Goal: Information Seeking & Learning: Check status

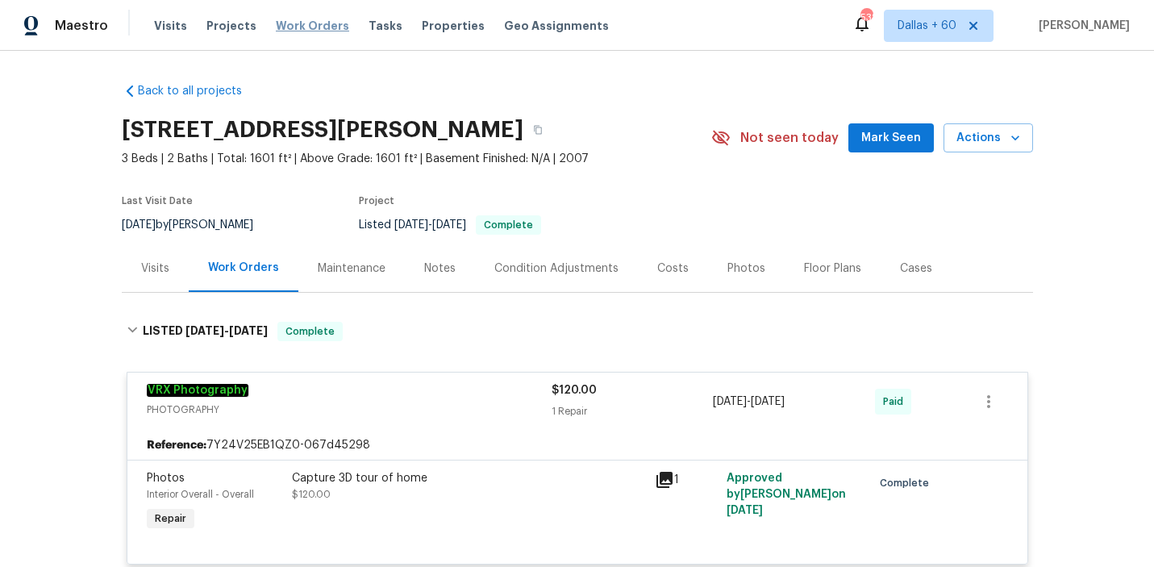
click at [290, 21] on span "Work Orders" at bounding box center [312, 26] width 73 height 16
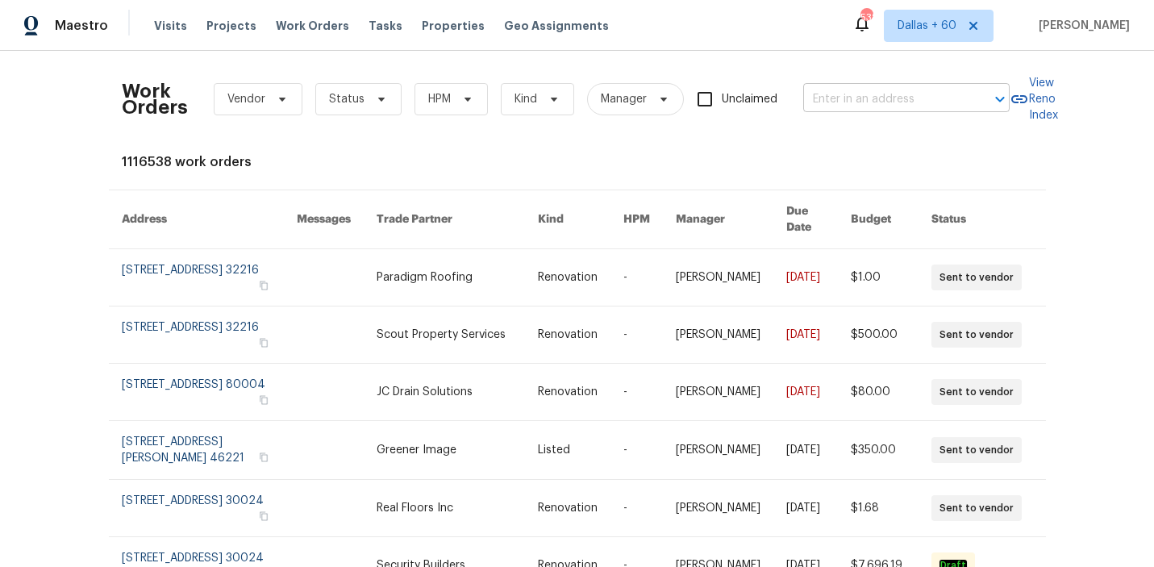
click at [850, 92] on input "text" at bounding box center [883, 99] width 161 height 25
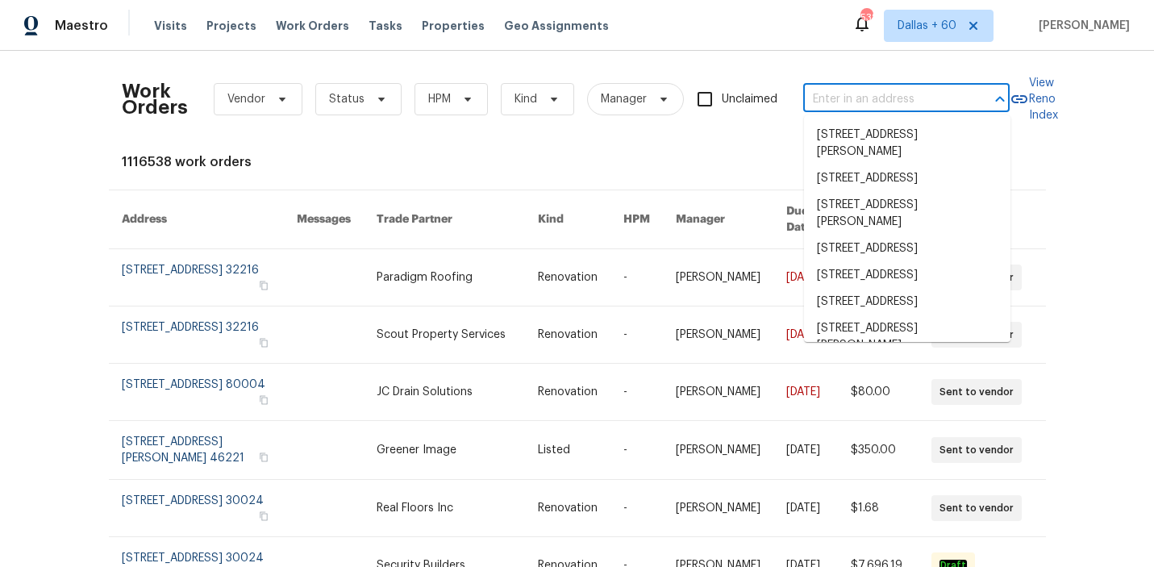
paste input "2102 79th Ave, Greeley, CO 80634"
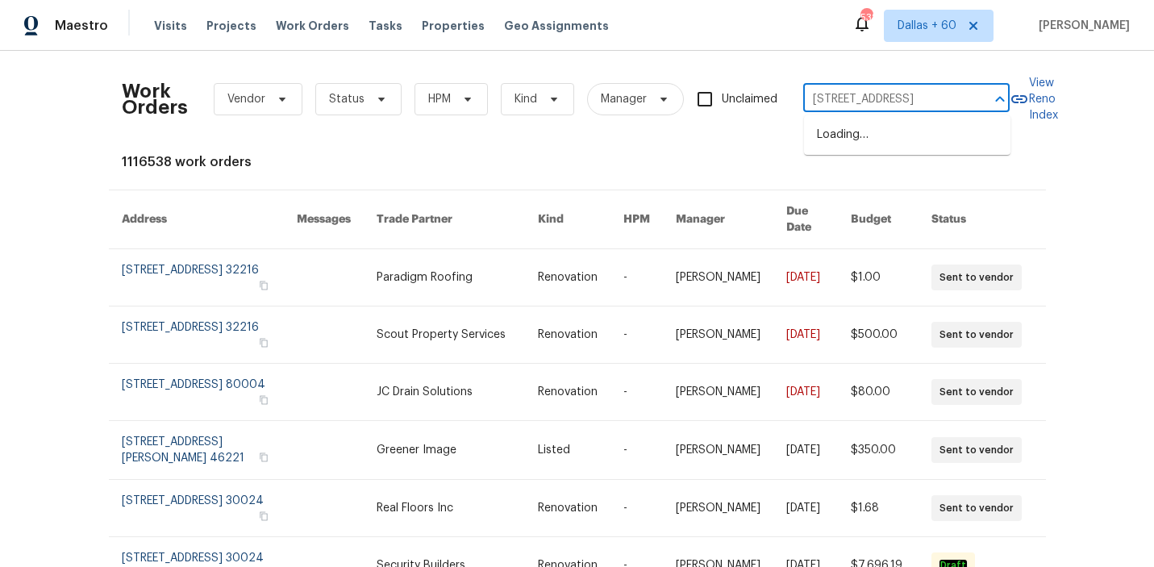
scroll to position [0, 30]
type input "2102 79th Ave, Greeley, CO 80634"
click at [856, 137] on li "2102 79th Ave, Greeley, CO 80634" at bounding box center [907, 135] width 206 height 27
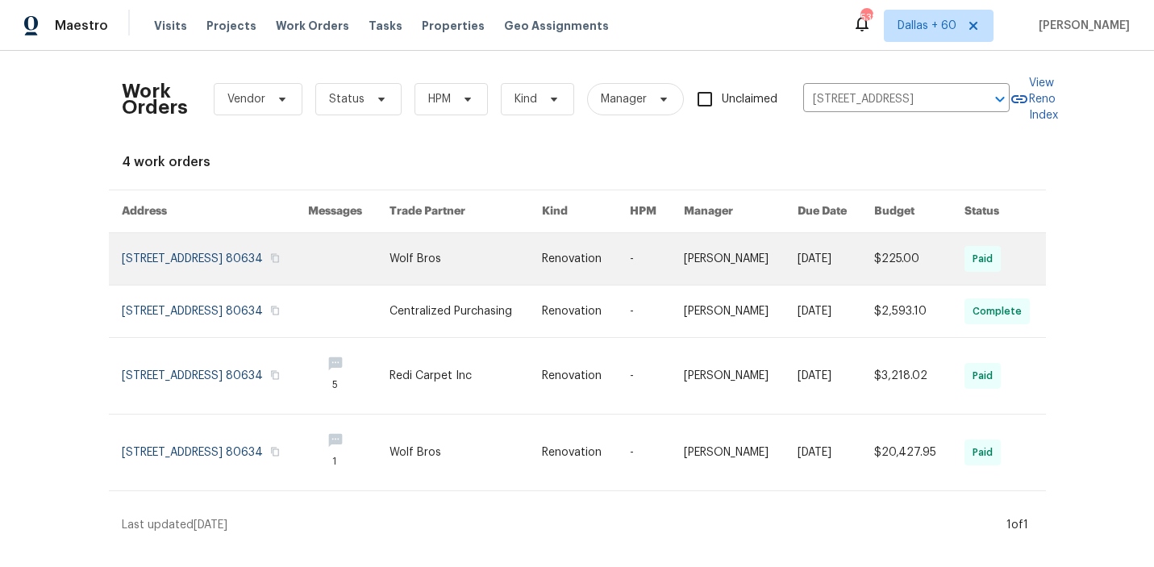
click at [409, 268] on td "Wolf Bros" at bounding box center [453, 259] width 152 height 52
click at [361, 269] on link at bounding box center [349, 259] width 82 height 52
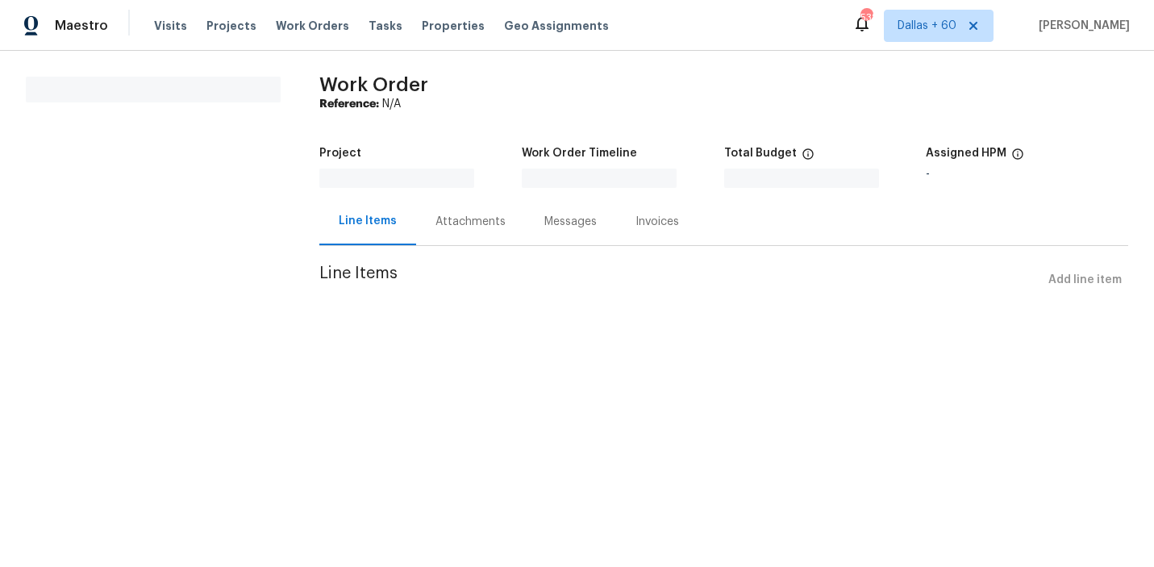
click at [361, 269] on span "Line Items" at bounding box center [680, 280] width 723 height 30
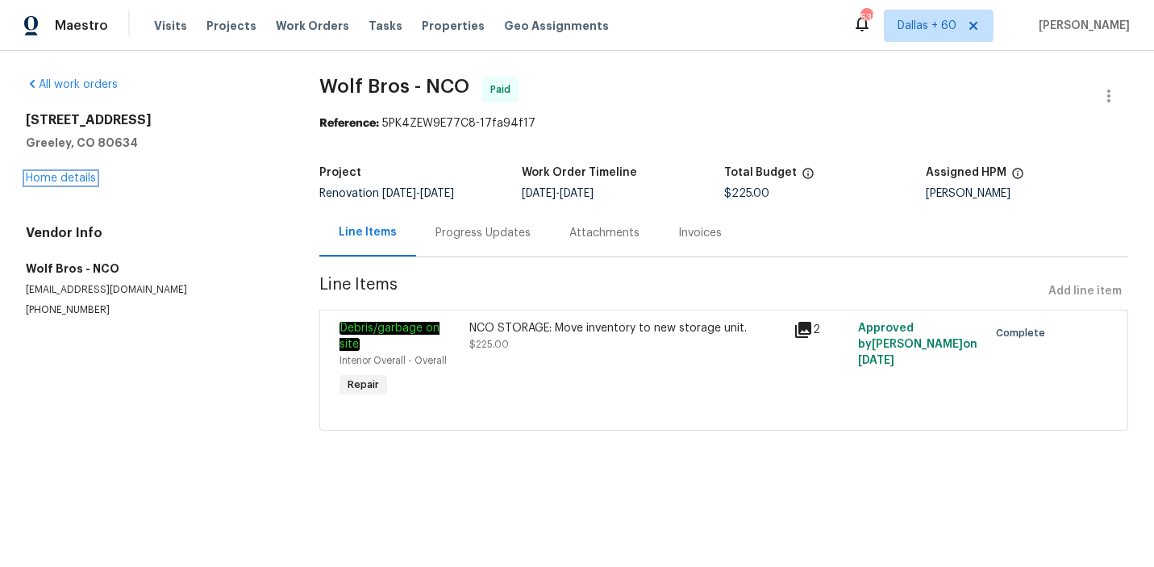
click at [57, 180] on link "Home details" at bounding box center [61, 178] width 70 height 11
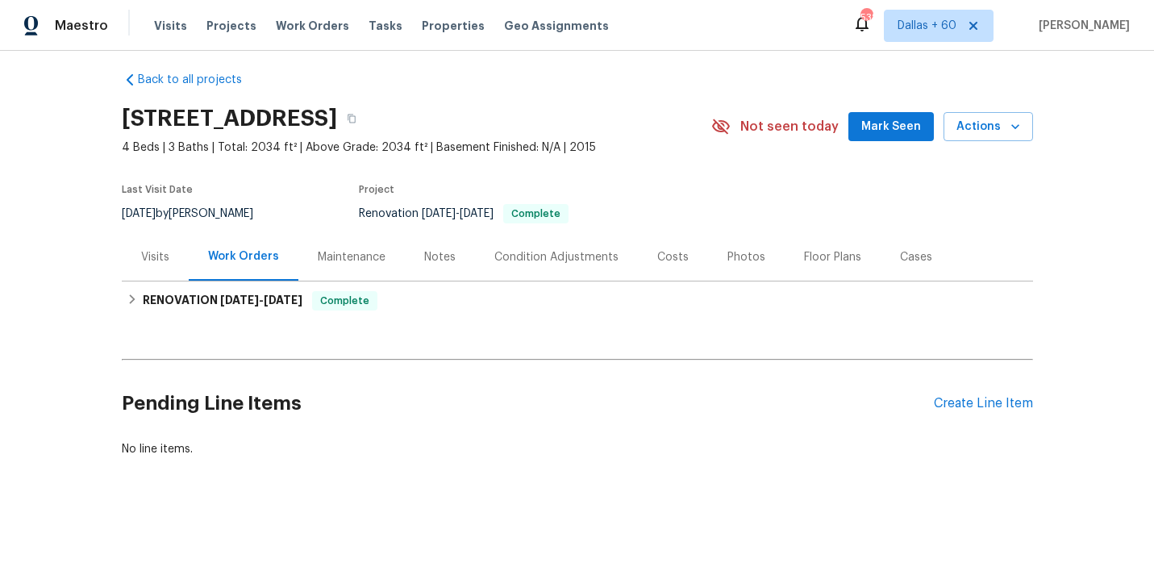
scroll to position [10, 0]
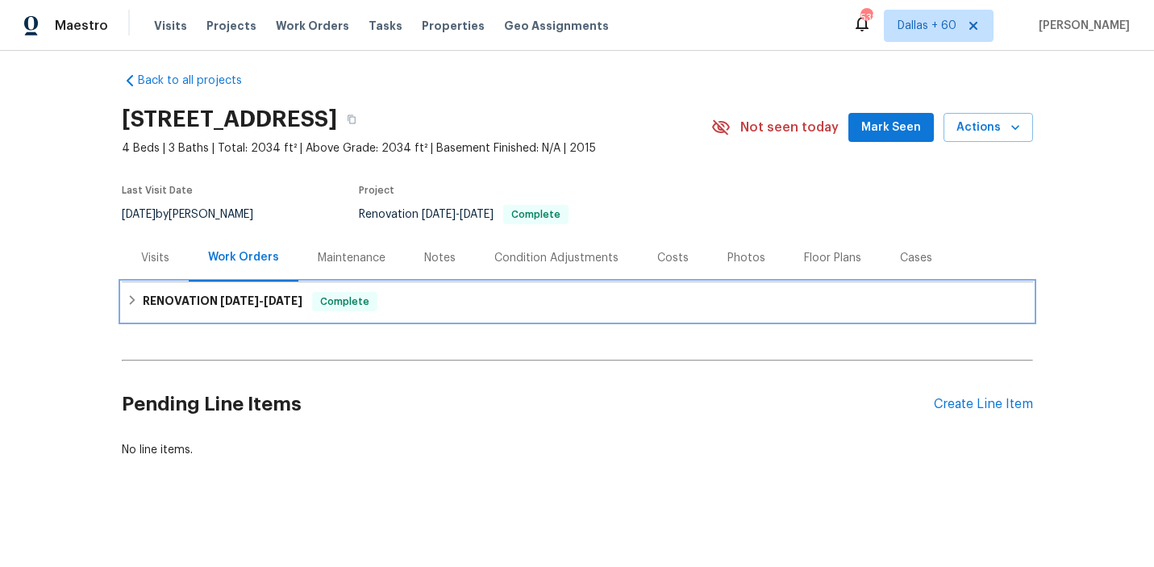
click at [456, 292] on div "RENOVATION 7/31/25 - 8/20/25 Complete" at bounding box center [578, 301] width 902 height 19
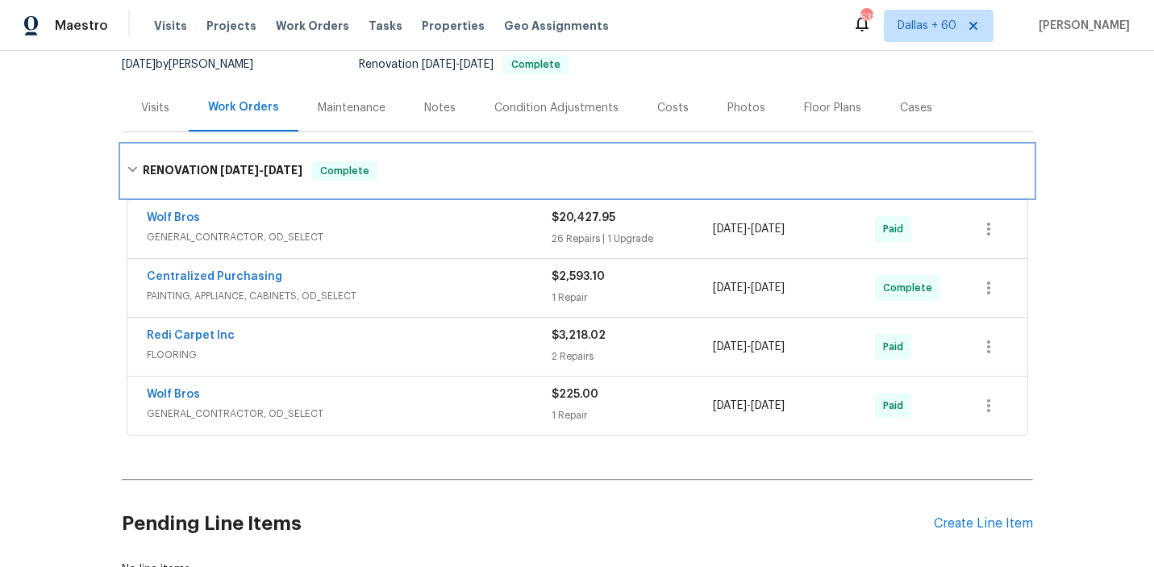
scroll to position [162, 0]
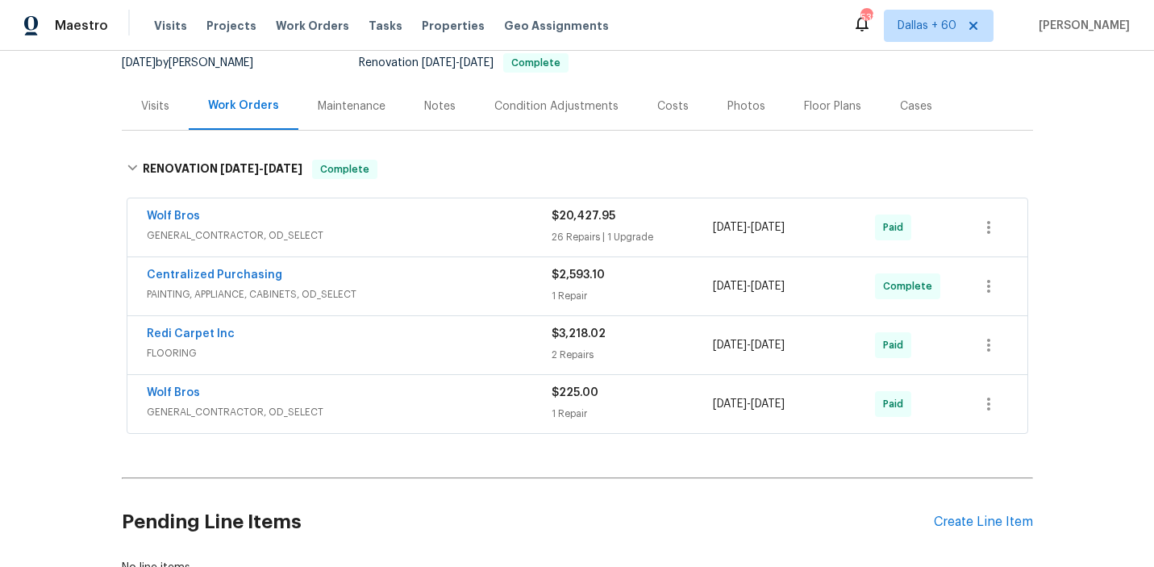
click at [410, 394] on div "Wolf Bros" at bounding box center [349, 394] width 405 height 19
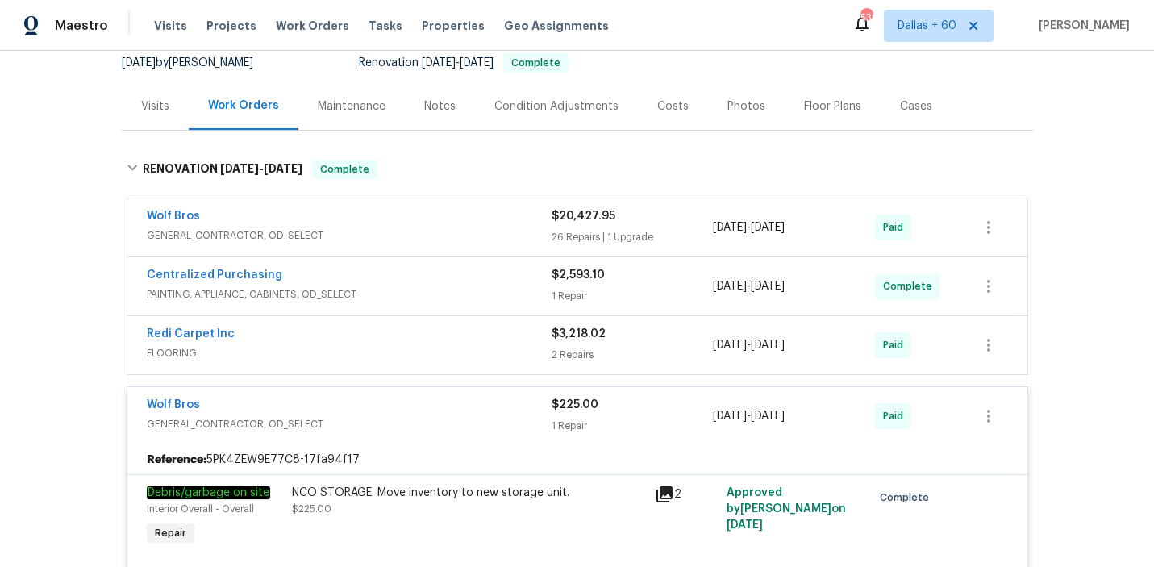
click at [404, 348] on span "FLOORING" at bounding box center [349, 353] width 405 height 16
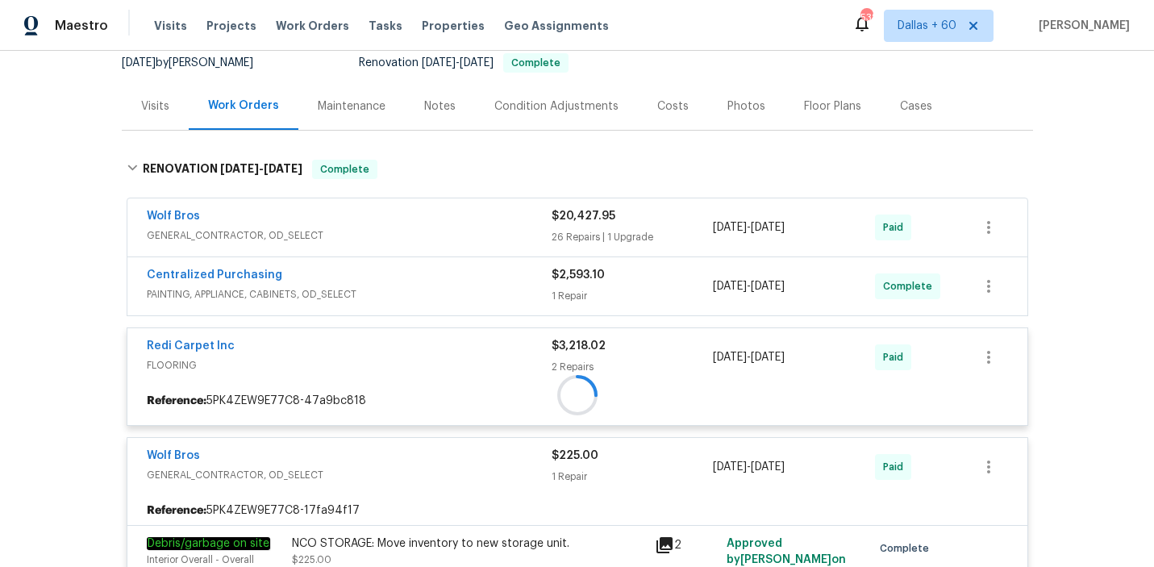
scroll to position [133, 0]
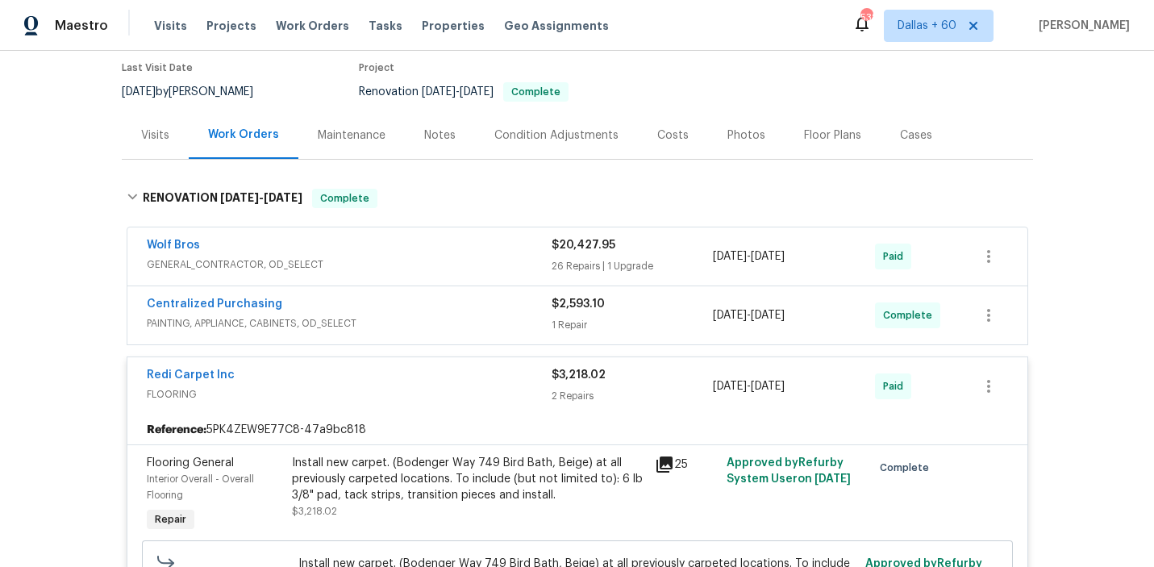
click at [429, 323] on span "PAINTING, APPLIANCE, CABINETS, OD_SELECT" at bounding box center [349, 323] width 405 height 16
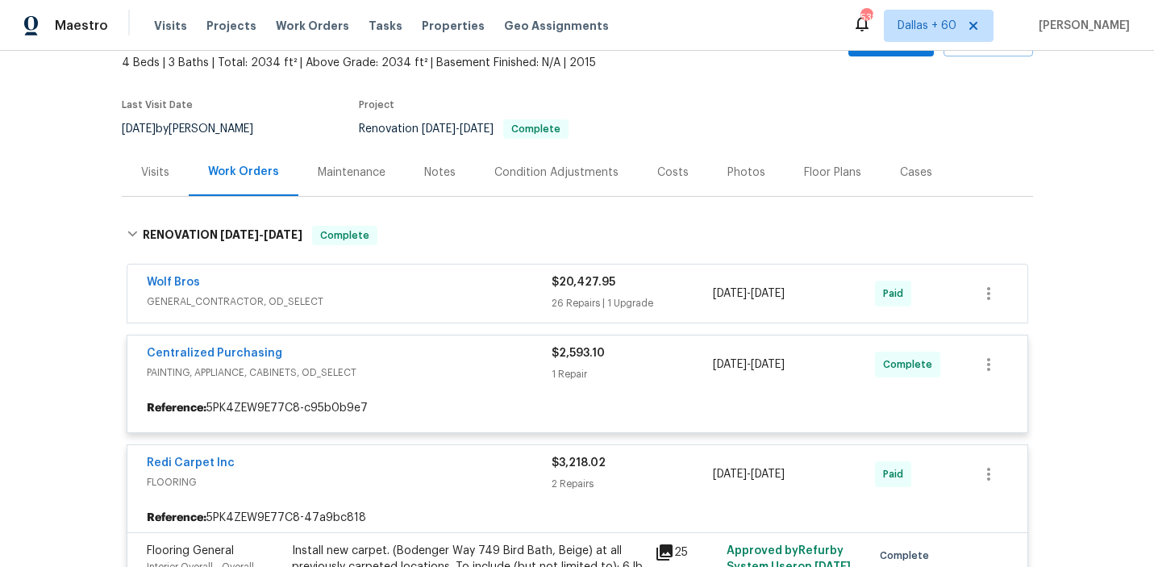
scroll to position [71, 0]
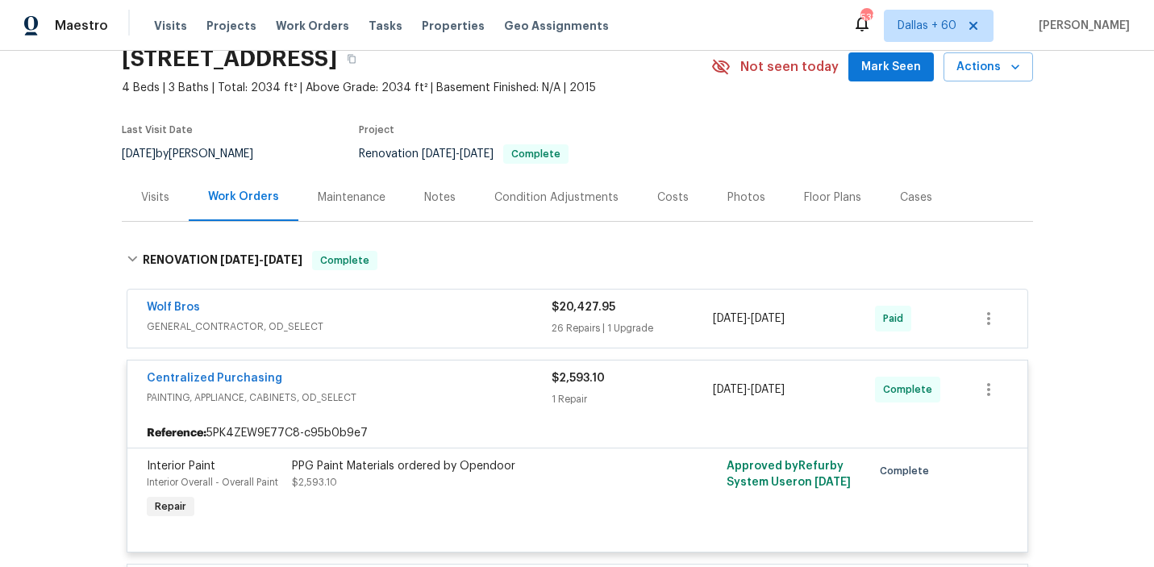
click at [421, 319] on span "GENERAL_CONTRACTOR, OD_SELECT" at bounding box center [349, 327] width 405 height 16
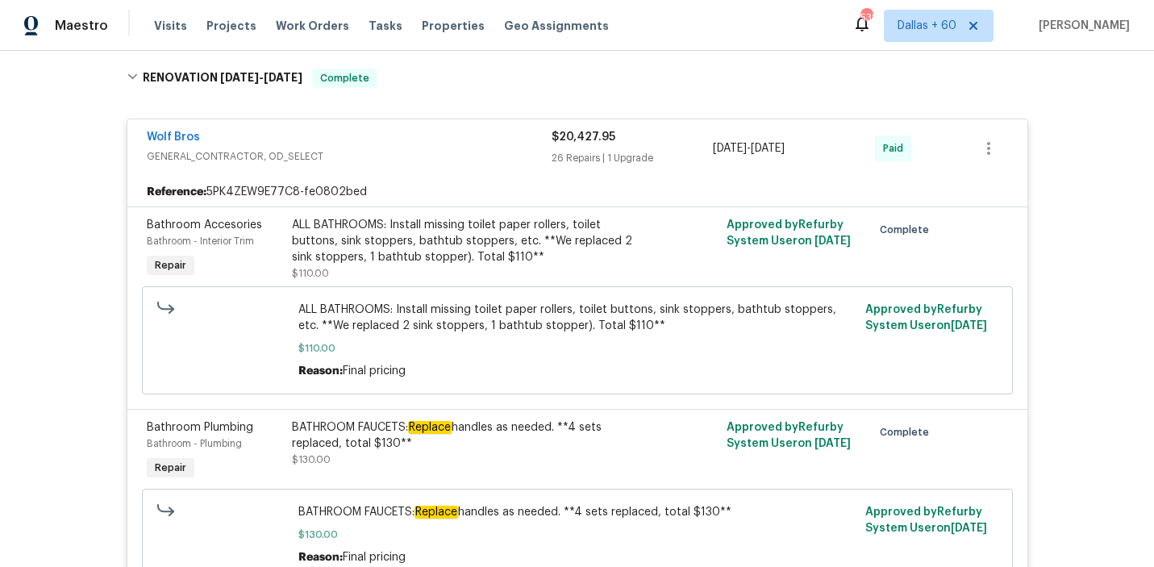
scroll to position [273, 0]
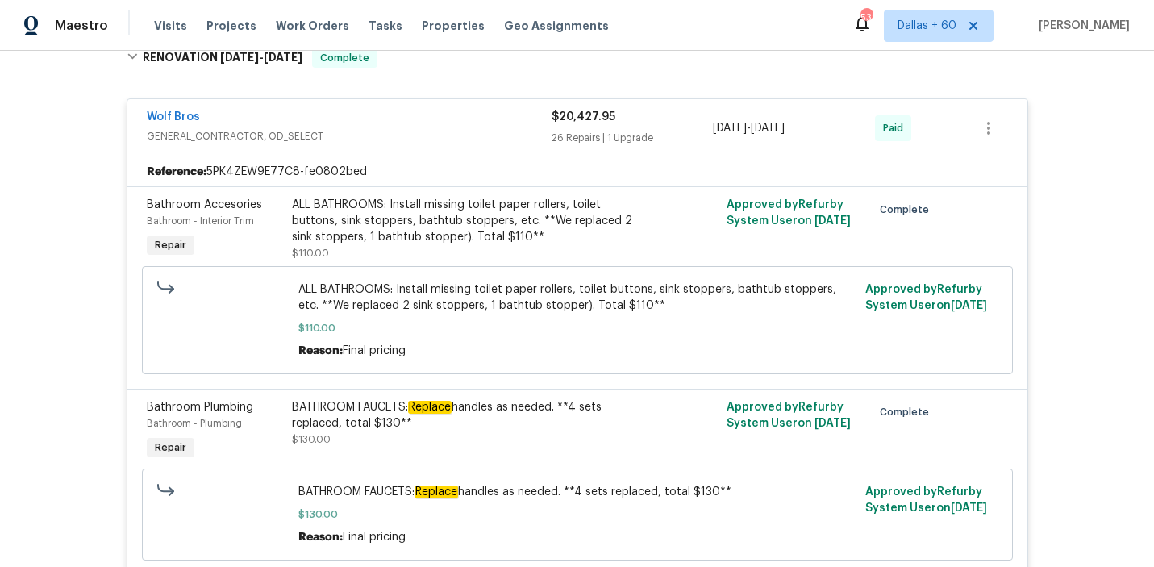
click at [110, 306] on div "Back to all projects 2102 79th Ave, Greeley, CO 80634 4 Beds | 3 Baths | Total:…" at bounding box center [577, 309] width 1154 height 516
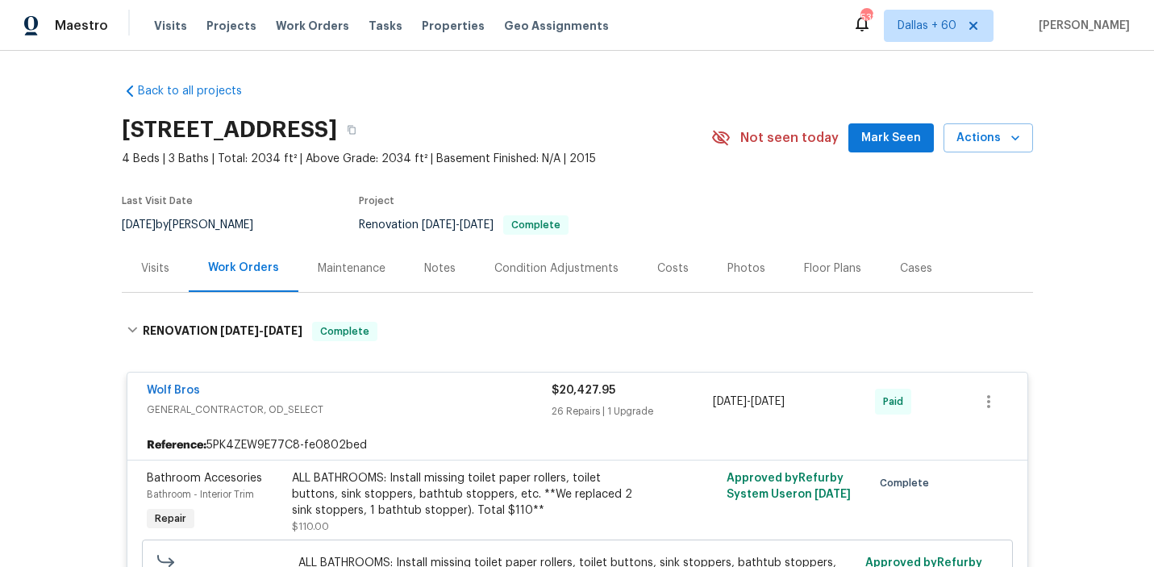
scroll to position [167, 0]
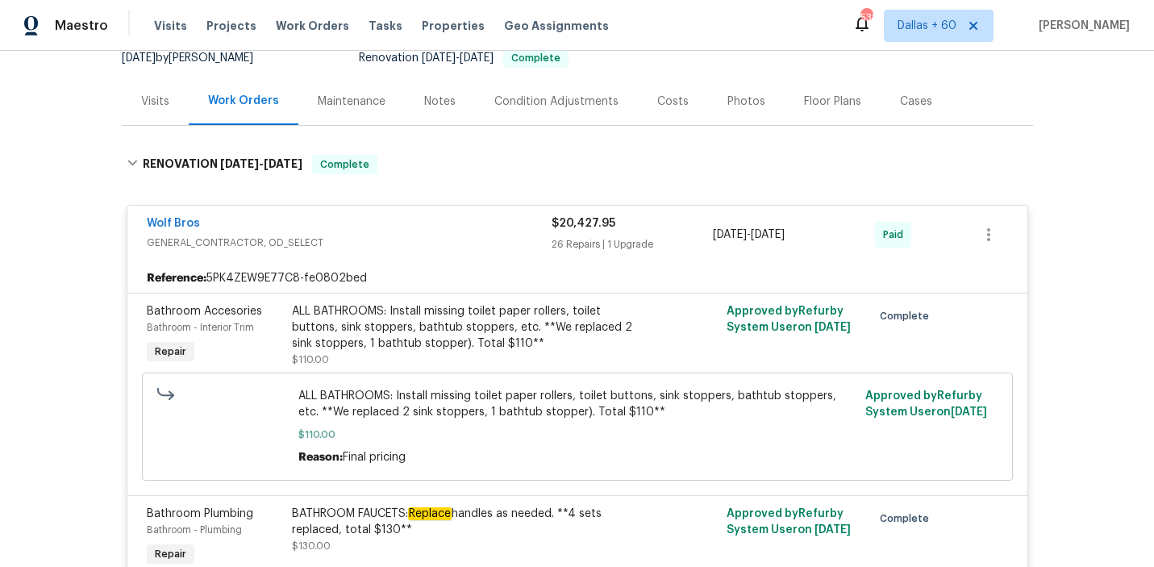
click at [477, 225] on div "Wolf Bros" at bounding box center [349, 224] width 405 height 19
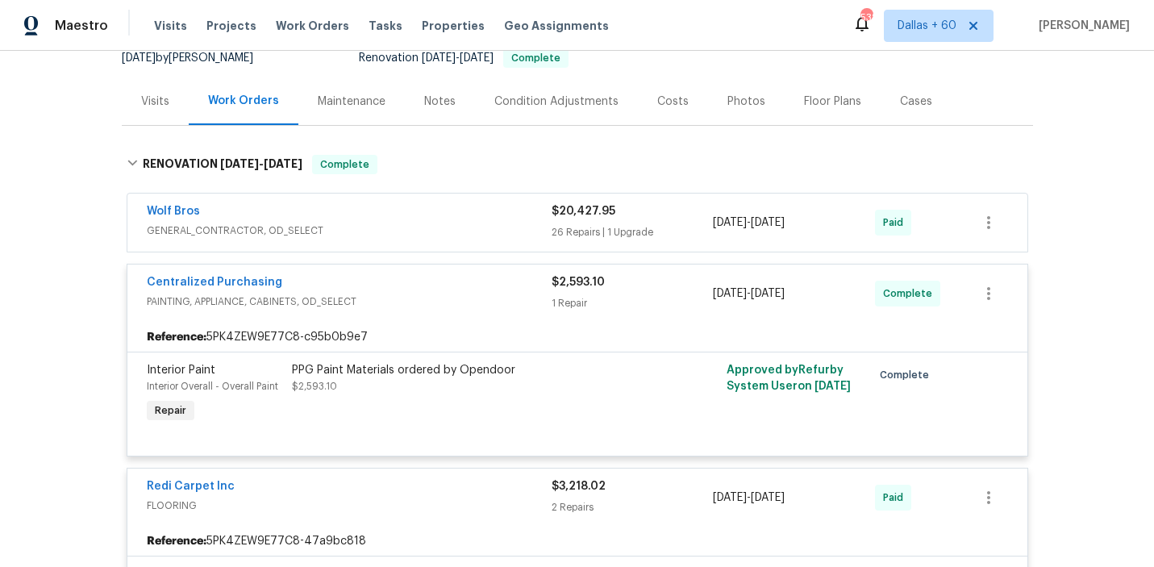
click at [477, 225] on span "GENERAL_CONTRACTOR, OD_SELECT" at bounding box center [349, 231] width 405 height 16
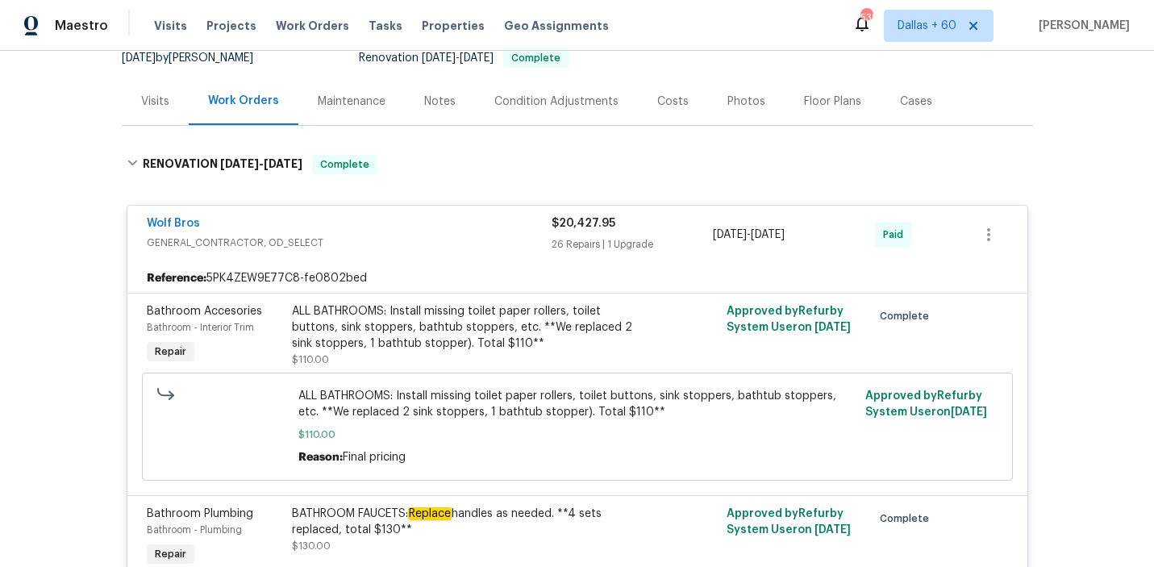
click at [484, 237] on span "GENERAL_CONTRACTOR, OD_SELECT" at bounding box center [349, 243] width 405 height 16
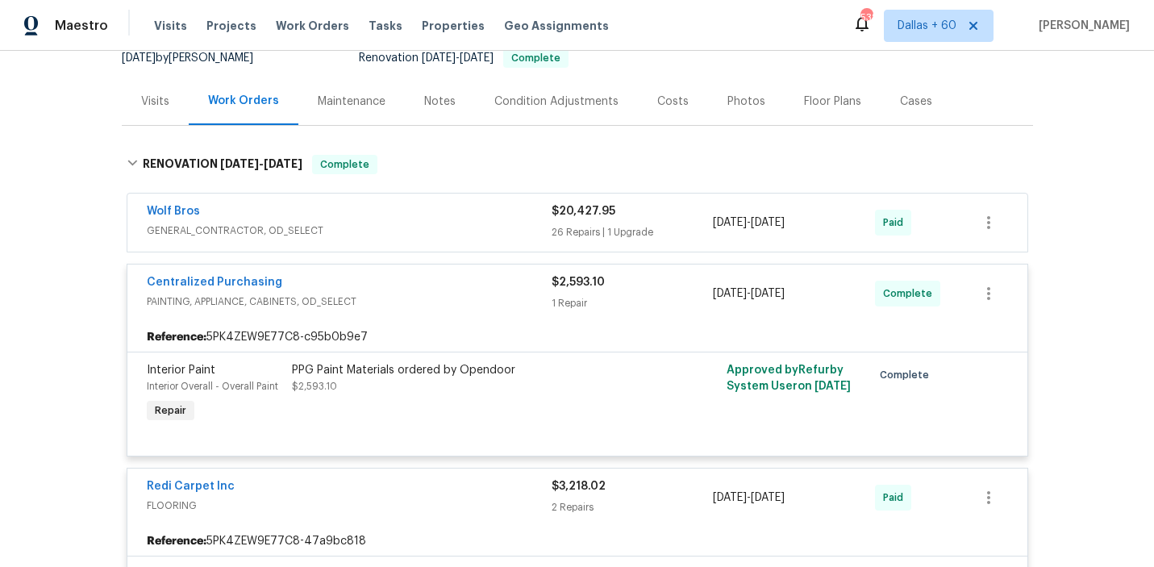
click at [475, 299] on span "PAINTING, APPLIANCE, CABINETS, OD_SELECT" at bounding box center [349, 302] width 405 height 16
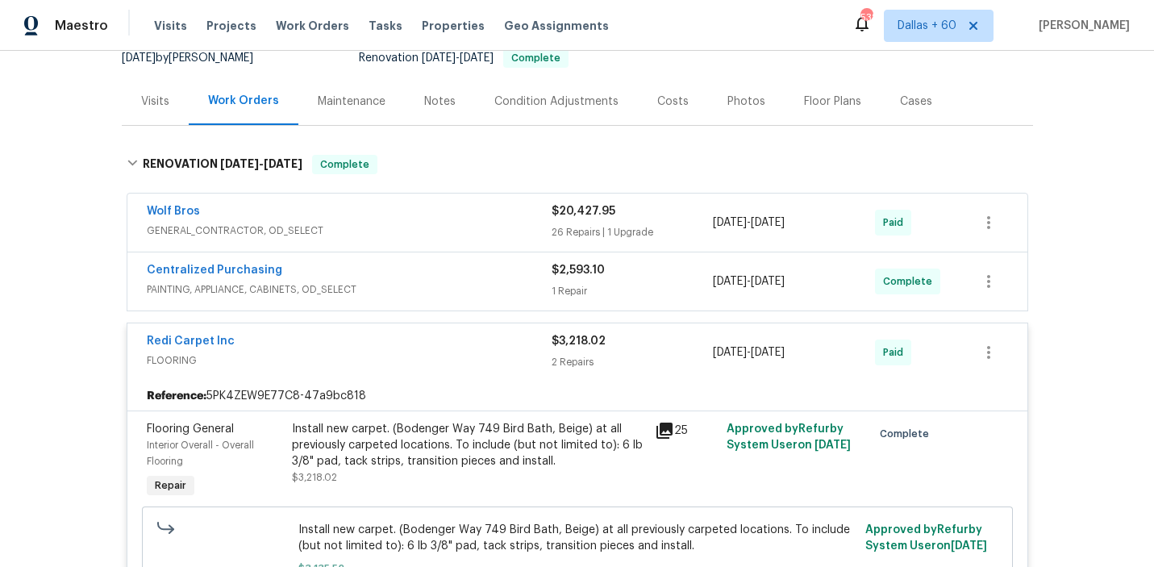
click at [465, 359] on span "FLOORING" at bounding box center [349, 360] width 405 height 16
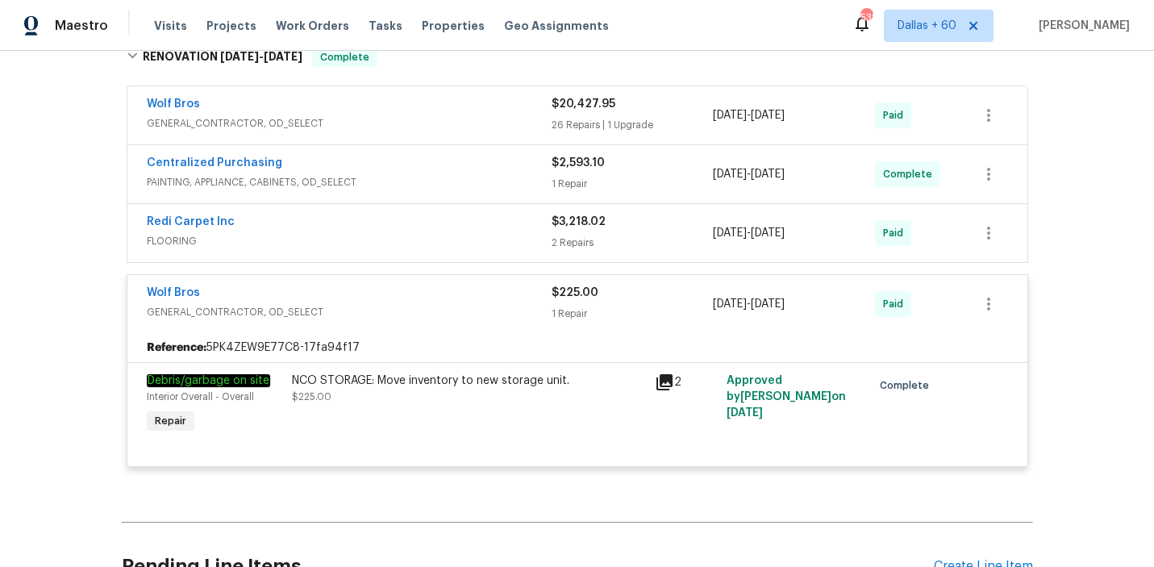
scroll to position [388, 0]
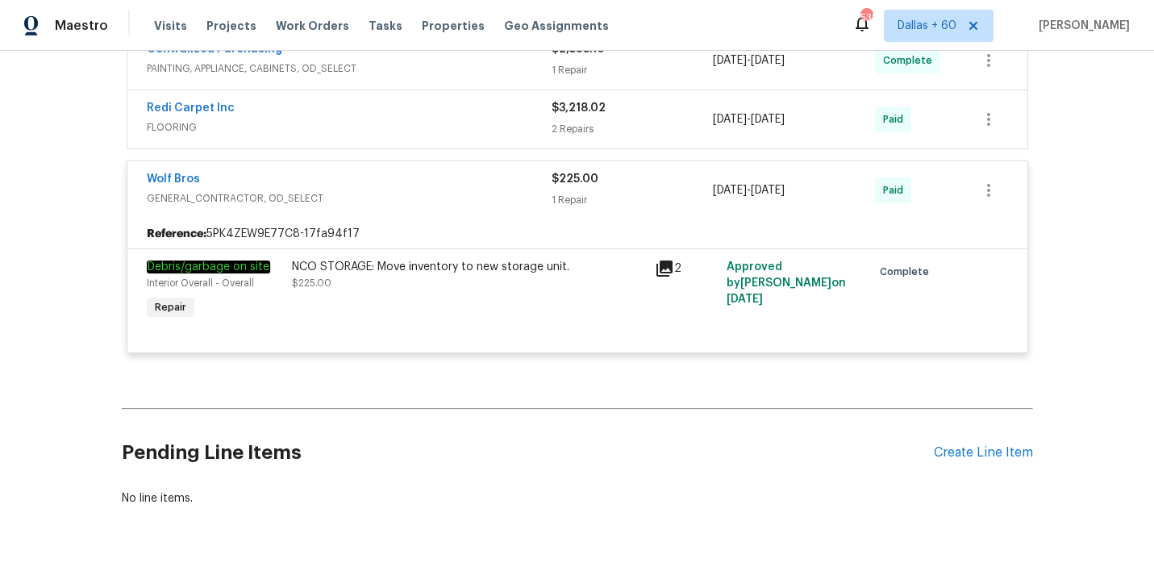
click at [503, 192] on span "GENERAL_CONTRACTOR, OD_SELECT" at bounding box center [349, 198] width 405 height 16
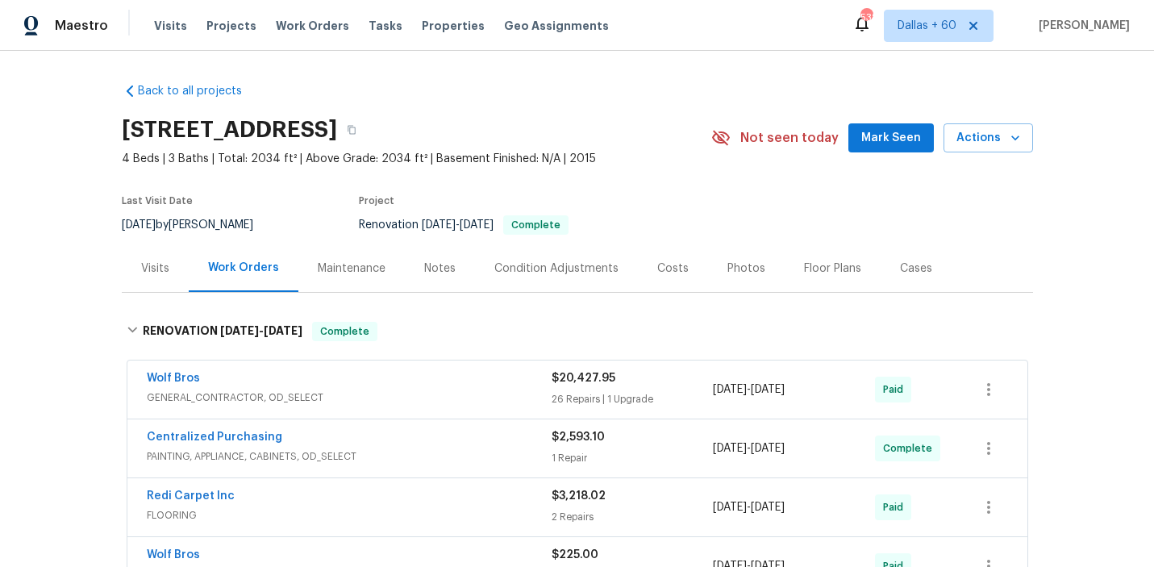
scroll to position [234, 0]
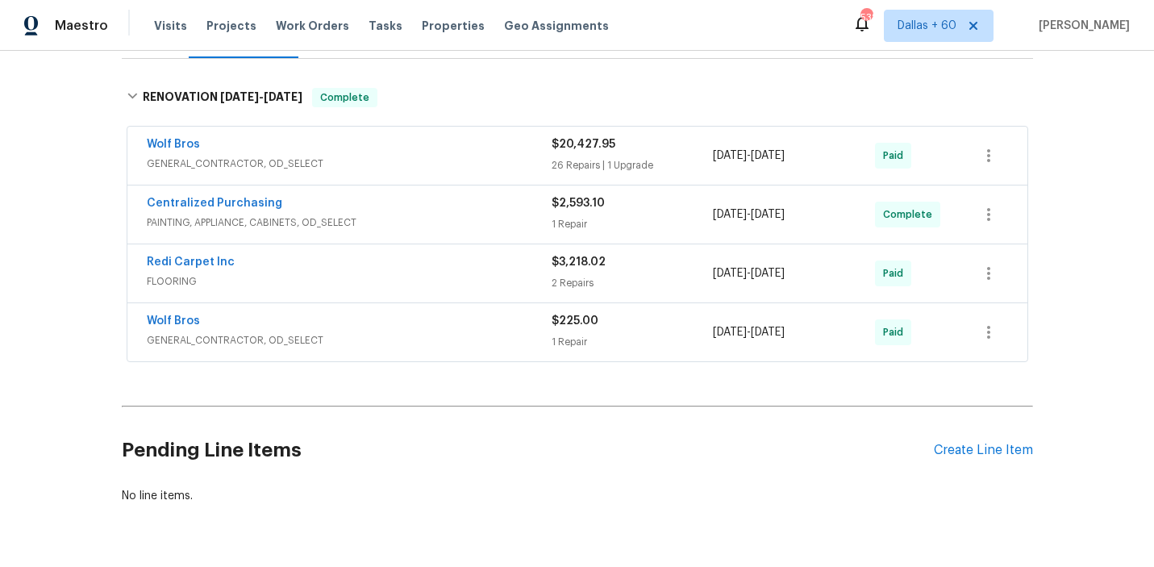
click at [398, 339] on span "GENERAL_CONTRACTOR, OD_SELECT" at bounding box center [349, 340] width 405 height 16
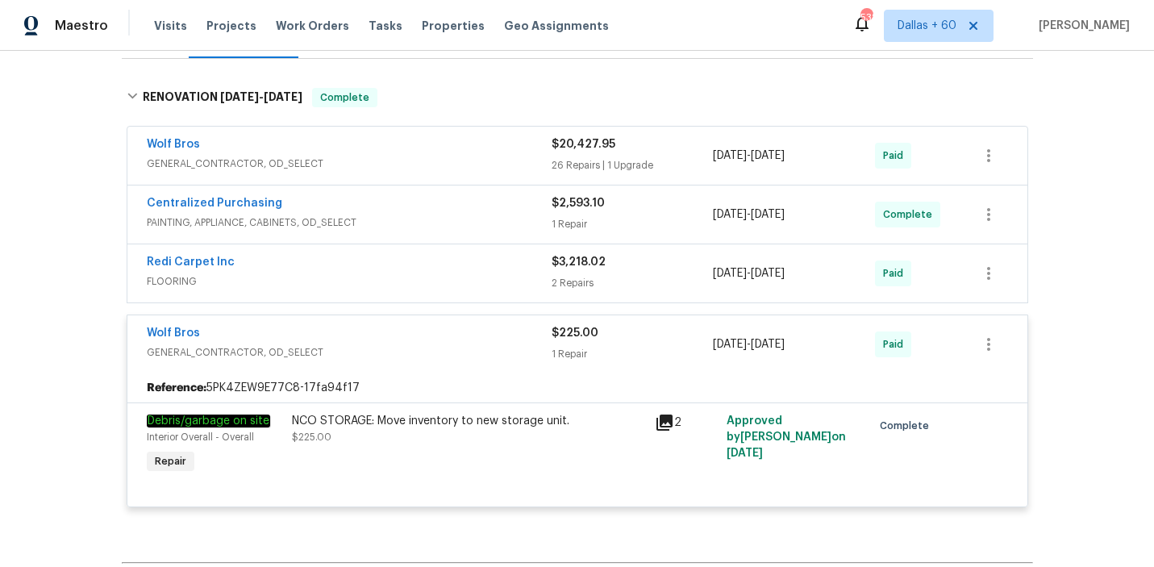
click at [388, 280] on span "FLOORING" at bounding box center [349, 281] width 405 height 16
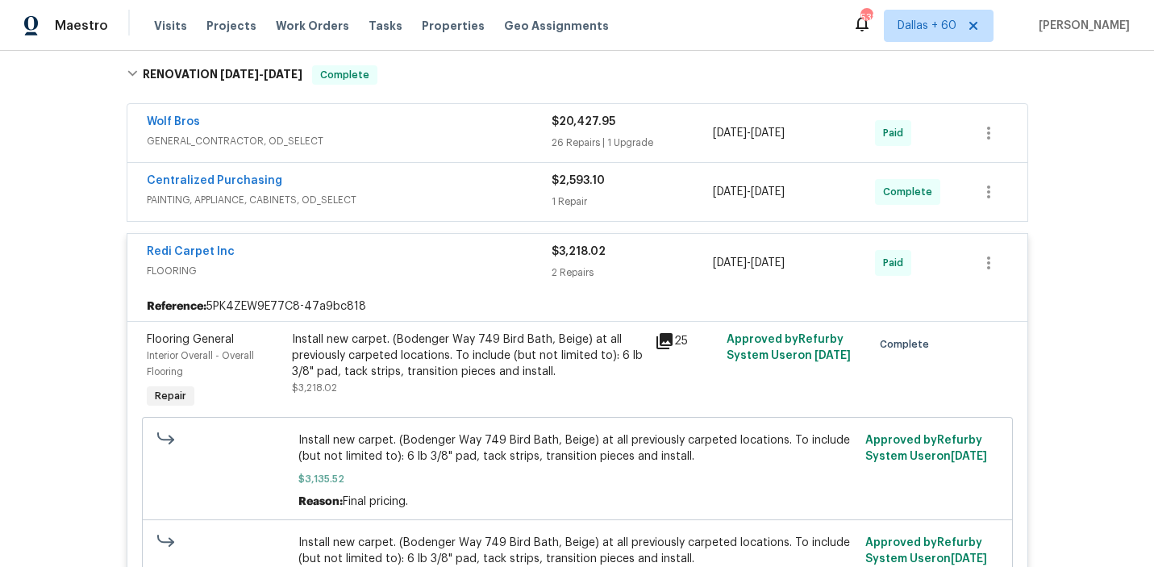
scroll to position [267, 0]
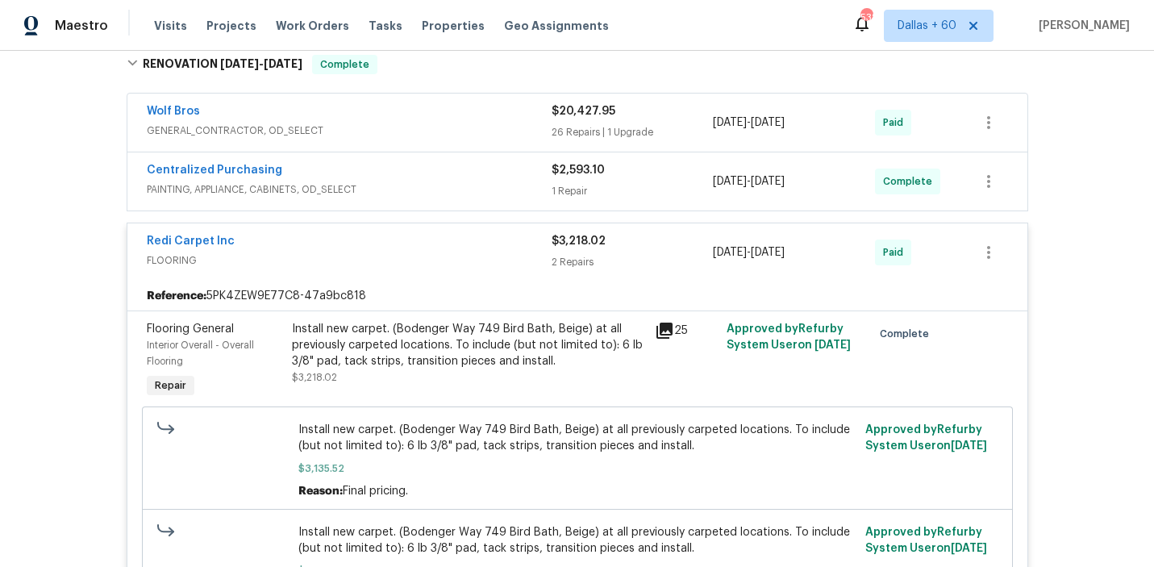
click at [392, 182] on span "PAINTING, APPLIANCE, CABINETS, OD_SELECT" at bounding box center [349, 189] width 405 height 16
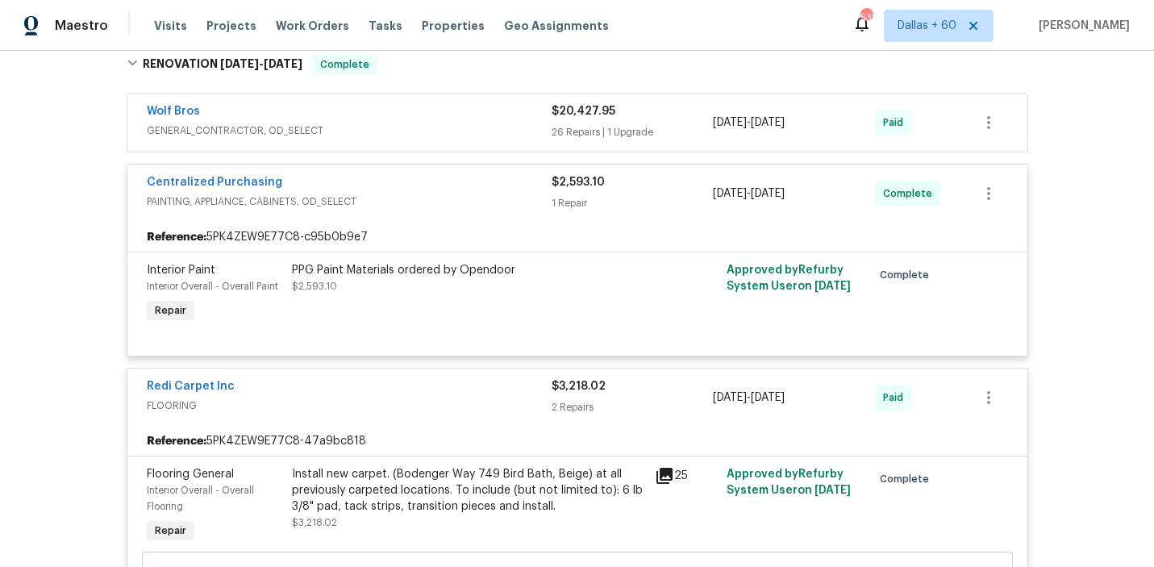
click at [415, 107] on div "Wolf Bros" at bounding box center [349, 112] width 405 height 19
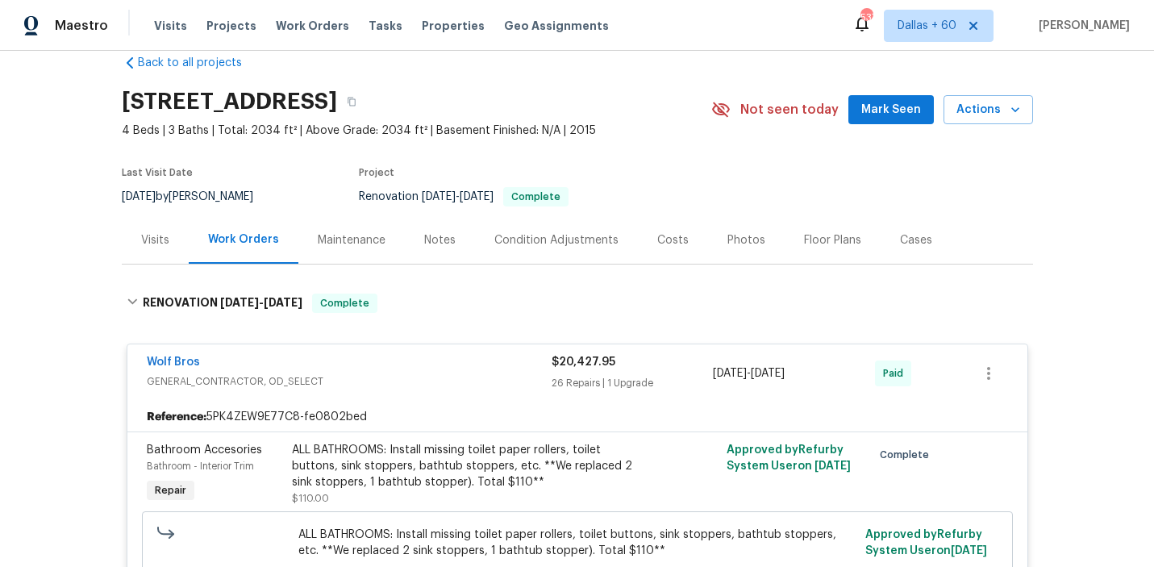
scroll to position [0, 0]
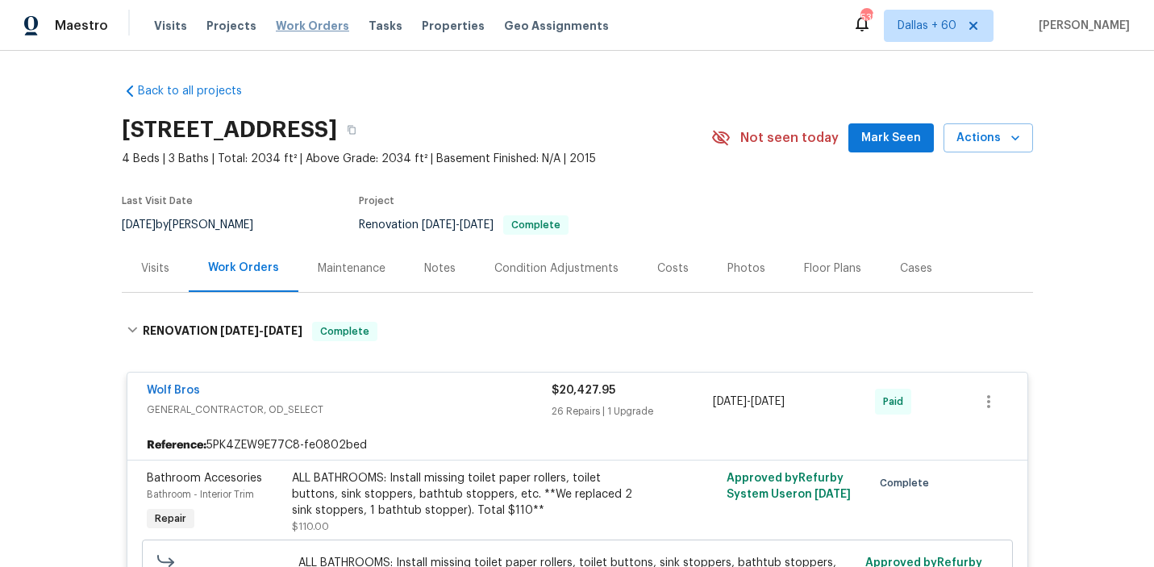
click at [306, 29] on span "Work Orders" at bounding box center [312, 26] width 73 height 16
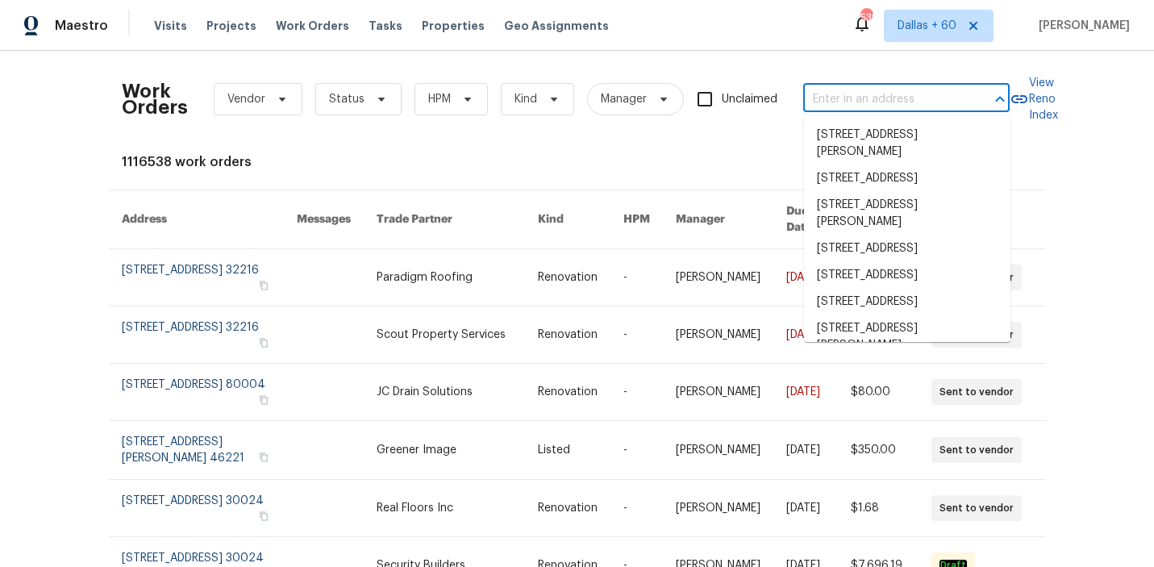
click at [826, 95] on input "text" at bounding box center [883, 99] width 161 height 25
paste input "7575 Elmwood St Littleton, CO 80125"
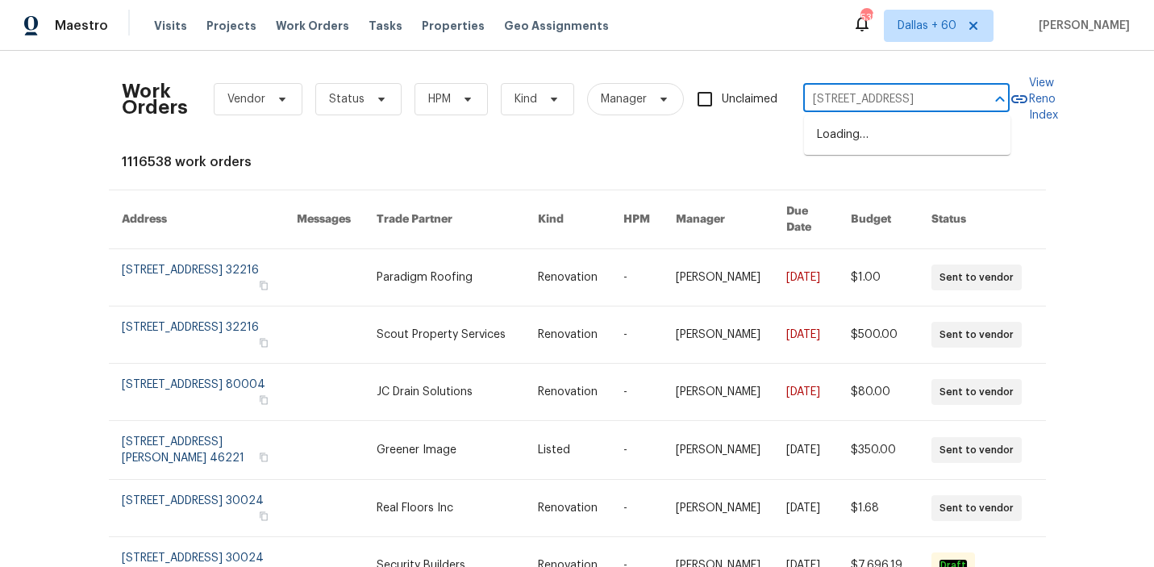
type input "7575 Elmwood St Littleton, CO 80125"
click at [840, 136] on li "7575 Elmwood St, Littleton, CO 80125" at bounding box center [907, 135] width 206 height 27
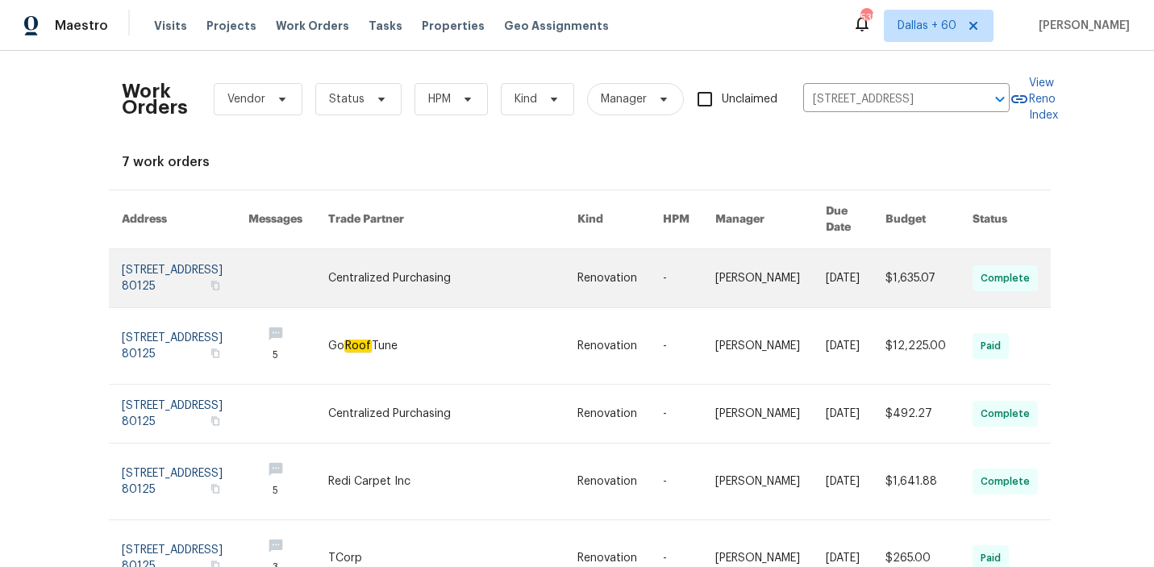
click at [473, 273] on link at bounding box center [452, 278] width 249 height 58
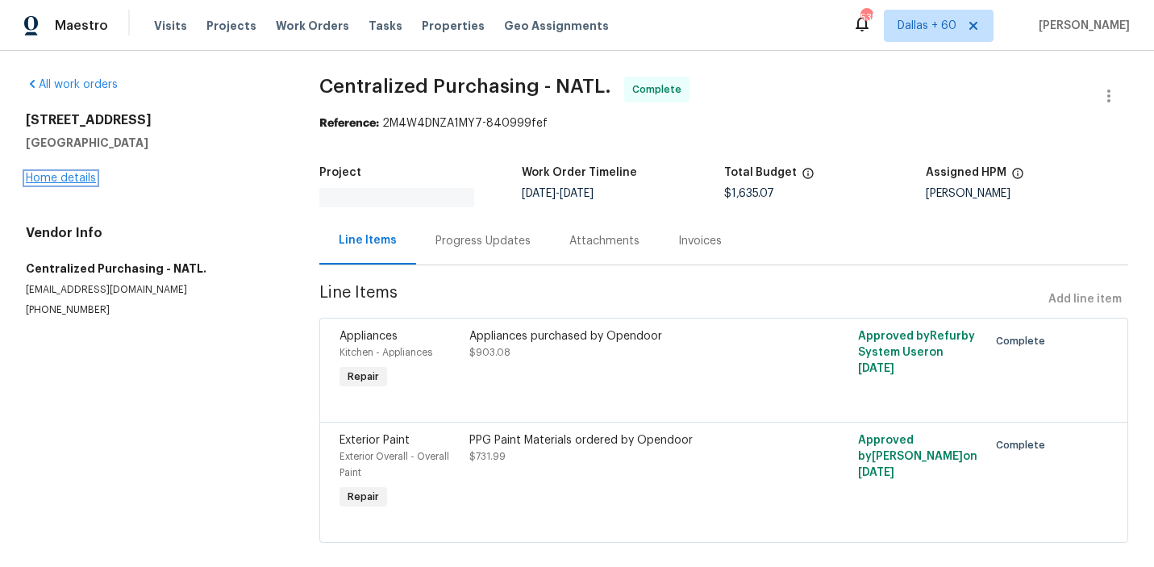
click at [65, 173] on link "Home details" at bounding box center [61, 178] width 70 height 11
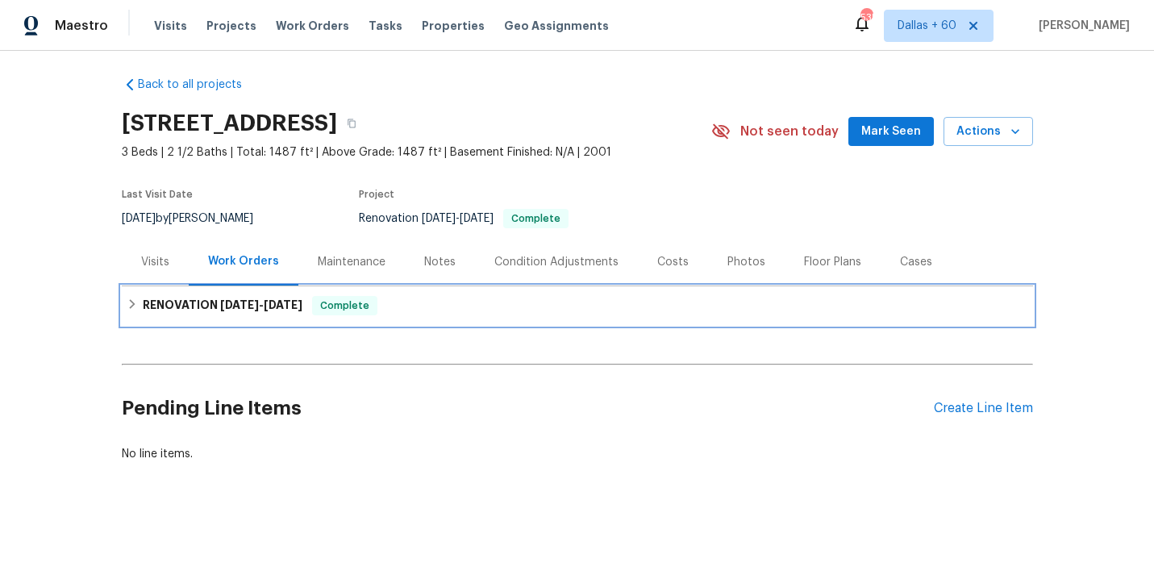
click at [465, 303] on div "RENOVATION 7/22/25 - 9/2/25 Complete" at bounding box center [578, 305] width 902 height 19
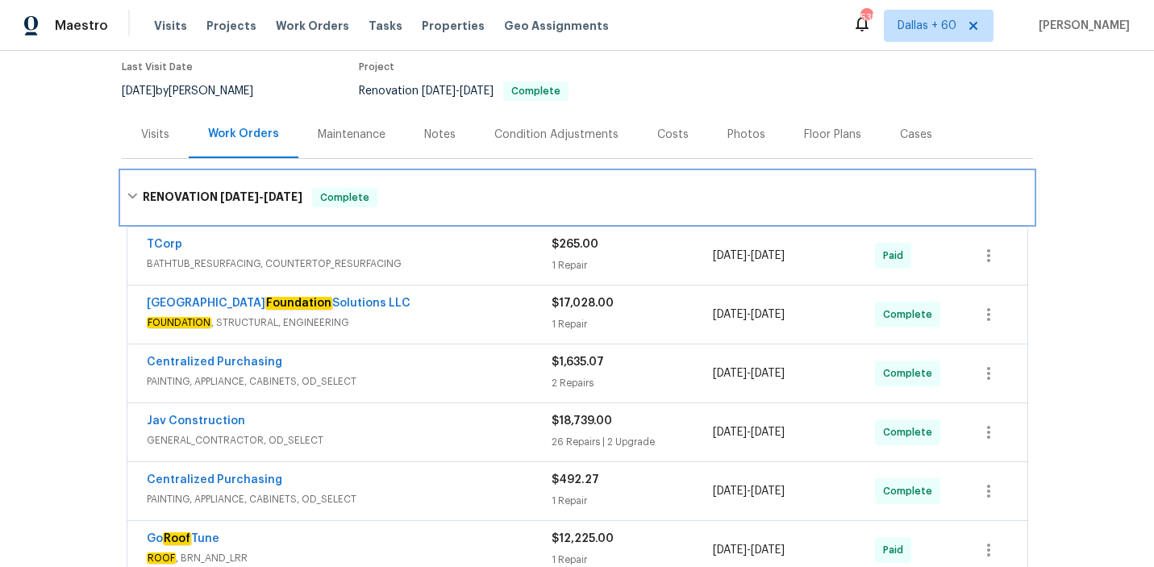
scroll to position [276, 0]
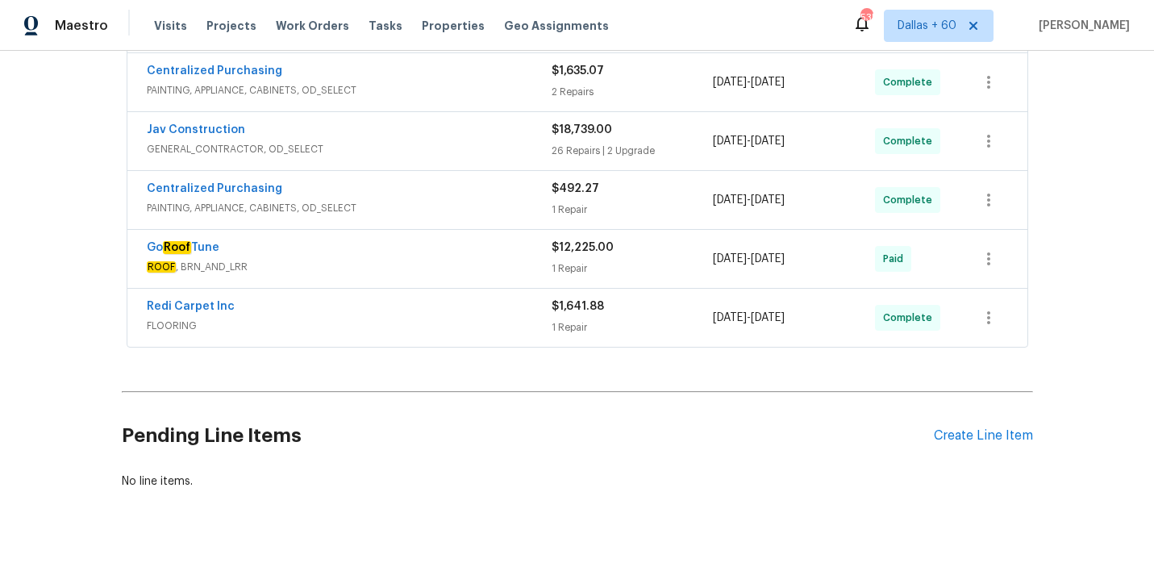
click at [446, 317] on div "Redi Carpet Inc" at bounding box center [349, 307] width 405 height 19
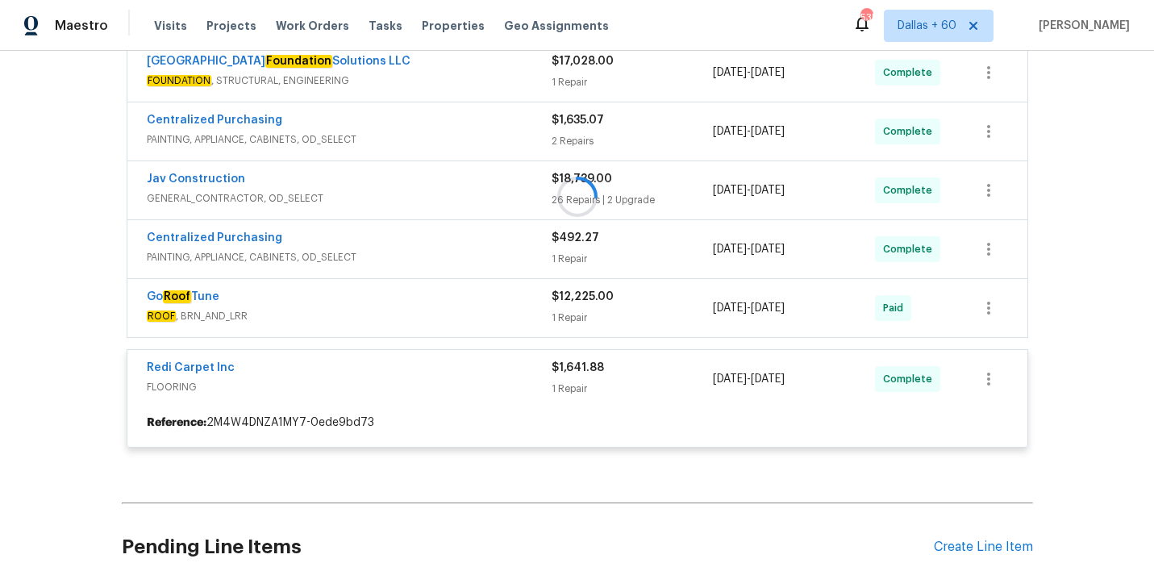
scroll to position [366, 0]
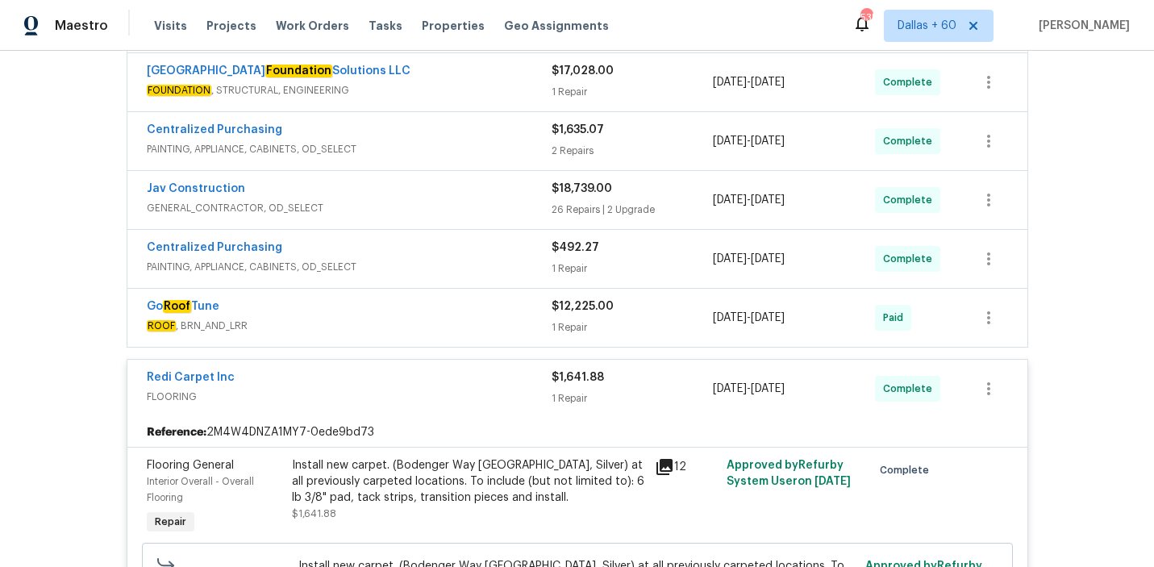
click at [447, 323] on span "ROOF , BRN_AND_LRR" at bounding box center [349, 326] width 405 height 16
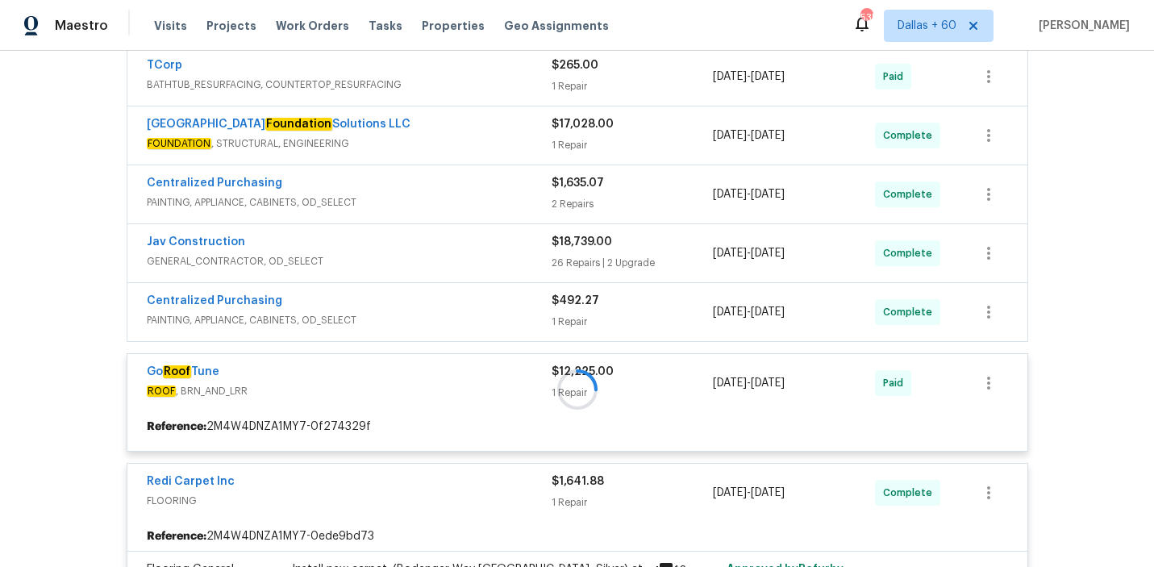
scroll to position [315, 0]
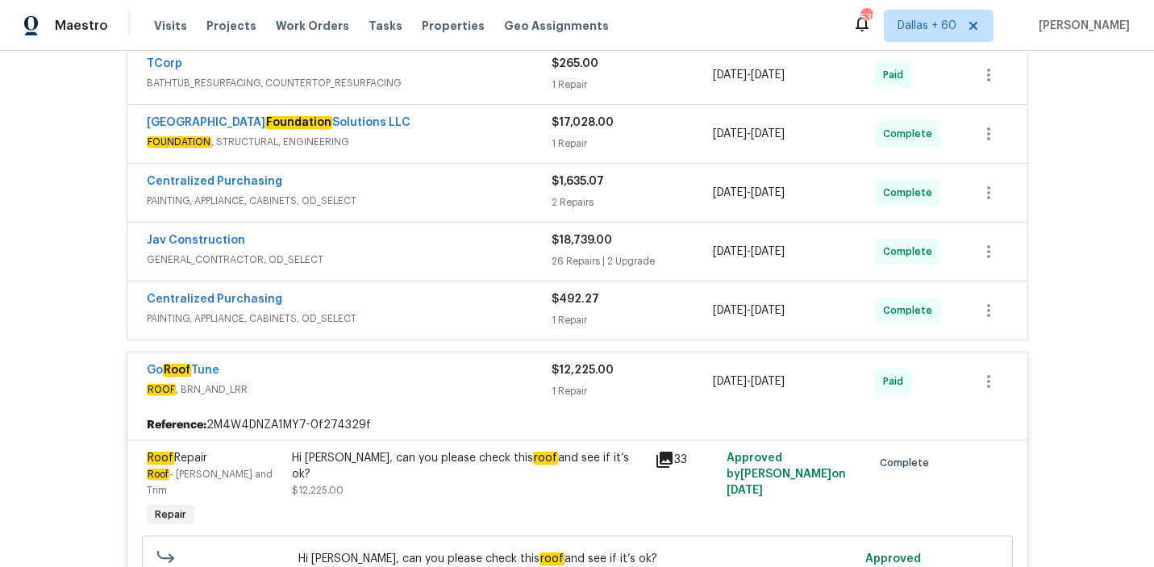
click at [460, 305] on div "Centralized Purchasing" at bounding box center [349, 300] width 405 height 19
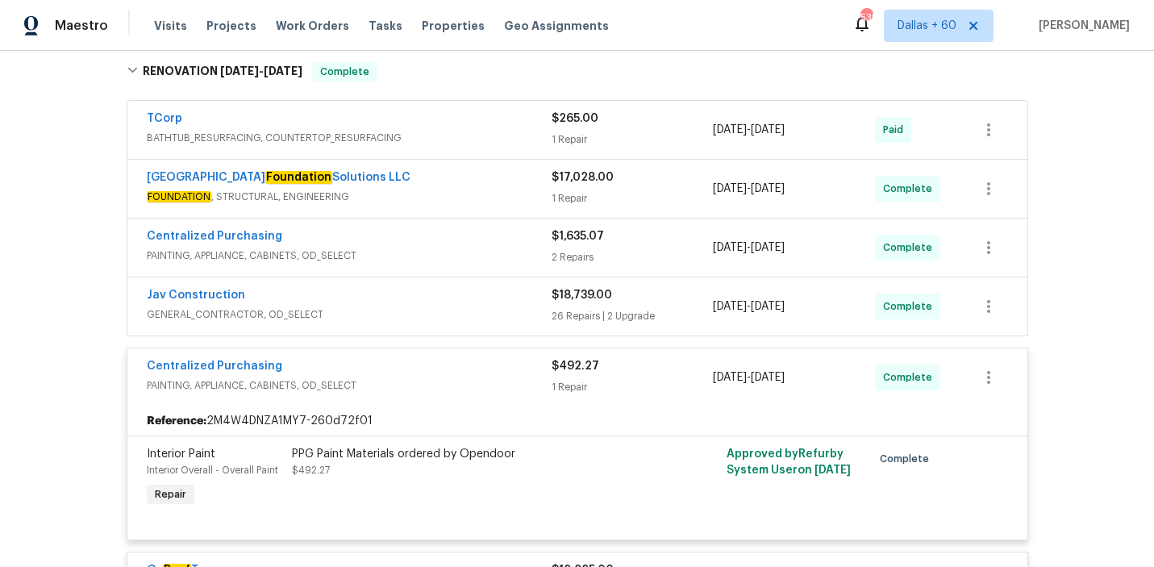
click at [460, 305] on div "Jav Construction" at bounding box center [349, 296] width 405 height 19
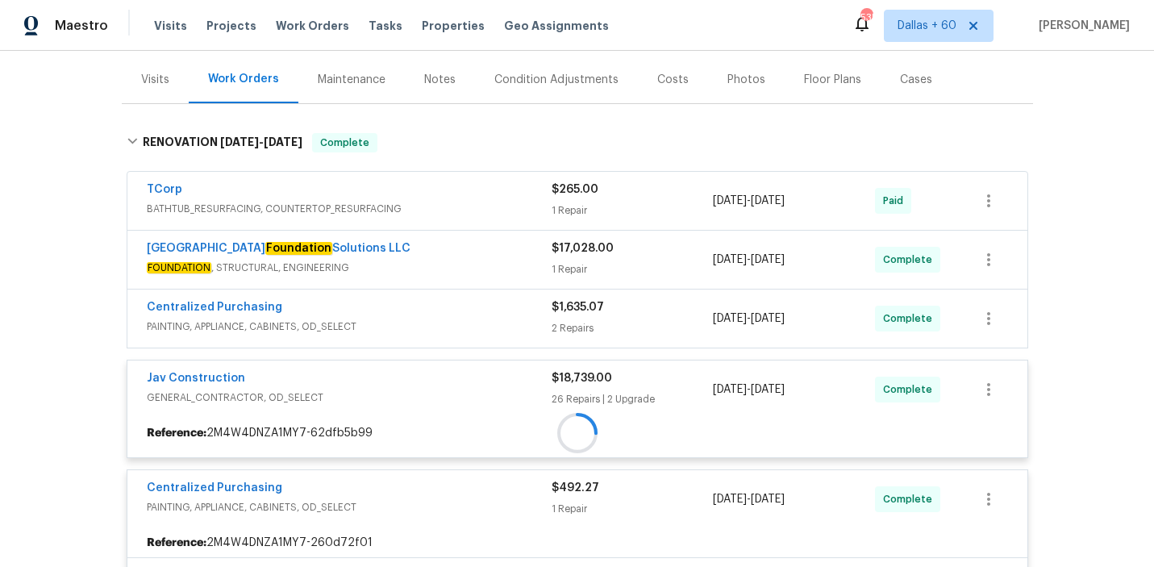
scroll to position [190, 0]
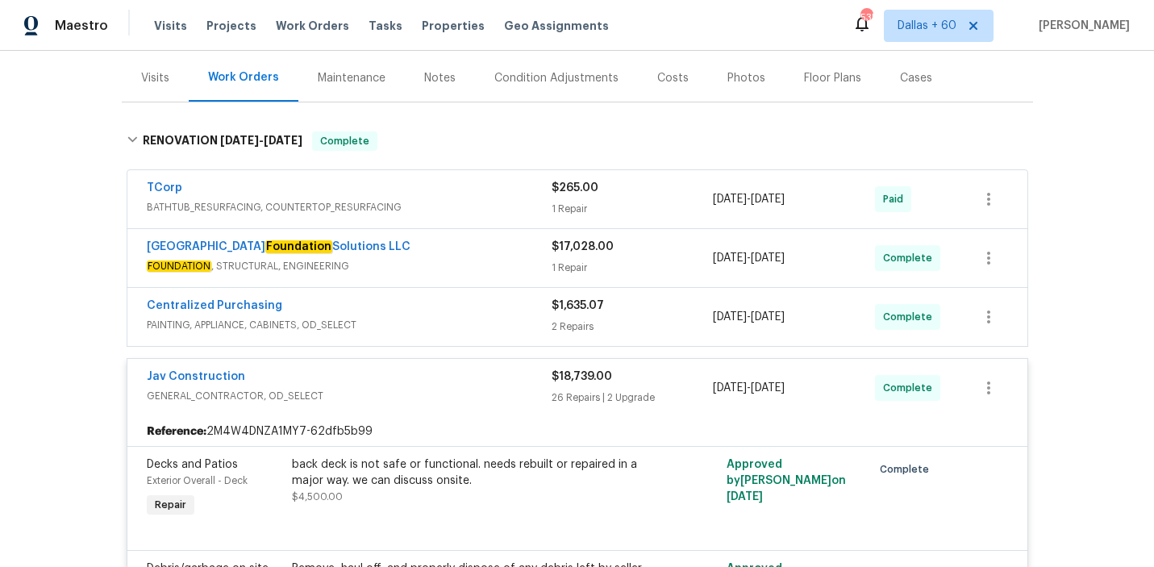
click at [460, 320] on span "PAINTING, APPLIANCE, CABINETS, OD_SELECT" at bounding box center [349, 325] width 405 height 16
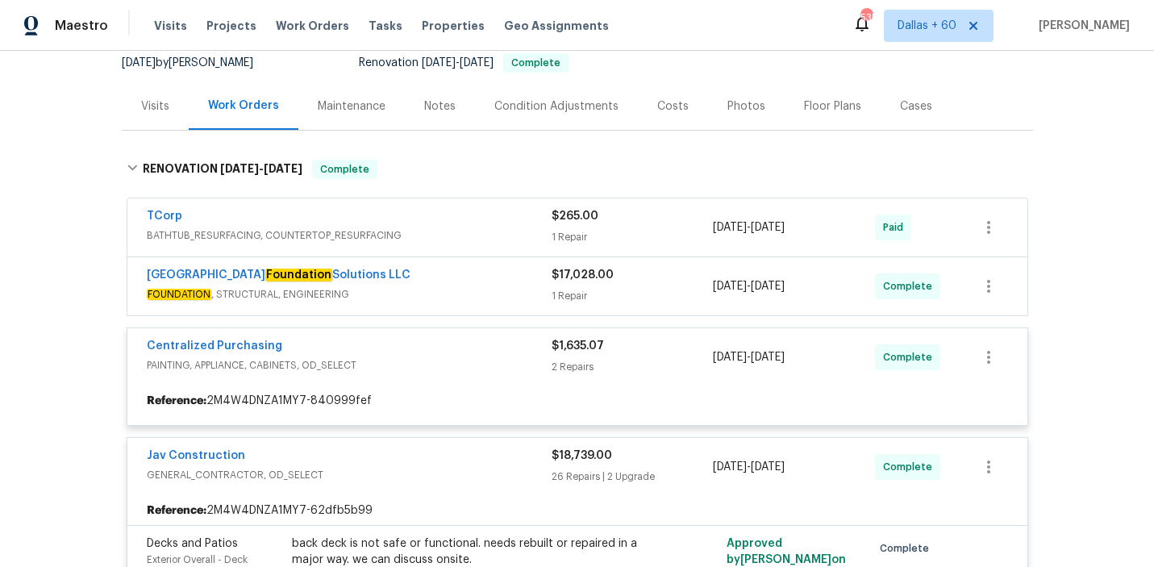
scroll to position [156, 0]
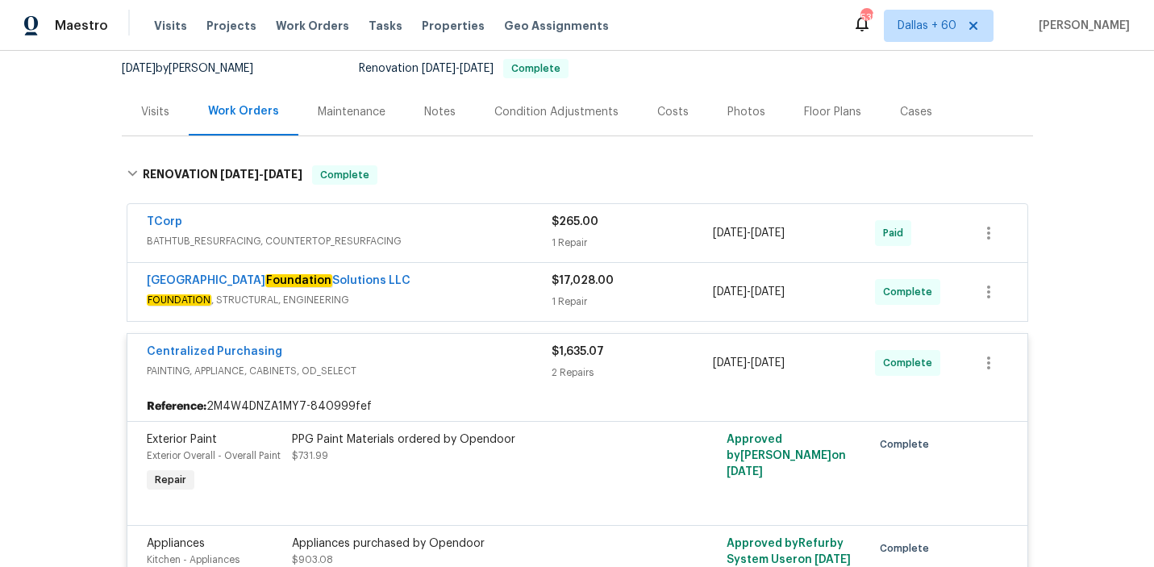
click at [448, 302] on span "FOUNDATION , STRUCTURAL, ENGINEERING" at bounding box center [349, 300] width 405 height 16
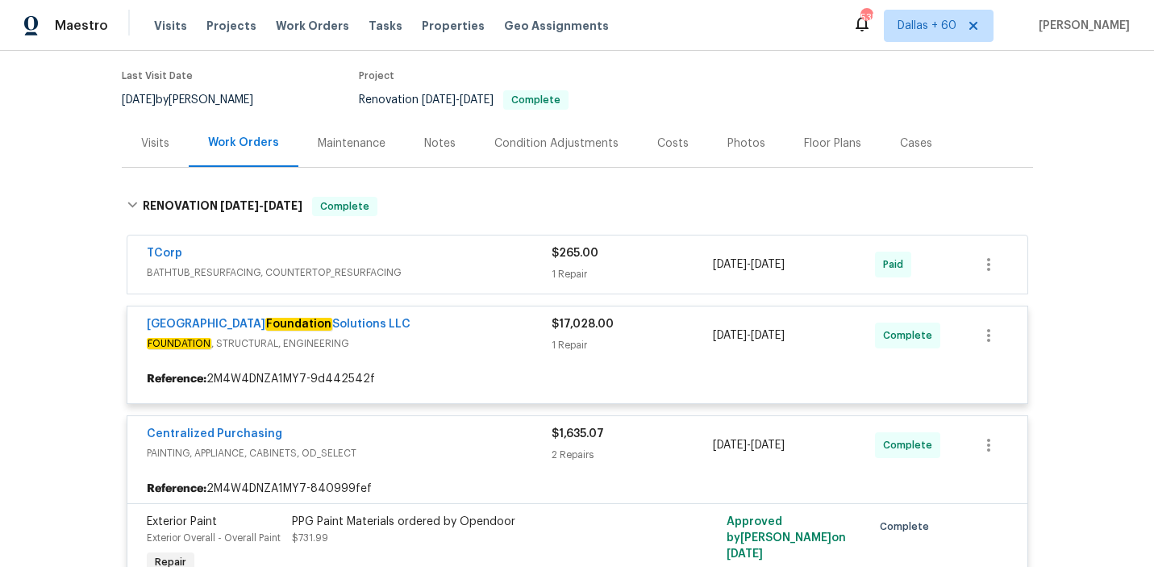
scroll to position [116, 0]
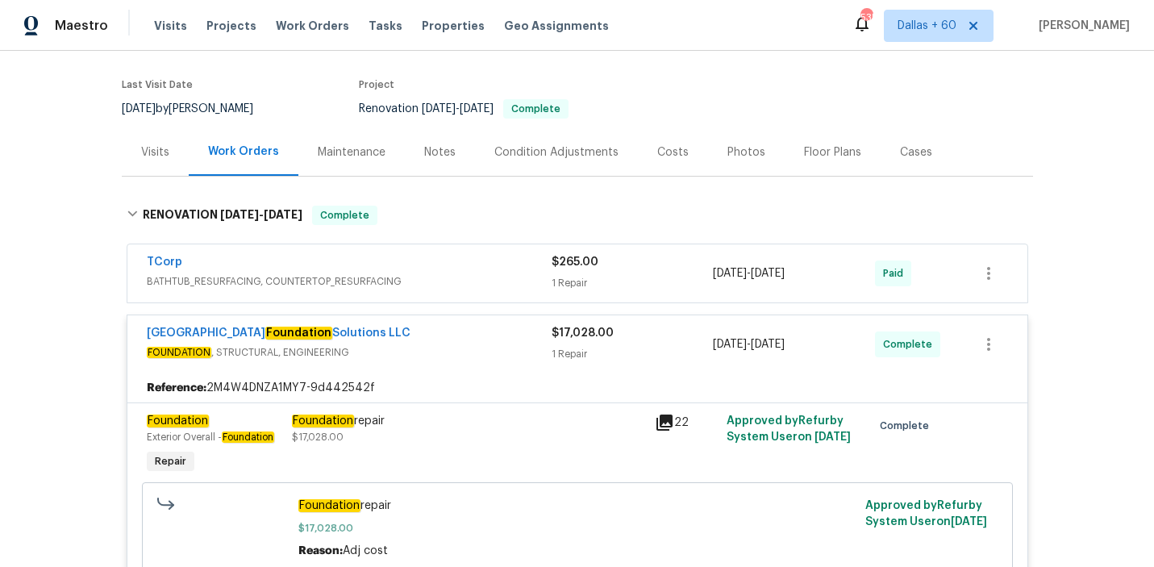
click at [453, 279] on span "BATHTUB_RESURFACING, COUNTERTOP_RESURFACING" at bounding box center [349, 281] width 405 height 16
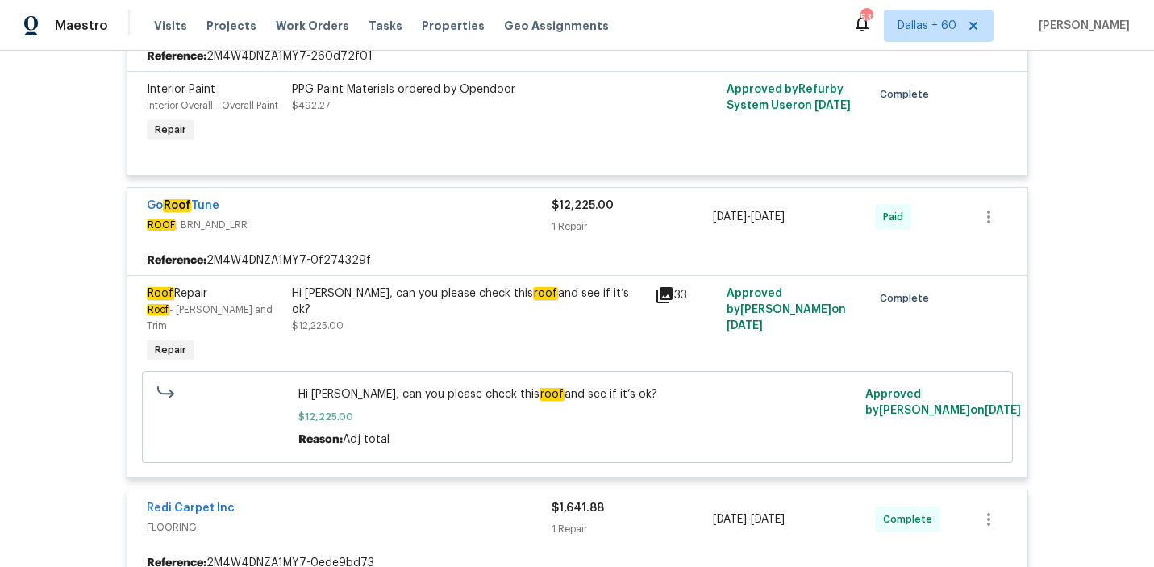
scroll to position [5372, 0]
click at [332, 327] on div "Hi Dave, can you please check this roof and see if it’s ok? $12,225.00" at bounding box center [468, 326] width 363 height 90
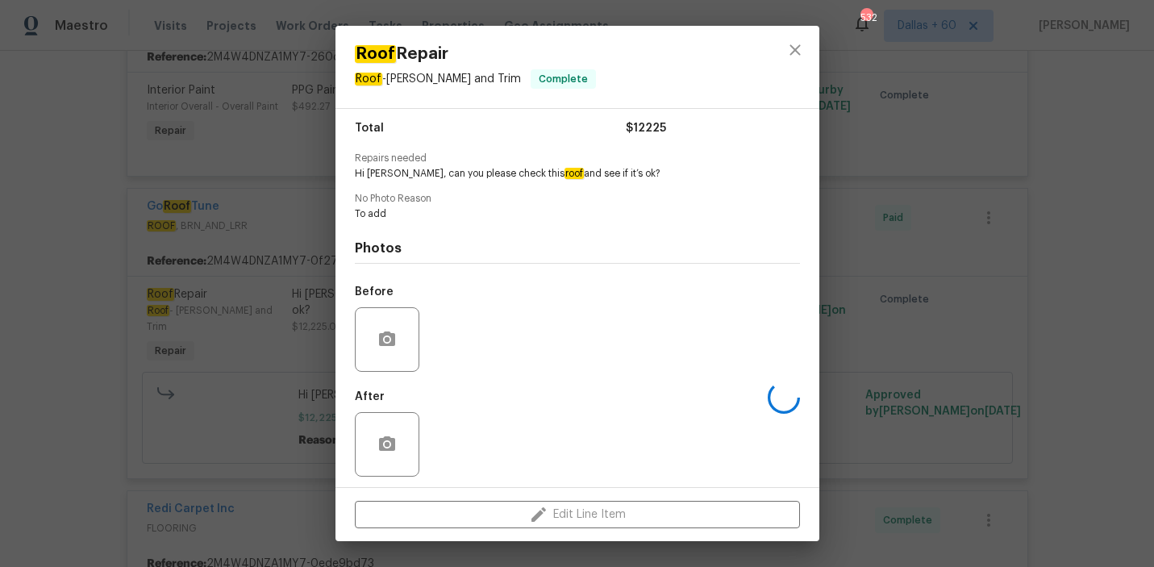
scroll to position [135, 0]
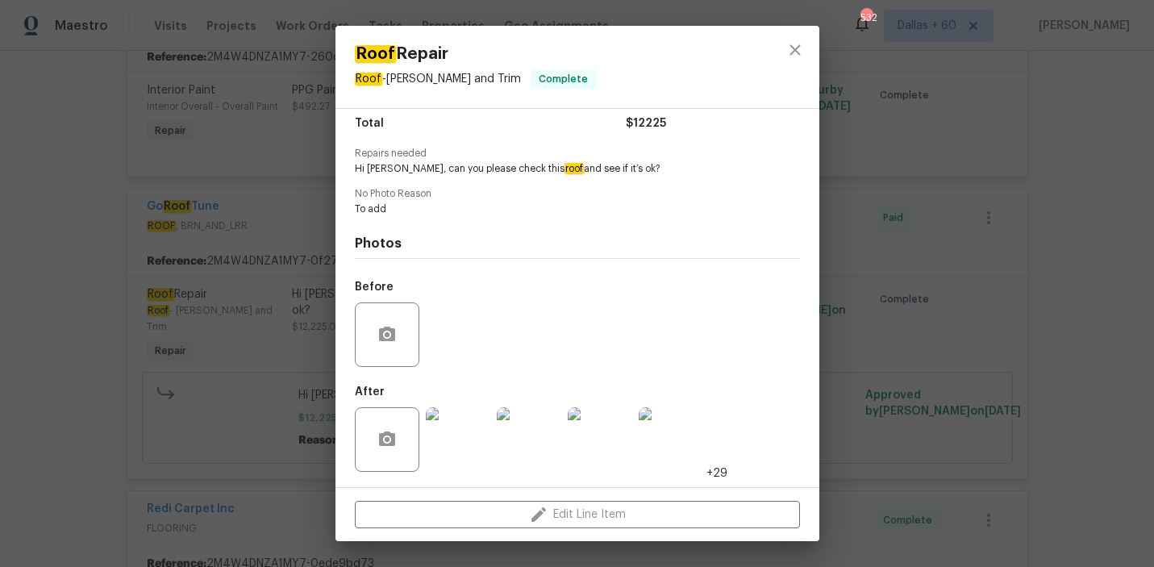
click at [40, 348] on div "Roof Repair Roof - Eaves and Trim Complete Vendor Go Roof Tune Account Category…" at bounding box center [577, 283] width 1154 height 567
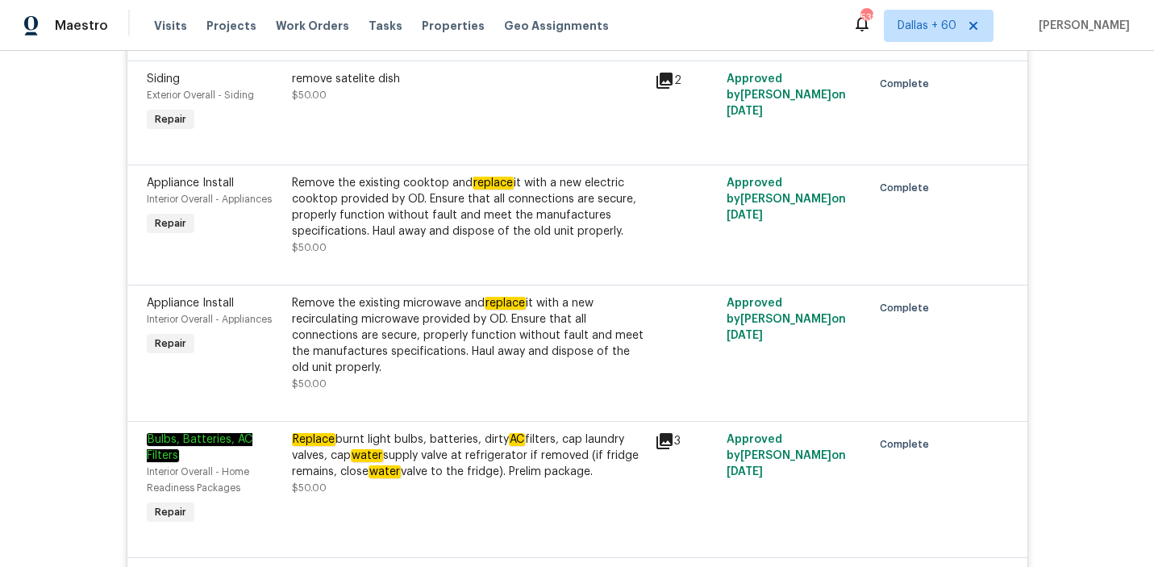
scroll to position [3998, 0]
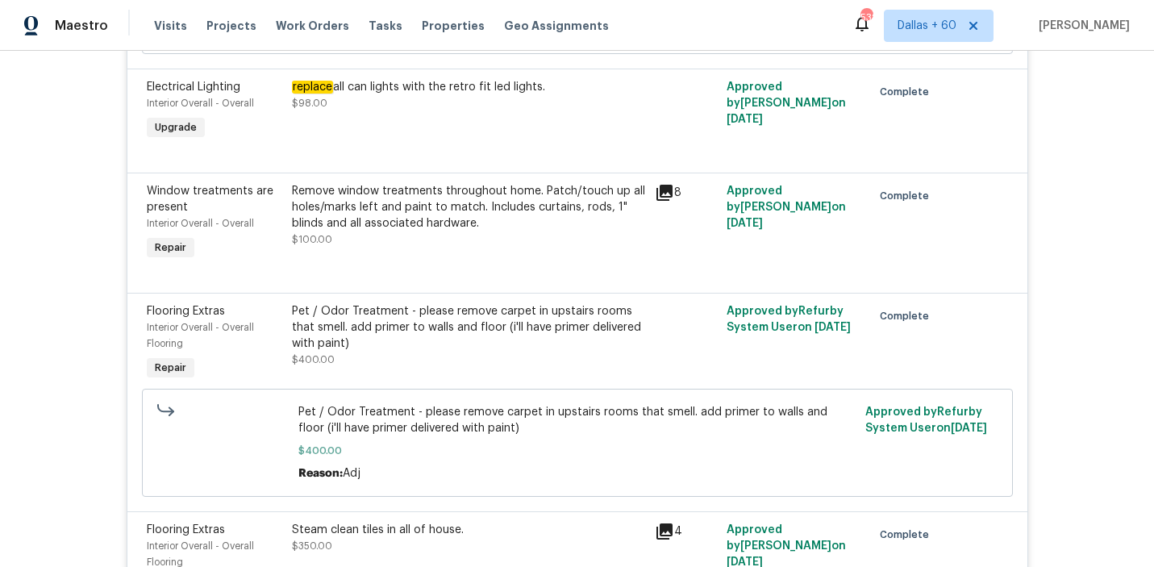
click at [478, 317] on div "Pet / Odor Treatment - please remove carpet in upstairs rooms that smell. add p…" at bounding box center [468, 327] width 353 height 48
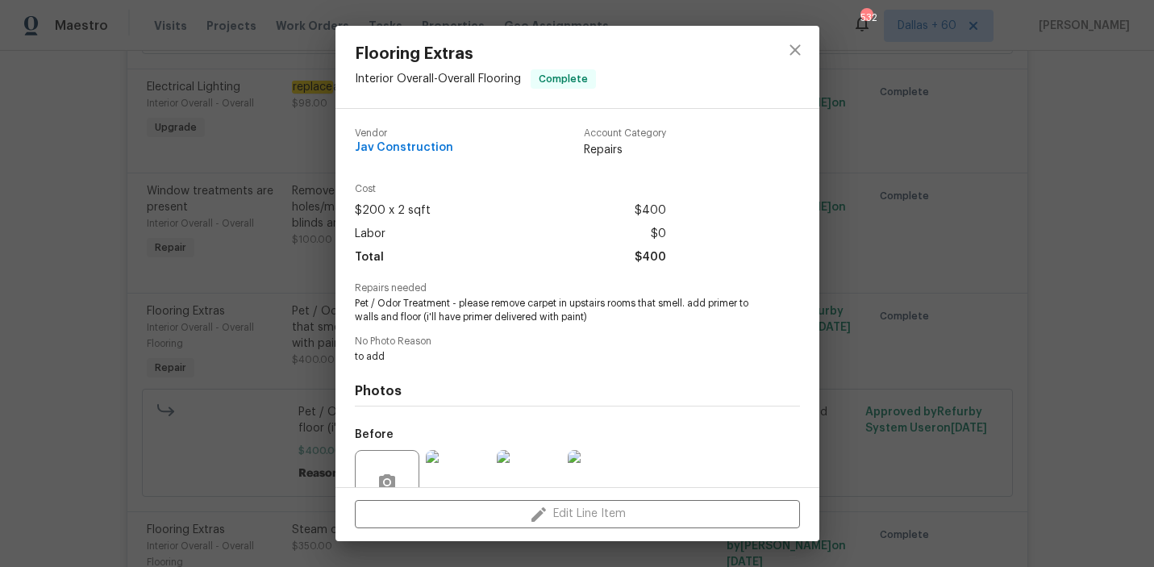
scroll to position [148, 0]
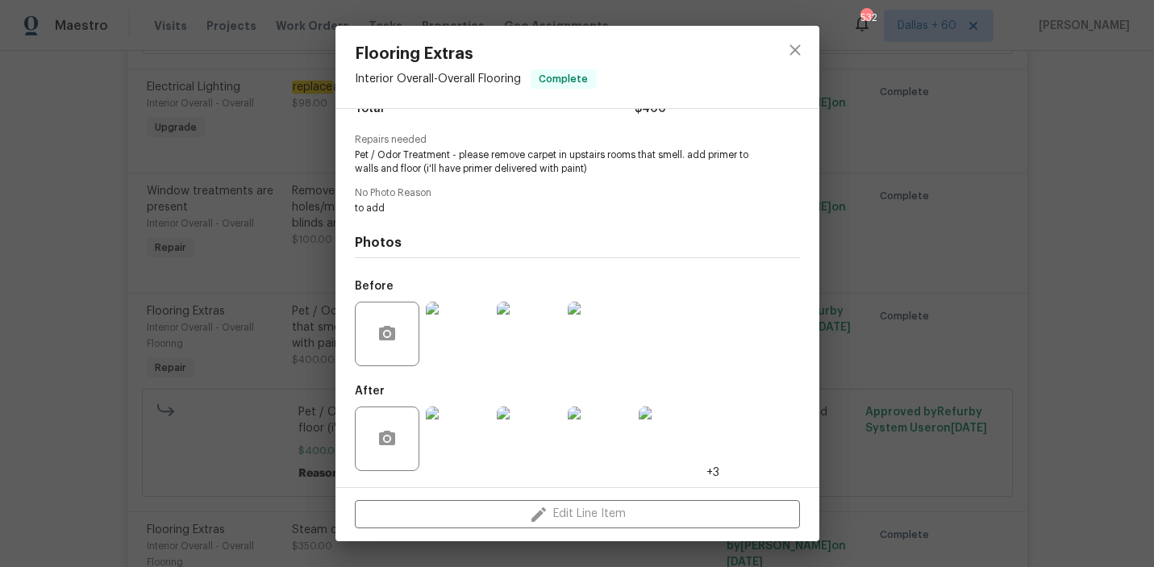
click at [982, 340] on div "Flooring Extras Interior Overall - Overall Flooring Complete Vendor Jav Constru…" at bounding box center [577, 283] width 1154 height 567
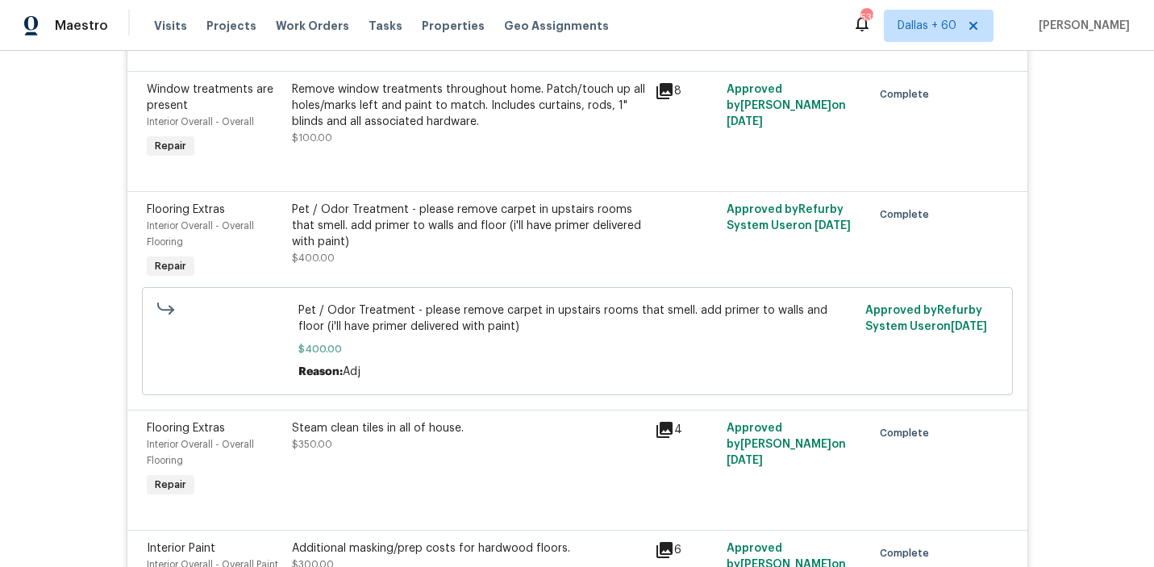
scroll to position [4099, 0]
click at [277, 26] on span "Work Orders" at bounding box center [312, 26] width 73 height 16
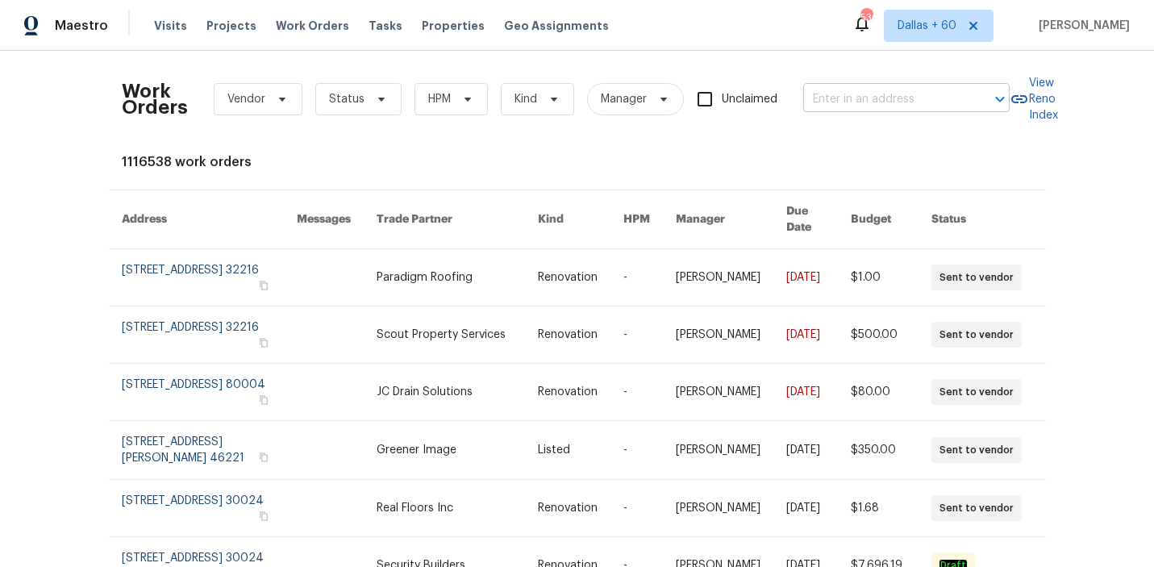
click at [860, 93] on input "text" at bounding box center [883, 99] width 161 height 25
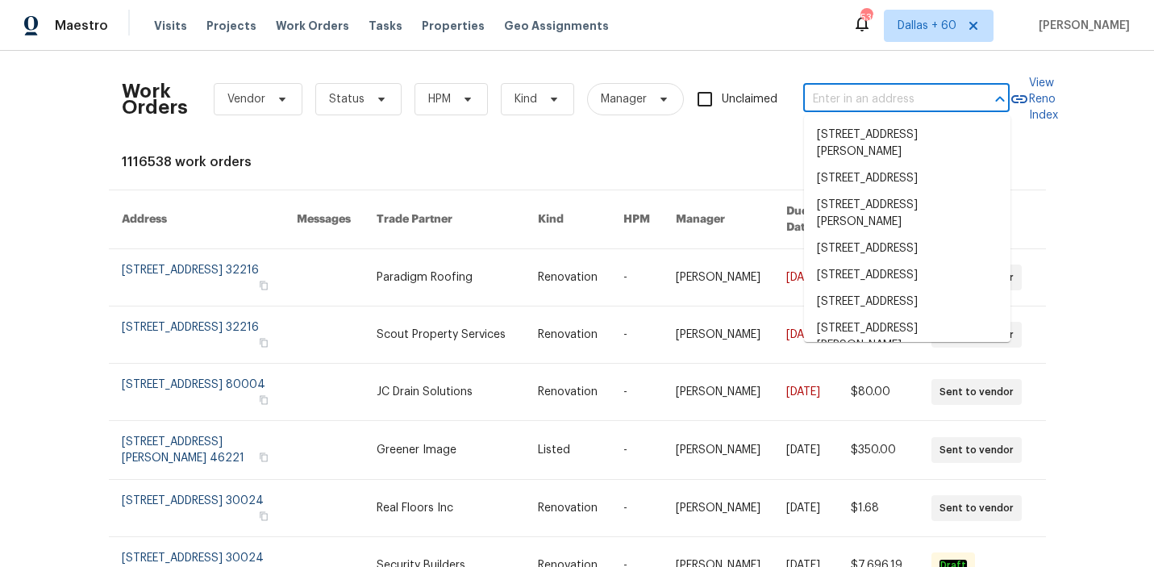
paste input "3147 Wichita Dr Mesquite, TX 75149"
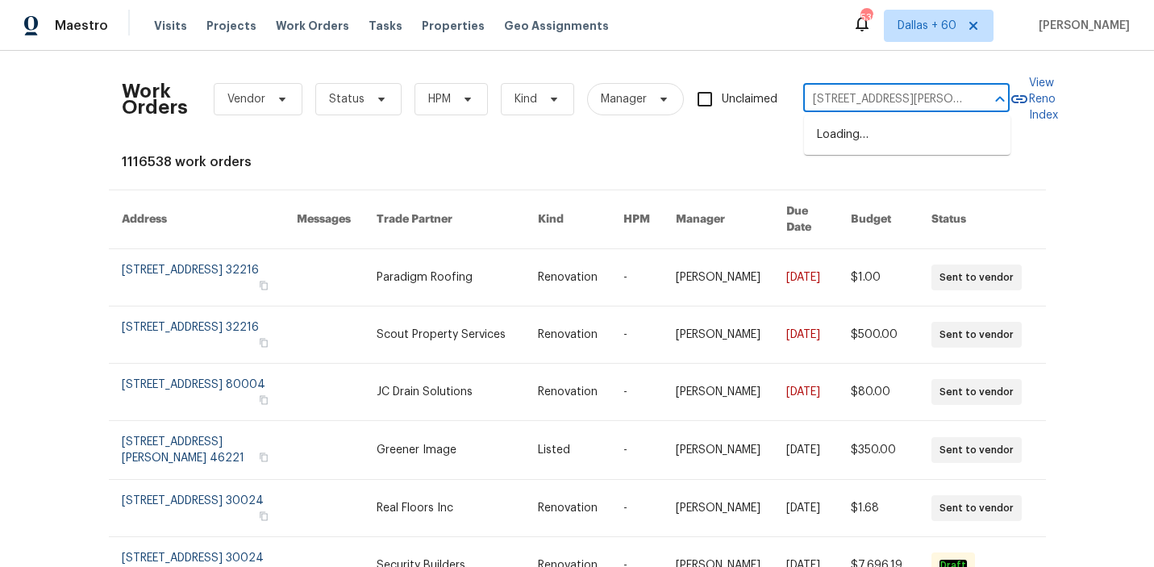
scroll to position [0, 35]
type input "3147 Wichita Dr Mesquite, TX 75149"
click at [866, 143] on li "3147 Wichita Dr, Mesquite, TX 75149" at bounding box center [907, 135] width 206 height 27
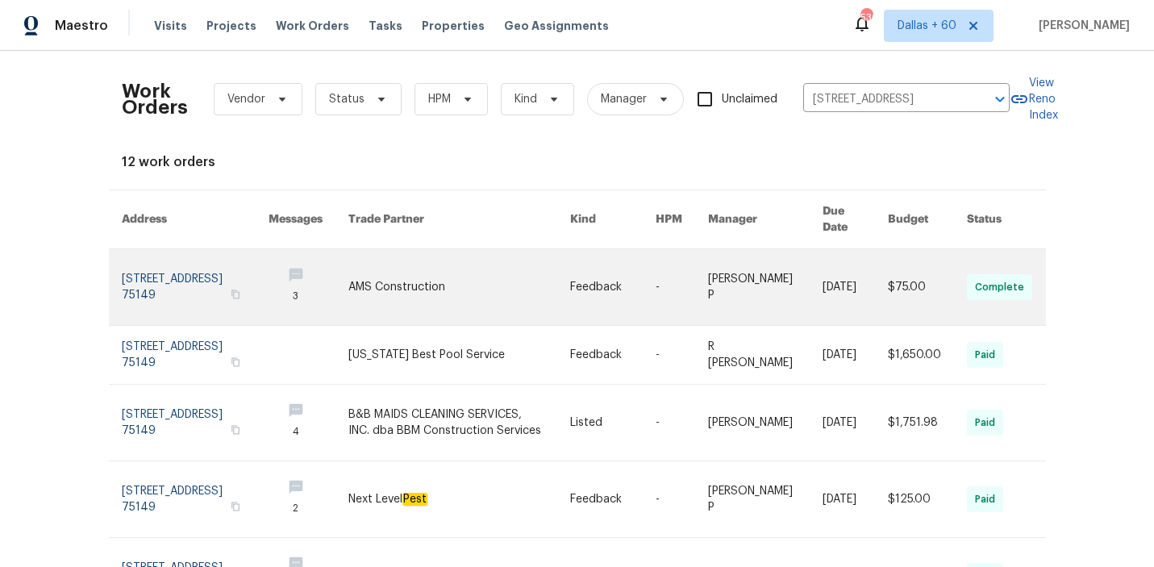
click at [416, 264] on link at bounding box center [459, 287] width 223 height 76
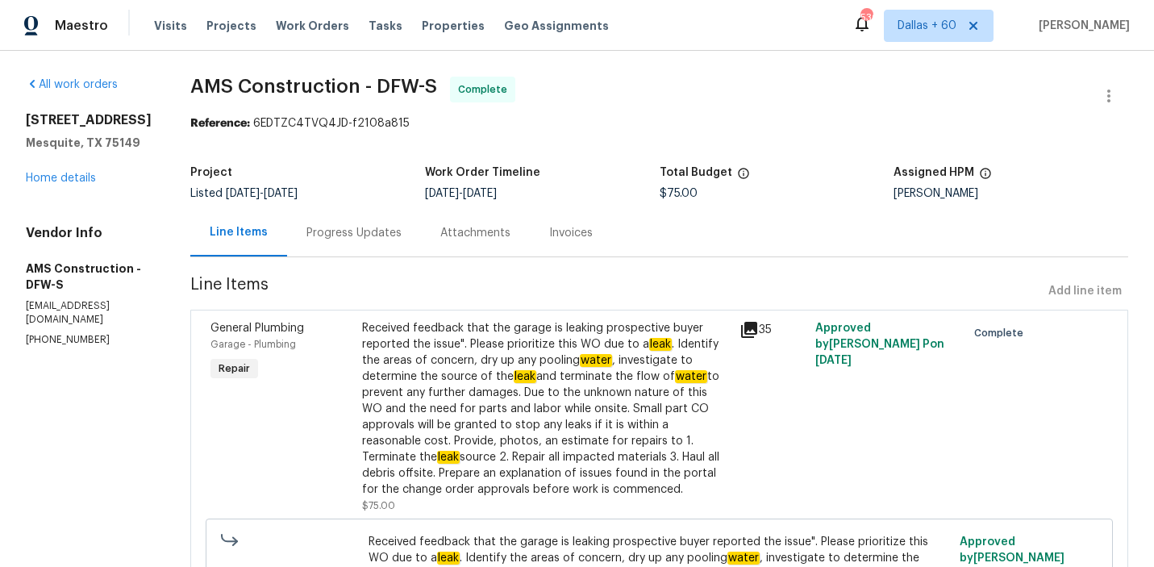
click at [306, 230] on div "Progress Updates" at bounding box center [353, 233] width 95 height 16
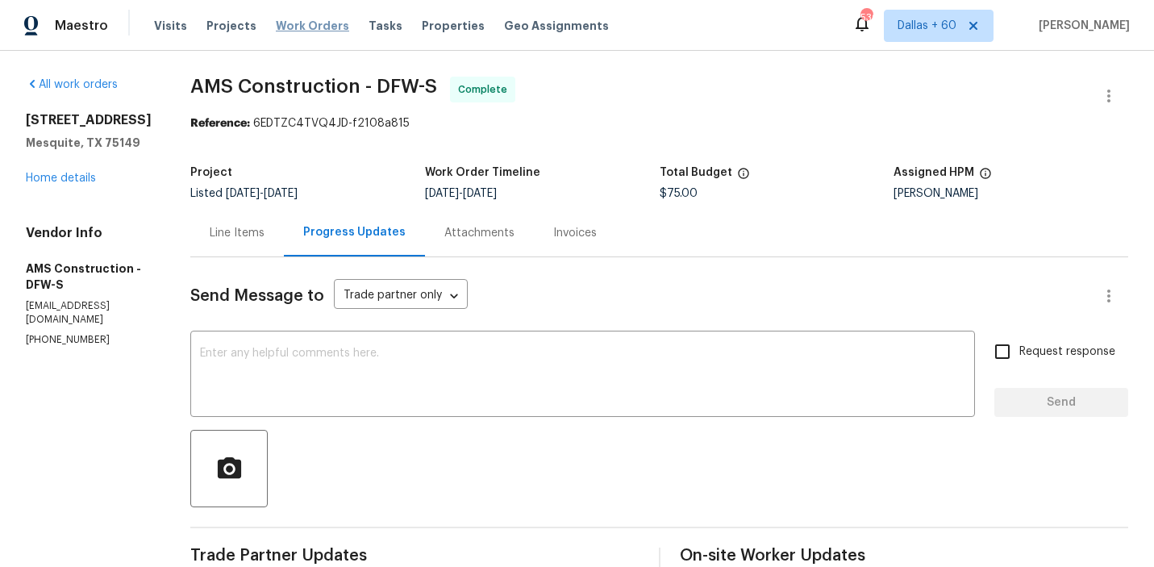
click at [281, 19] on span "Work Orders" at bounding box center [312, 26] width 73 height 16
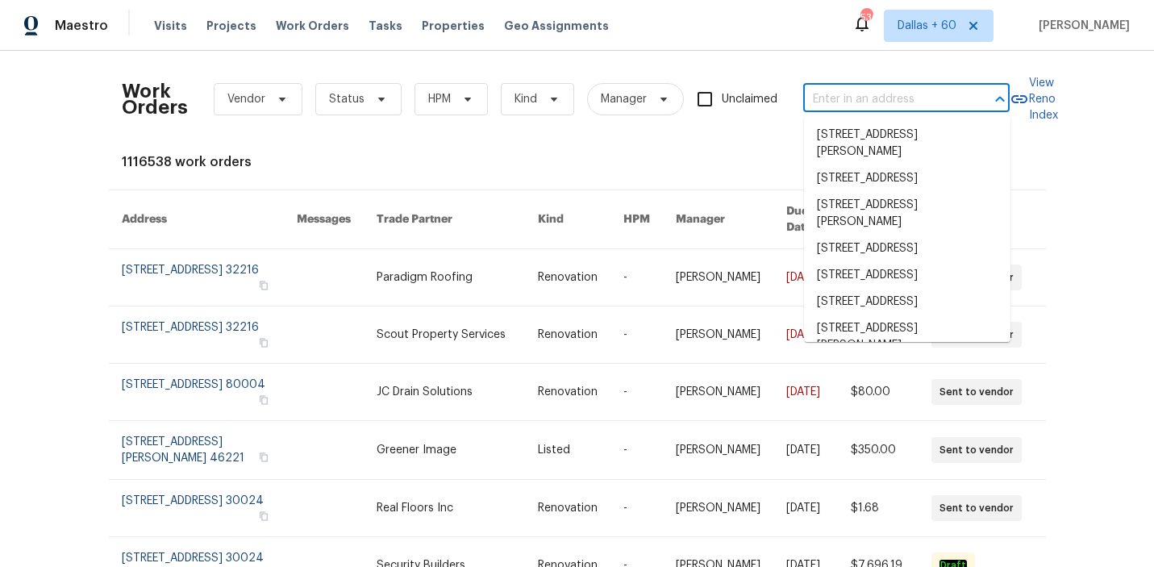
click at [869, 93] on input "text" at bounding box center [883, 99] width 161 height 25
paste input "3147 Wichita Dr Mesquite, TX 75149"
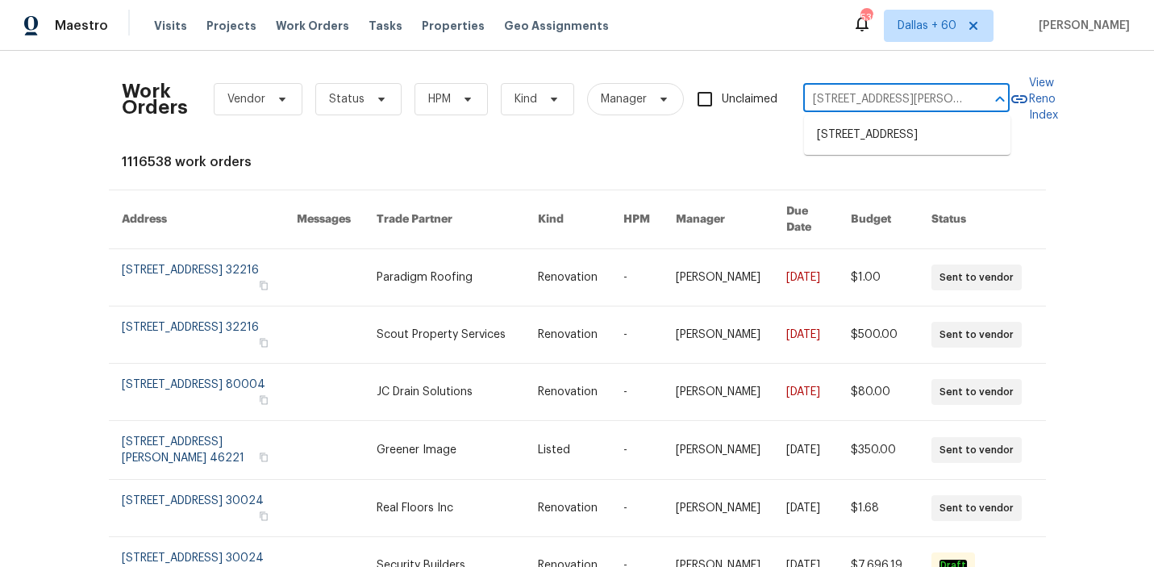
scroll to position [0, 35]
type input "3147 Wichita Dr Mesquite, TX 75149"
click at [877, 148] on li "3147 Wichita Dr, Mesquite, TX 75149" at bounding box center [907, 135] width 206 height 27
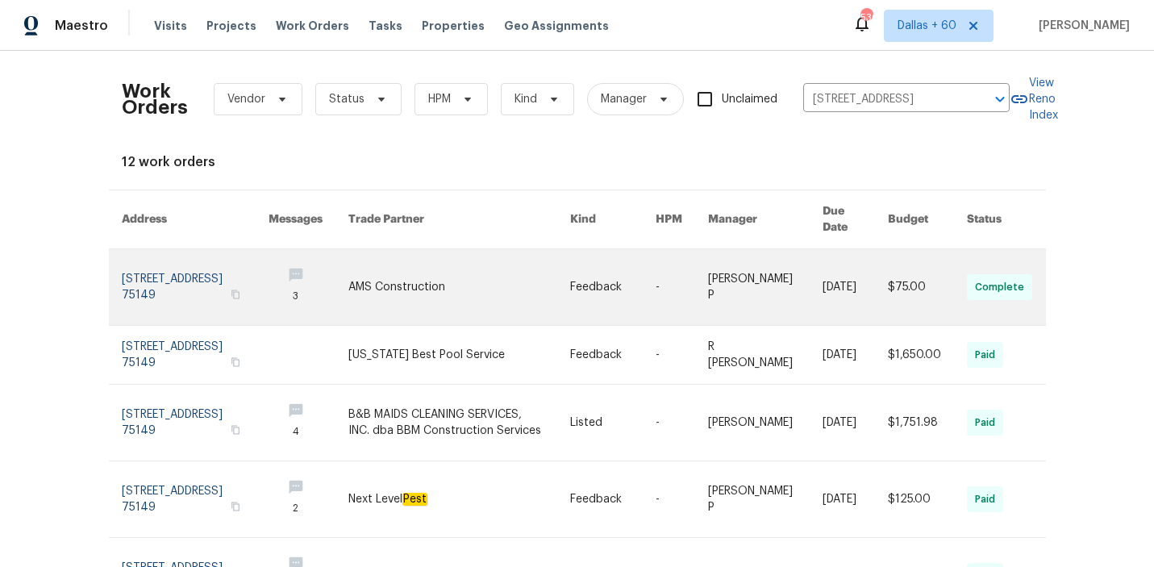
click at [389, 274] on link at bounding box center [459, 287] width 223 height 76
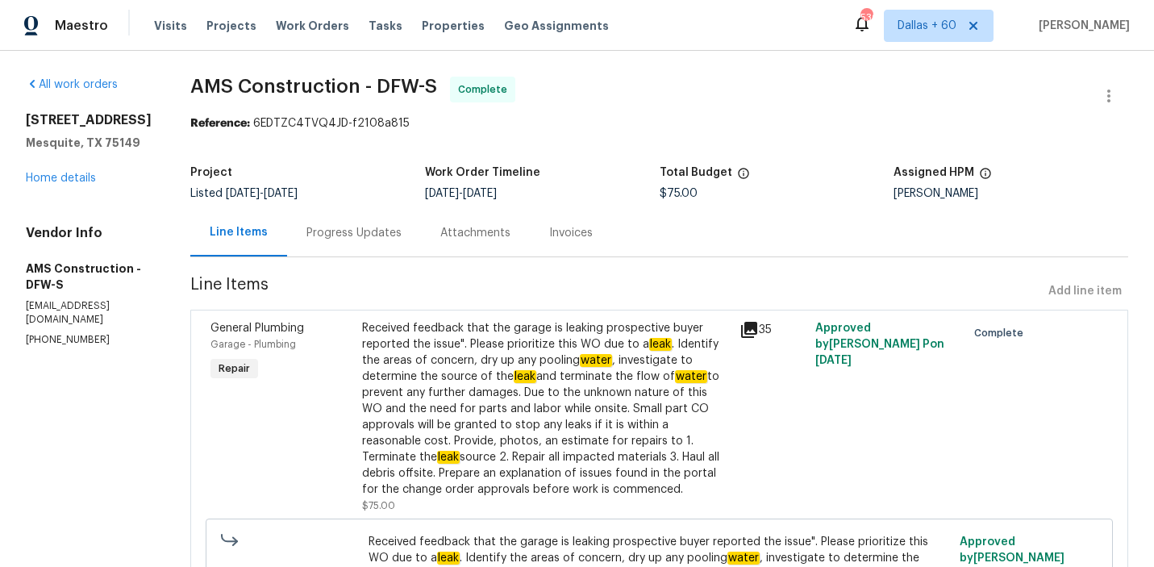
click at [68, 181] on div "3147 Wichita Dr Mesquite, TX 75149 Home details" at bounding box center [89, 149] width 126 height 74
click at [69, 184] on link "Home details" at bounding box center [61, 178] width 70 height 11
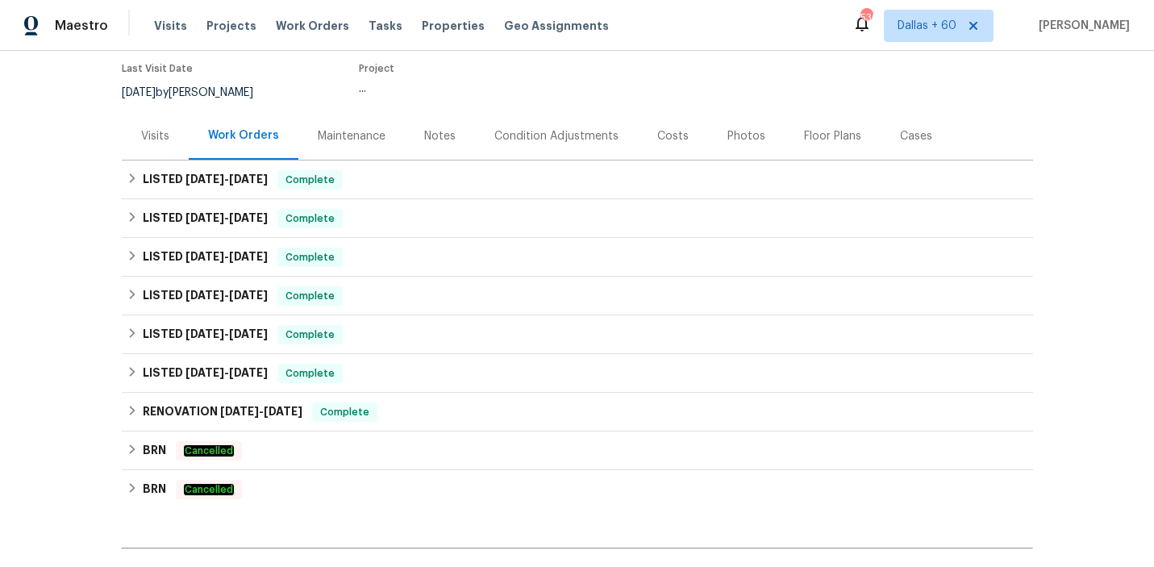
scroll to position [158, 0]
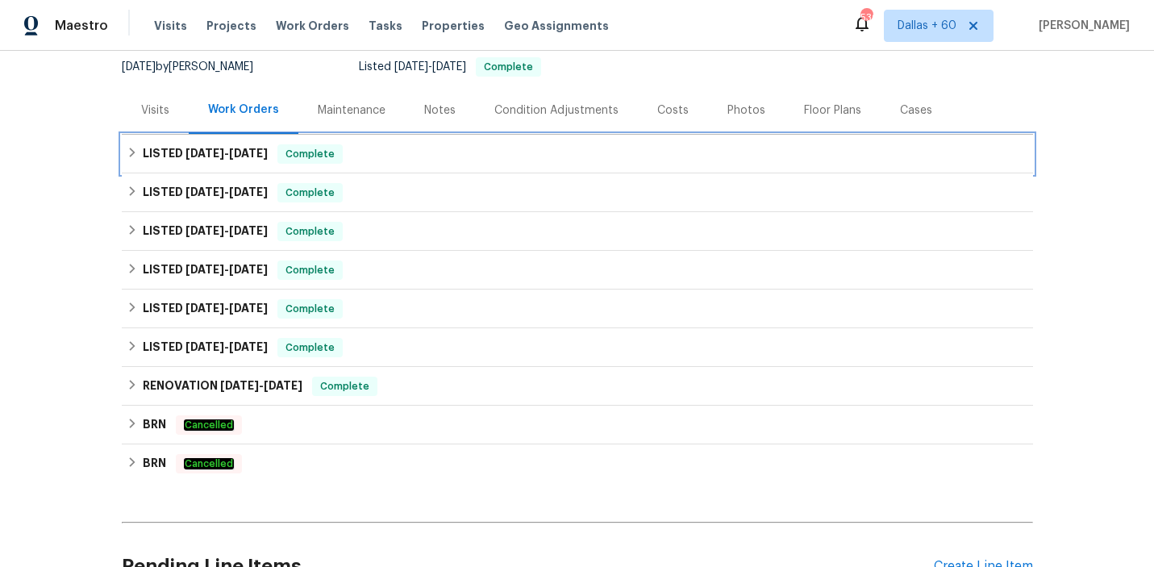
click at [469, 137] on div "LISTED 8/28/25 - 9/3/25 Complete" at bounding box center [577, 154] width 911 height 39
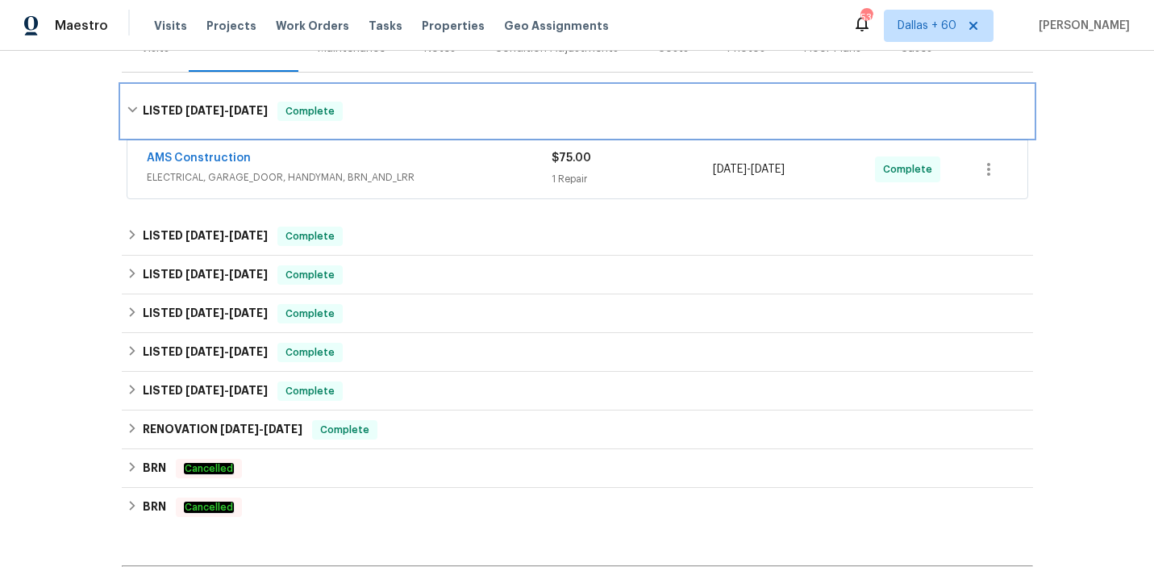
scroll to position [222, 0]
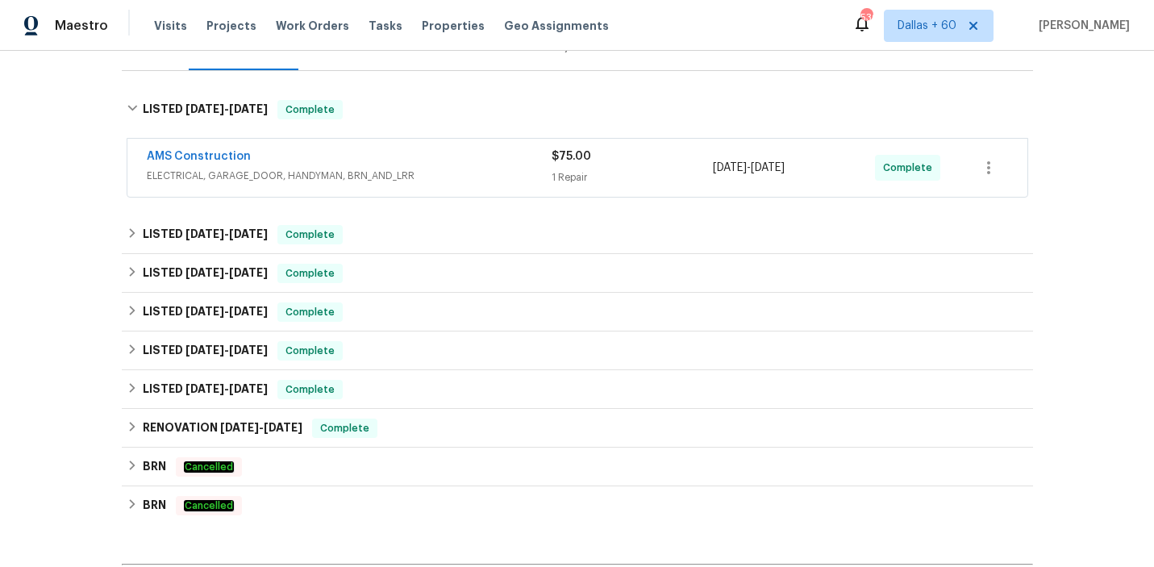
click at [476, 156] on div "AMS Construction" at bounding box center [349, 157] width 405 height 19
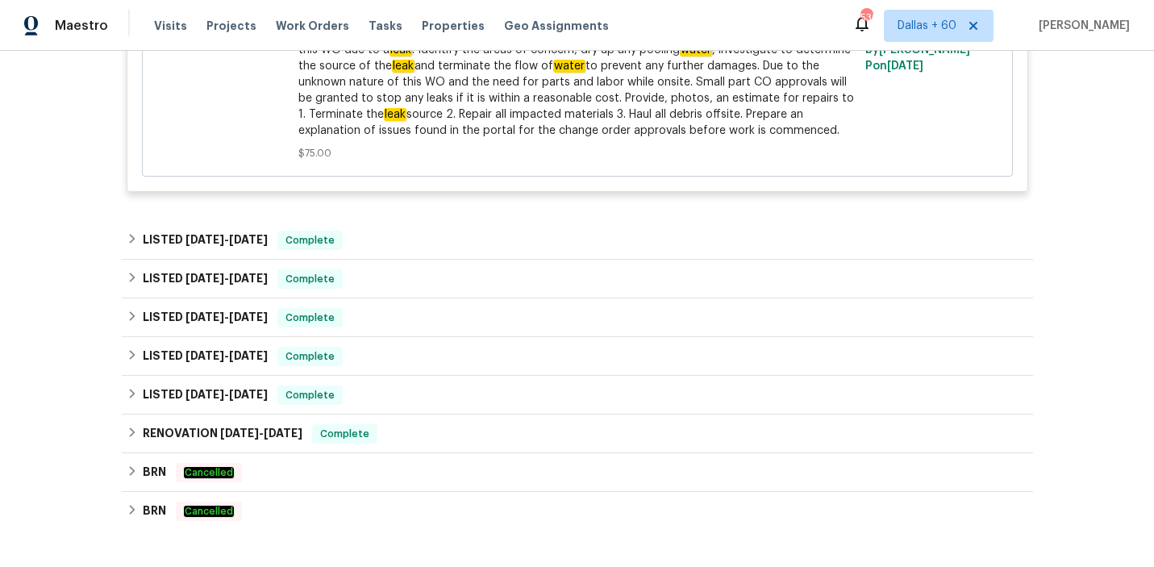
scroll to position [677, 0]
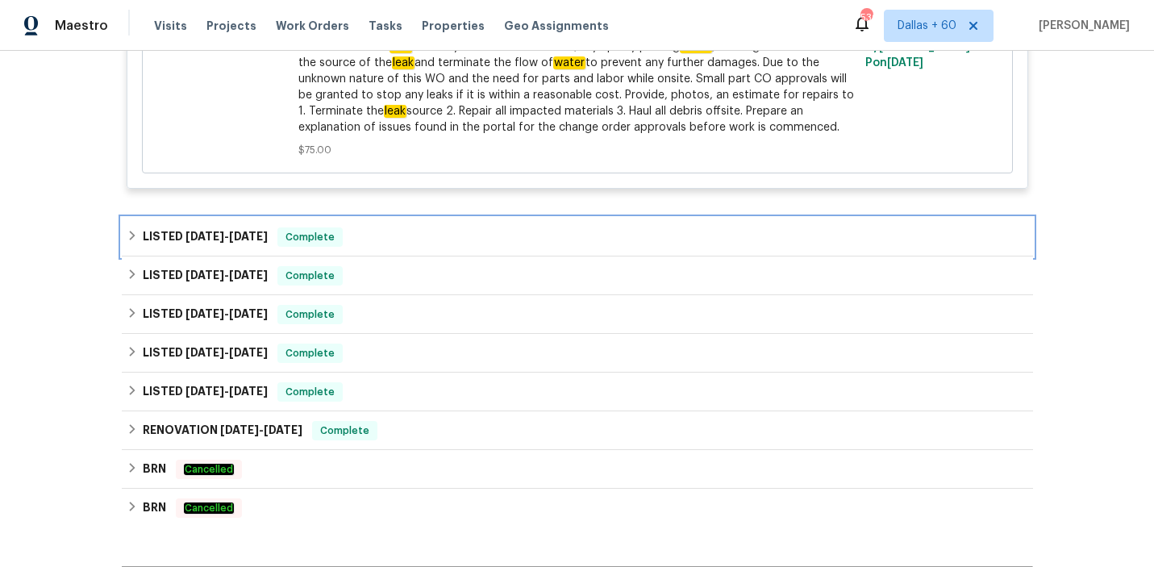
click at [398, 227] on div "LISTED 6/23/25 - 6/26/25 Complete" at bounding box center [578, 236] width 902 height 19
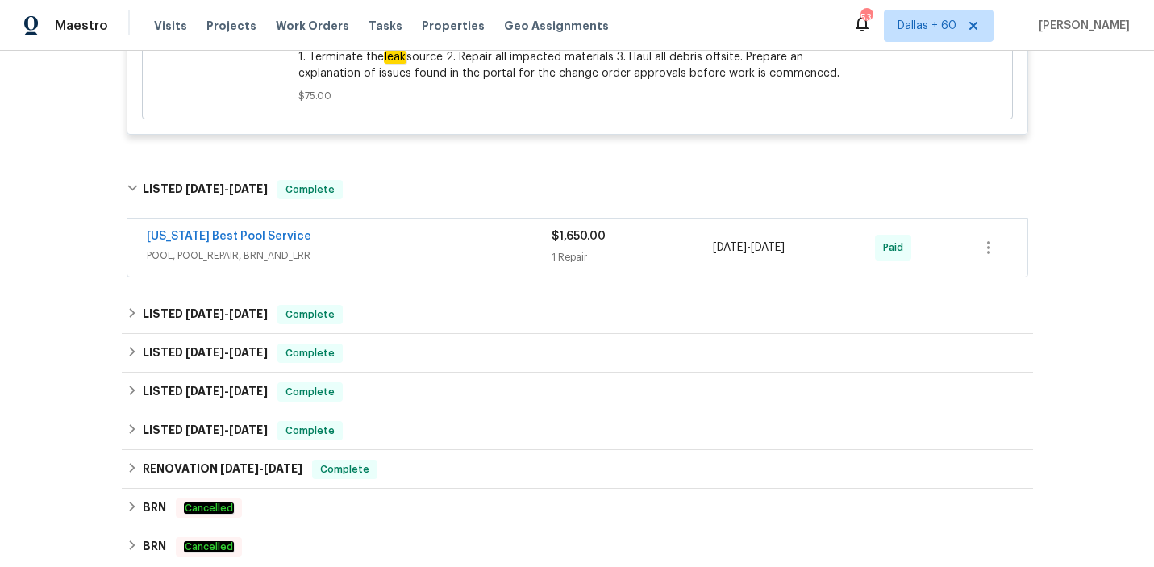
click at [398, 228] on div "[US_STATE] Best Pool Service" at bounding box center [349, 237] width 405 height 19
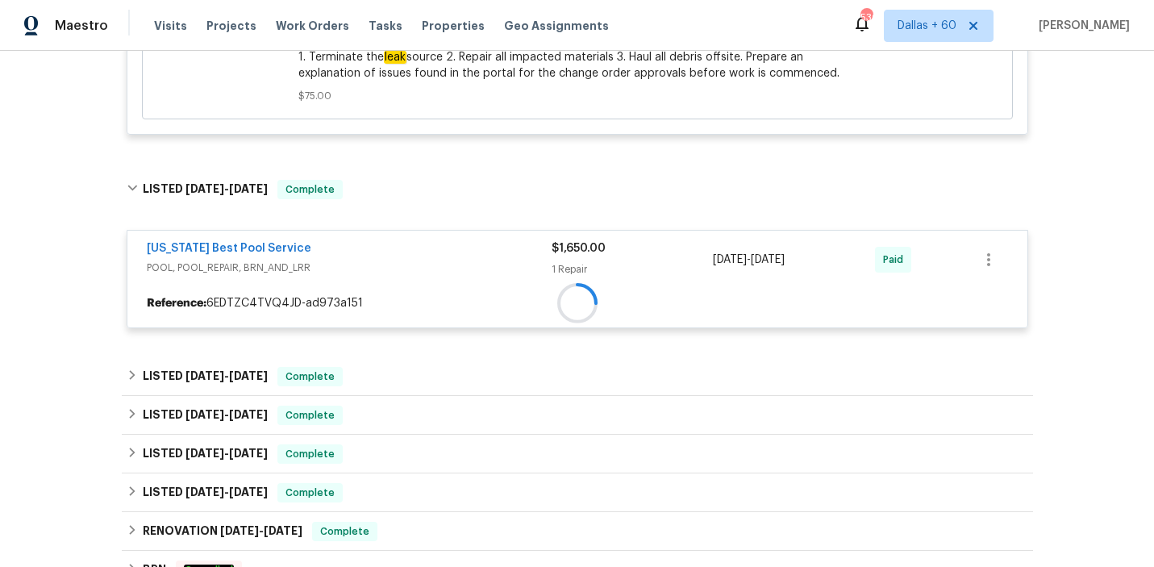
scroll to position [869, 0]
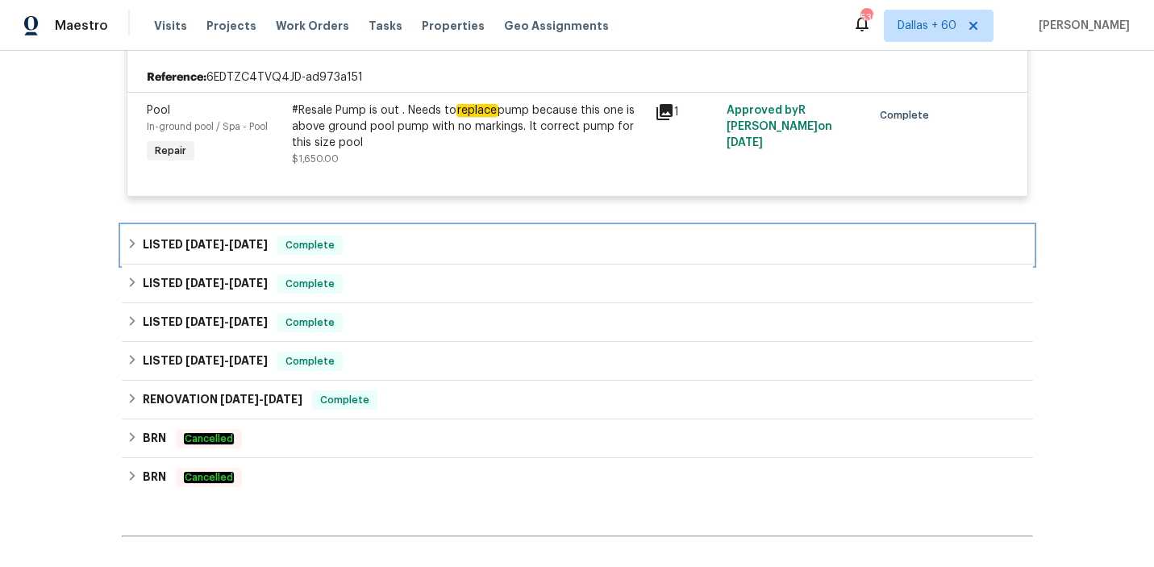
click at [398, 235] on div "LISTED 5/8/25 - 5/14/25 Complete" at bounding box center [578, 244] width 902 height 19
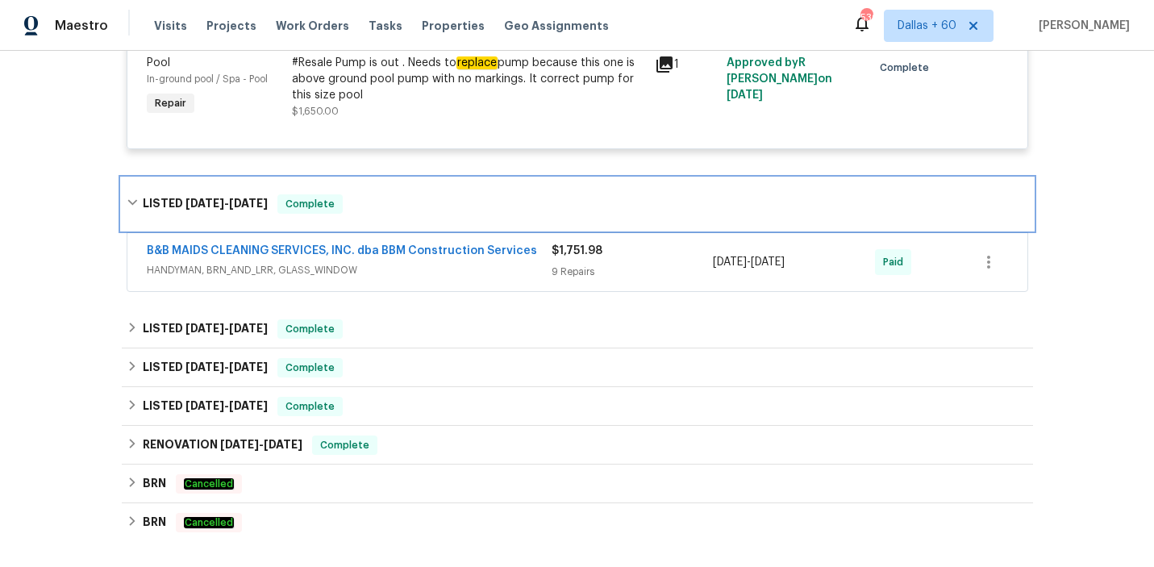
scroll to position [1006, 0]
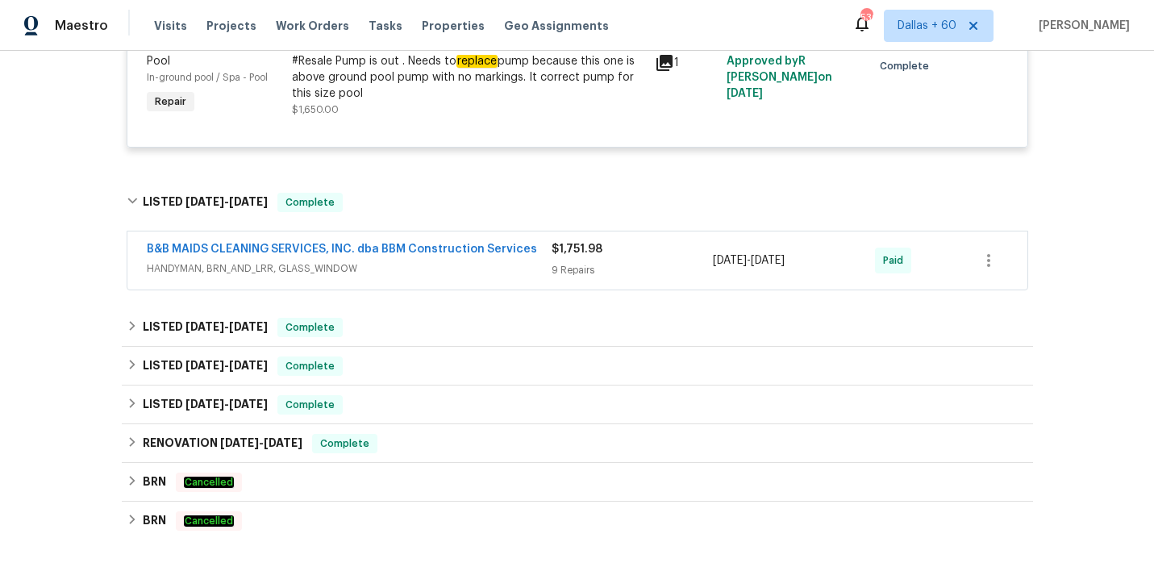
click at [410, 260] on span "HANDYMAN, BRN_AND_LRR, GLASS_WINDOW" at bounding box center [349, 268] width 405 height 16
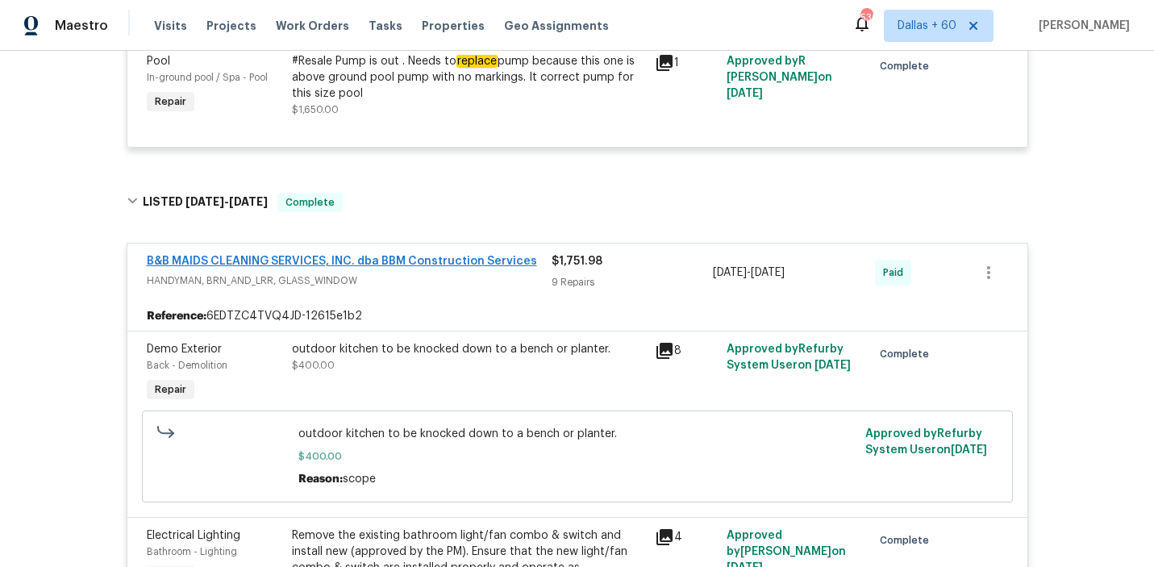
scroll to position [1001, 0]
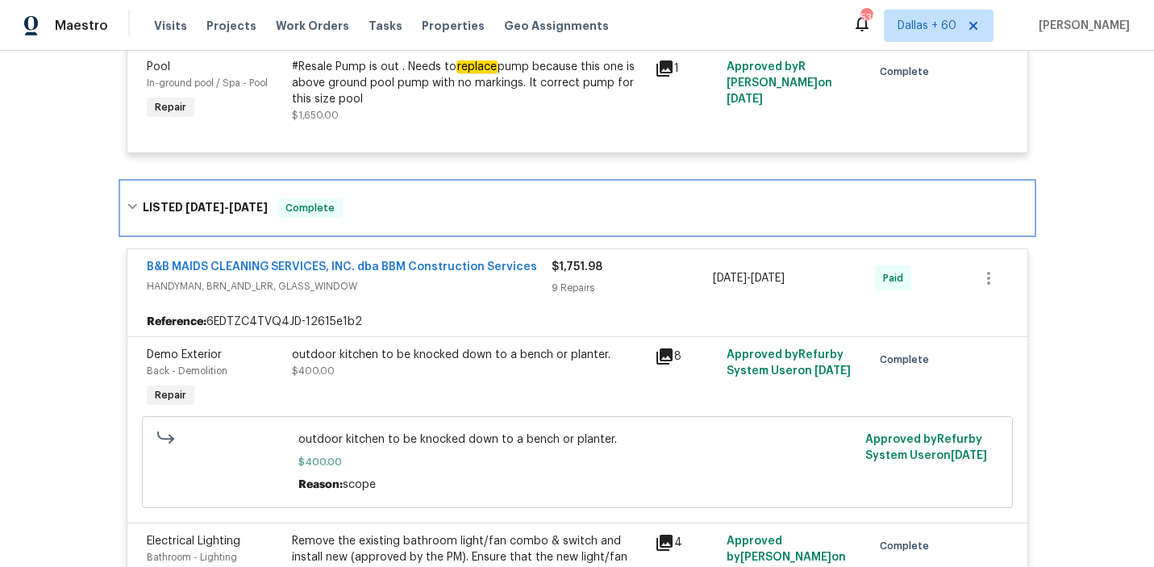
click at [404, 198] on div "LISTED 5/8/25 - 5/14/25 Complete" at bounding box center [578, 207] width 902 height 19
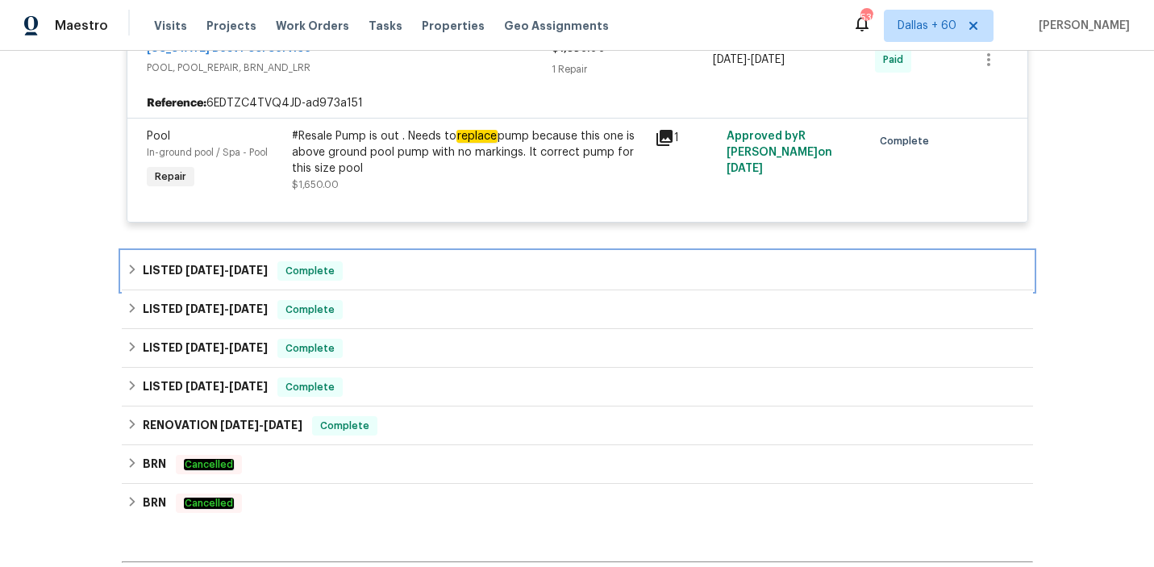
scroll to position [945, 0]
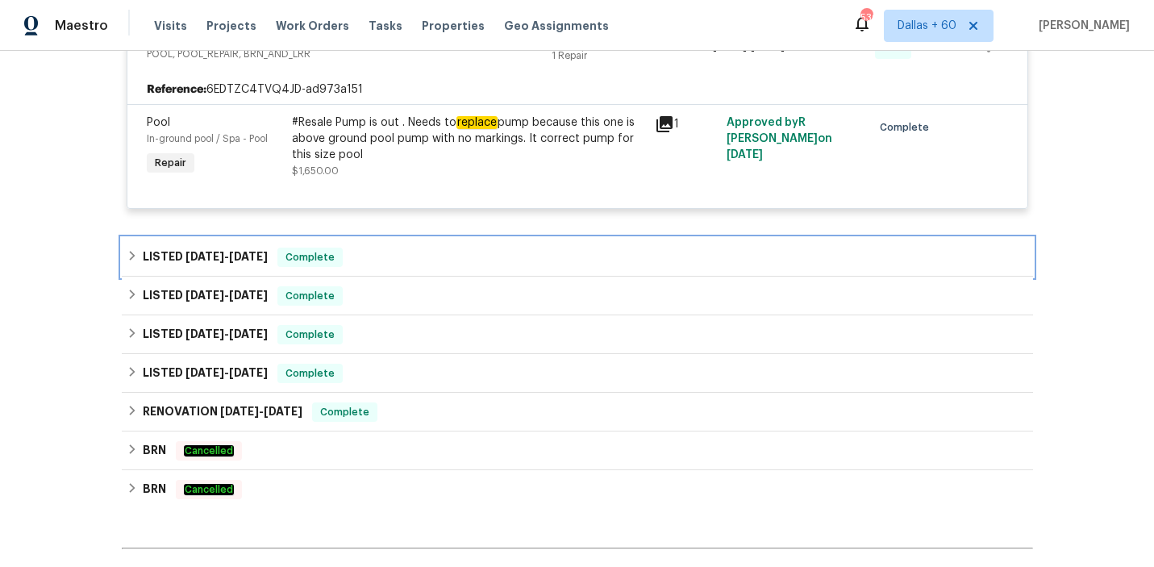
click at [394, 249] on div "LISTED 5/8/25 - 5/14/25 Complete" at bounding box center [578, 257] width 902 height 19
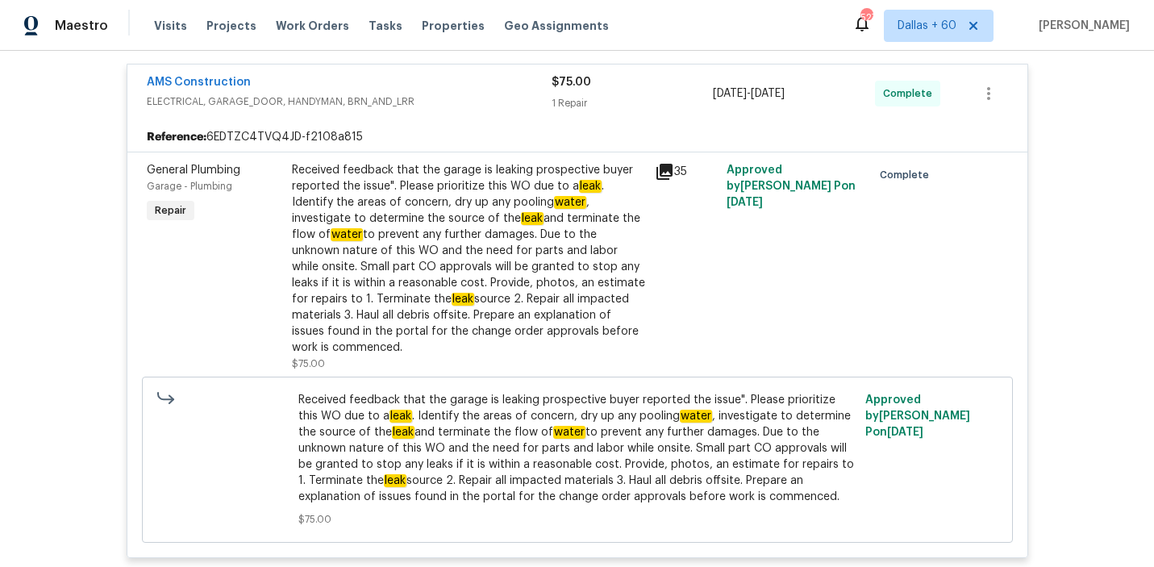
scroll to position [317, 0]
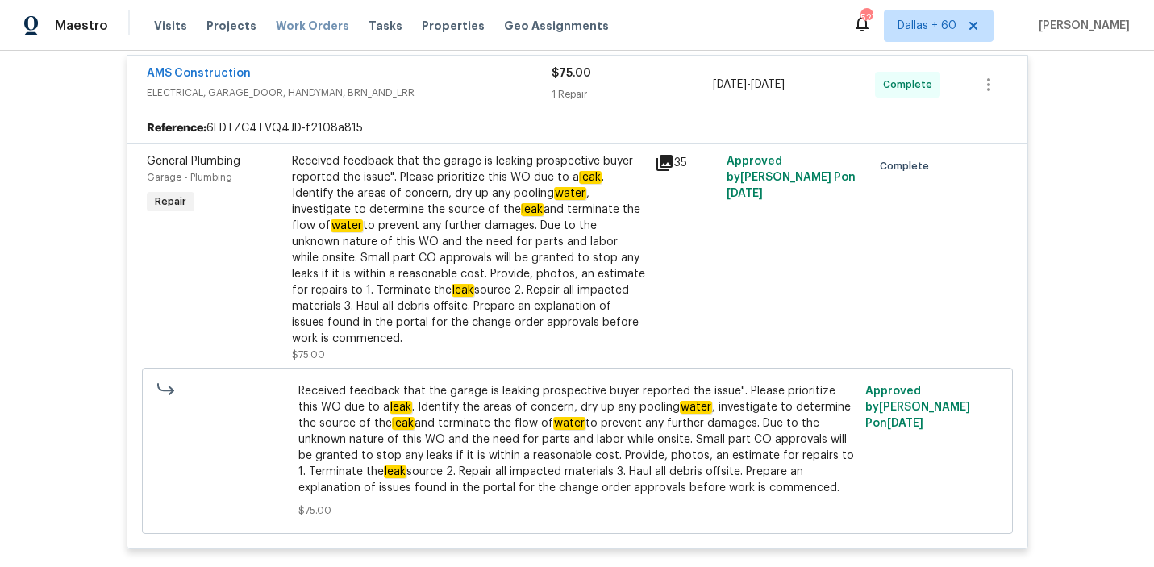
click at [302, 24] on span "Work Orders" at bounding box center [312, 26] width 73 height 16
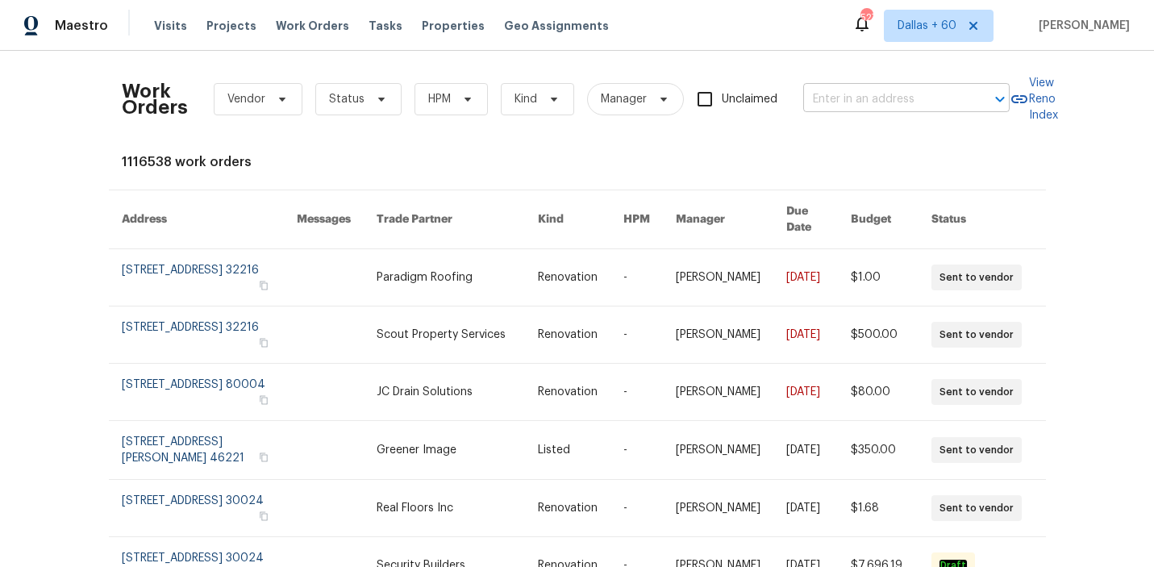
click at [881, 94] on input "text" at bounding box center [883, 99] width 161 height 25
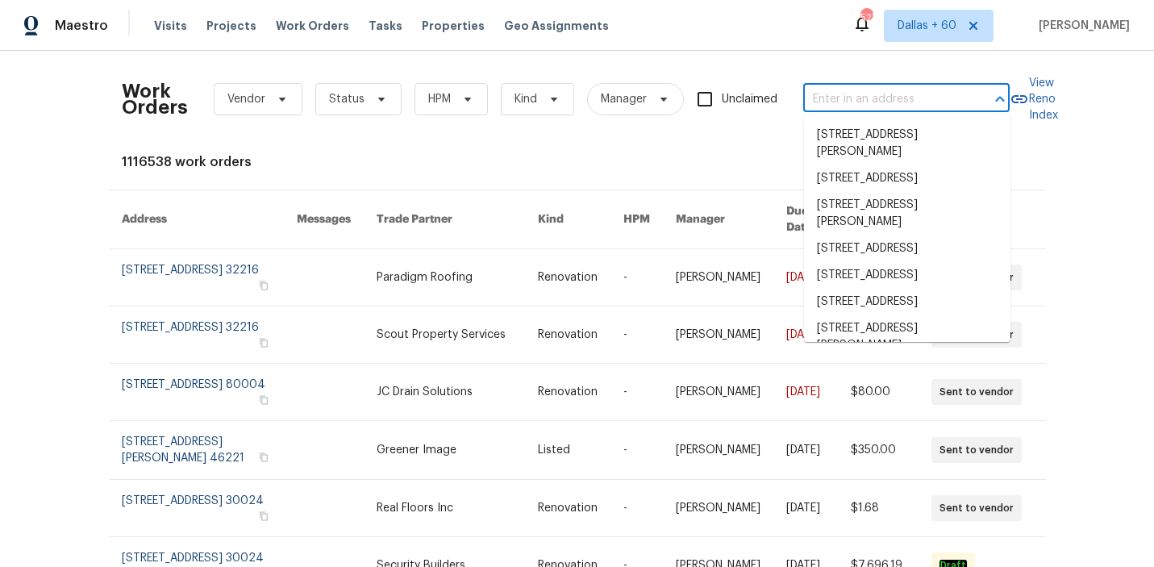
paste input "949 Granville Rd Jacksonville, FL 32205"
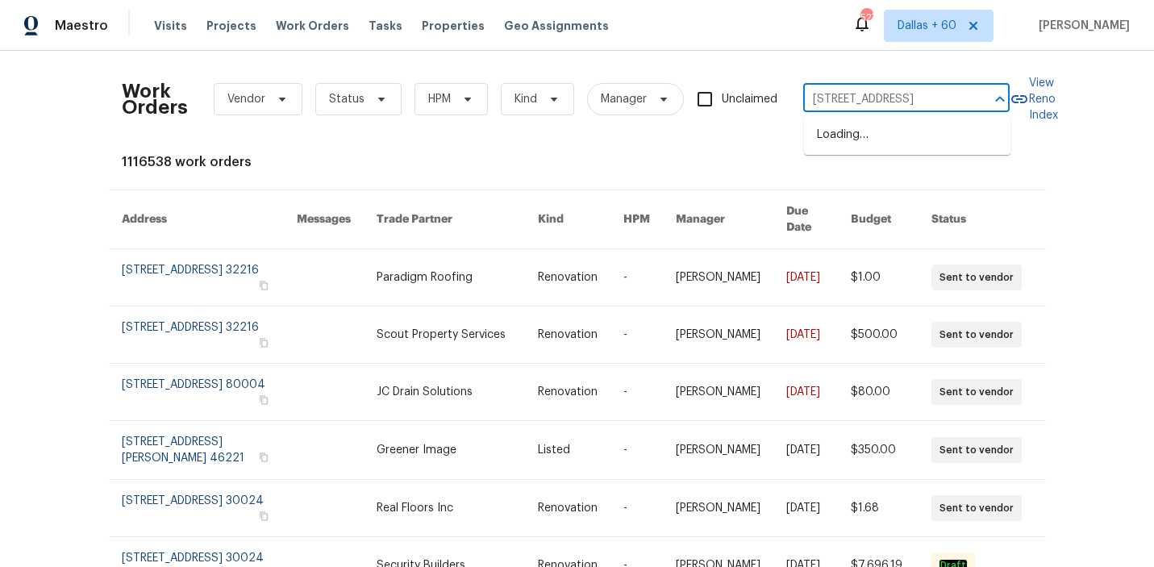
scroll to position [0, 56]
type input "949 Granville Rd Jacksonville, FL 32205"
click at [883, 131] on li "949 Granville Rd, Jacksonville, FL 32205" at bounding box center [907, 135] width 206 height 27
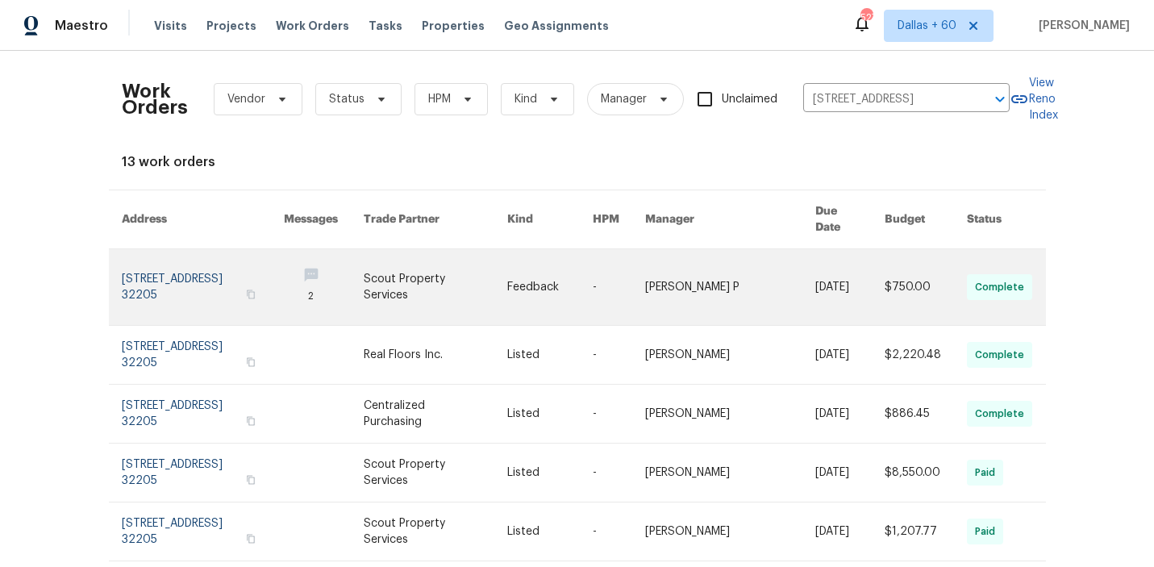
click at [508, 269] on link at bounding box center [436, 287] width 144 height 76
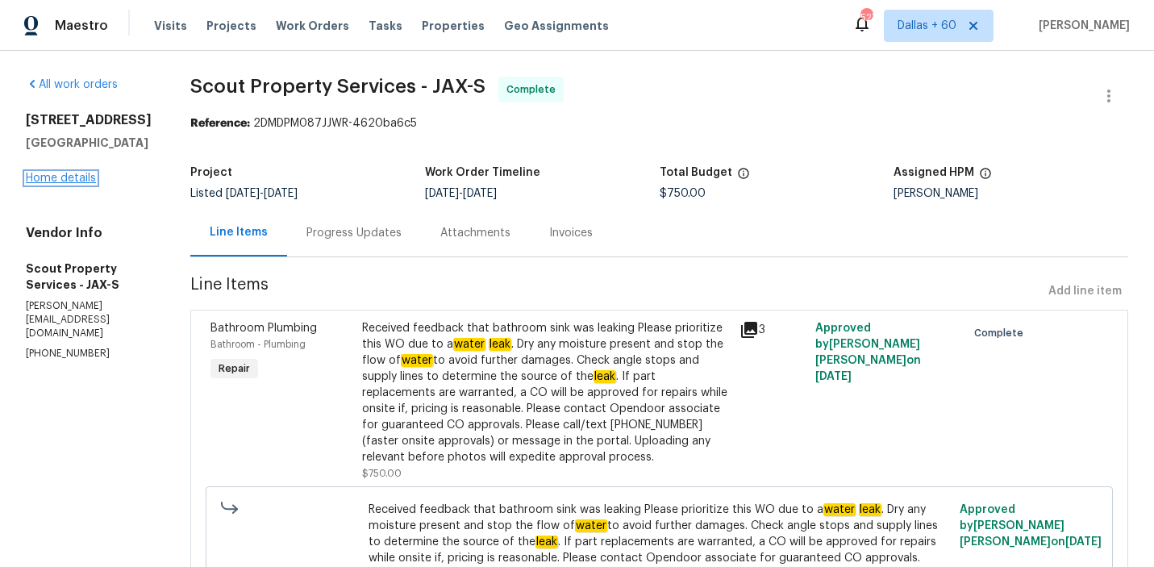
click at [69, 184] on link "Home details" at bounding box center [61, 178] width 70 height 11
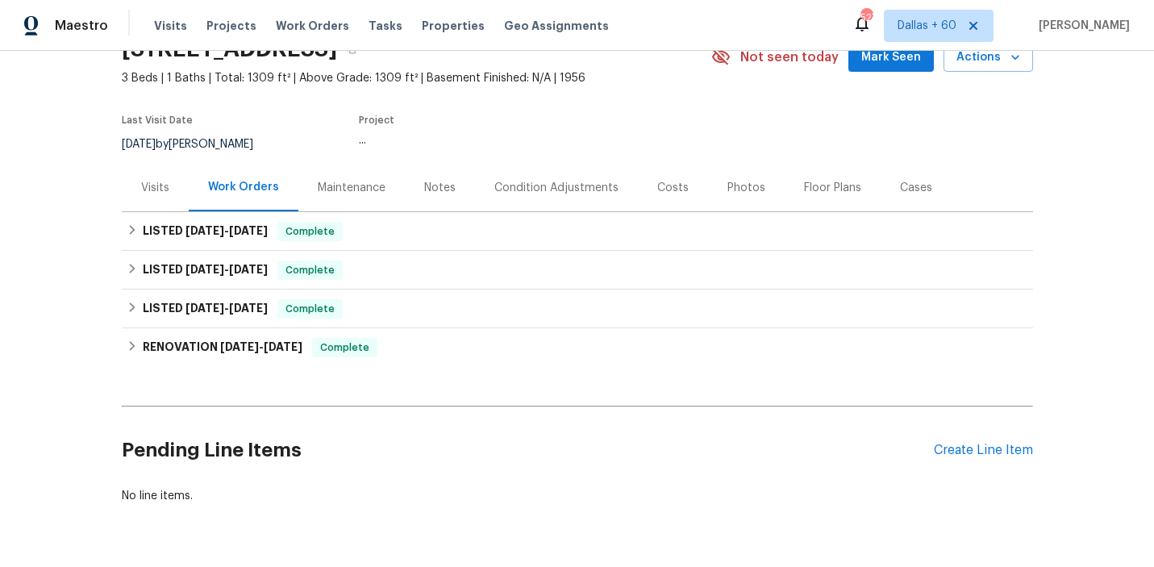
scroll to position [127, 0]
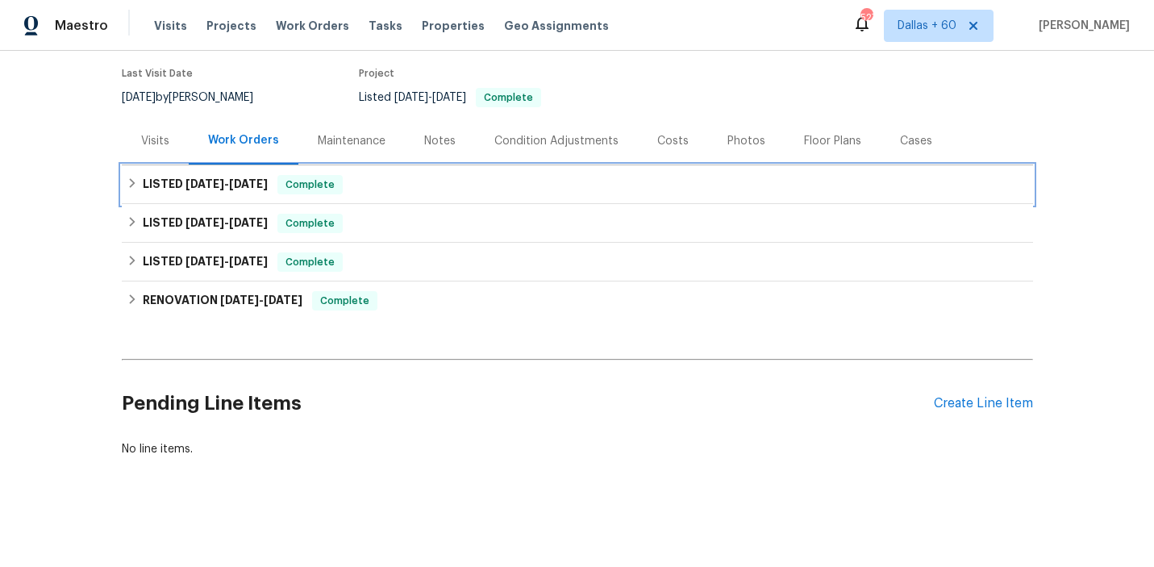
click at [431, 177] on div "LISTED 7/30/25 - 8/27/25 Complete" at bounding box center [578, 184] width 902 height 19
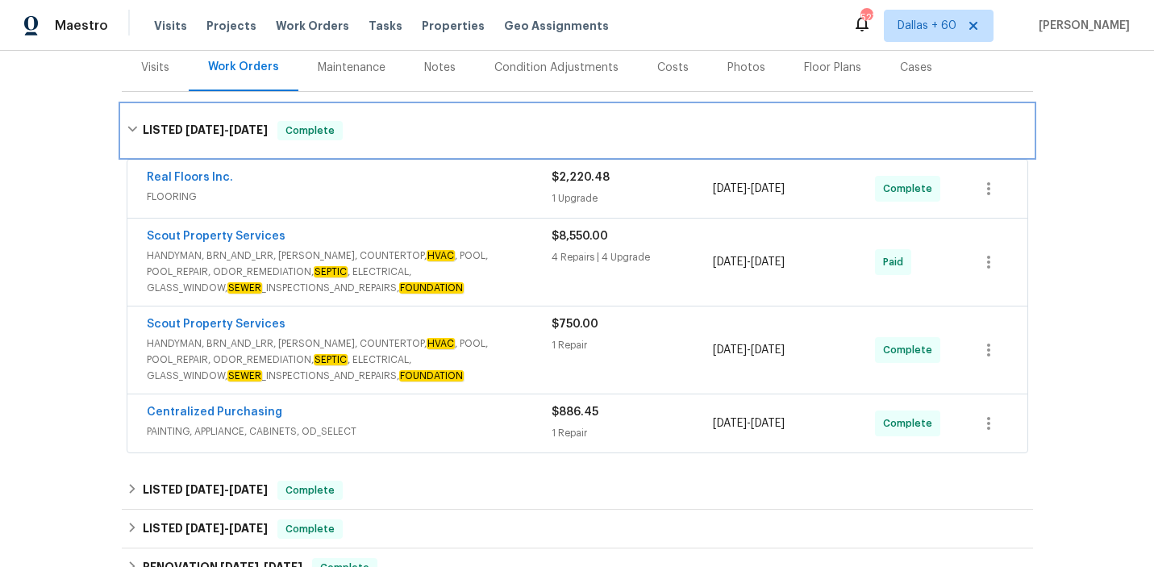
scroll to position [208, 0]
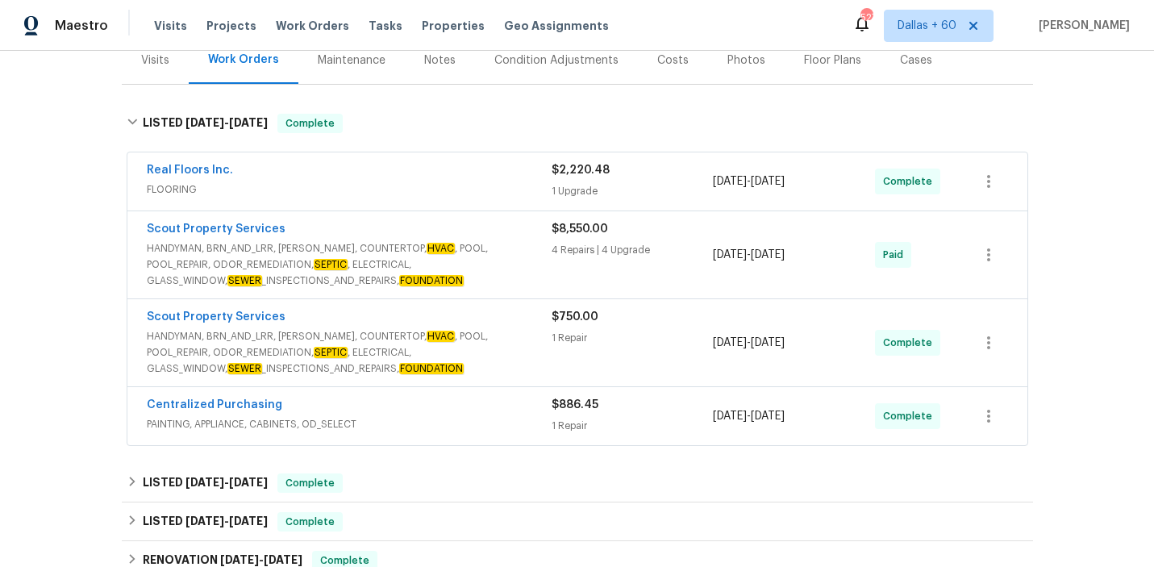
click at [452, 202] on div "Real Floors Inc. FLOORING $2,220.48 1 Upgrade 8/12/2025 - 8/15/2025 Complete" at bounding box center [577, 181] width 900 height 58
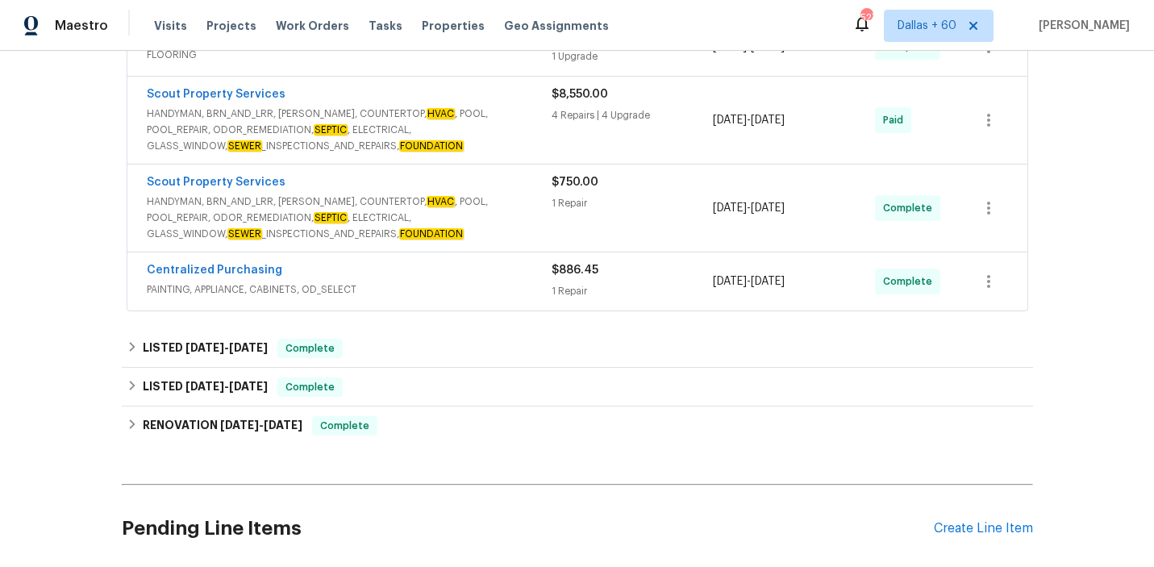
scroll to position [344, 0]
click at [480, 272] on div "Centralized Purchasing" at bounding box center [349, 270] width 405 height 19
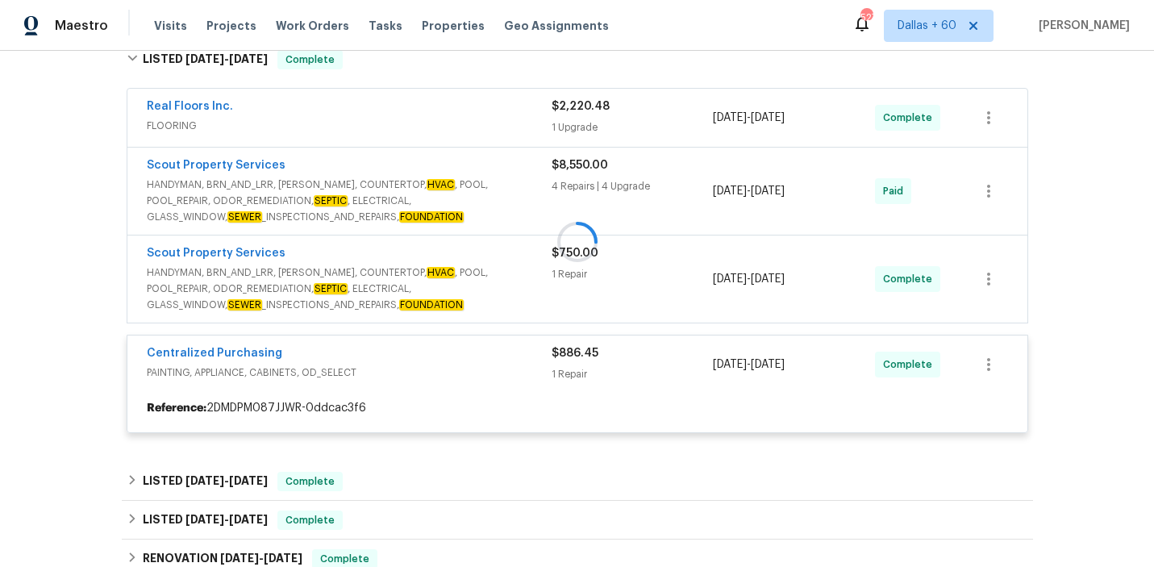
scroll to position [271, 0]
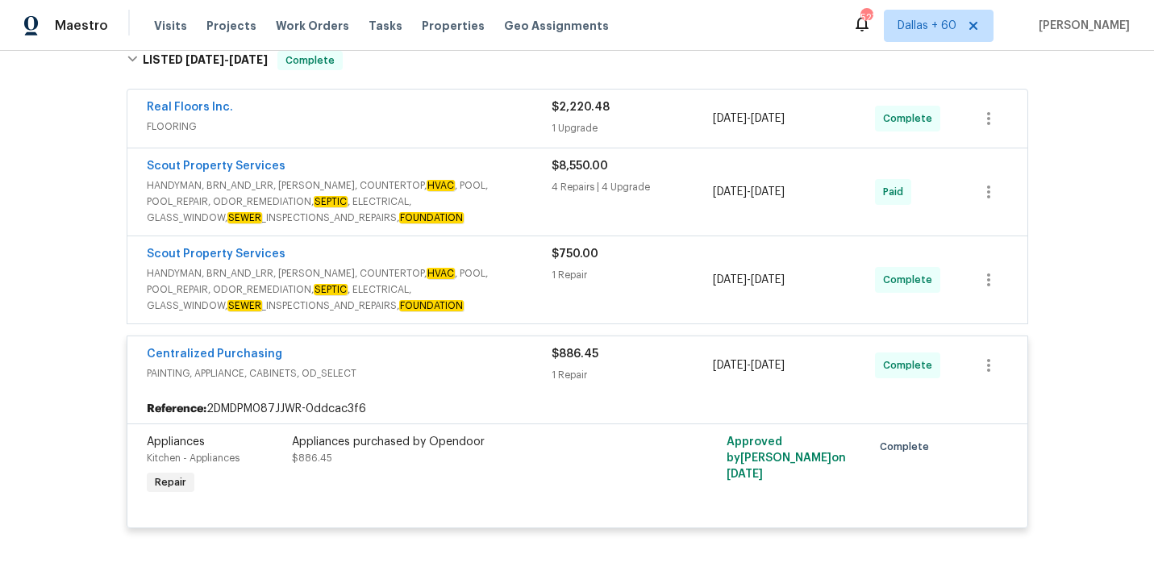
click at [500, 294] on span "HANDYMAN, BRN_AND_LRR, WELLS, COUNTERTOP, HVAC , POOL, POOL_REPAIR, ODOR_REMEDI…" at bounding box center [349, 289] width 405 height 48
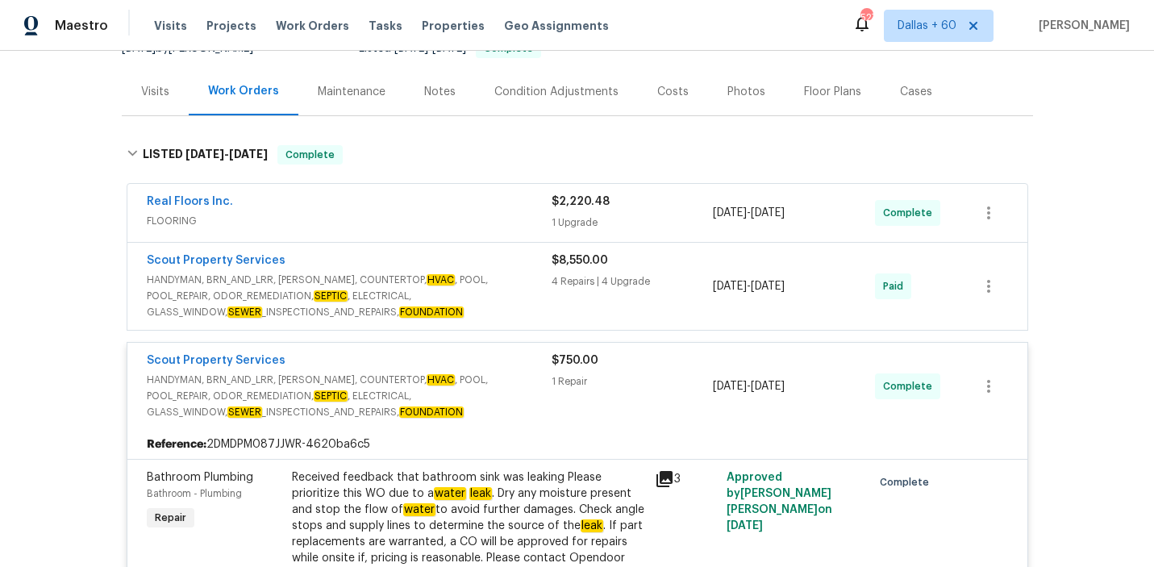
scroll to position [177, 0]
click at [514, 295] on span "HANDYMAN, BRN_AND_LRR, WELLS, COUNTERTOP, HVAC , POOL, POOL_REPAIR, ODOR_REMEDI…" at bounding box center [349, 295] width 405 height 48
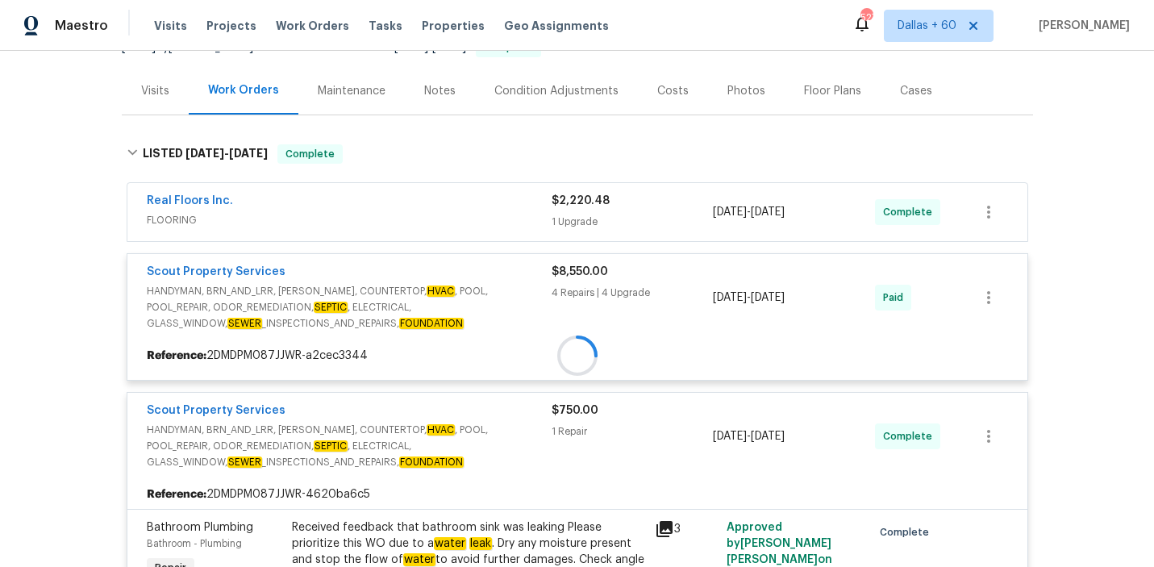
scroll to position [128, 0]
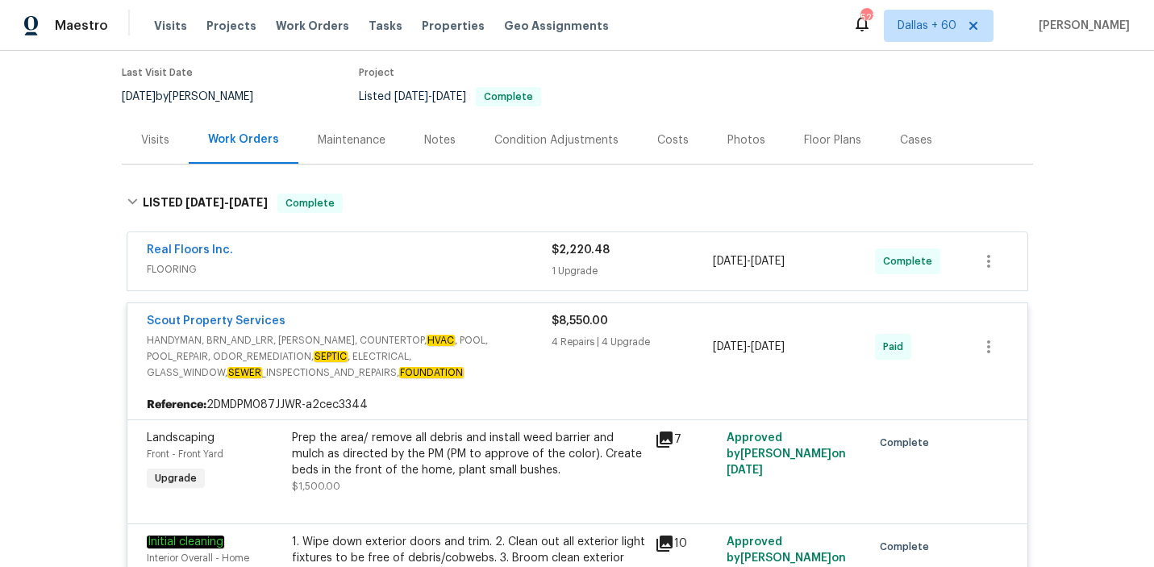
click at [473, 260] on div "Real Floors Inc." at bounding box center [349, 251] width 405 height 19
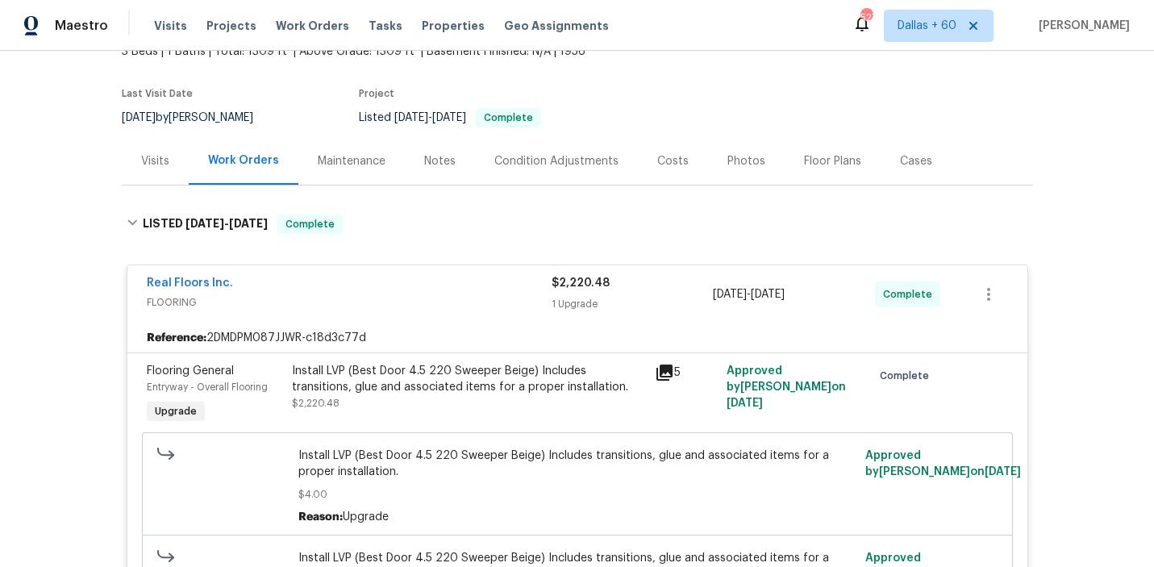
scroll to position [0, 0]
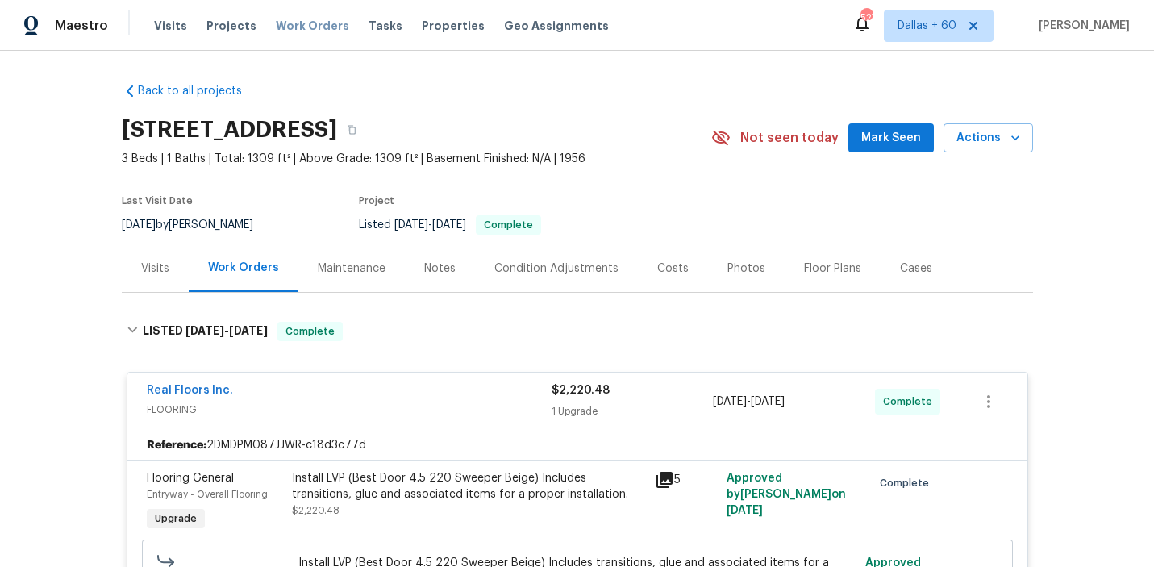
click at [315, 25] on span "Work Orders" at bounding box center [312, 26] width 73 height 16
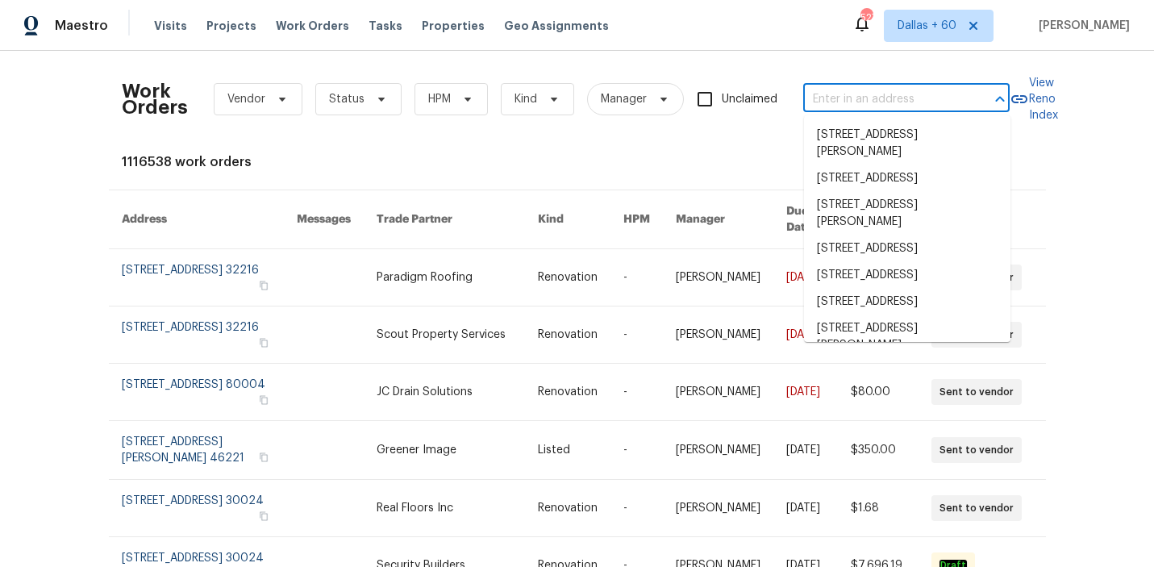
click at [846, 90] on input "text" at bounding box center [883, 99] width 161 height 25
paste input "806 Larkwood Dr Greensboro, NC 27410"
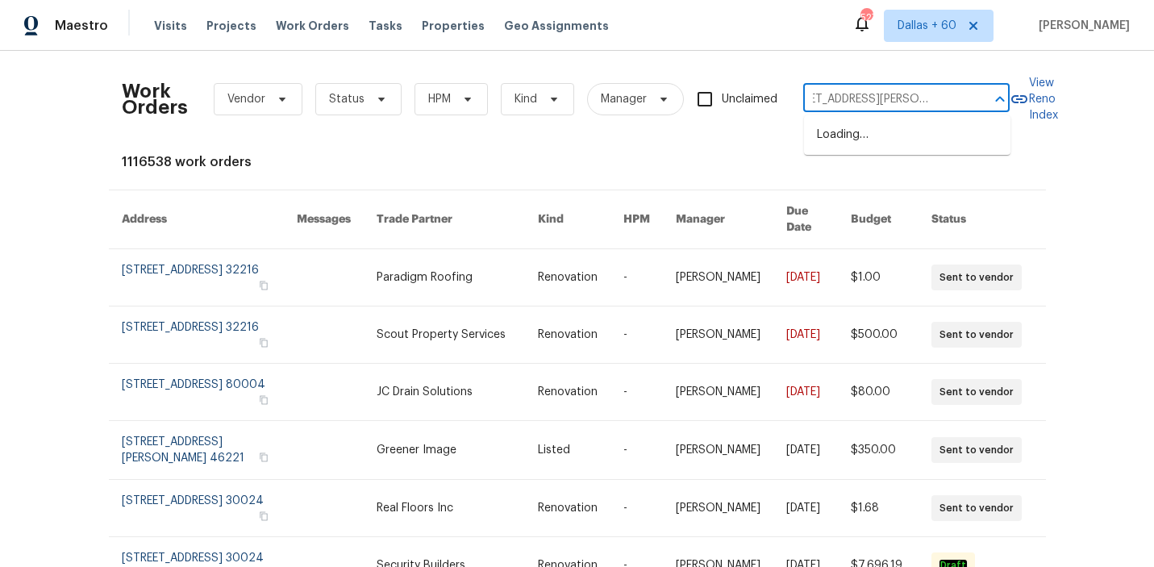
type input "806 Larkwood Dr Greensboro, NC 27410"
click at [849, 147] on li "806 Larkwood Dr, Greensboro, NC 27410" at bounding box center [907, 135] width 206 height 27
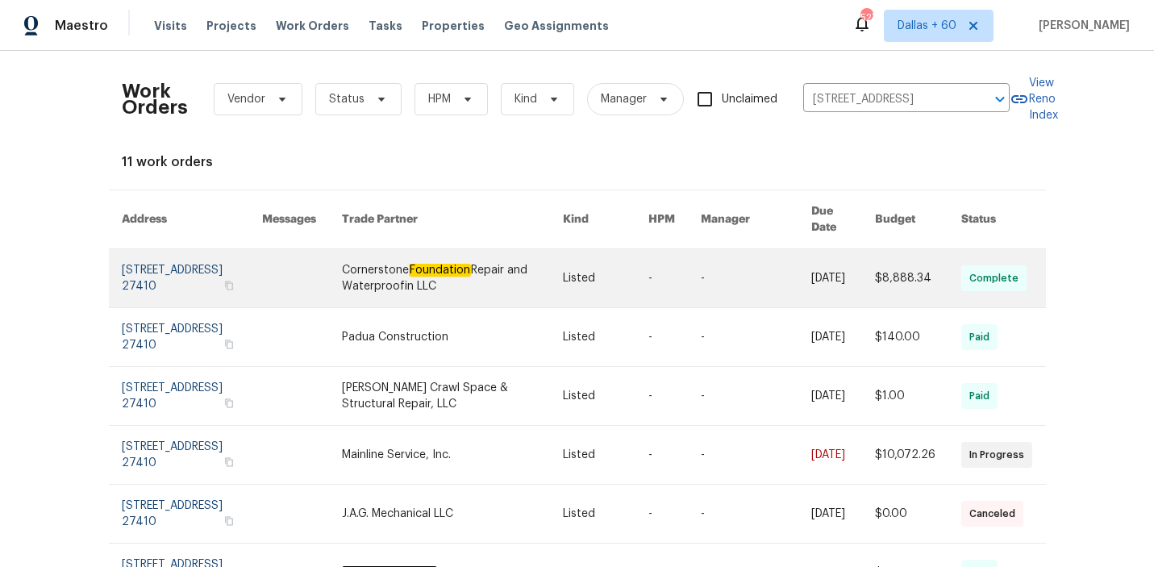
click at [505, 264] on link at bounding box center [452, 278] width 221 height 58
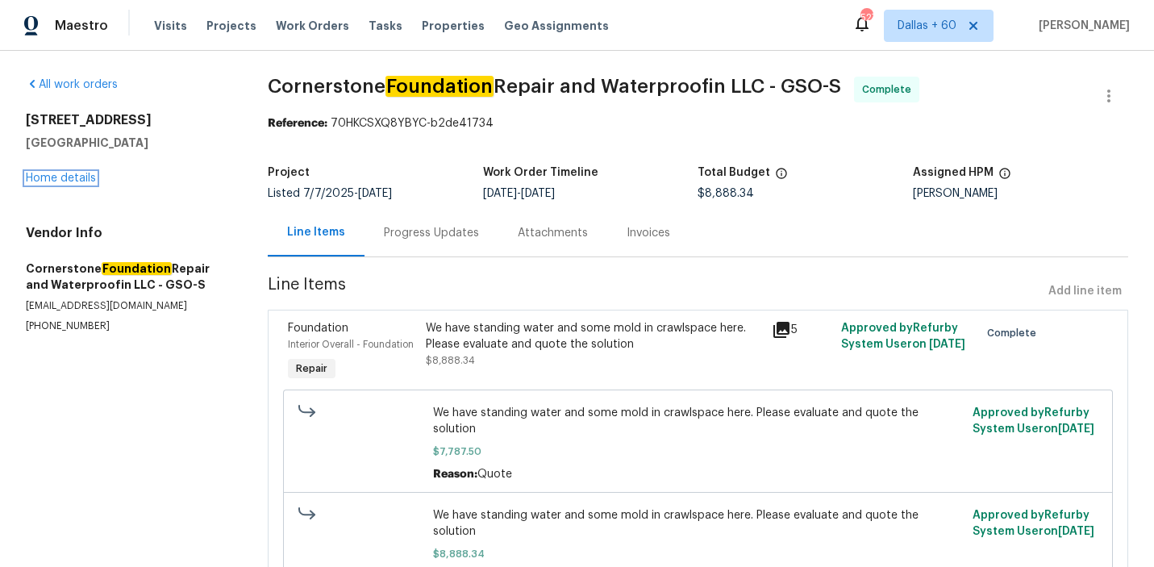
click at [58, 179] on link "Home details" at bounding box center [61, 178] width 70 height 11
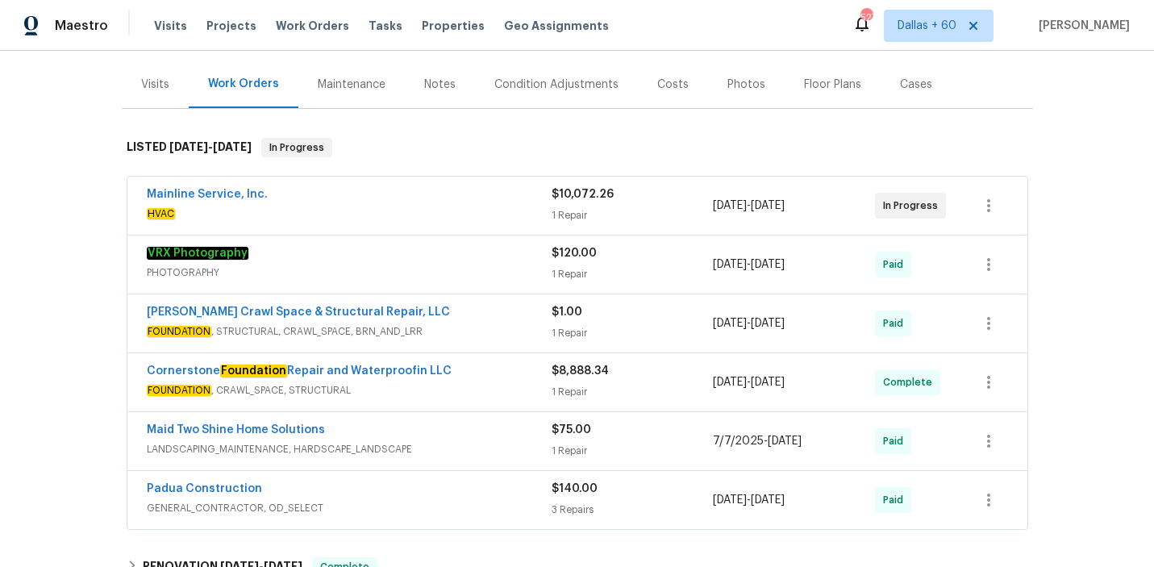
scroll to position [185, 0]
click at [463, 239] on div "VRX Photography PHOTOGRAPHY $120.00 1 Repair 7/8/2025 - 7/9/2025 Paid" at bounding box center [577, 264] width 900 height 58
click at [451, 193] on div "Mainline Service, Inc." at bounding box center [349, 194] width 405 height 19
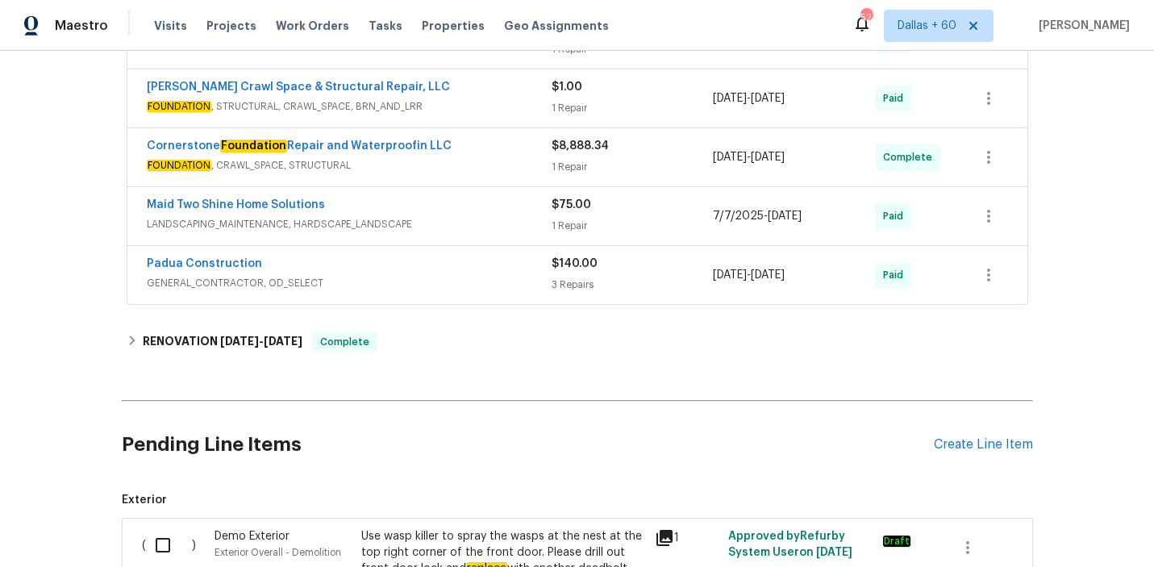
scroll to position [648, 0]
click at [473, 280] on span "GENERAL_CONTRACTOR, OD_SELECT" at bounding box center [349, 282] width 405 height 16
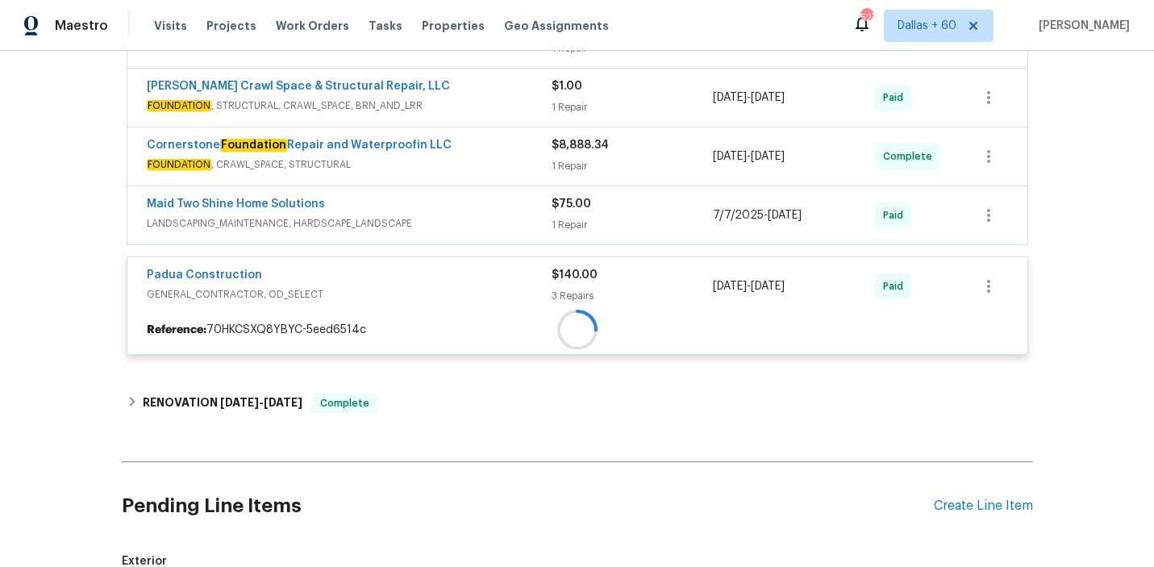
scroll to position [607, 0]
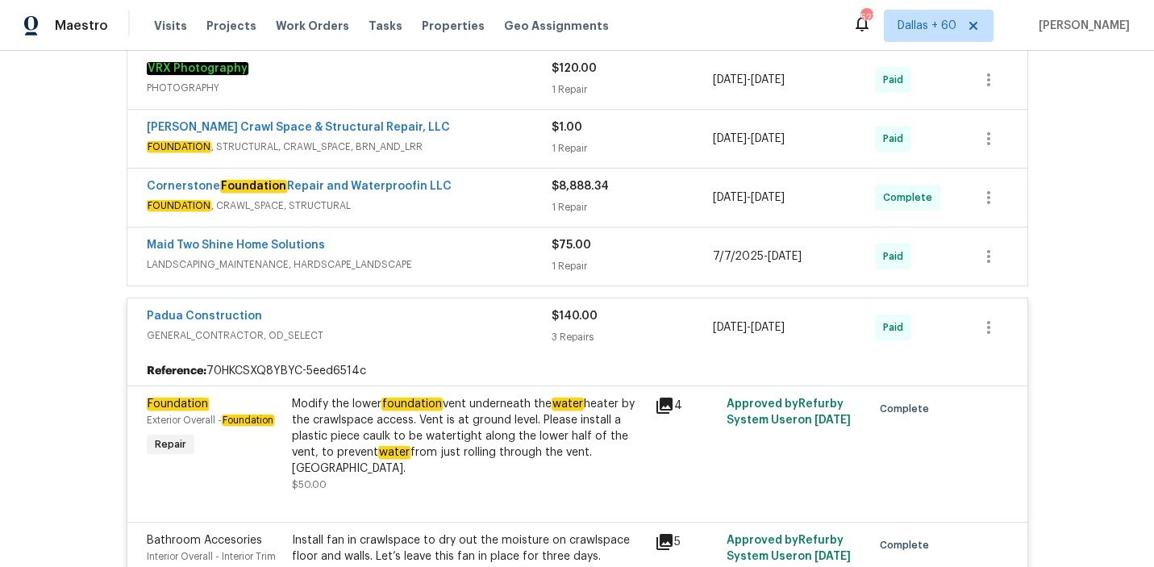
click at [507, 252] on div "Maid Two Shine Home Solutions" at bounding box center [349, 246] width 405 height 19
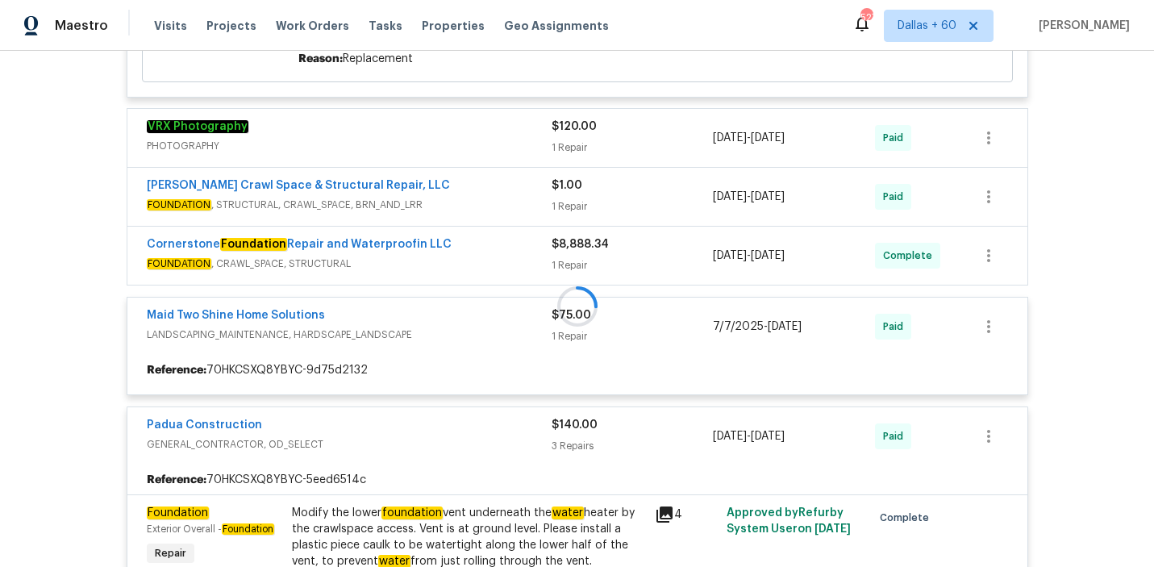
scroll to position [548, 0]
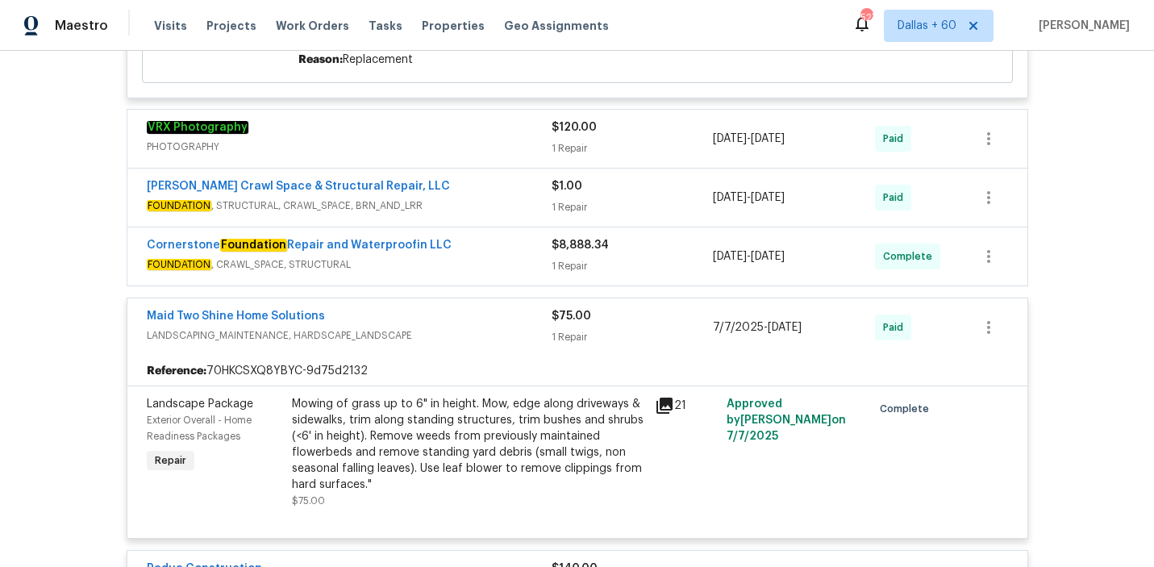
click at [506, 251] on div "Cornerstone Foundation Repair and Waterproofin LLC" at bounding box center [349, 246] width 405 height 19
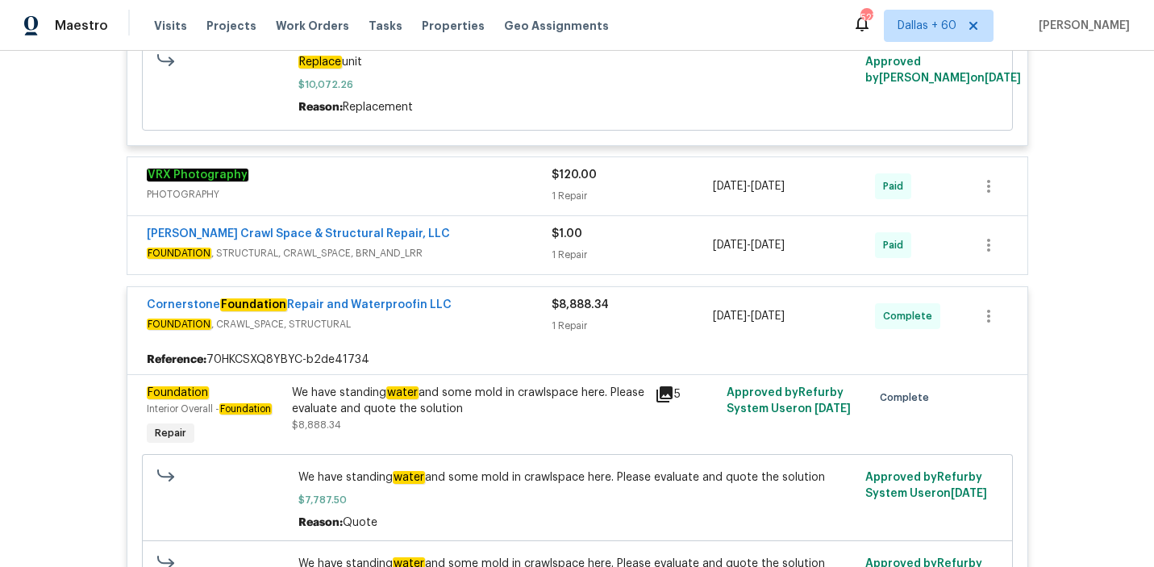
scroll to position [485, 0]
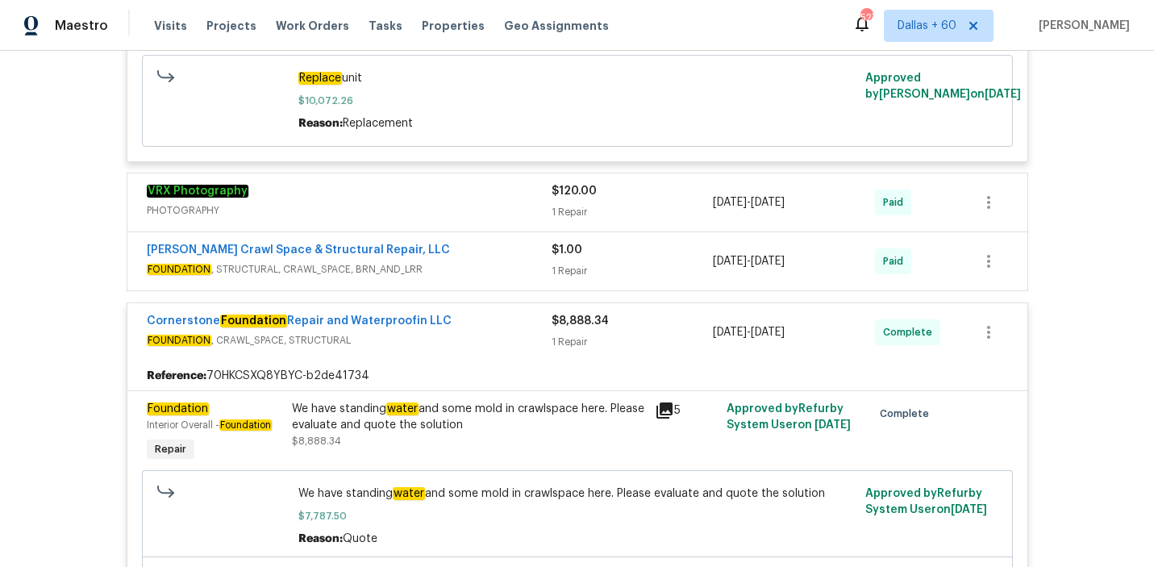
click at [506, 251] on div "Falcone Crawl Space & Structural Repair, LLC" at bounding box center [349, 251] width 405 height 19
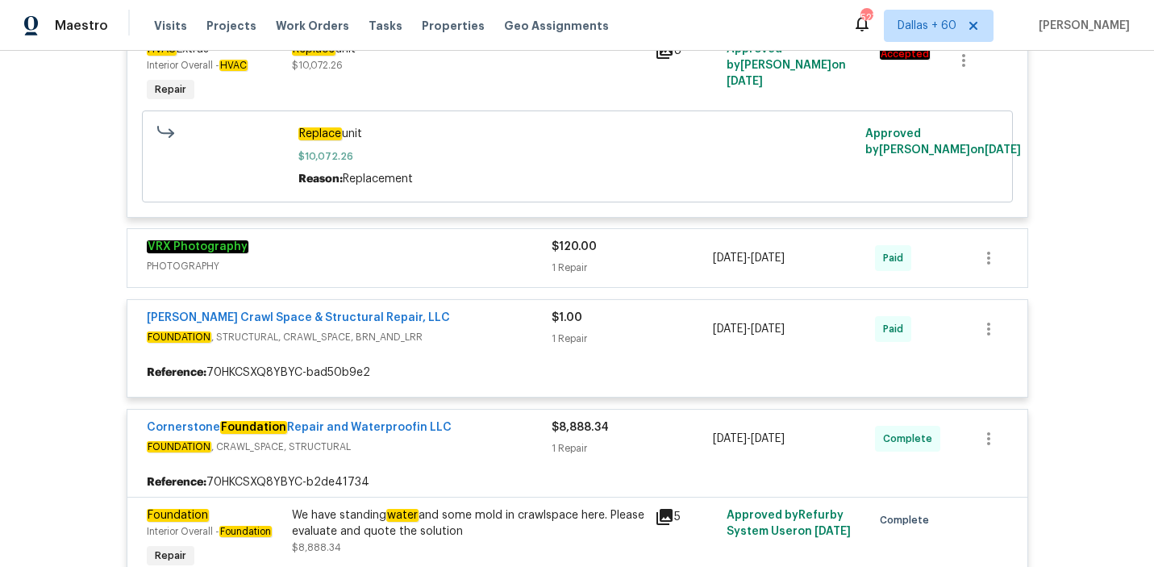
scroll to position [427, 0]
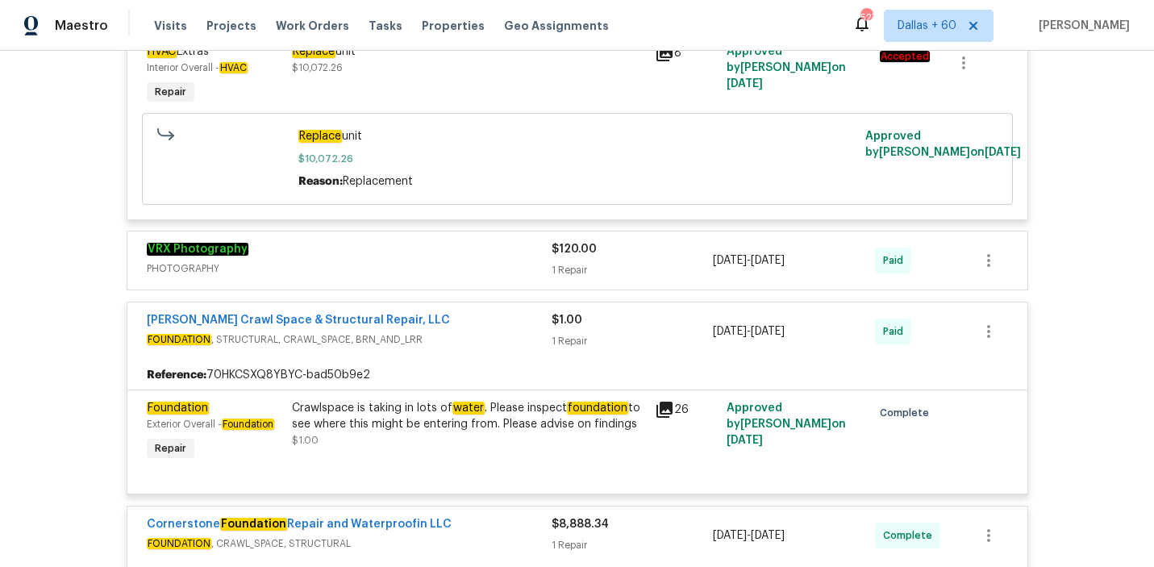
click at [503, 264] on span "PHOTOGRAPHY" at bounding box center [349, 268] width 405 height 16
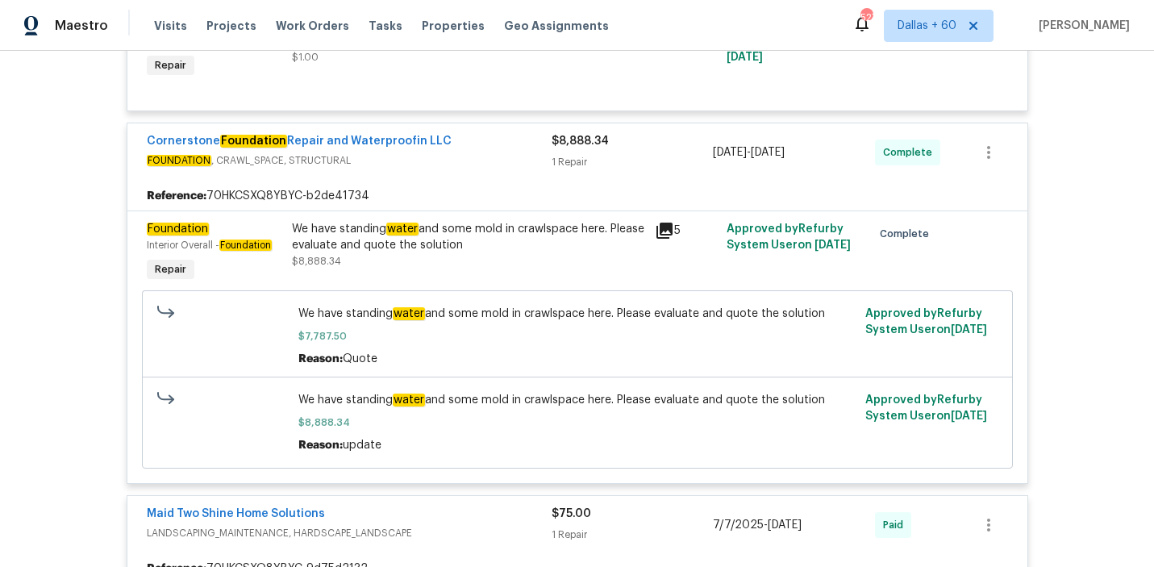
scroll to position [942, 0]
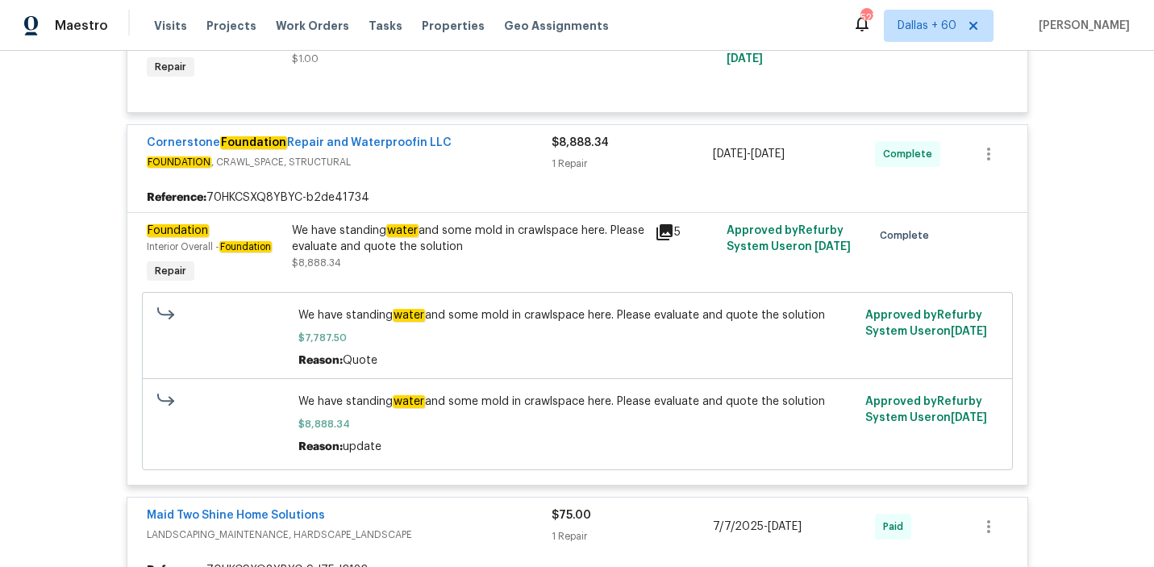
click at [517, 237] on div "We have standing water and some mold in crawlspace here. Please evaluate and qu…" at bounding box center [468, 239] width 353 height 32
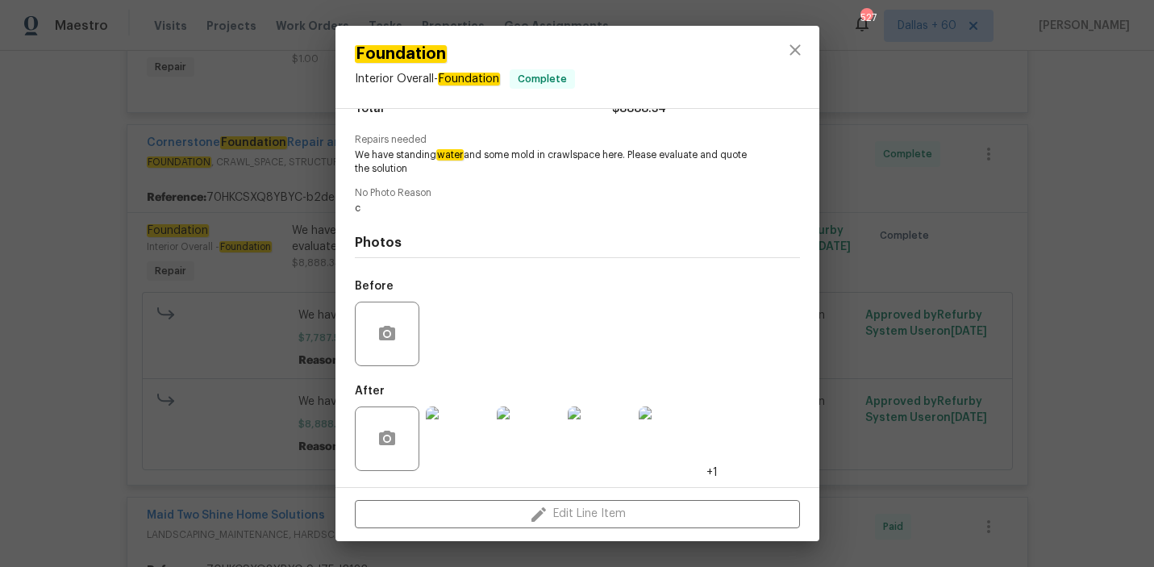
scroll to position [159, 0]
click at [461, 445] on img at bounding box center [458, 438] width 65 height 65
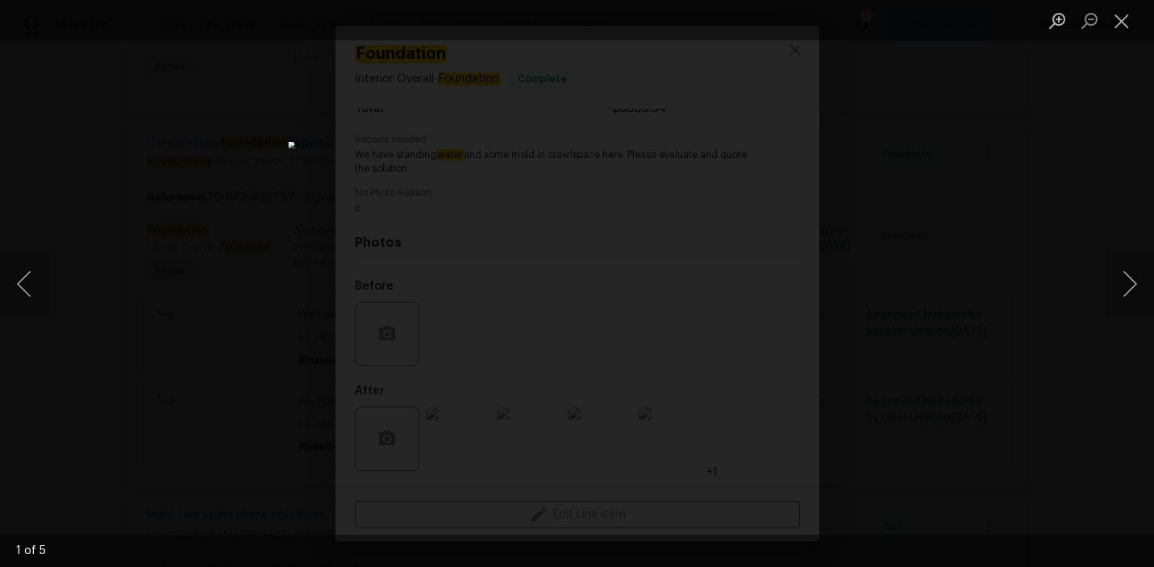
click at [1094, 260] on div "Lightbox" at bounding box center [577, 283] width 1154 height 567
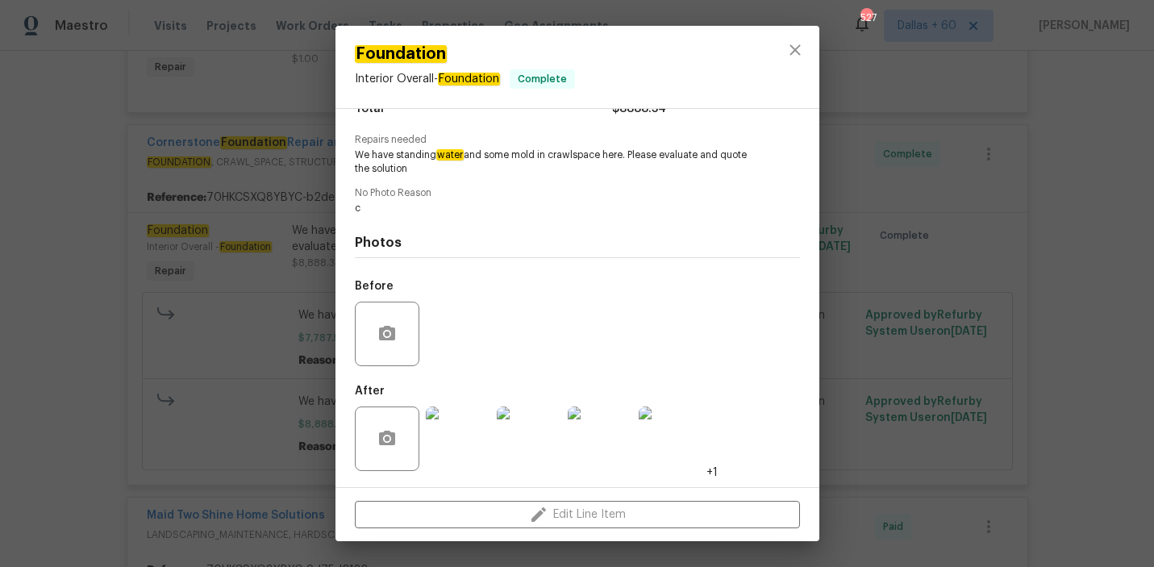
click at [898, 337] on div "Foundation Interior Overall - Foundation Complete Vendor Cornerstone Foundation…" at bounding box center [577, 283] width 1154 height 567
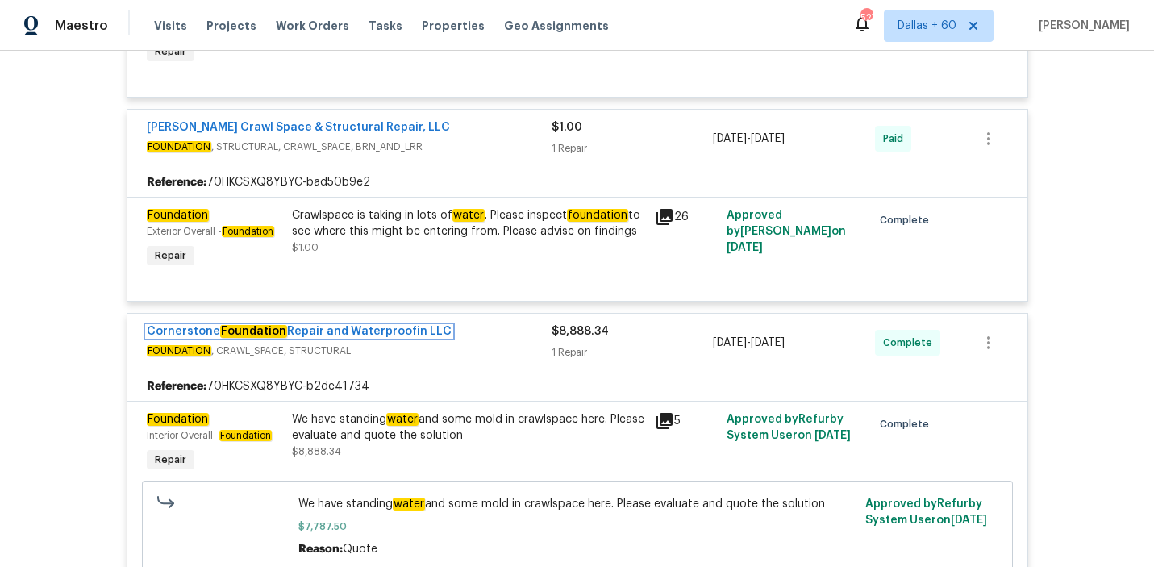
scroll to position [754, 0]
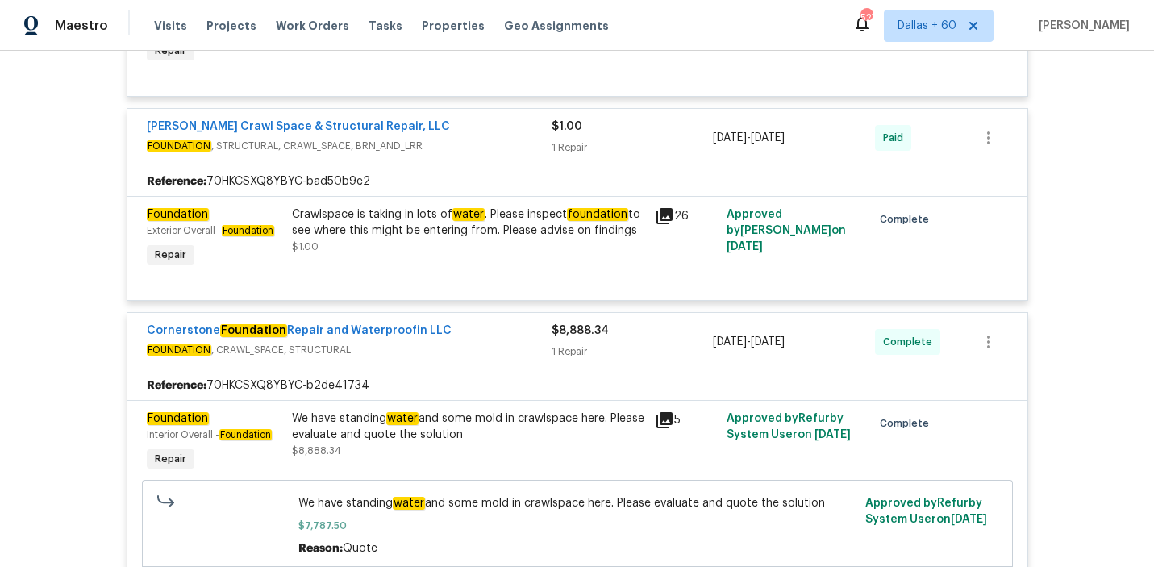
click at [327, 225] on div "Crawlspace is taking in lots of water . Please inspect foundation to see where …" at bounding box center [468, 222] width 353 height 32
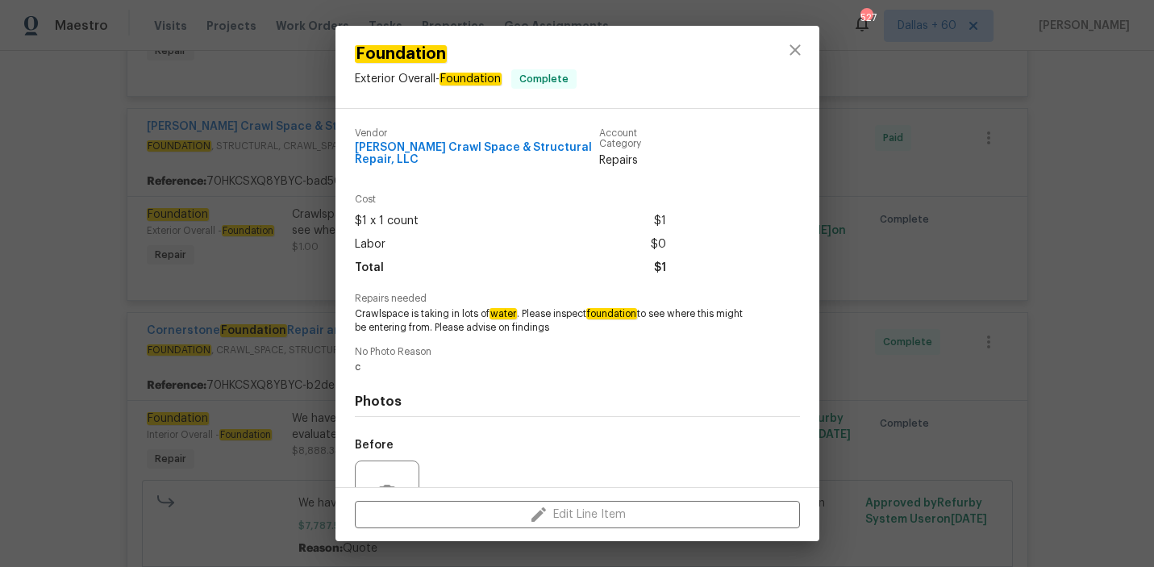
scroll to position [159, 0]
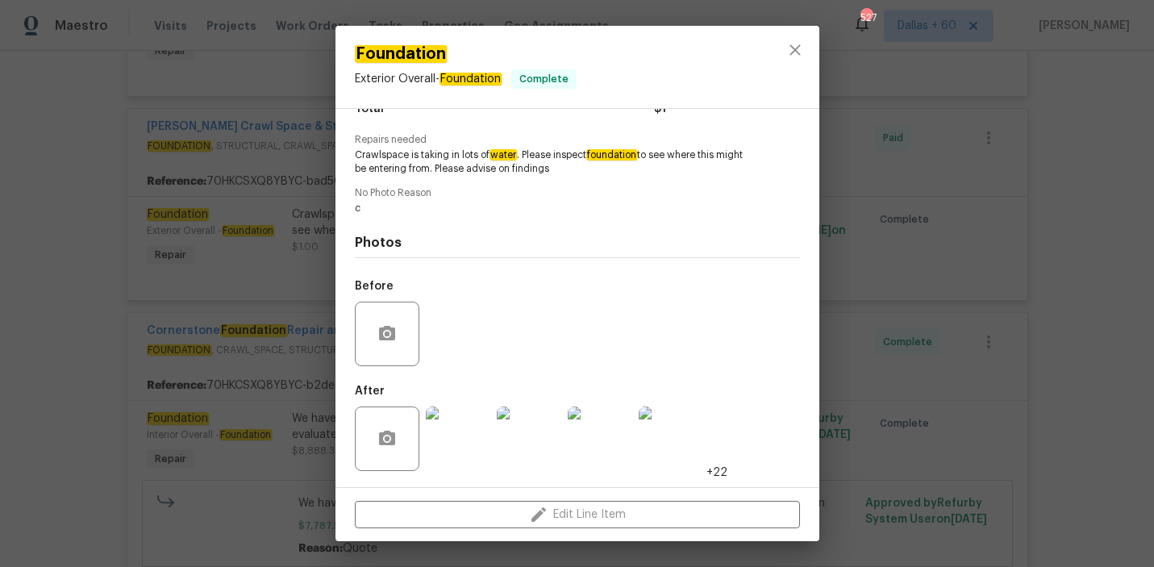
click at [1056, 331] on div "Foundation Exterior Overall - Foundation Complete Vendor Falcone Crawl Space & …" at bounding box center [577, 283] width 1154 height 567
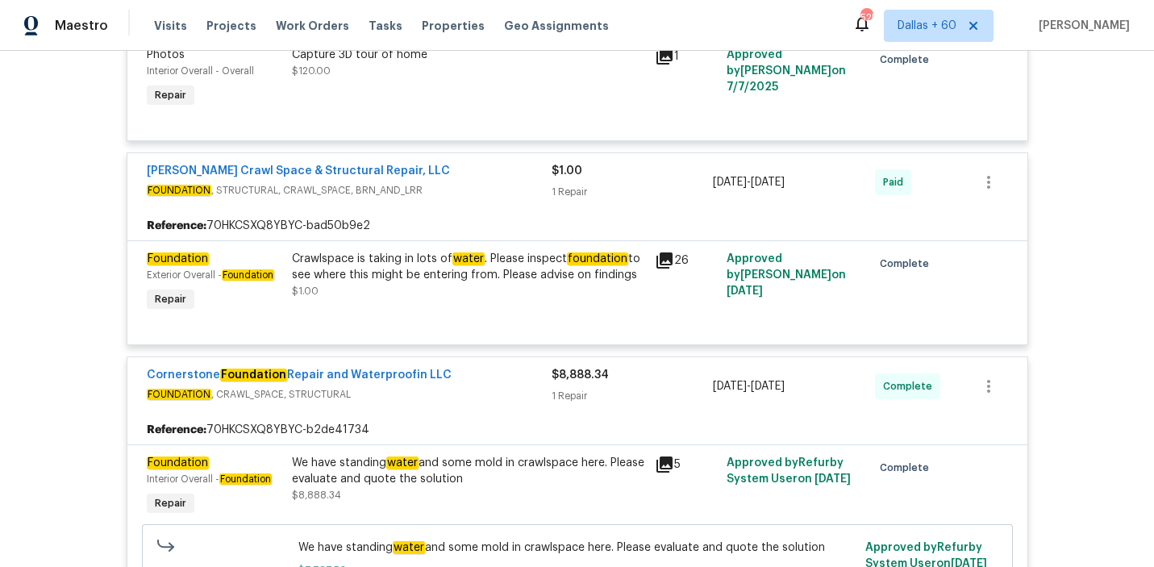
scroll to position [0, 0]
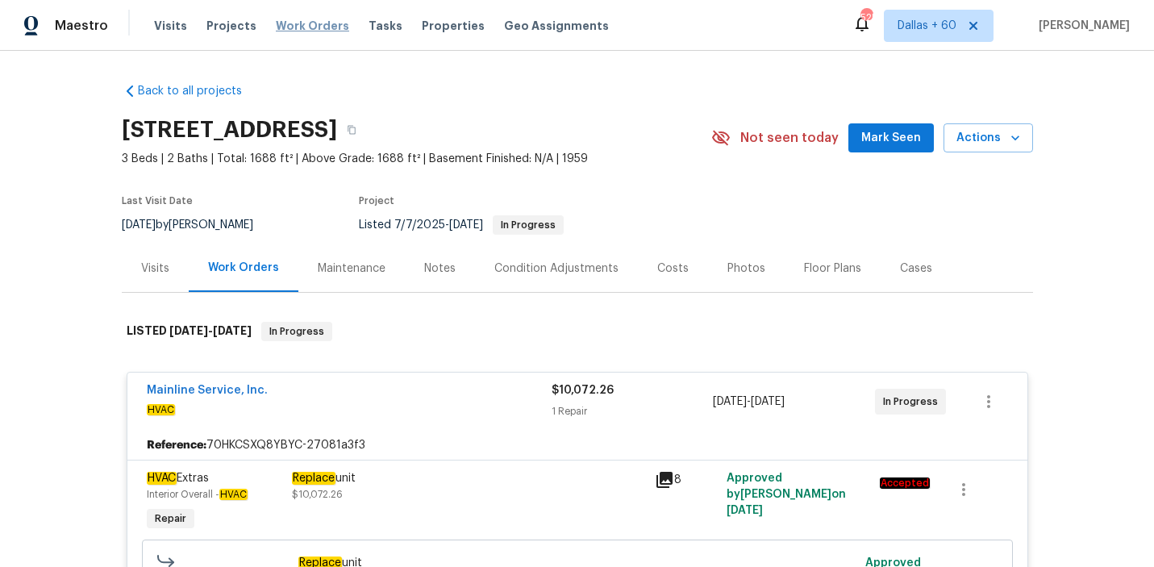
click at [291, 28] on span "Work Orders" at bounding box center [312, 26] width 73 height 16
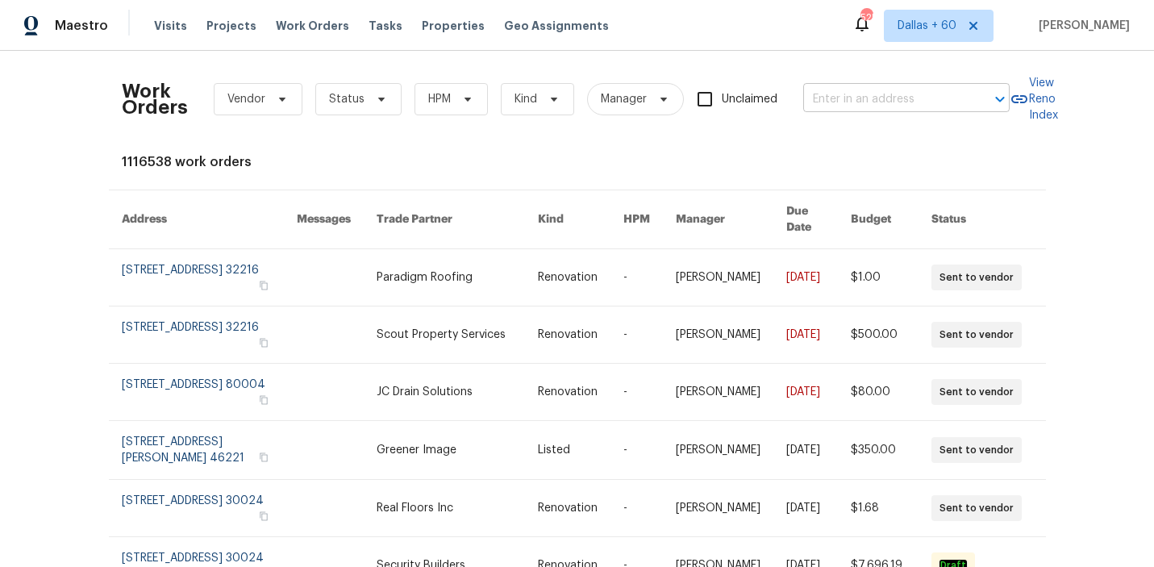
click at [898, 98] on input "text" at bounding box center [883, 99] width 161 height 25
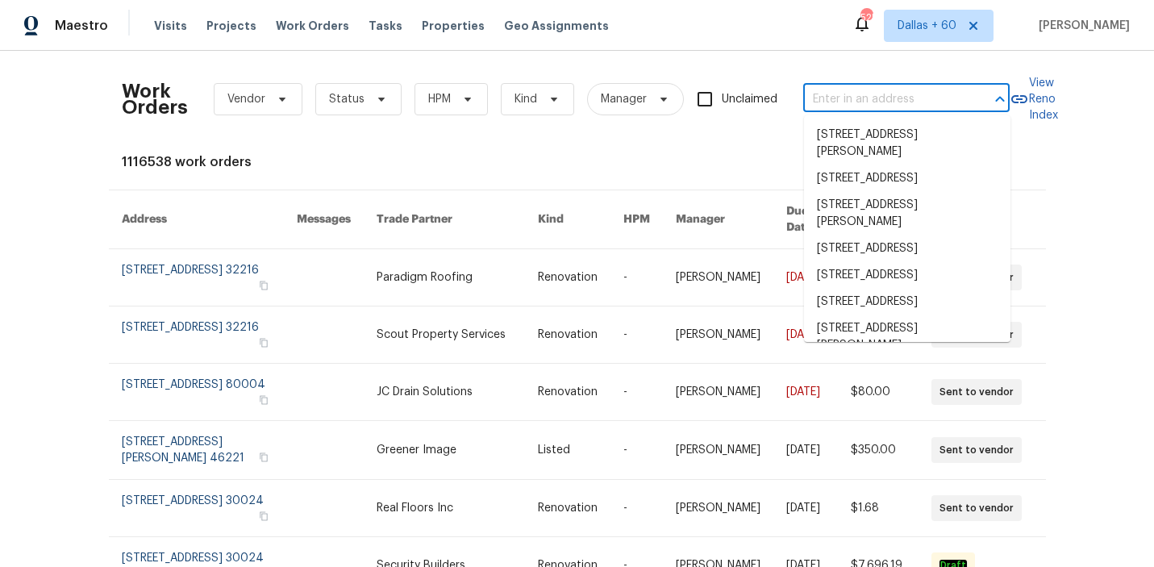
paste input "2005 Shingleback Dr Wake Forest, NC 27587"
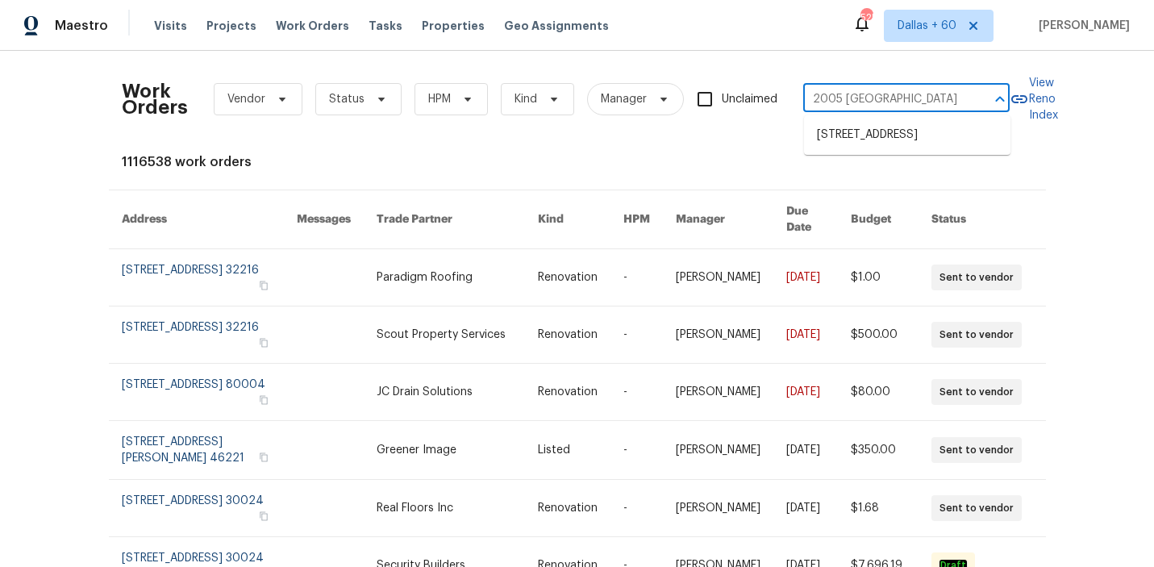
scroll to position [0, 83]
type input "2005 Shingleback Dr Wake Forest, NC 27587"
click at [893, 148] on li "2005 Shingleback Dr, Wake Forest, NC 27587" at bounding box center [907, 135] width 206 height 27
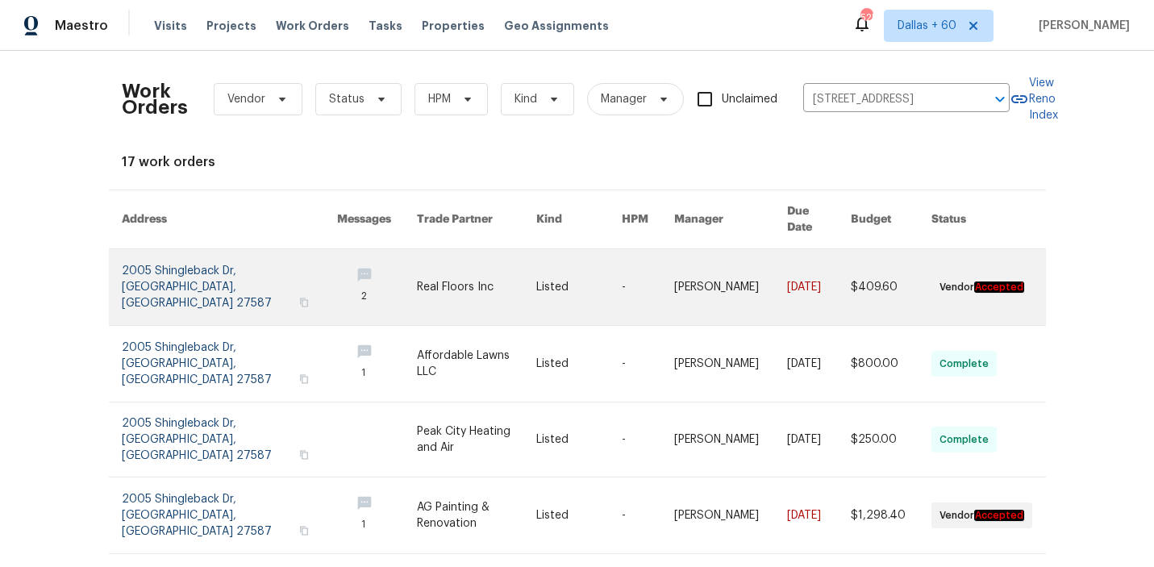
click at [477, 263] on link at bounding box center [476, 287] width 119 height 76
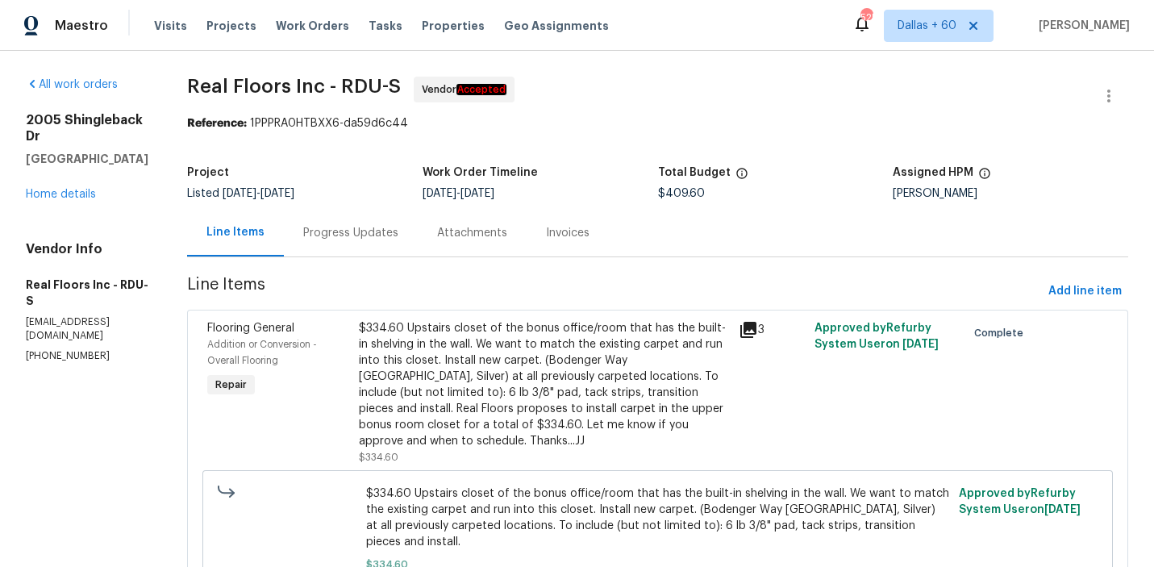
click at [47, 173] on div "2005 Shingleback Dr Wake Forest, NC 27587 Home details" at bounding box center [87, 157] width 123 height 90
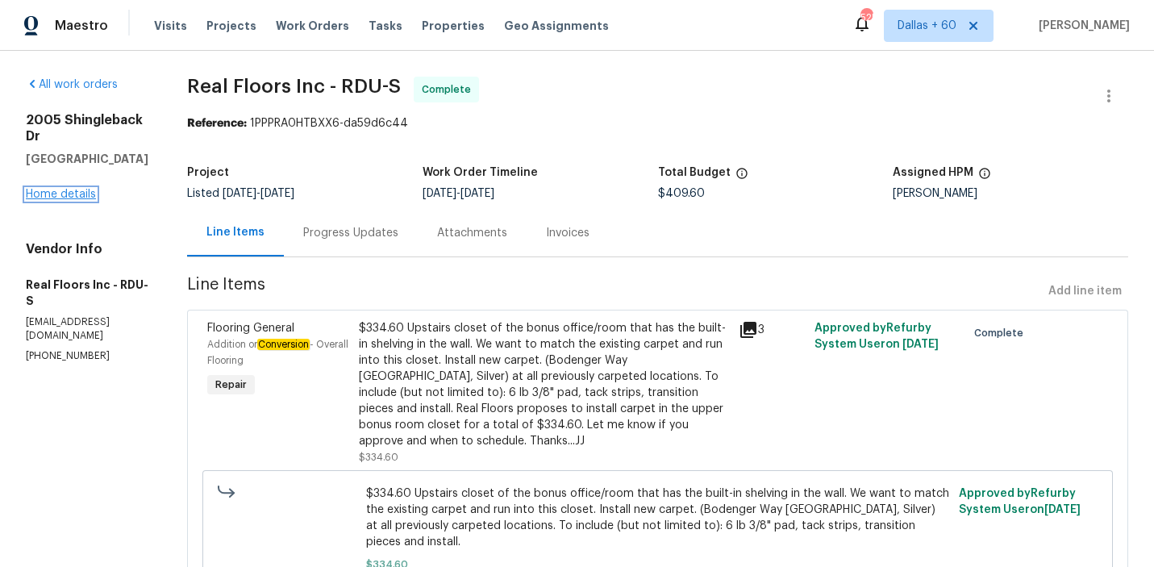
click at [51, 194] on link "Home details" at bounding box center [61, 194] width 70 height 11
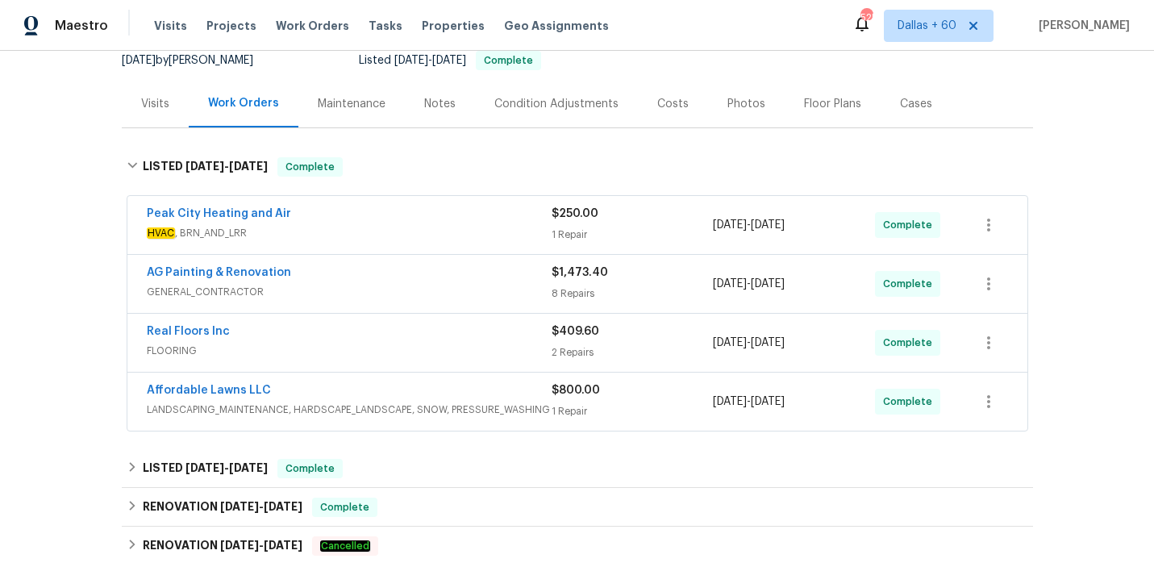
click at [472, 218] on div "Peak City Heating and Air" at bounding box center [349, 215] width 405 height 19
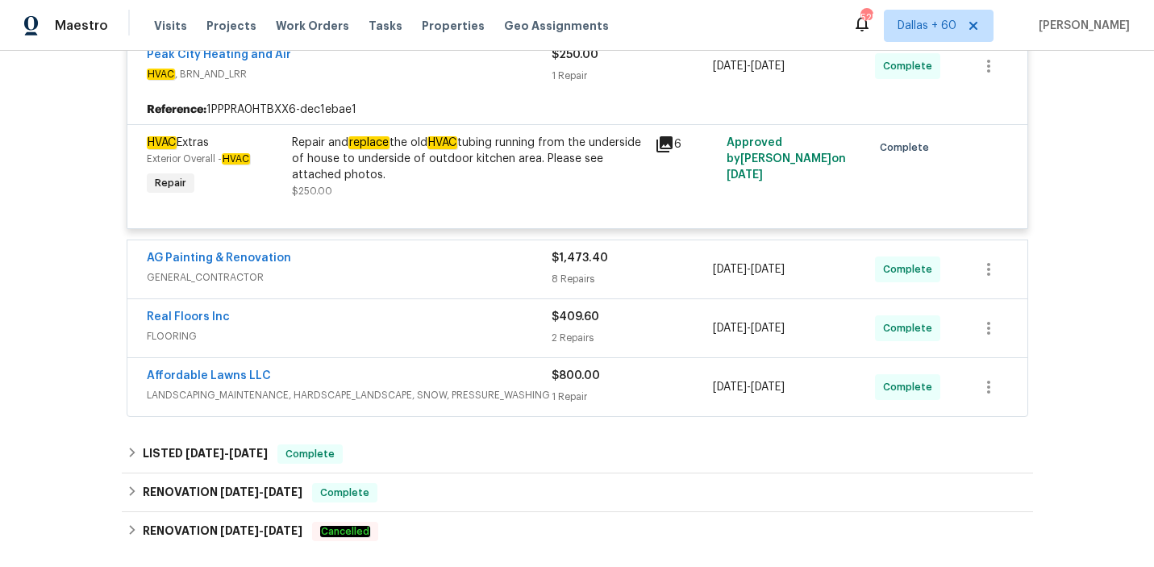
scroll to position [421, 0]
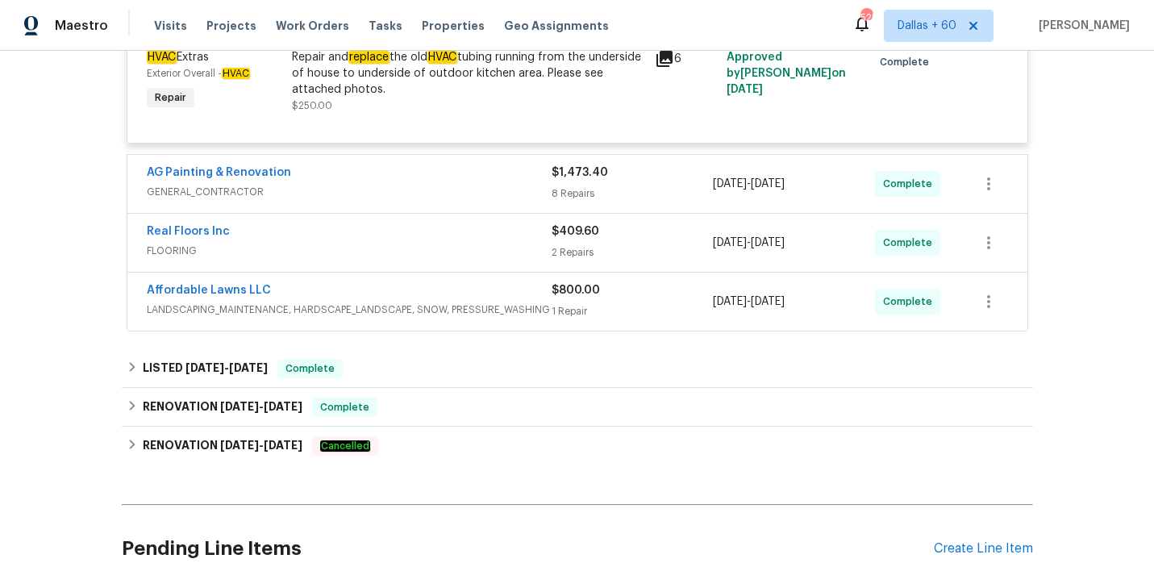
click at [470, 202] on div "AG Painting & Renovation GENERAL_CONTRACTOR" at bounding box center [349, 184] width 405 height 39
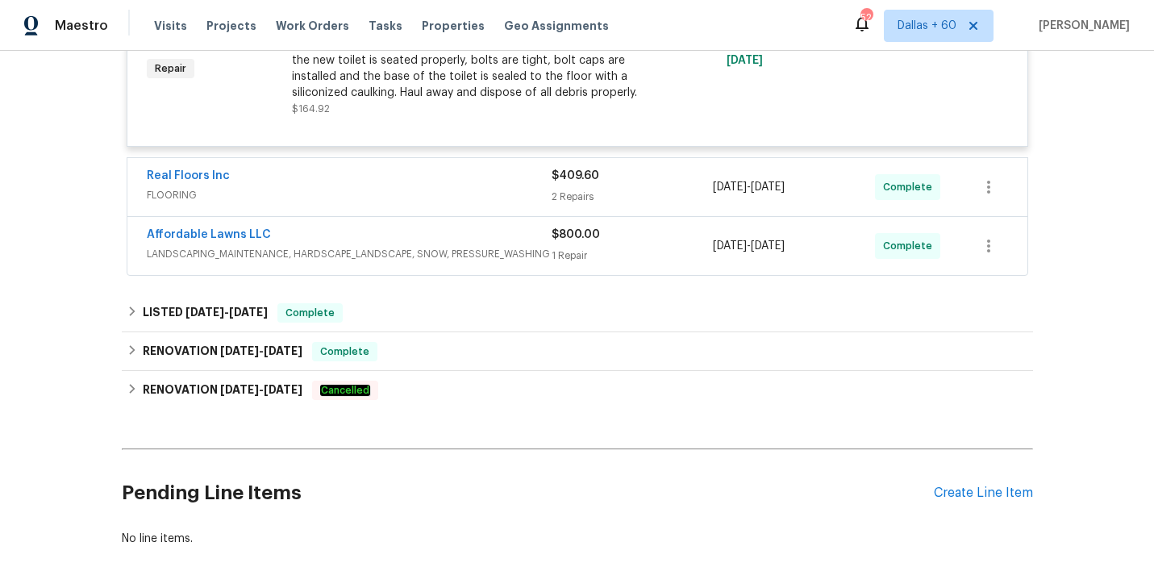
scroll to position [1764, 0]
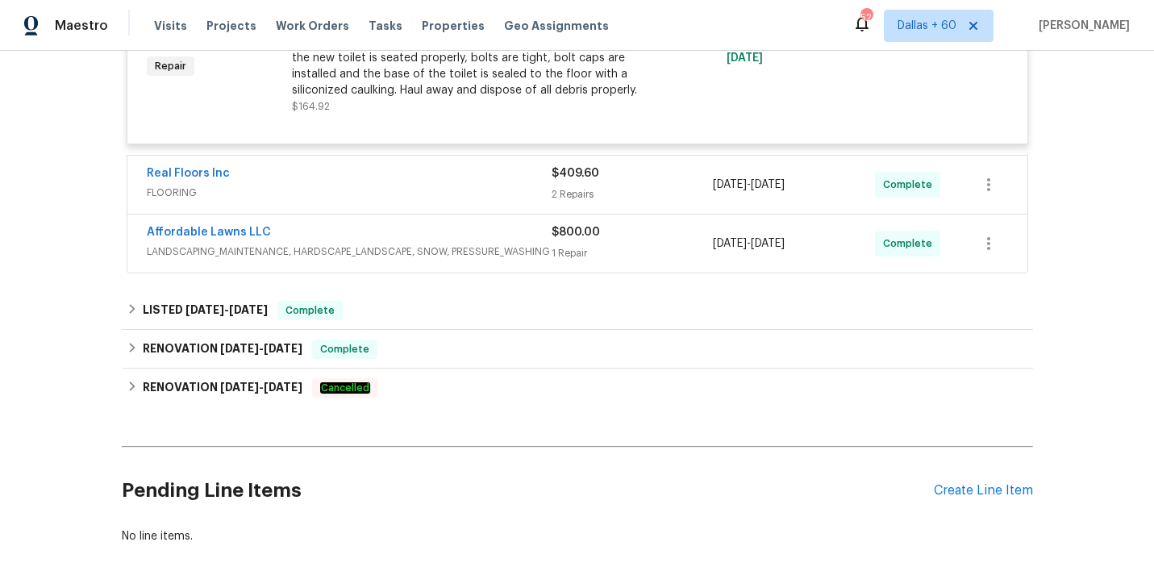
click at [460, 182] on div "Real Floors Inc" at bounding box center [349, 174] width 405 height 19
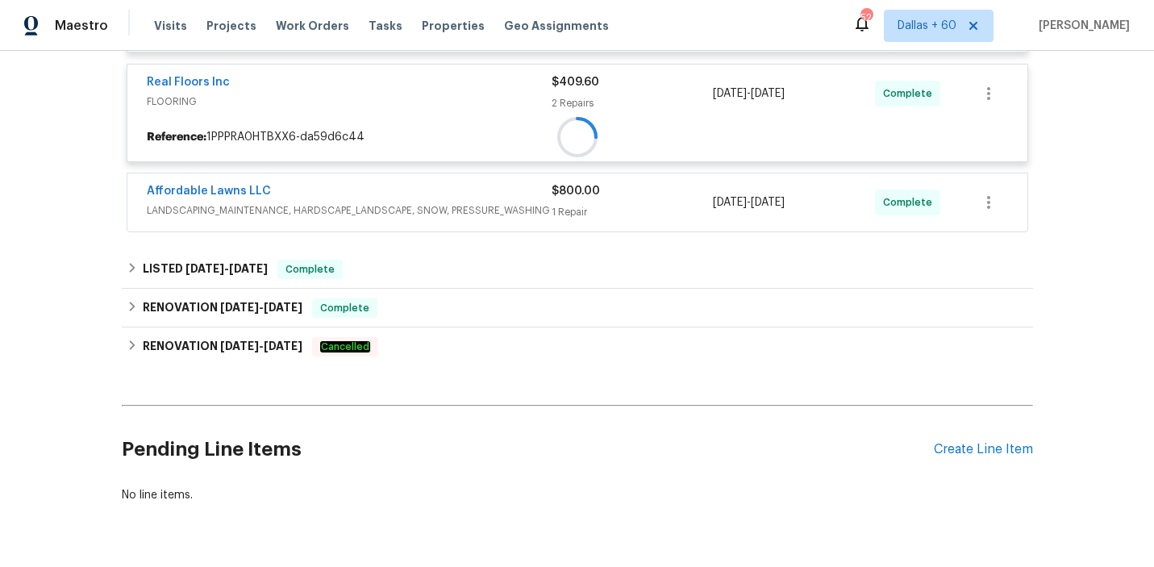
scroll to position [1896, 0]
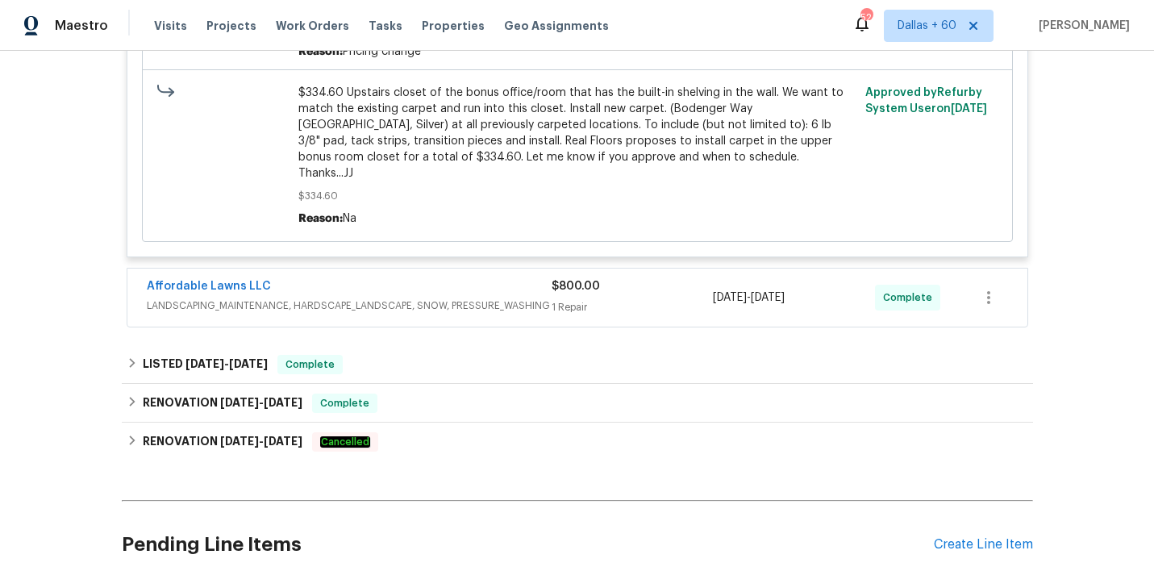
click at [438, 281] on div "Affordable Lawns LLC" at bounding box center [349, 287] width 405 height 19
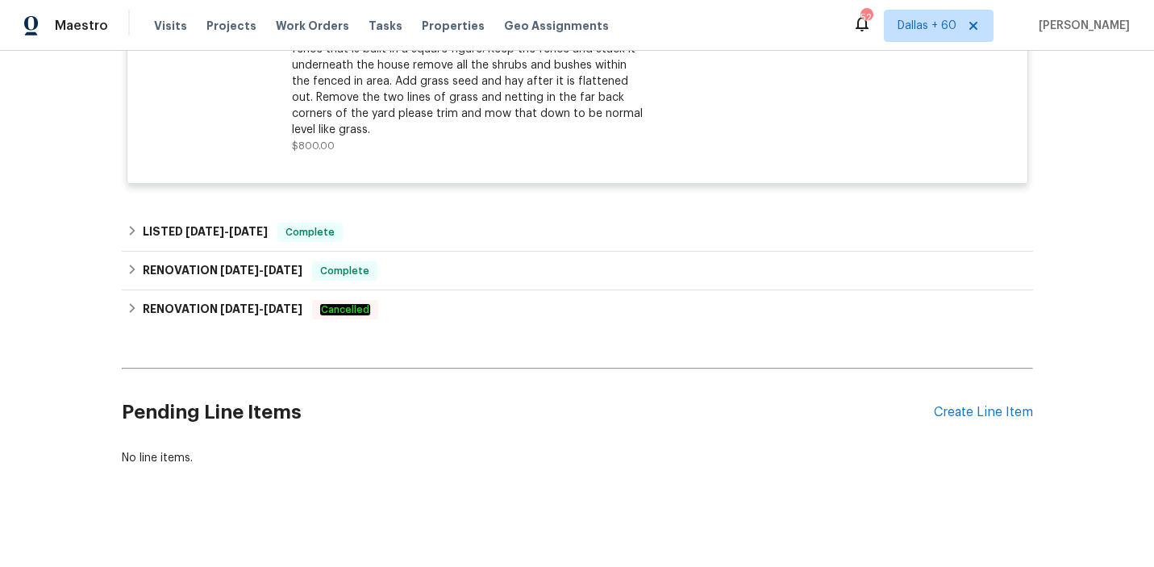
scroll to position [2744, 0]
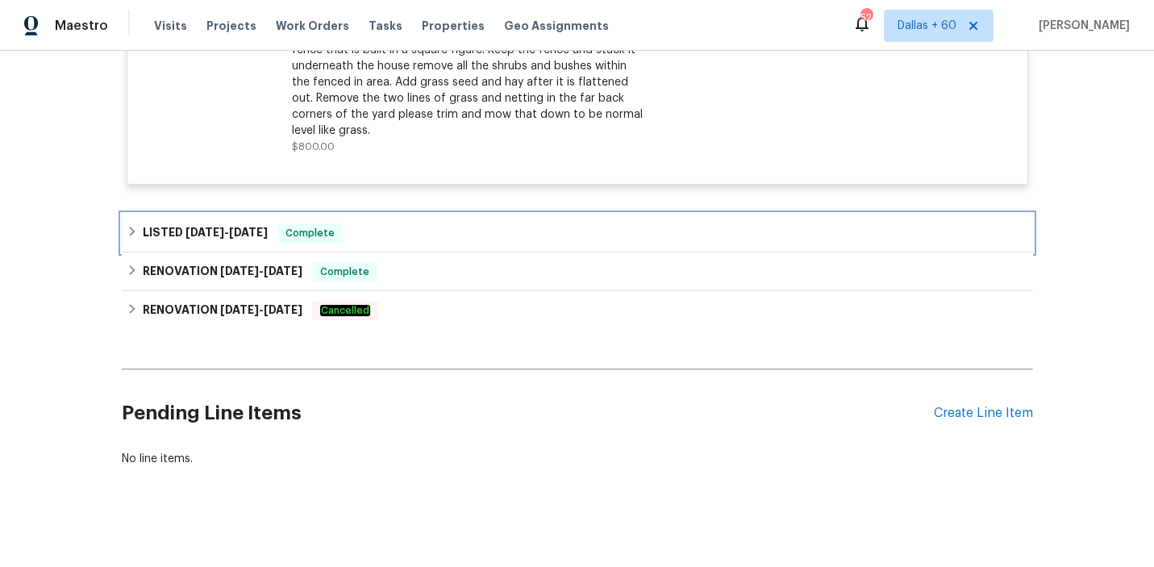
click at [437, 223] on div "LISTED 8/13/25 - 8/14/25 Complete" at bounding box center [578, 232] width 902 height 19
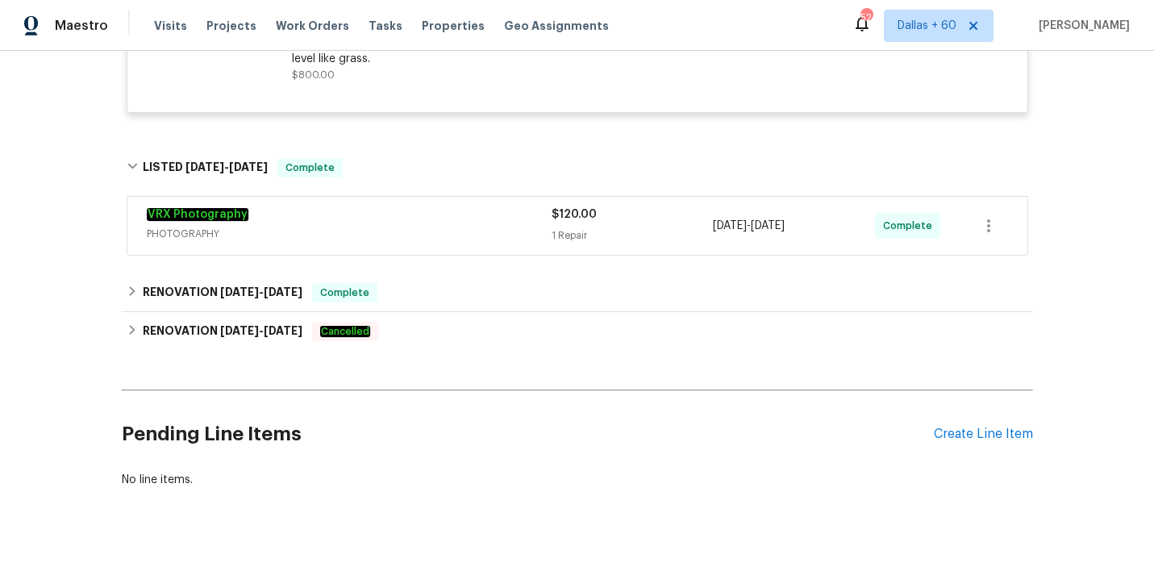
click at [437, 226] on span "PHOTOGRAPHY" at bounding box center [349, 234] width 405 height 16
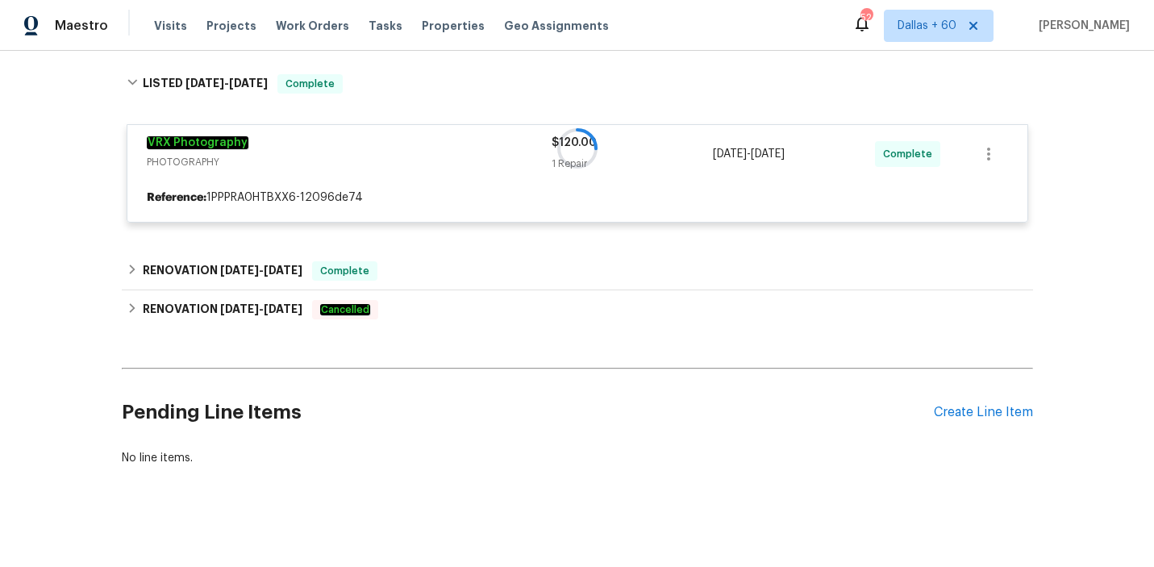
scroll to position [2898, 0]
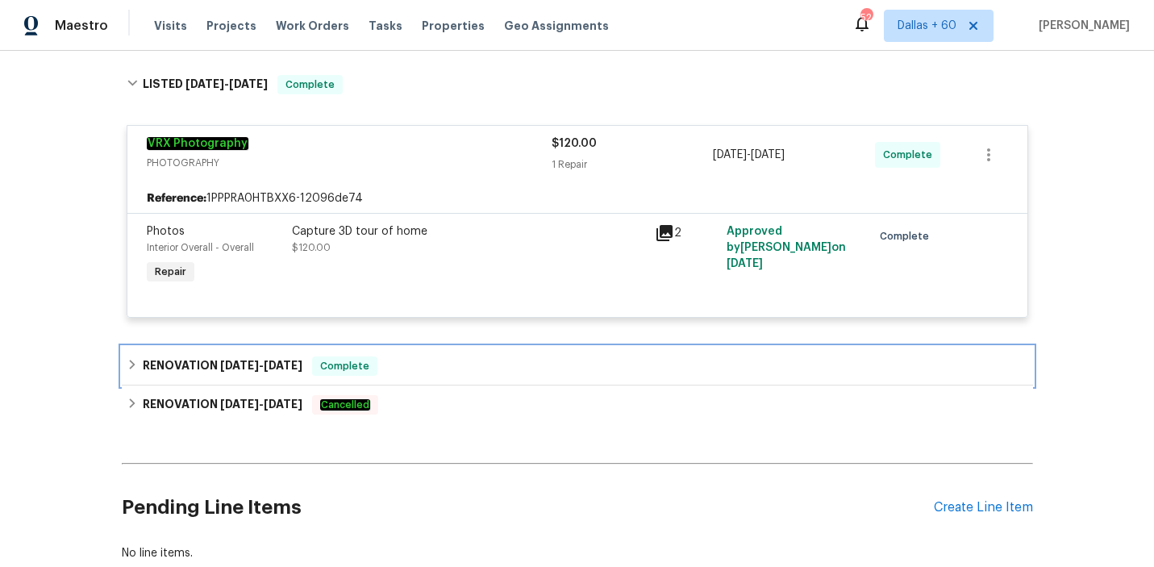
click at [426, 360] on div "RENOVATION 7/21/25 - 9/1/25 Complete" at bounding box center [578, 365] width 902 height 19
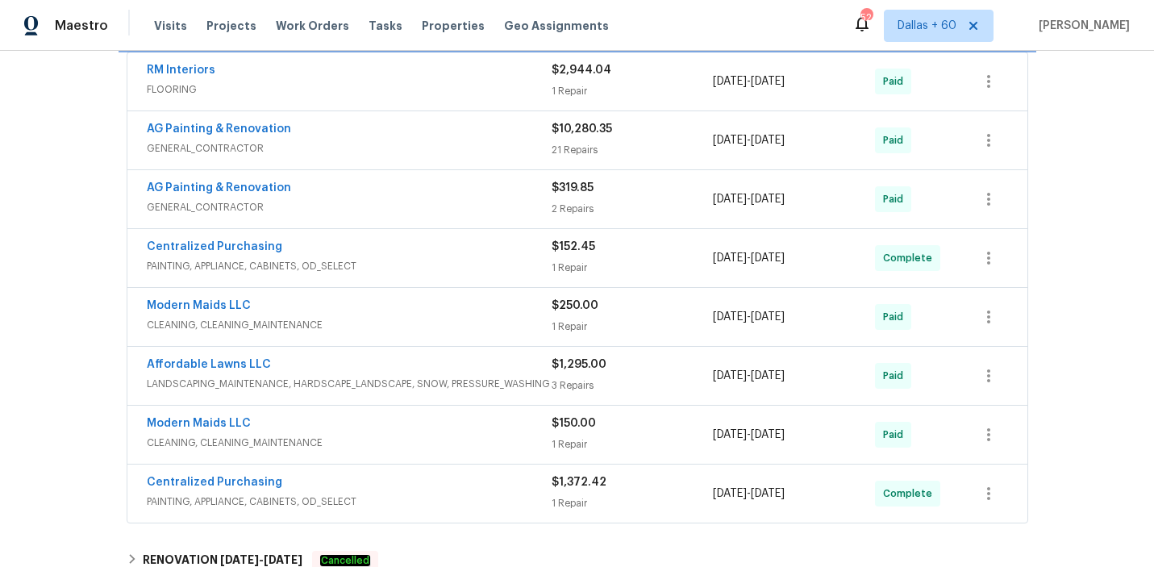
scroll to position [3245, 0]
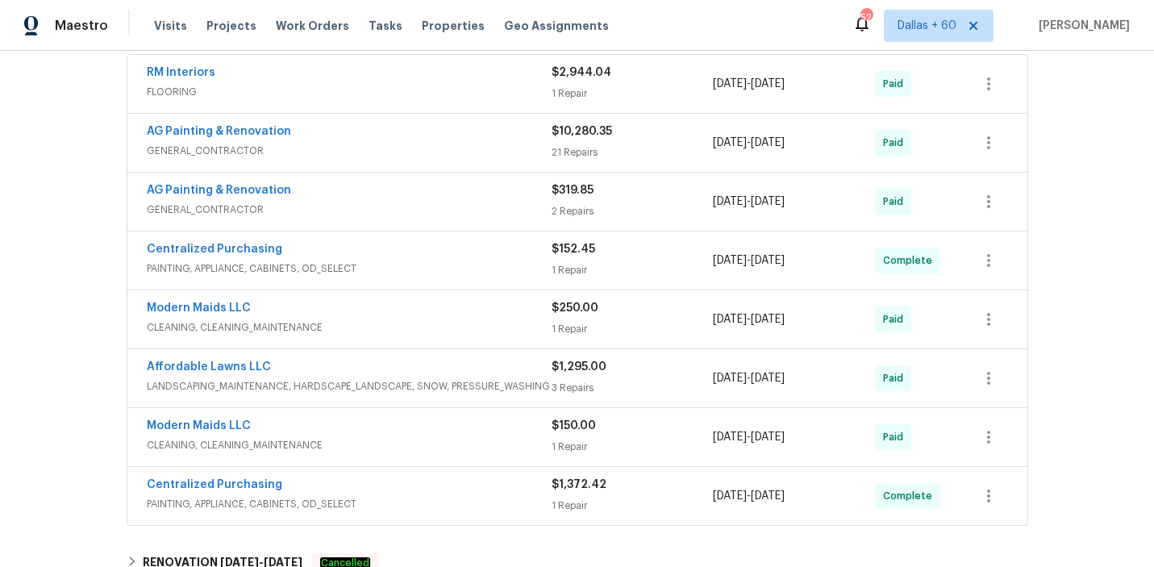
click at [429, 300] on div "Modern Maids LLC" at bounding box center [349, 309] width 405 height 19
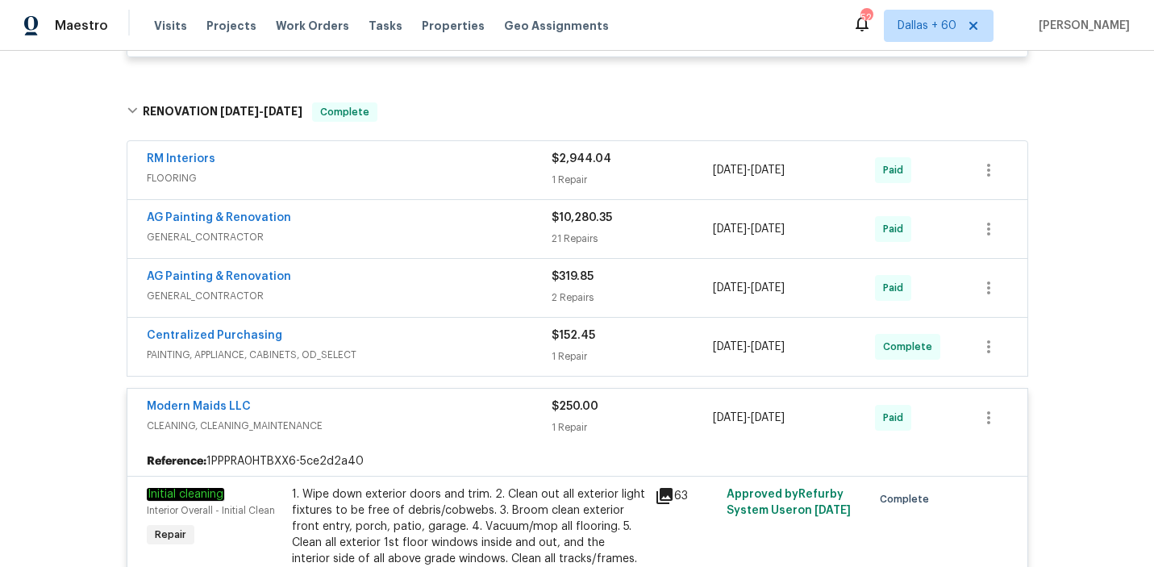
scroll to position [3147, 0]
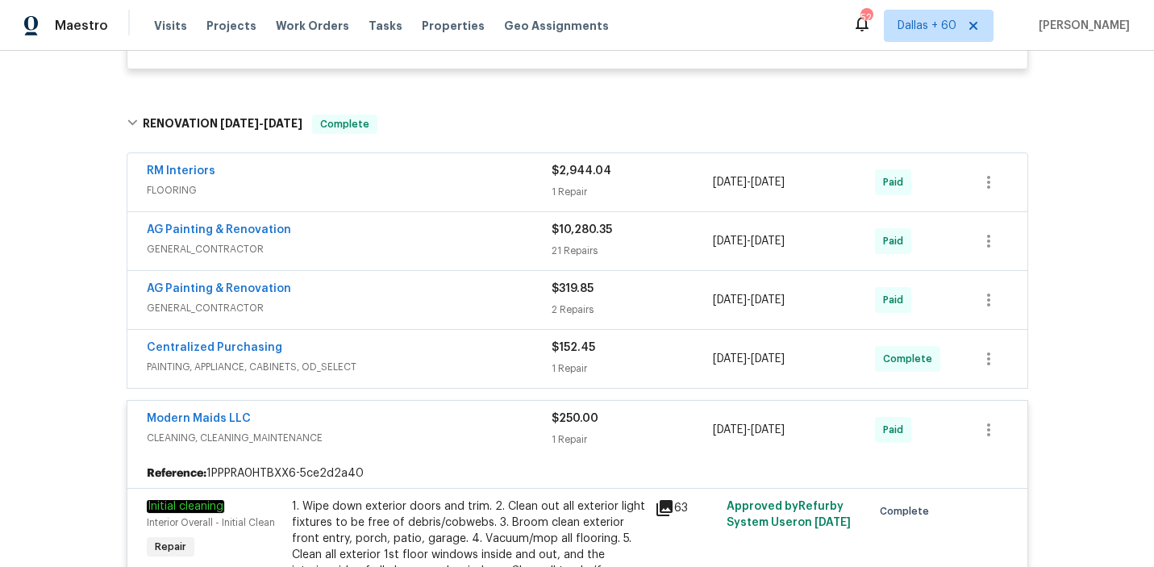
click at [430, 241] on span "GENERAL_CONTRACTOR" at bounding box center [349, 249] width 405 height 16
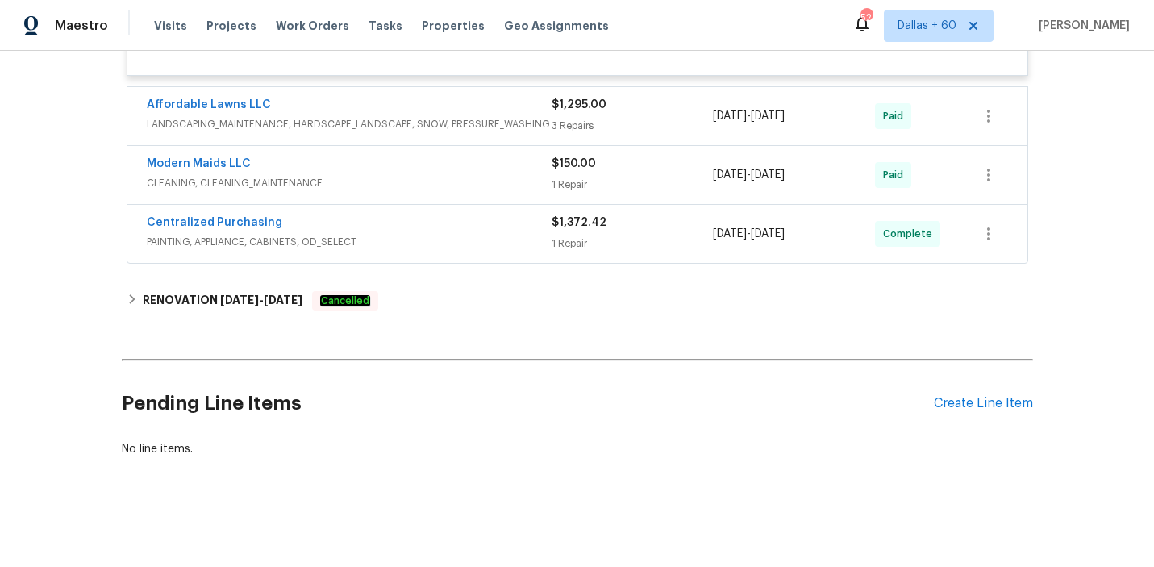
scroll to position [6843, 0]
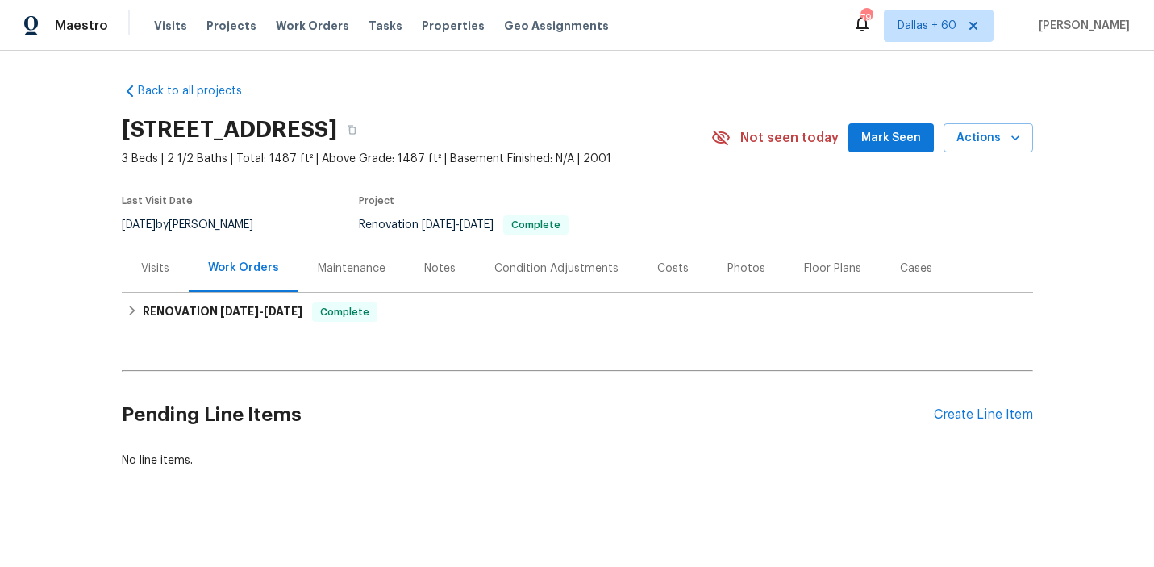
click at [169, 273] on div "Visits" at bounding box center [155, 268] width 67 height 48
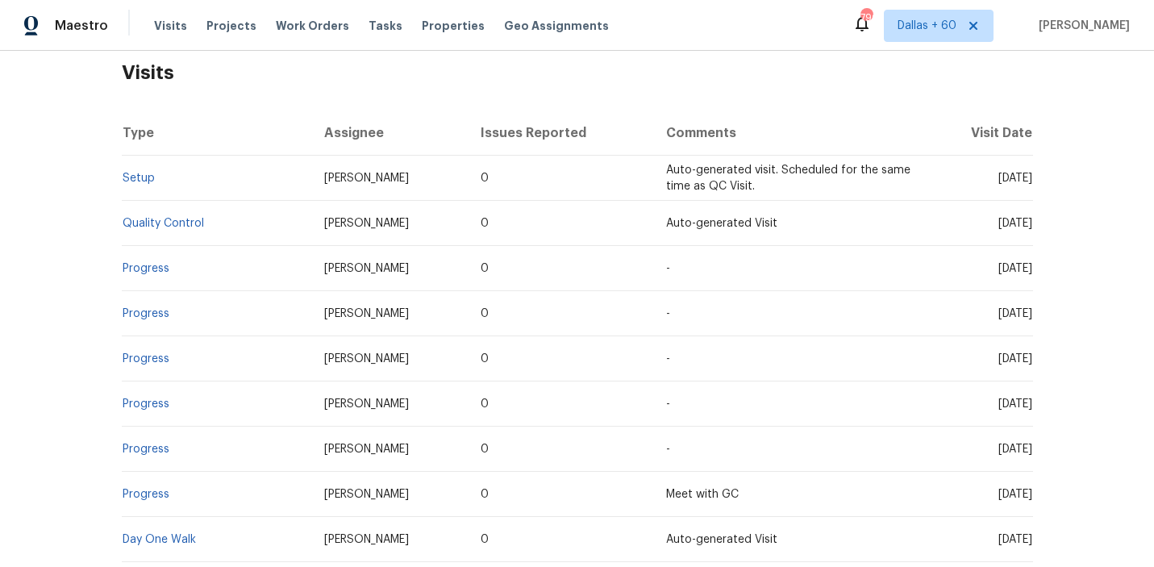
scroll to position [452, 0]
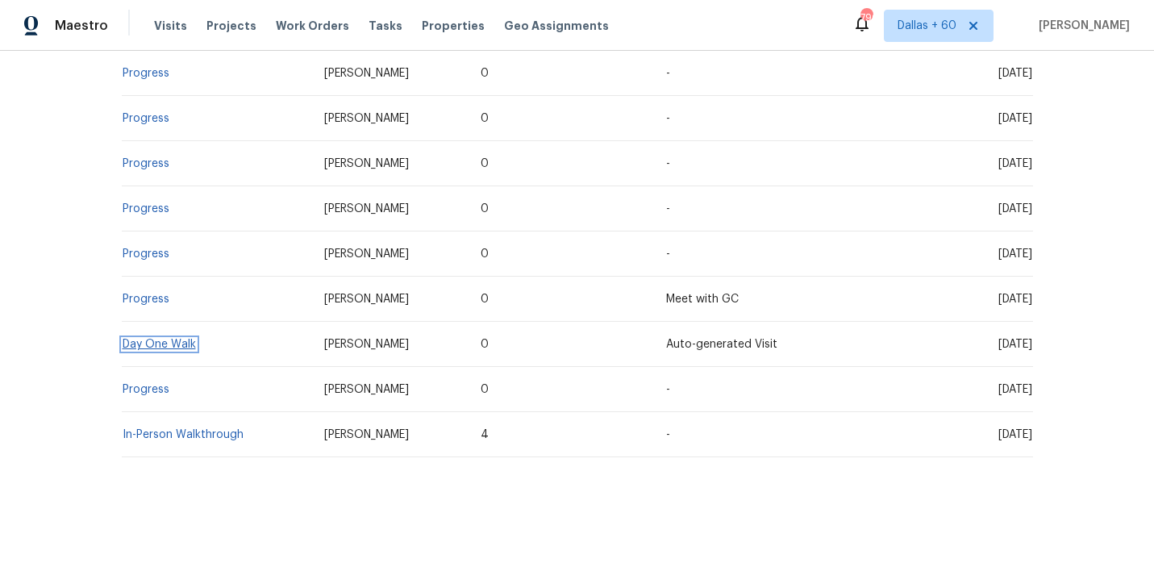
click at [192, 344] on link "Day One Walk" at bounding box center [159, 344] width 73 height 11
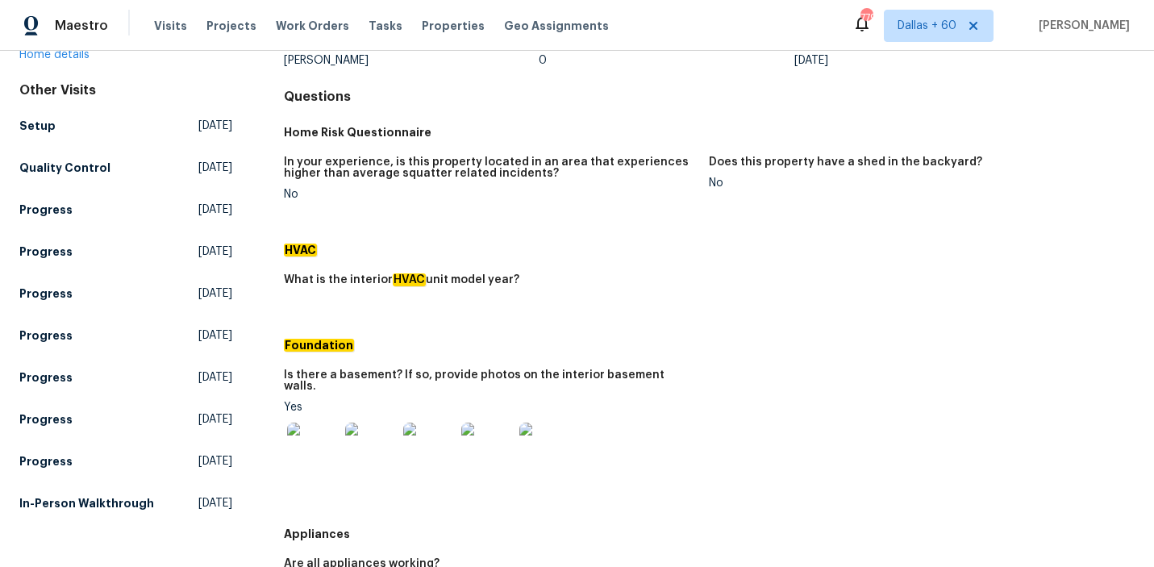
scroll to position [120, 0]
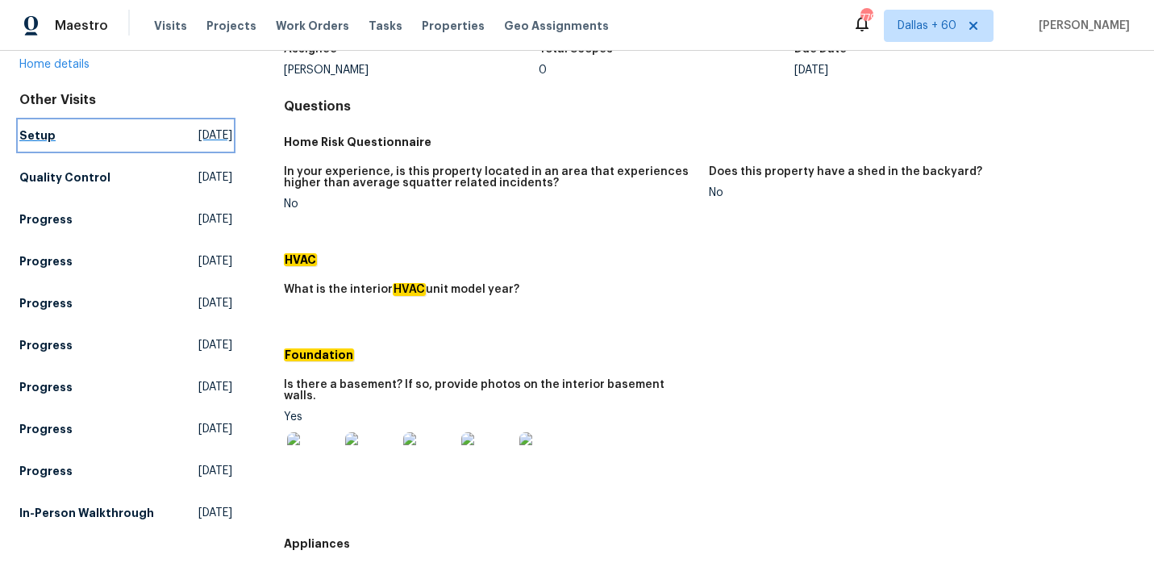
click at [40, 132] on h5 "Setup" at bounding box center [37, 135] width 36 height 16
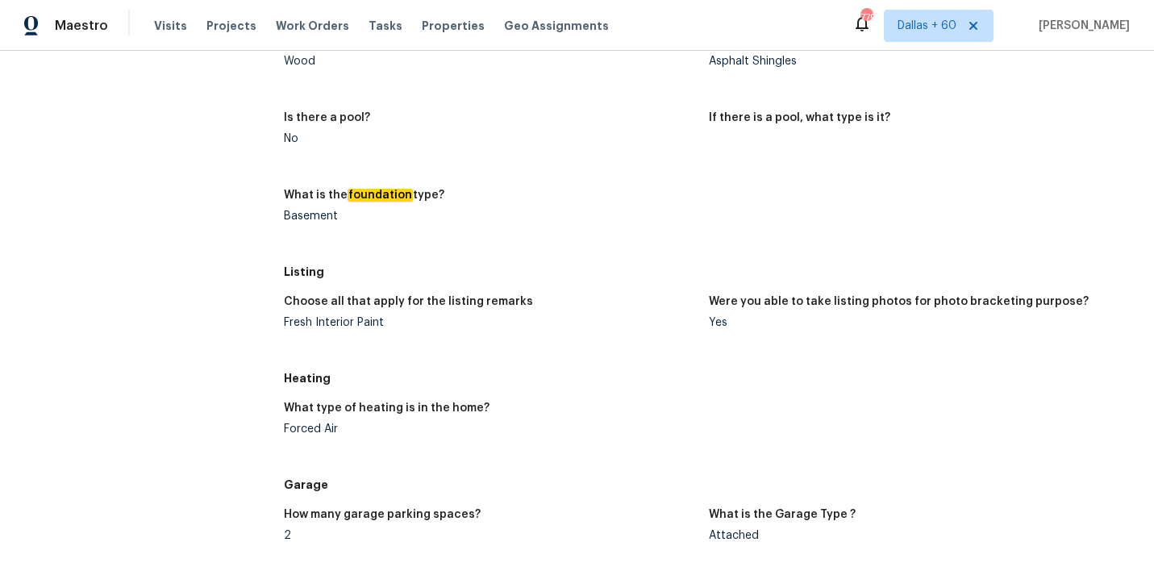
scroll to position [1081, 0]
drag, startPoint x: 275, startPoint y: 431, endPoint x: 456, endPoint y: 431, distance: 180.6
copy div "Forced Air"
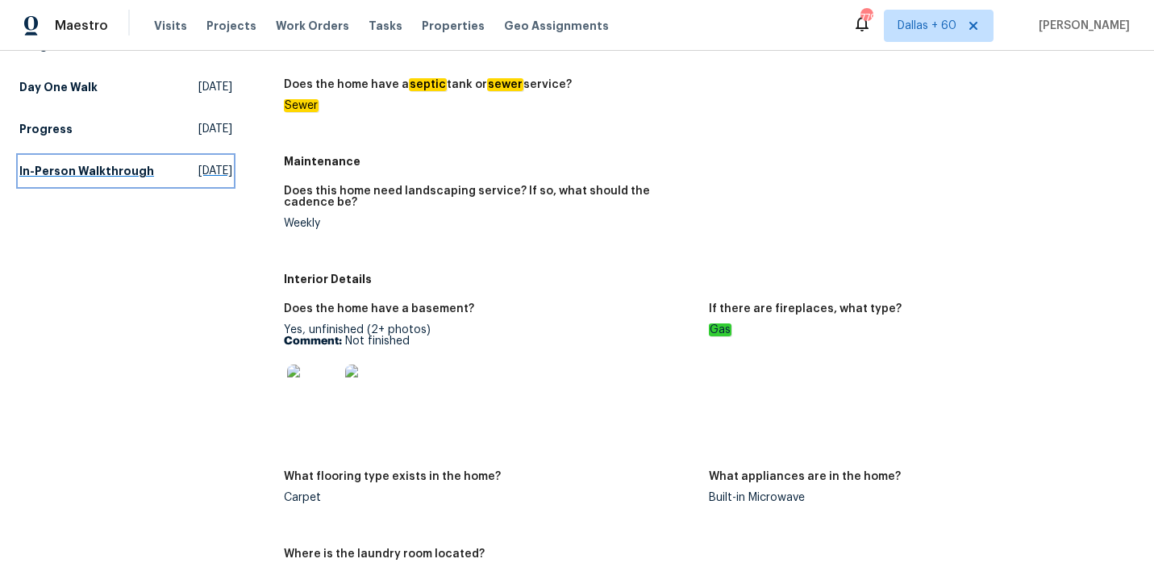
click at [98, 168] on h5 "In-Person Walkthrough" at bounding box center [86, 171] width 135 height 16
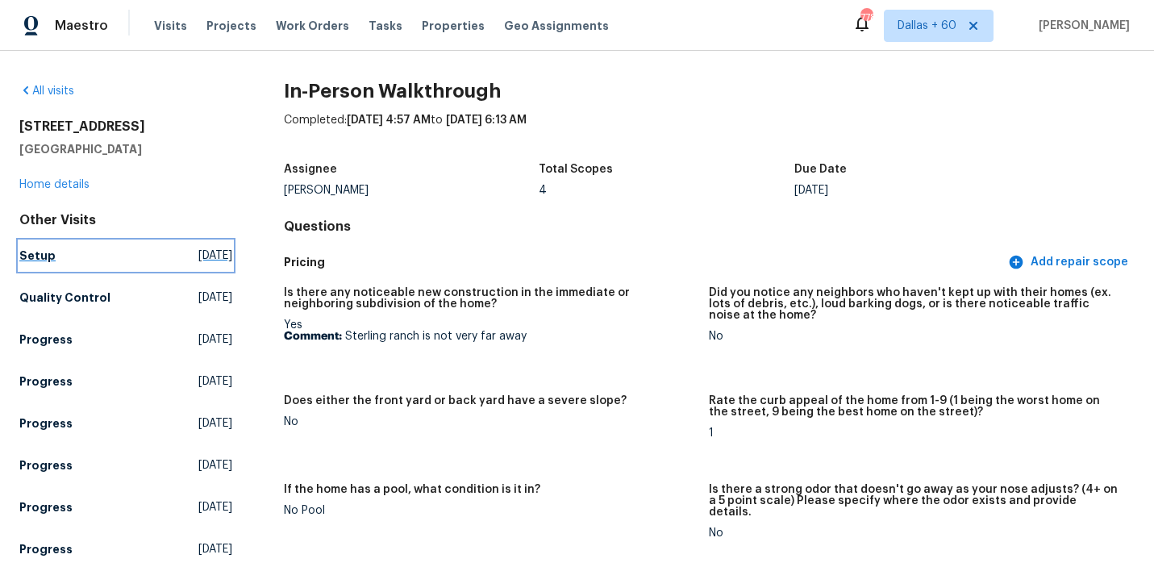
click at [44, 256] on h5 "Setup" at bounding box center [37, 256] width 36 height 16
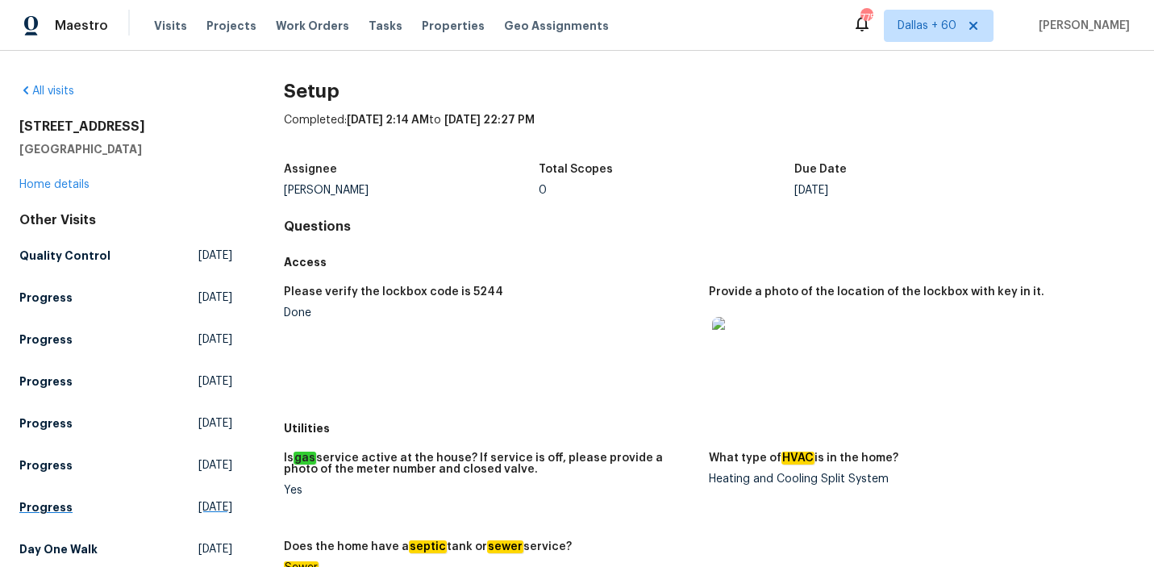
scroll to position [231, 0]
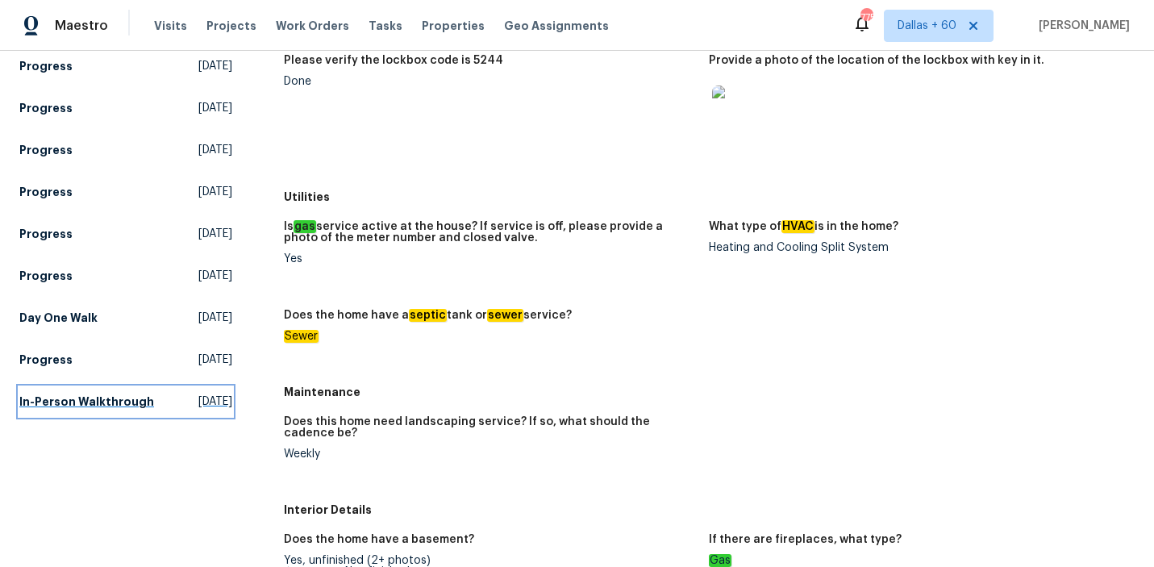
click at [126, 403] on h5 "In-Person Walkthrough" at bounding box center [86, 402] width 135 height 16
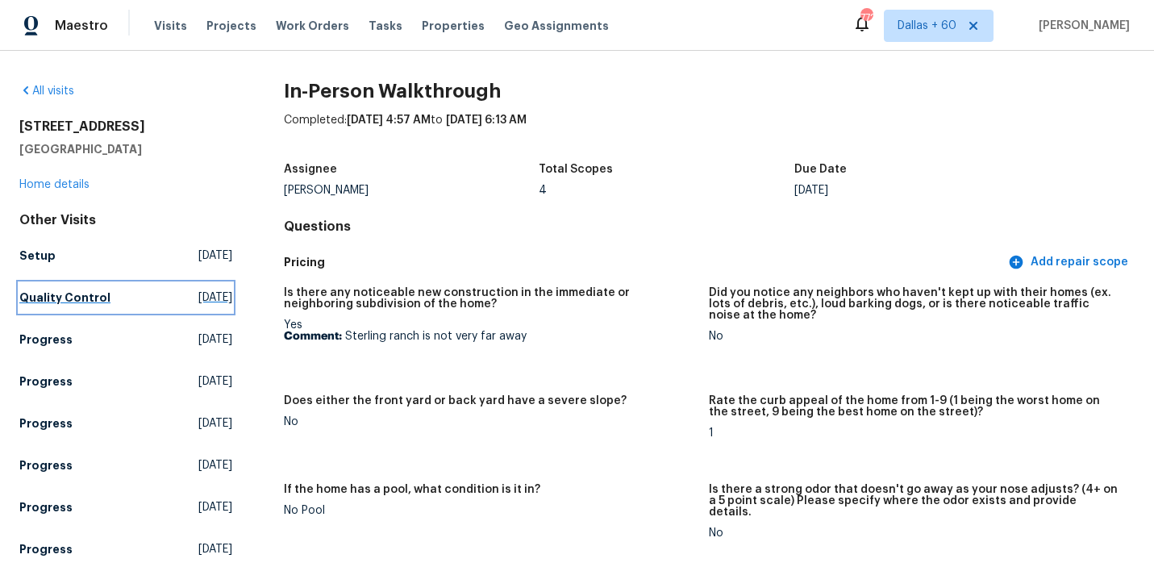
click at [60, 293] on h5 "Quality Control" at bounding box center [64, 298] width 91 height 16
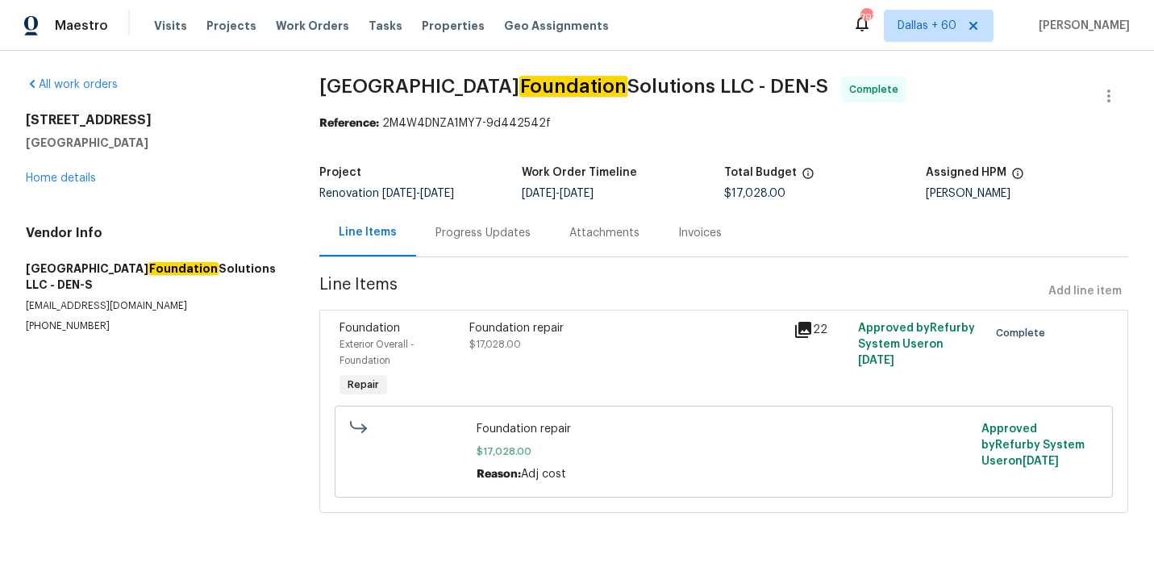
click at [452, 233] on div "Progress Updates" at bounding box center [482, 233] width 95 height 16
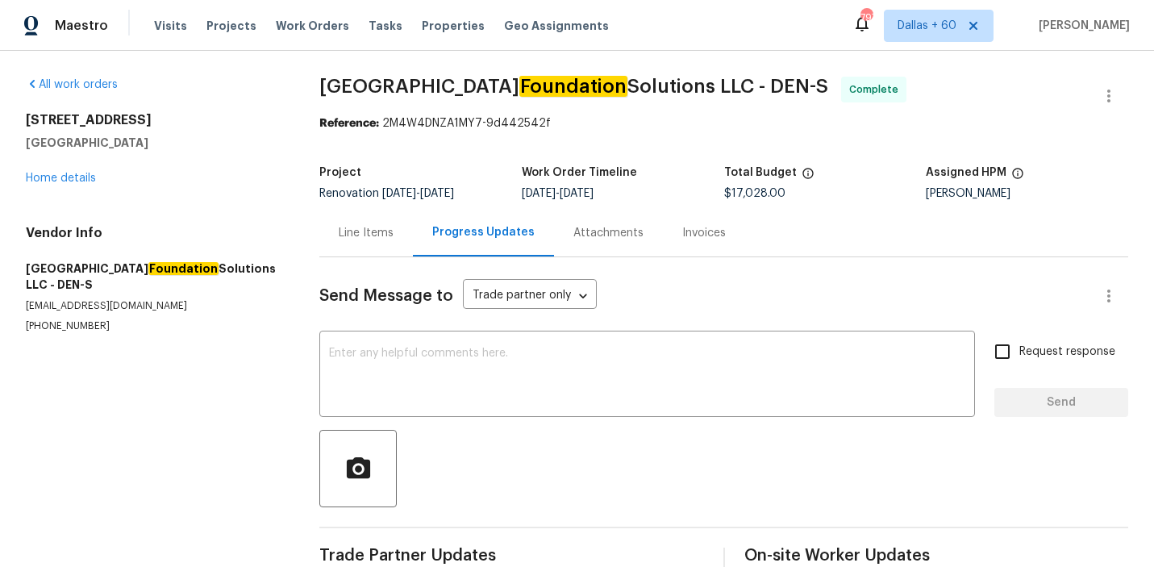
click at [701, 229] on div "Invoices" at bounding box center [704, 233] width 44 height 16
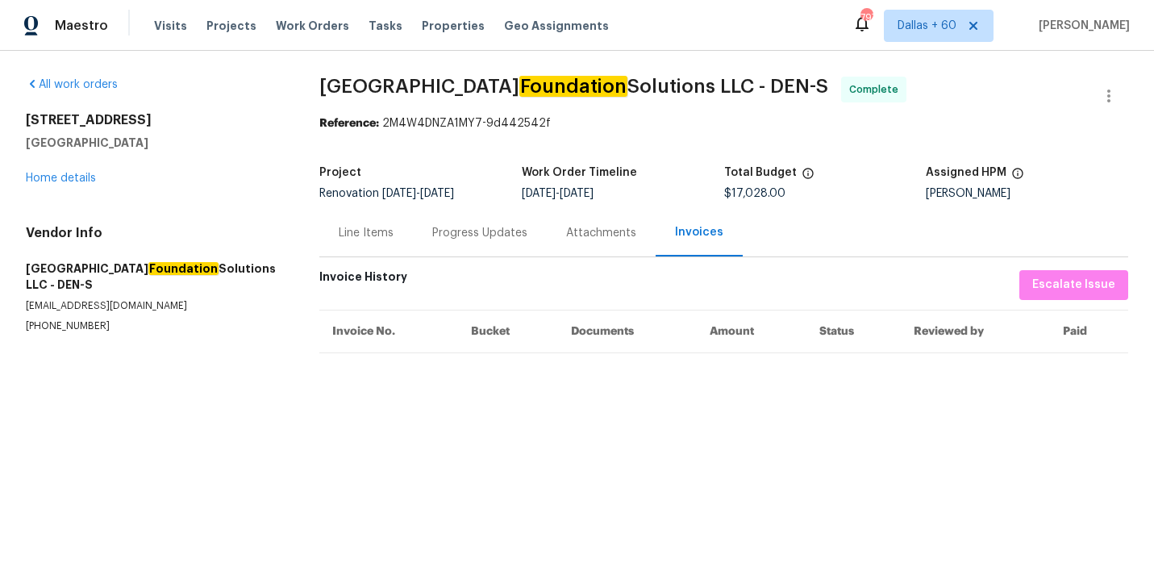
click at [473, 238] on div "Progress Updates" at bounding box center [479, 233] width 95 height 16
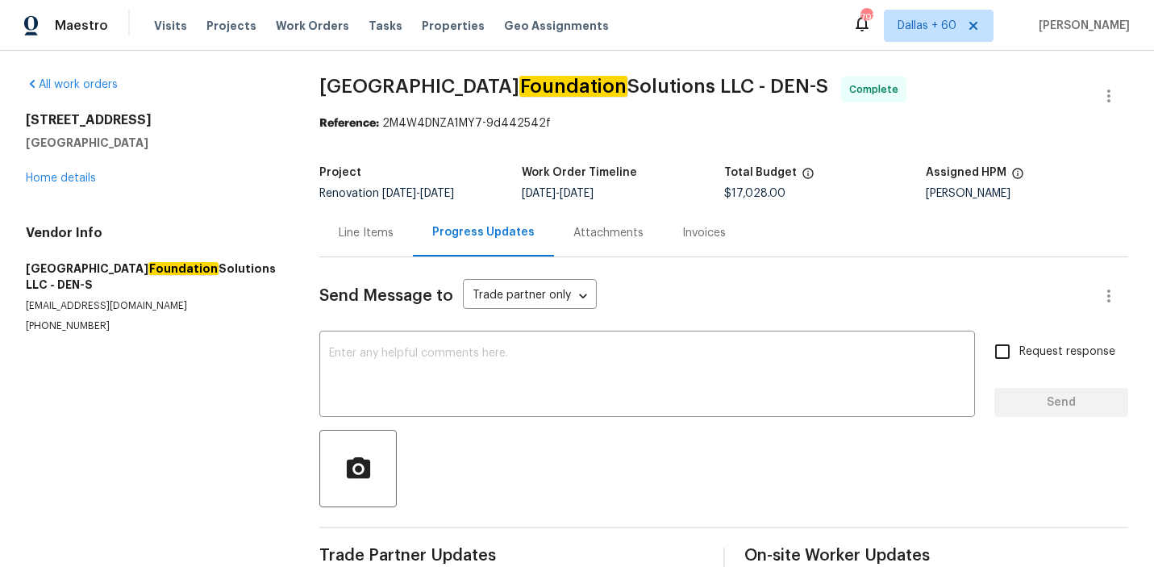
click at [359, 240] on div "Line Items" at bounding box center [366, 233] width 55 height 16
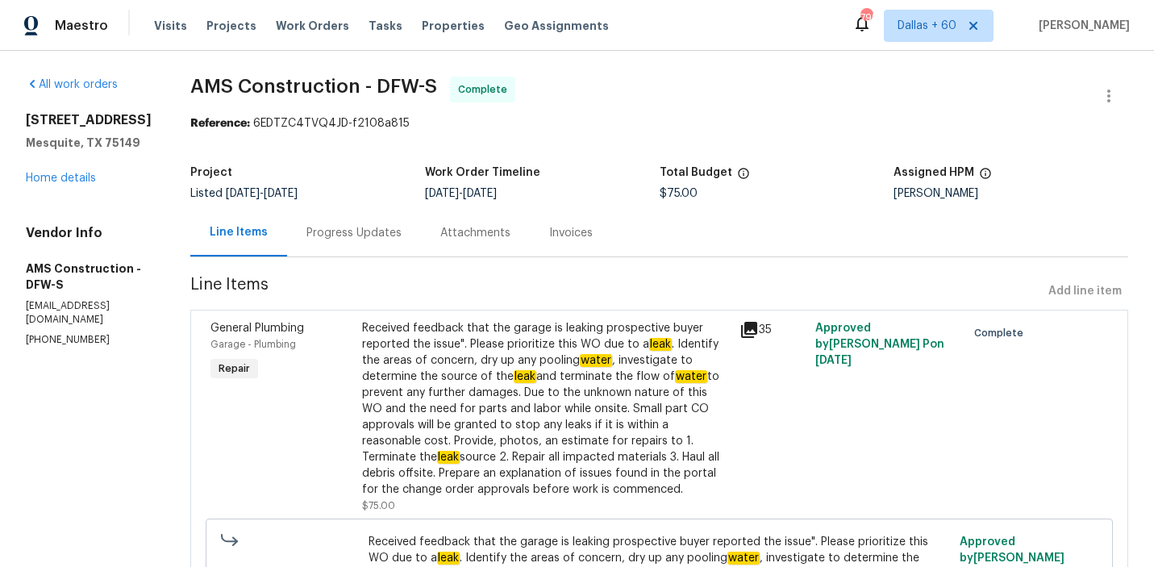
click at [342, 234] on div "Progress Updates" at bounding box center [353, 233] width 95 height 16
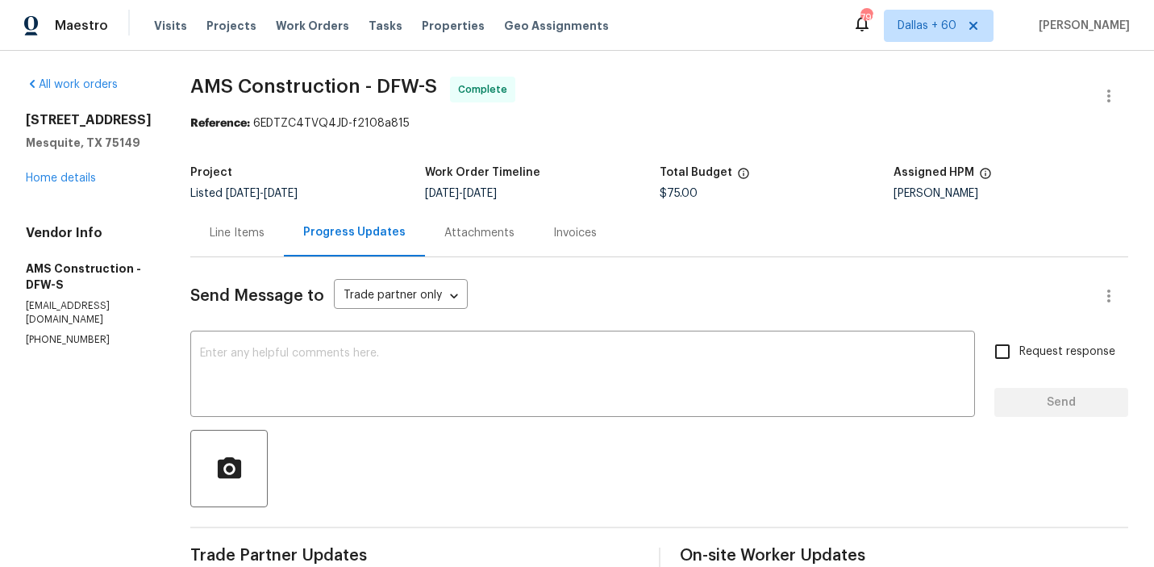
scroll to position [15, 0]
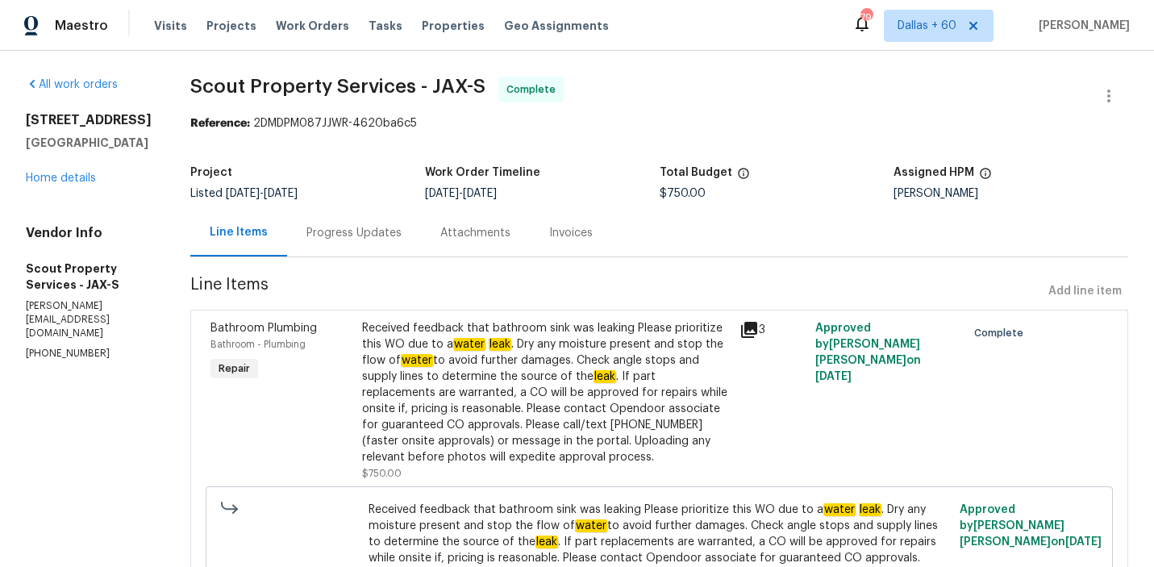
click at [341, 223] on div "Progress Updates" at bounding box center [354, 233] width 134 height 48
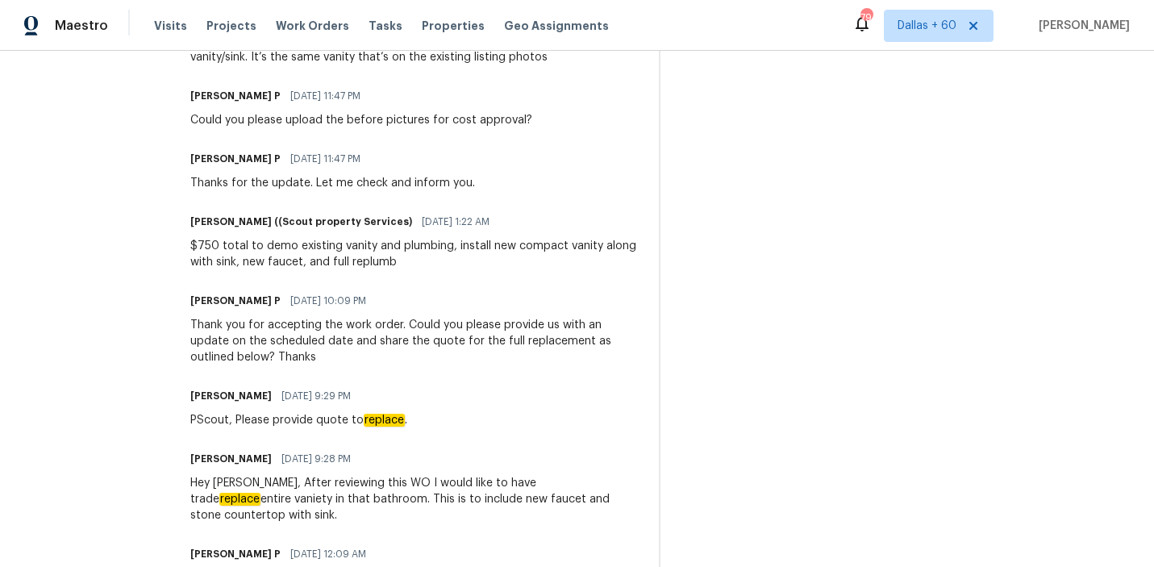
scroll to position [774, 0]
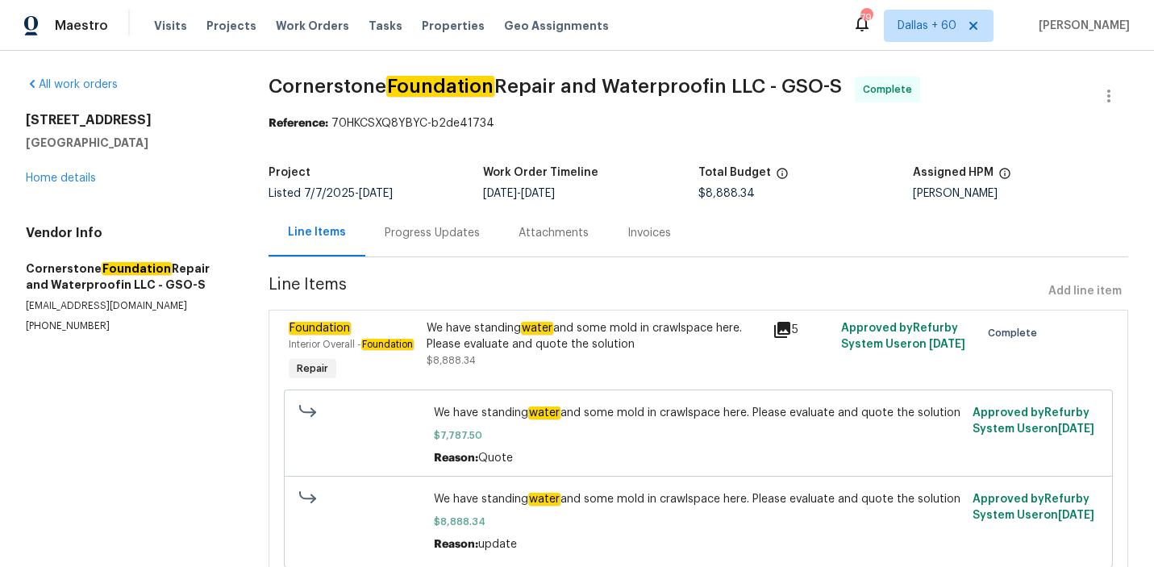
click at [408, 244] on div "Progress Updates" at bounding box center [432, 233] width 134 height 48
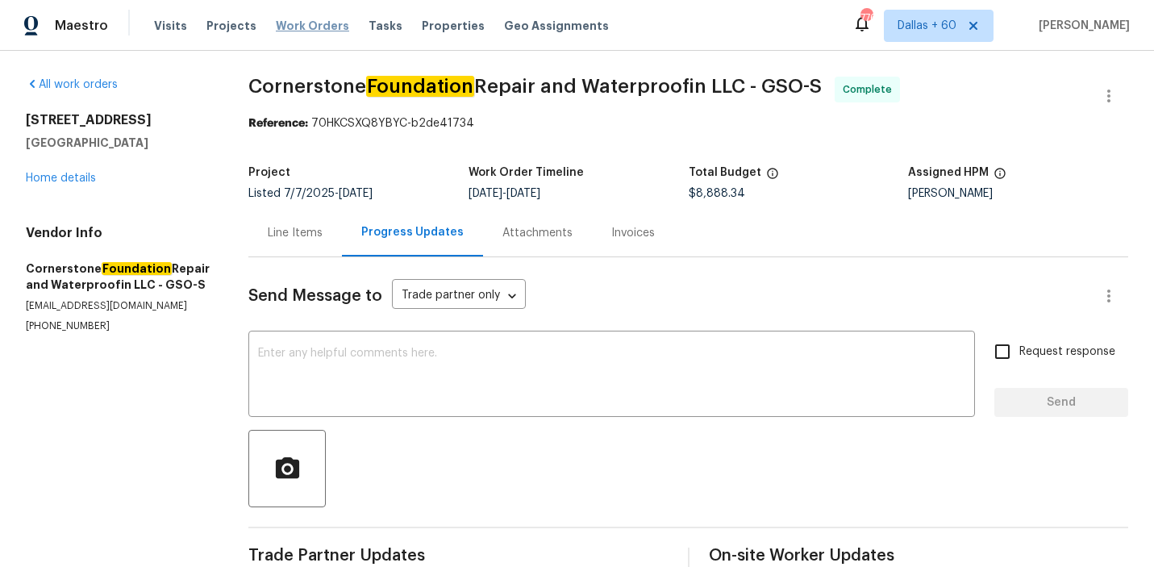
click at [294, 29] on span "Work Orders" at bounding box center [312, 26] width 73 height 16
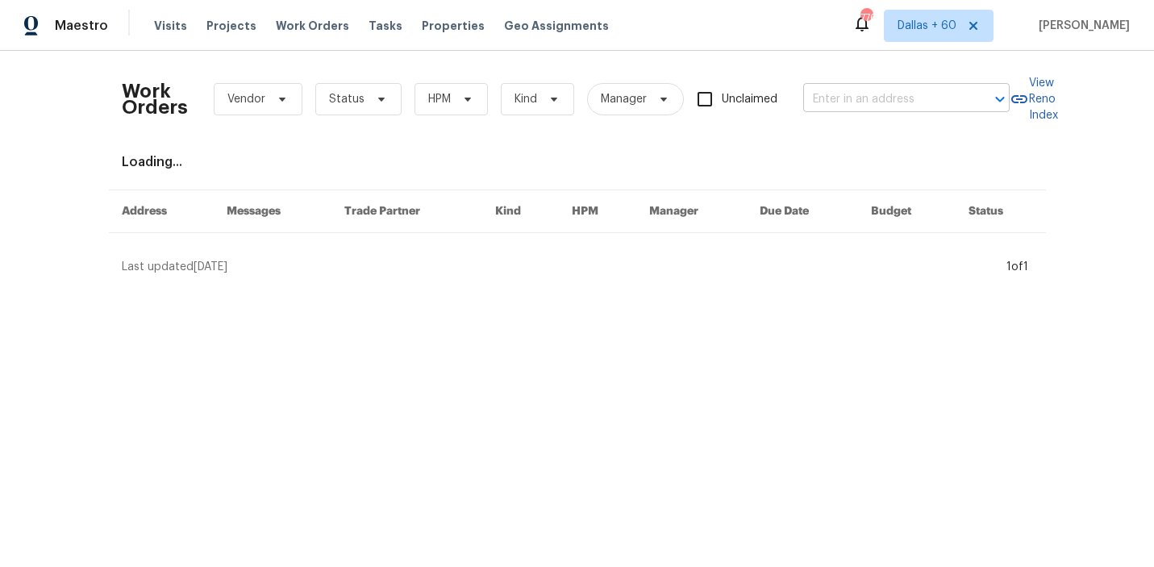
click at [895, 92] on input "text" at bounding box center [883, 99] width 161 height 25
paste input "[STREET_ADDRESS]"
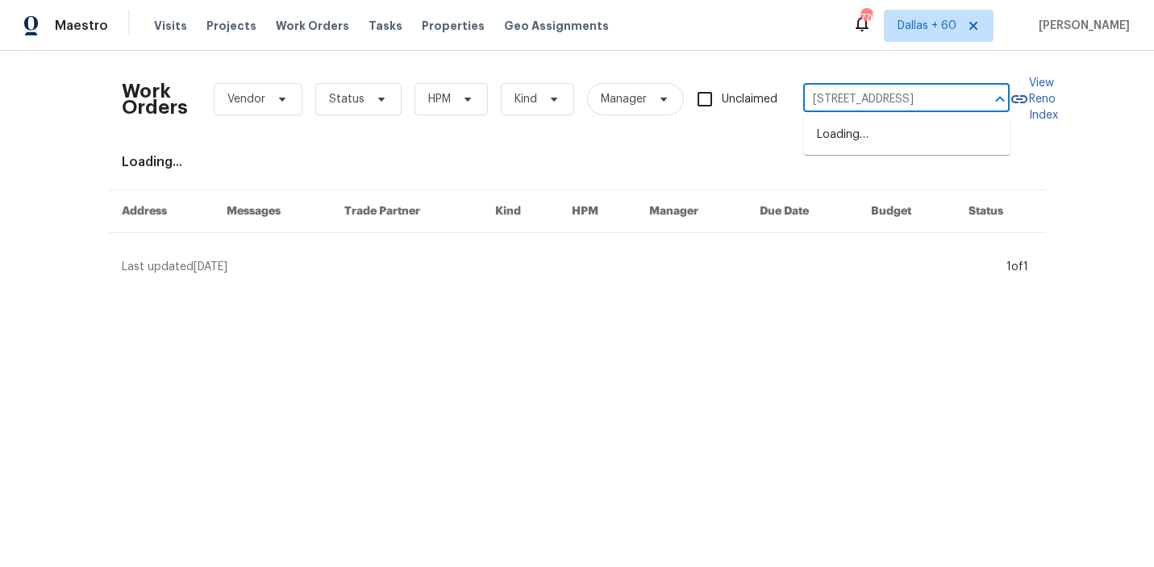
scroll to position [0, 58]
type input "[STREET_ADDRESS]"
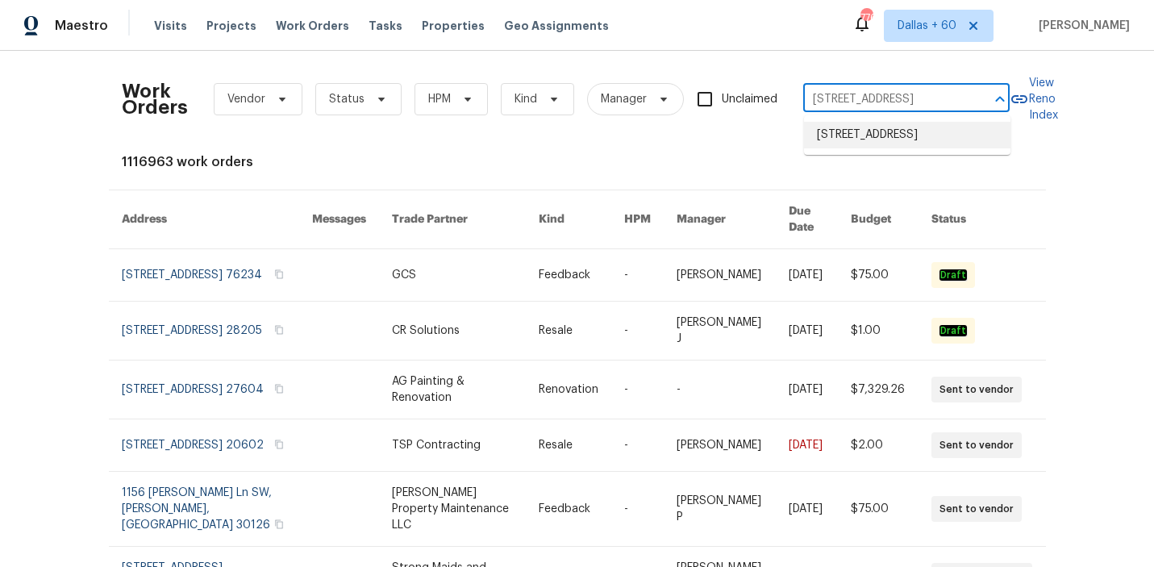
click at [894, 139] on li "[STREET_ADDRESS]" at bounding box center [907, 135] width 206 height 27
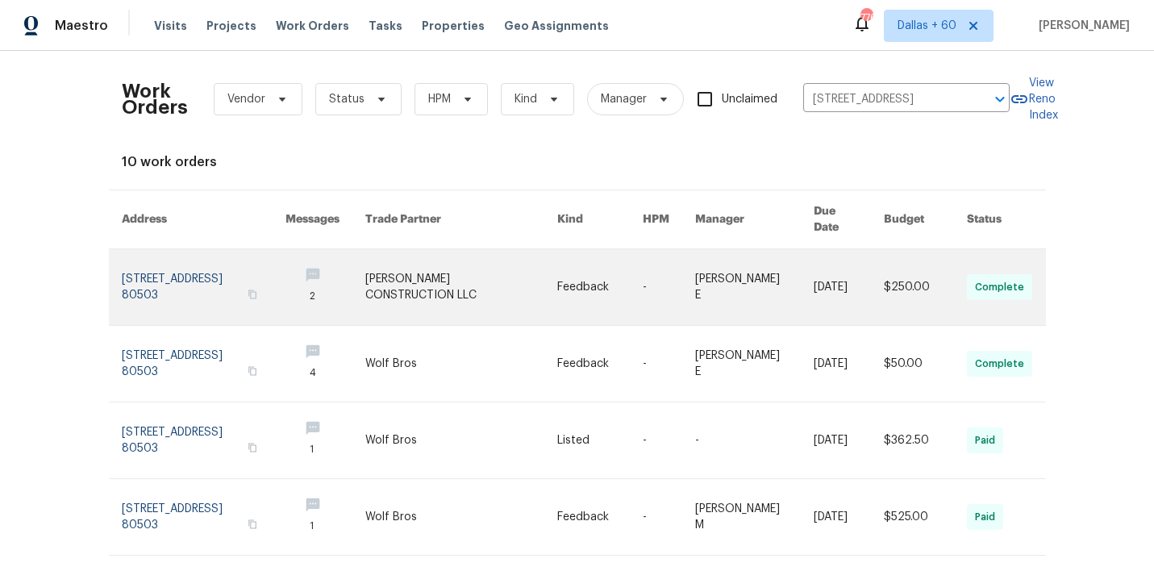
click at [441, 272] on link at bounding box center [461, 287] width 192 height 76
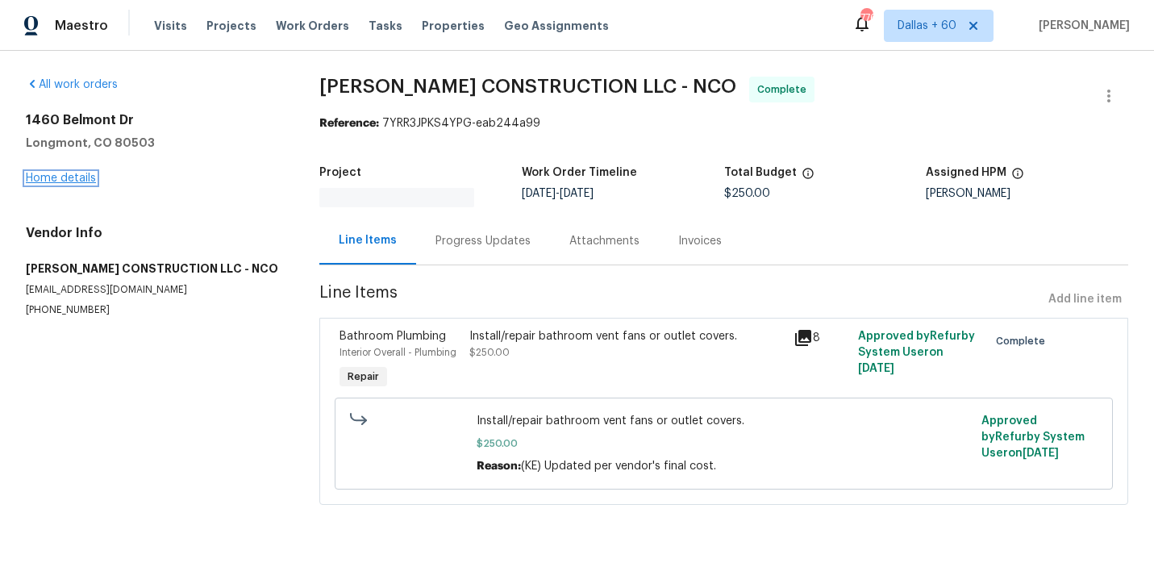
click at [51, 181] on link "Home details" at bounding box center [61, 178] width 70 height 11
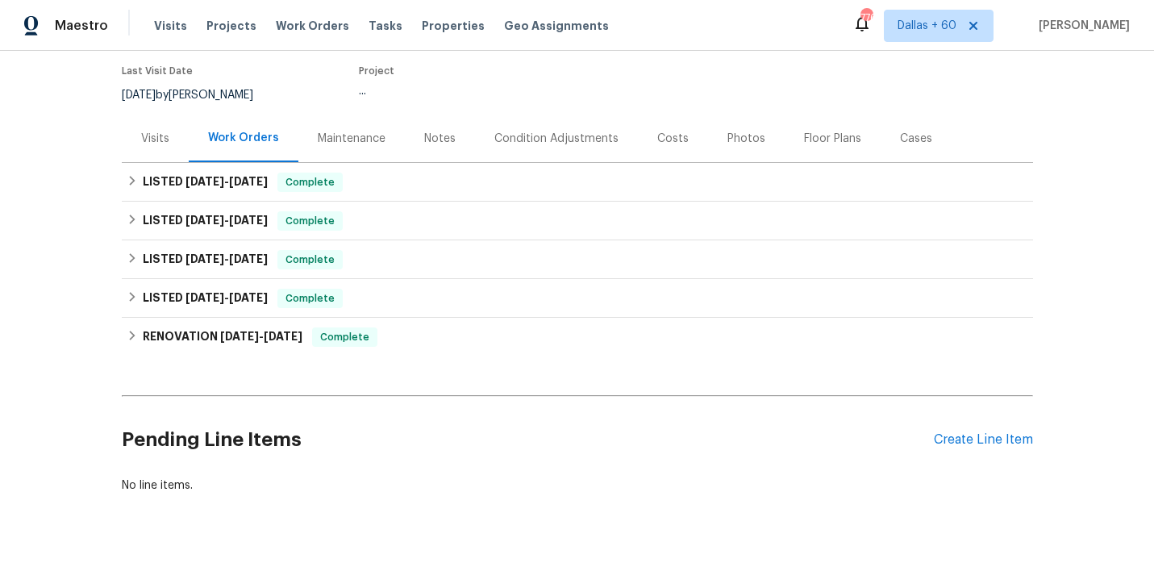
scroll to position [166, 0]
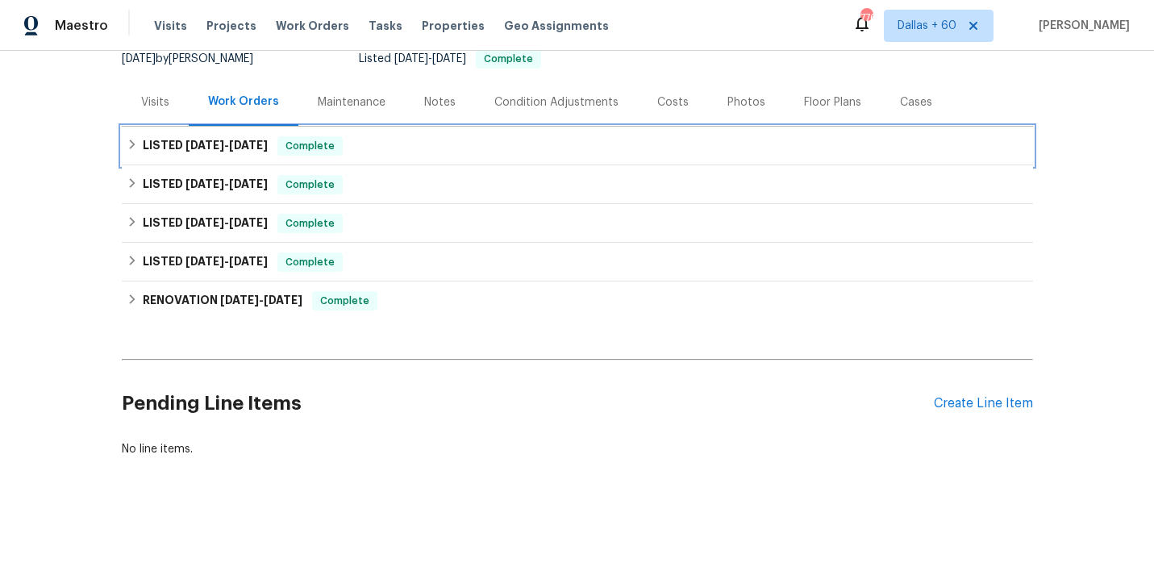
click at [430, 141] on div "LISTED [DATE] - [DATE] Complete" at bounding box center [578, 145] width 902 height 19
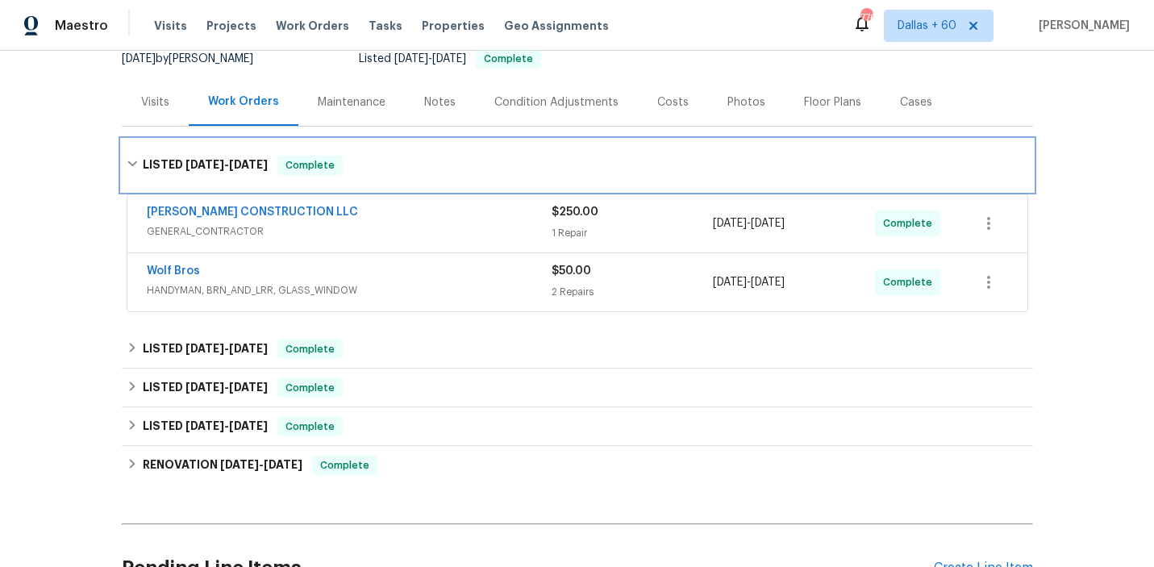
scroll to position [245, 0]
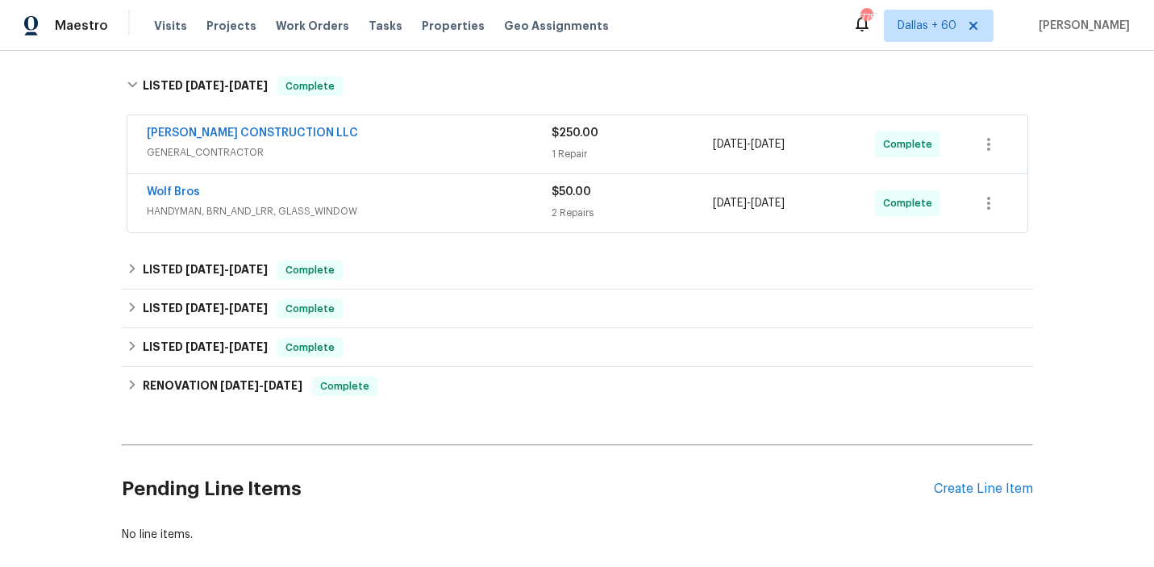
click at [435, 202] on div "Wolf Bros" at bounding box center [349, 193] width 405 height 19
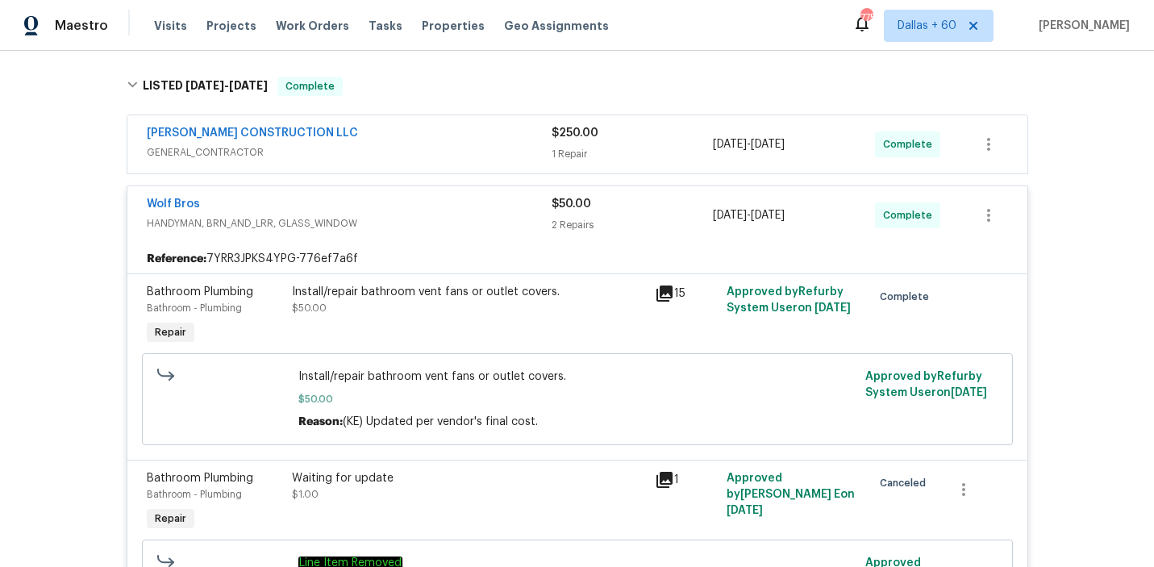
click at [439, 150] on span "GENERAL_CONTRACTOR" at bounding box center [349, 152] width 405 height 16
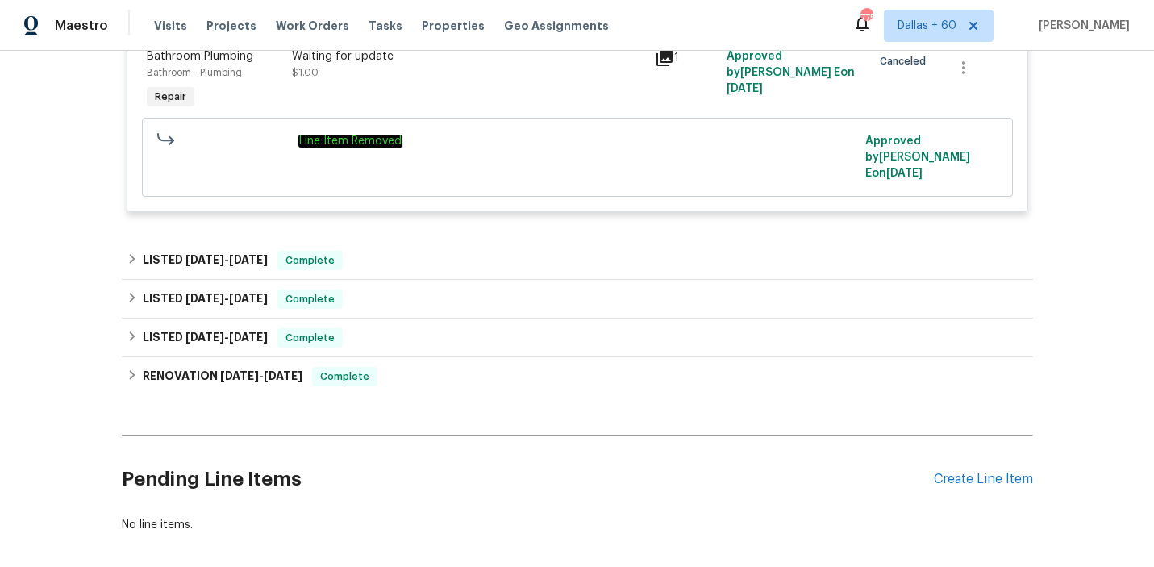
scroll to position [895, 0]
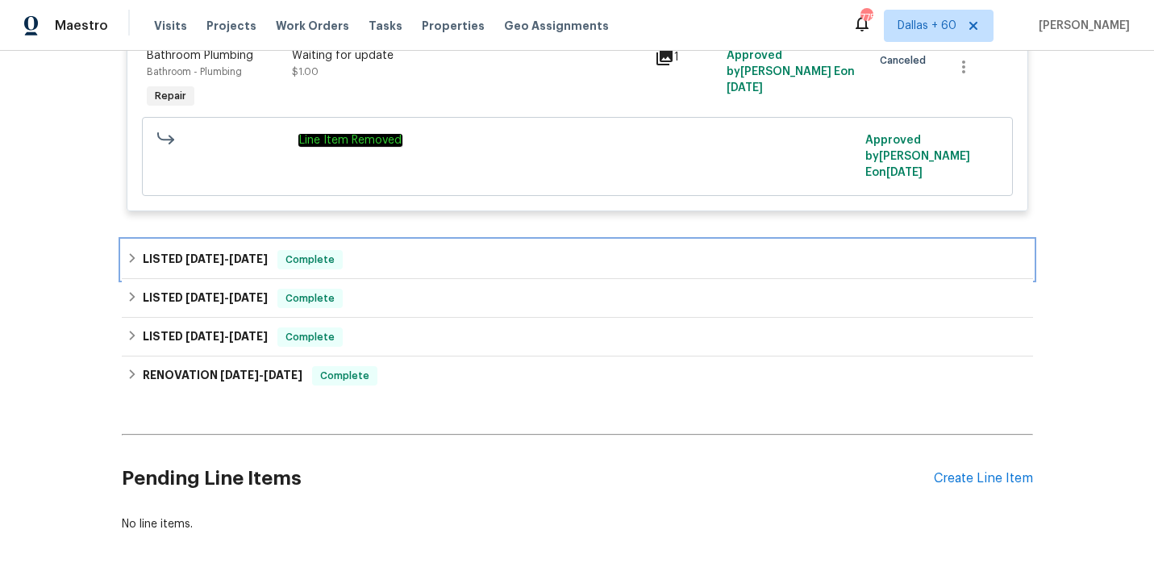
click at [431, 250] on div "LISTED [DATE] - [DATE] Complete" at bounding box center [578, 259] width 902 height 19
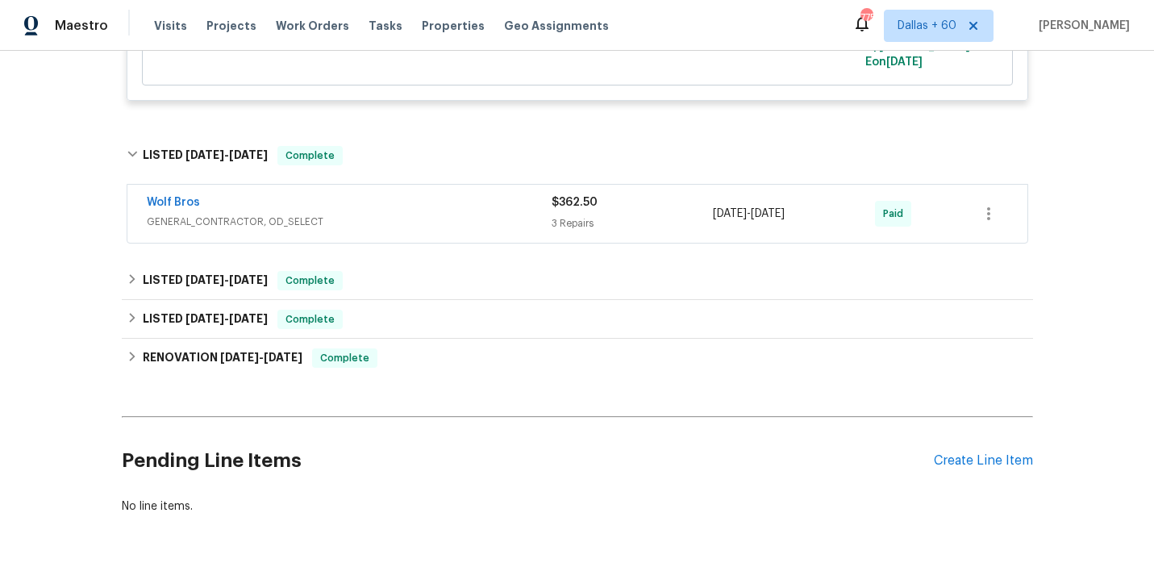
click at [431, 214] on span "GENERAL_CONTRACTOR, OD_SELECT" at bounding box center [349, 222] width 405 height 16
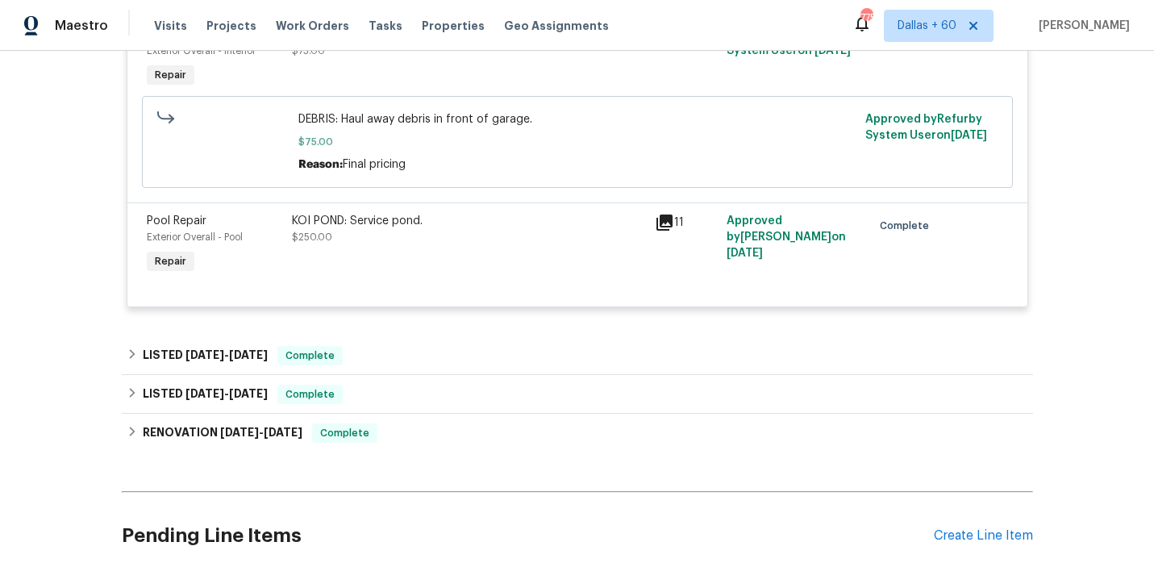
scroll to position [1460, 0]
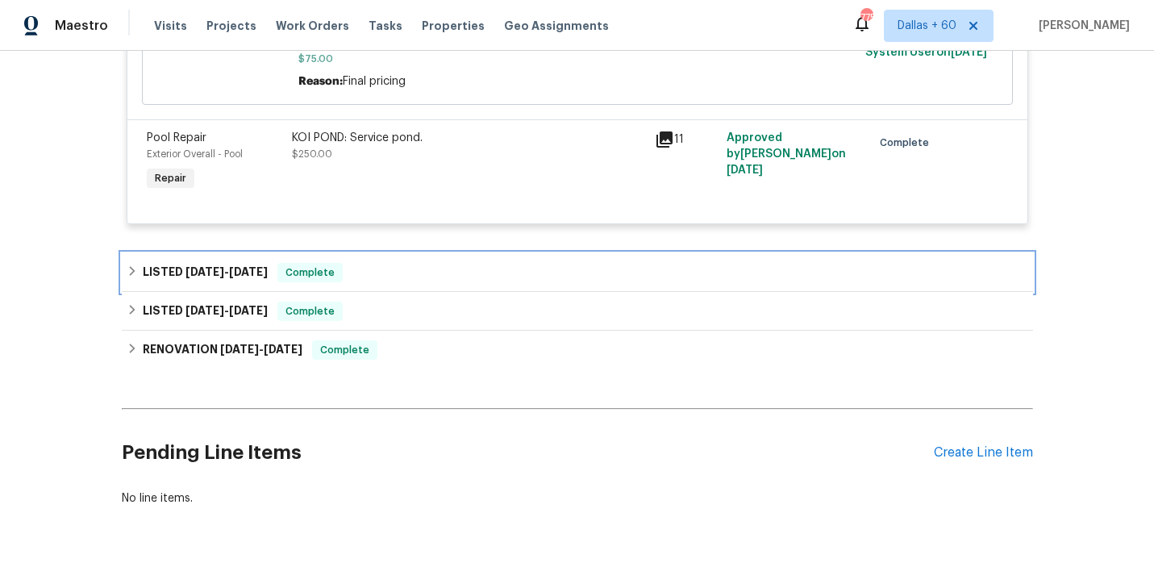
click at [437, 263] on div "LISTED [DATE] - [DATE] Complete" at bounding box center [578, 272] width 902 height 19
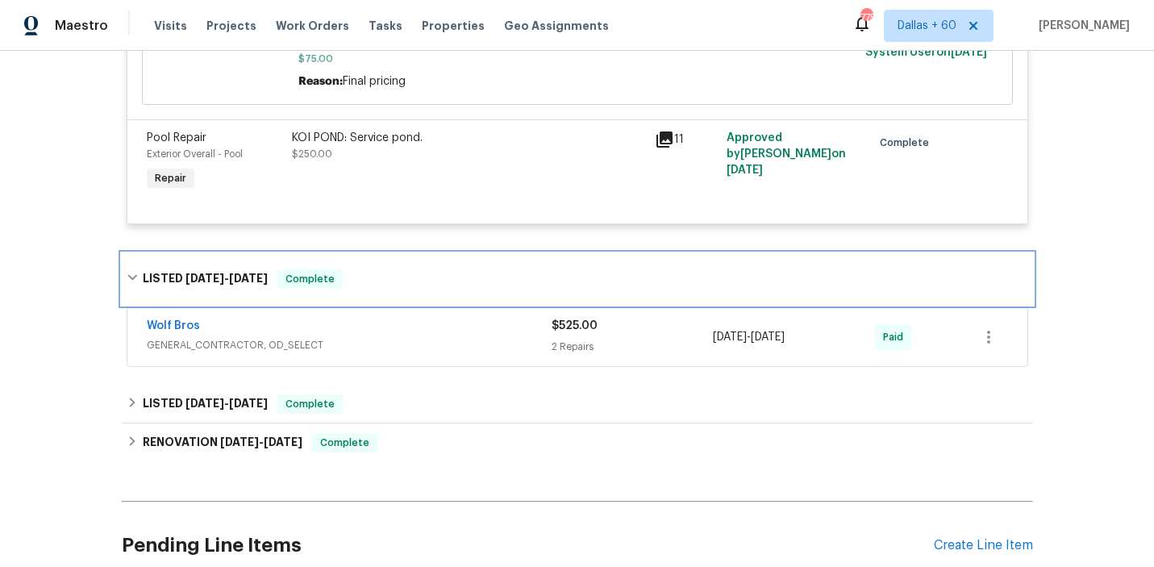
scroll to position [1542, 0]
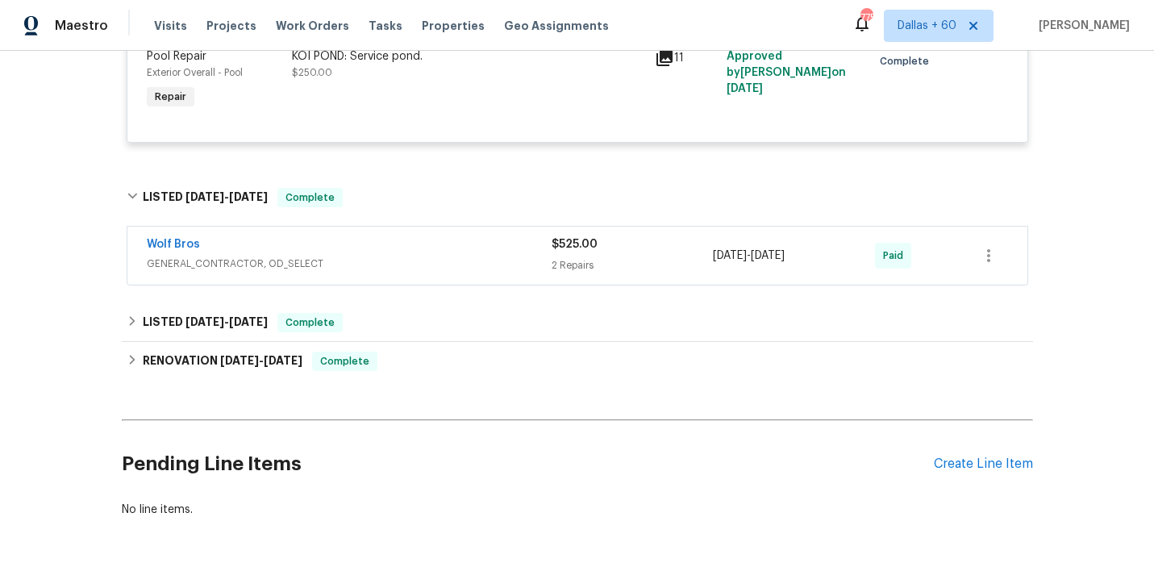
click at [438, 256] on span "GENERAL_CONTRACTOR, OD_SELECT" at bounding box center [349, 264] width 405 height 16
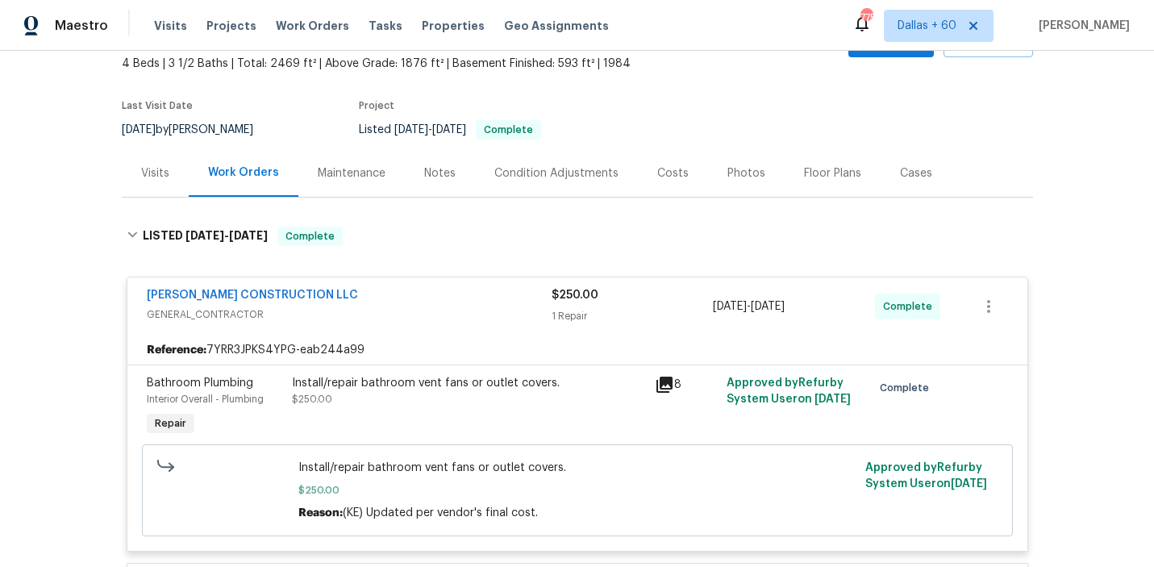
scroll to position [94, 0]
click at [306, 23] on span "Work Orders" at bounding box center [312, 26] width 73 height 16
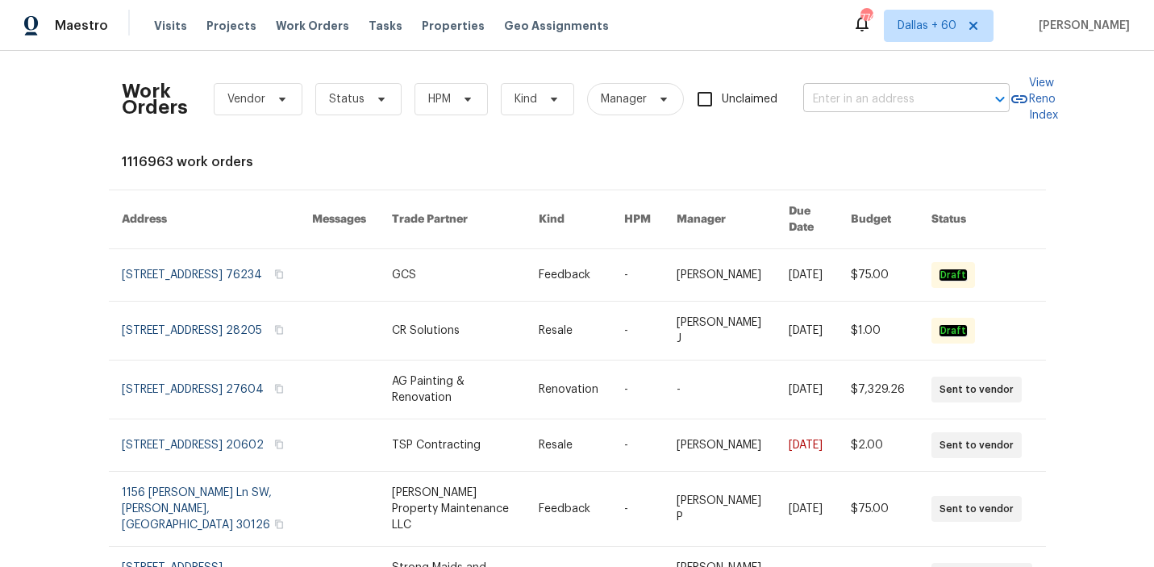
click at [872, 102] on input "text" at bounding box center [883, 99] width 161 height 25
paste input "[STREET_ADDRESS][PERSON_NAME]"
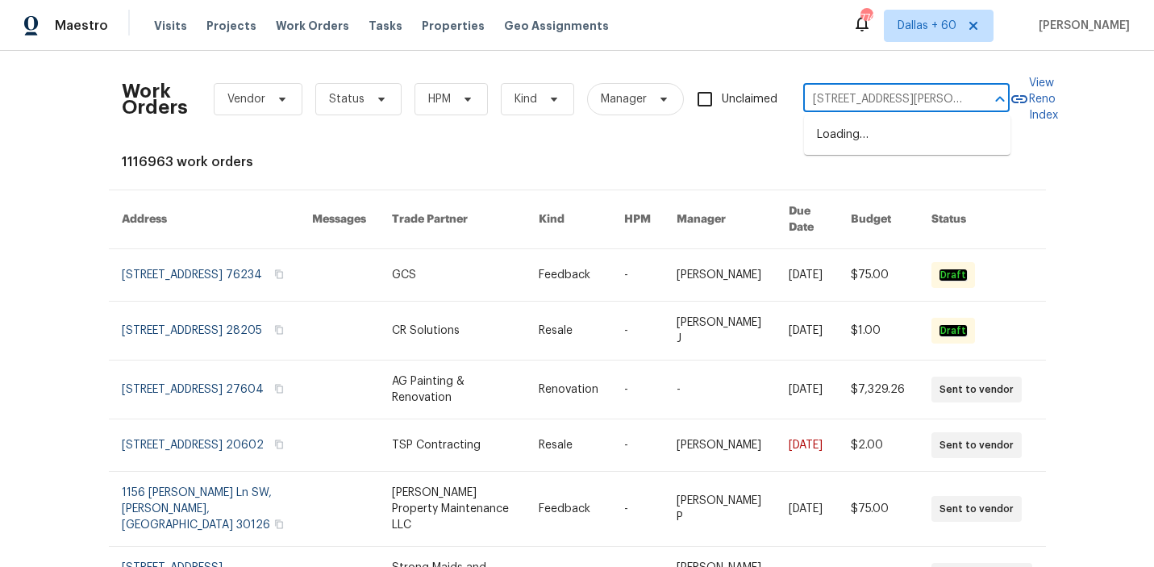
scroll to position [0, 47]
type input "[STREET_ADDRESS][PERSON_NAME]"
click at [879, 146] on li "[STREET_ADDRESS][PERSON_NAME]" at bounding box center [907, 144] width 206 height 44
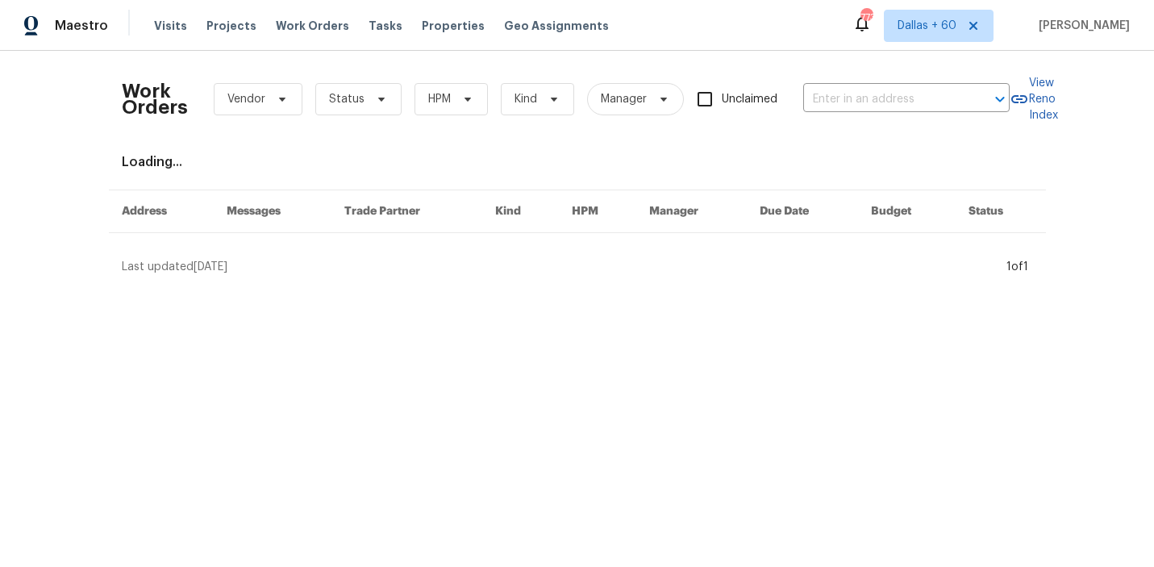
type input "[STREET_ADDRESS][PERSON_NAME]"
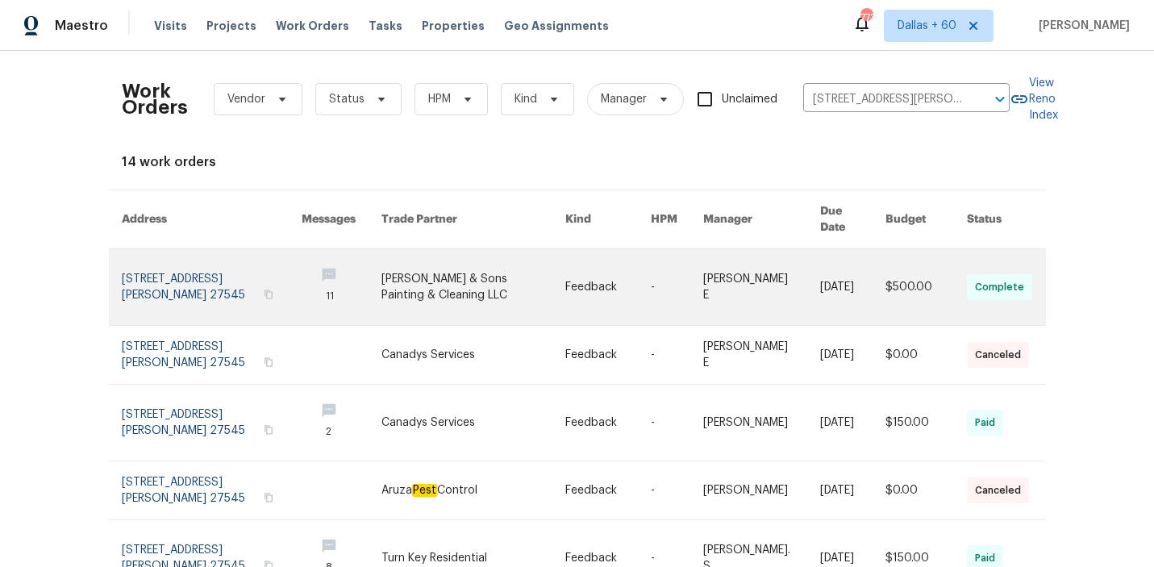
click at [389, 257] on link at bounding box center [473, 287] width 184 height 76
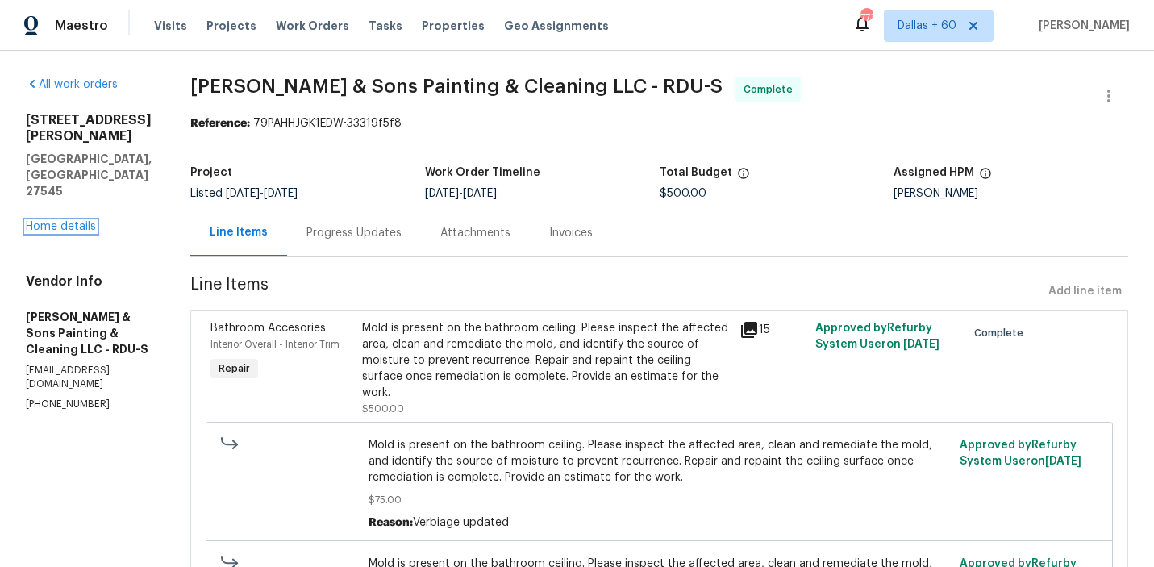
click at [53, 221] on link "Home details" at bounding box center [61, 226] width 70 height 11
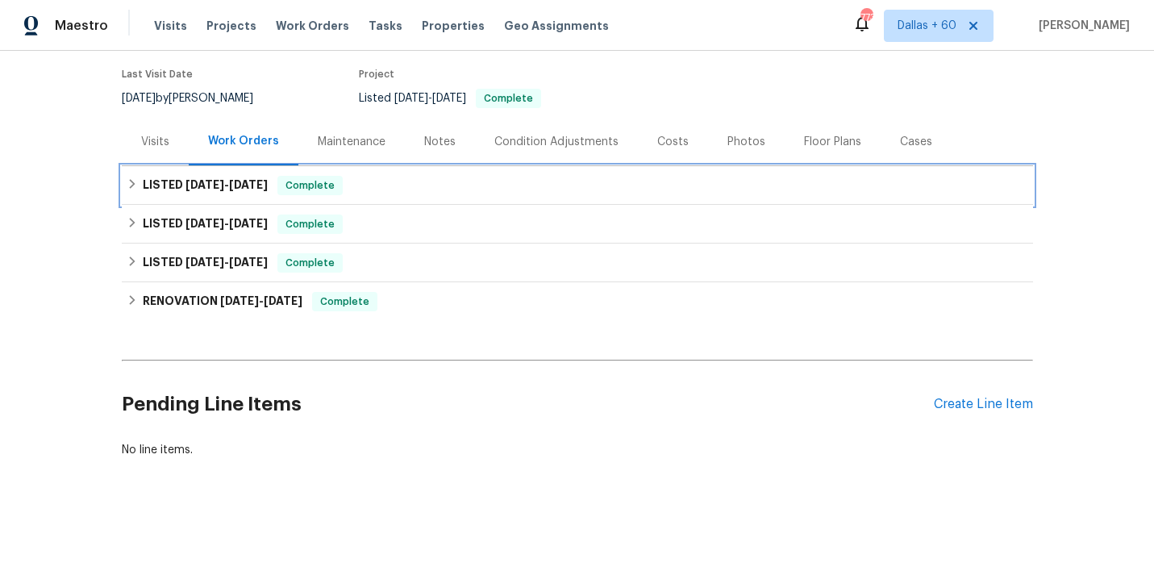
click at [447, 180] on div "LISTED [DATE] - [DATE] Complete" at bounding box center [578, 185] width 902 height 19
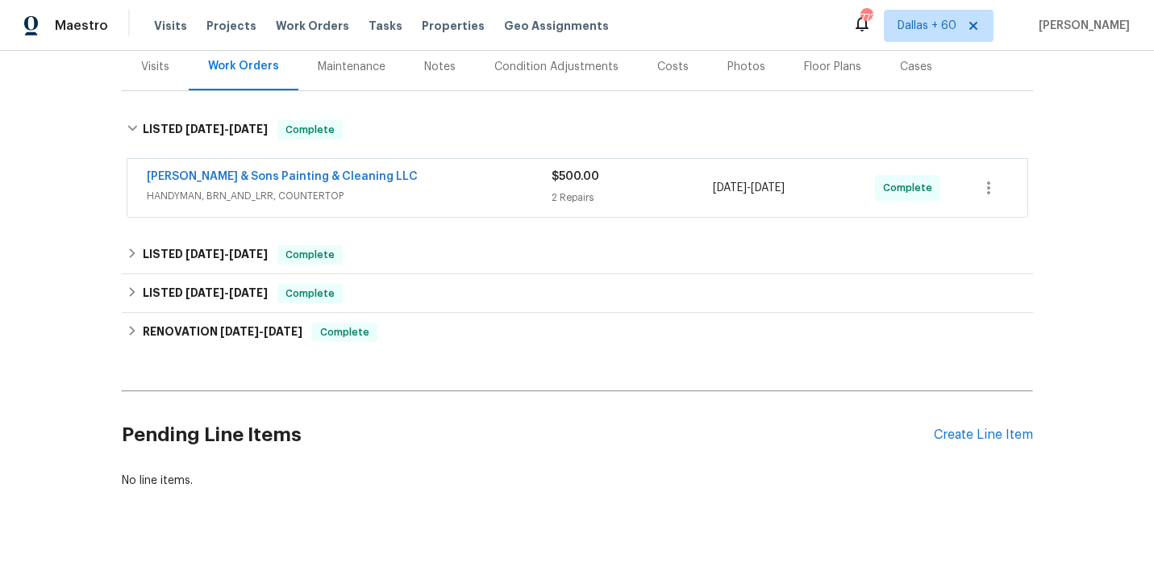
click at [447, 180] on div "[PERSON_NAME] & Sons Painting & Cleaning LLC" at bounding box center [349, 178] width 405 height 19
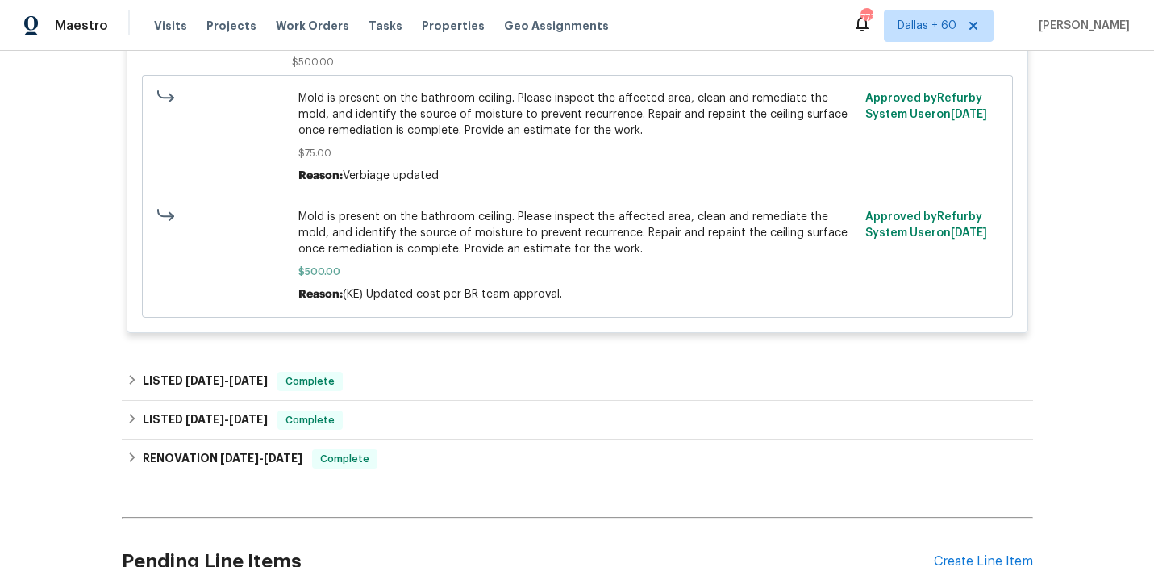
scroll to position [724, 0]
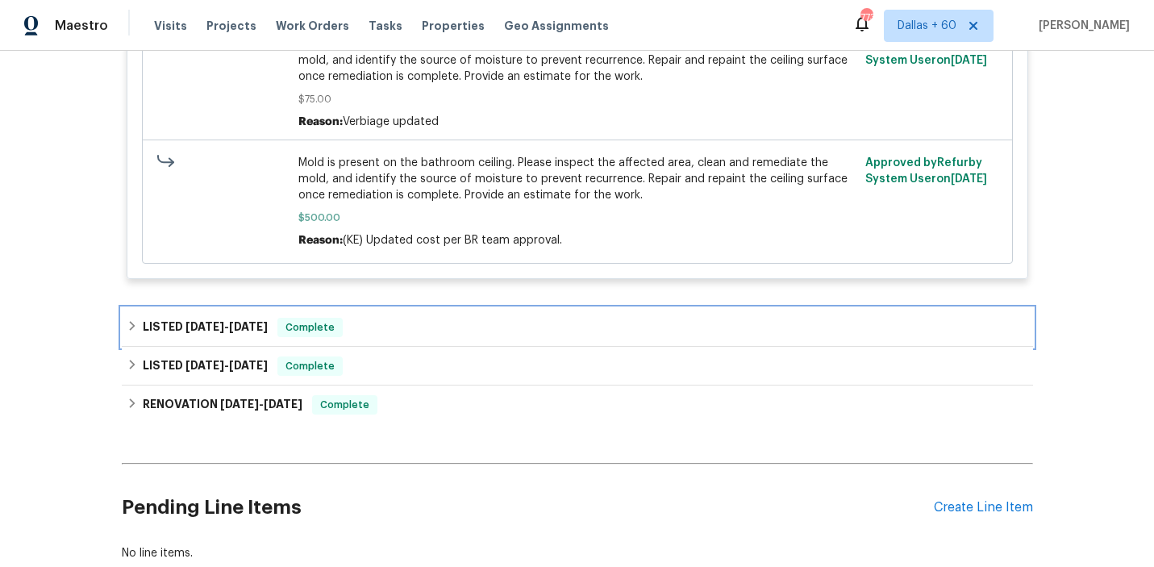
click at [435, 318] on div "LISTED [DATE] - [DATE] Complete" at bounding box center [578, 327] width 902 height 19
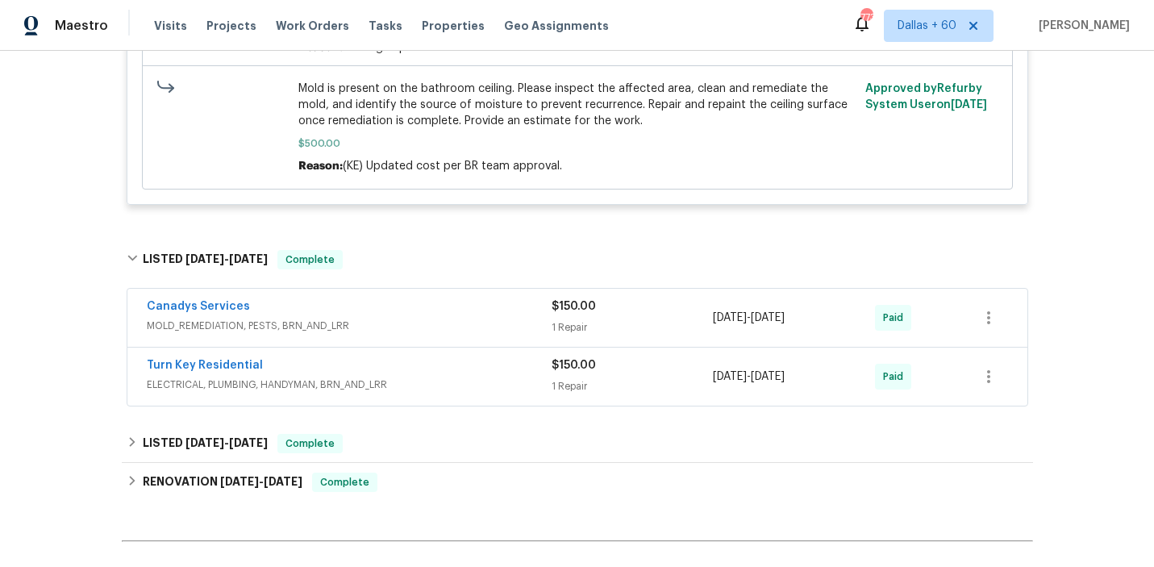
click at [443, 318] on span "MOLD_REMEDIATION, PESTS, BRN_AND_LRR" at bounding box center [349, 326] width 405 height 16
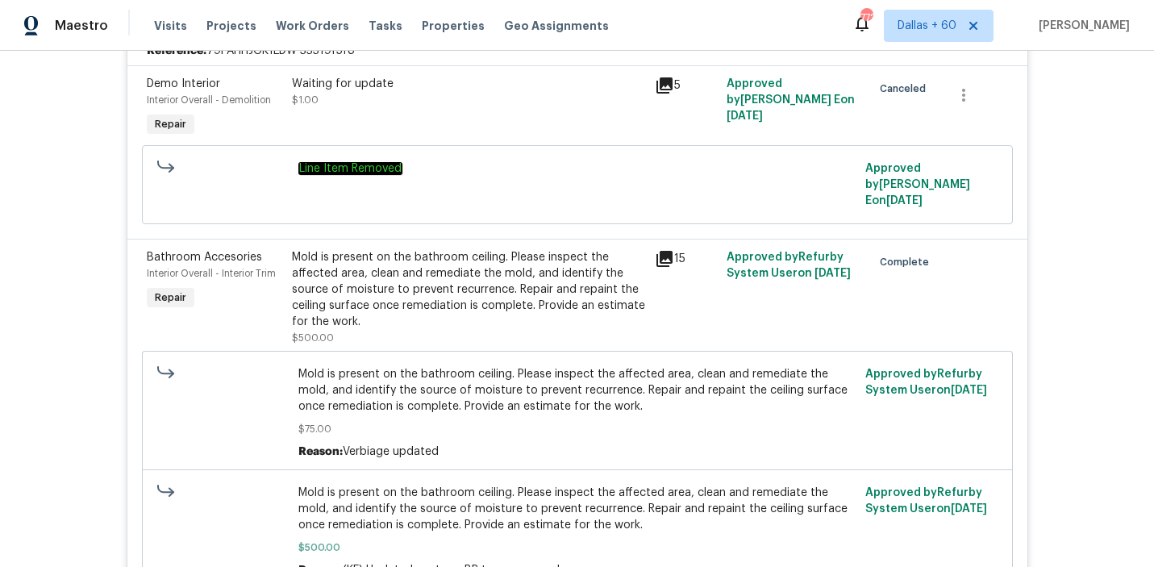
scroll to position [0, 0]
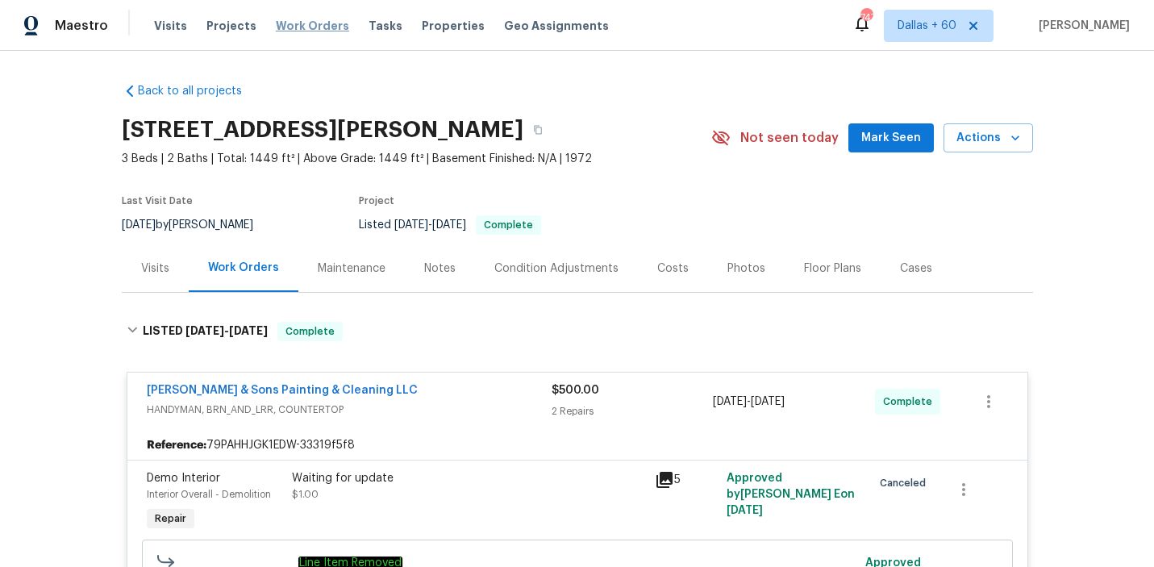
click at [302, 23] on span "Work Orders" at bounding box center [312, 26] width 73 height 16
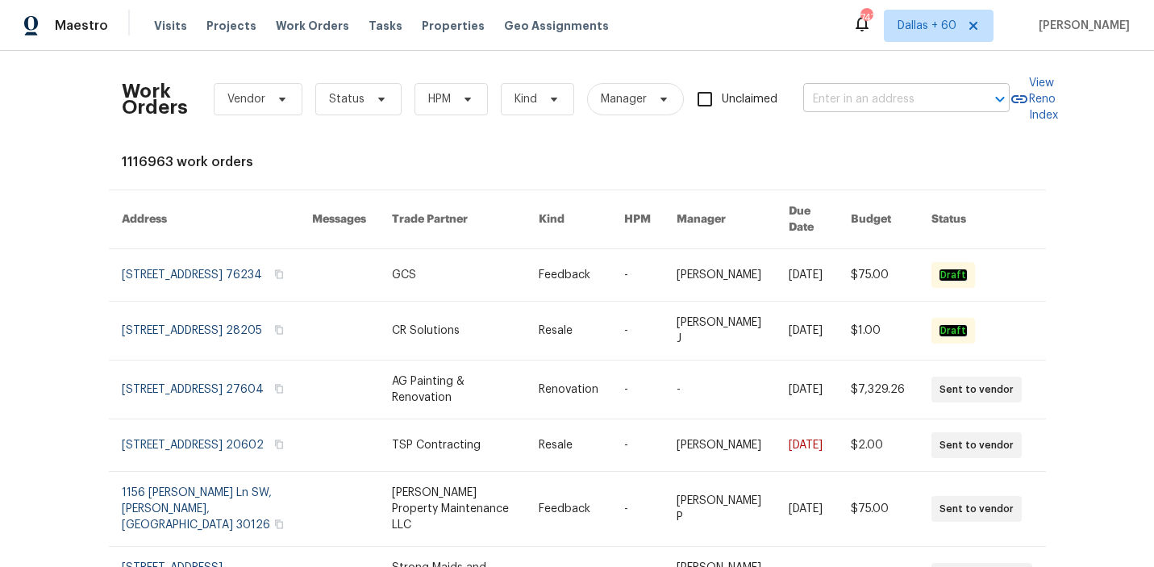
click at [869, 93] on input "text" at bounding box center [883, 99] width 161 height 25
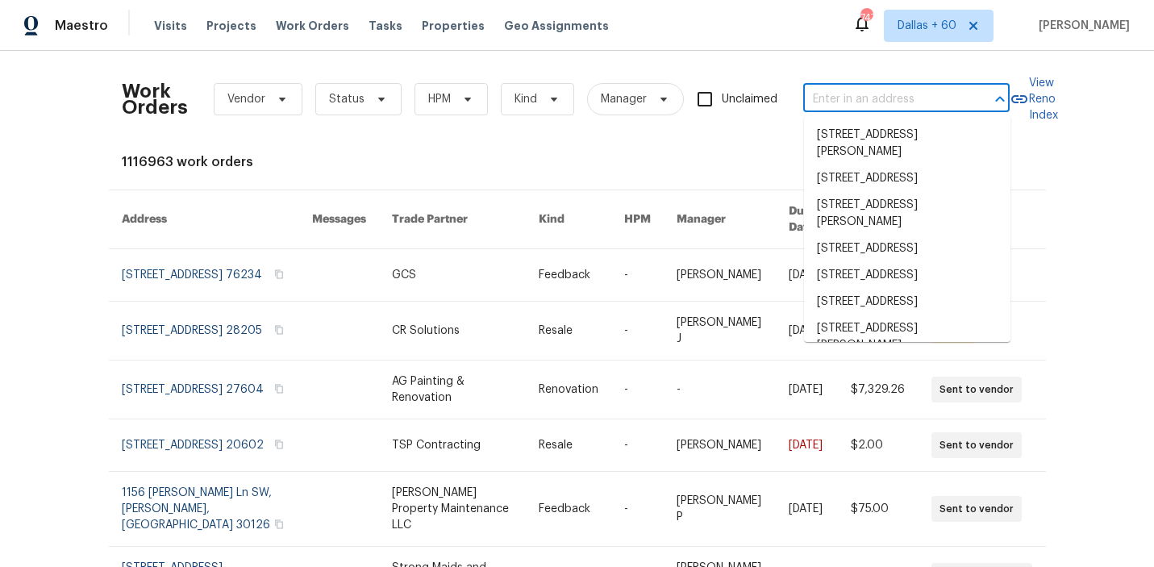
paste input "[STREET_ADDRESS]"
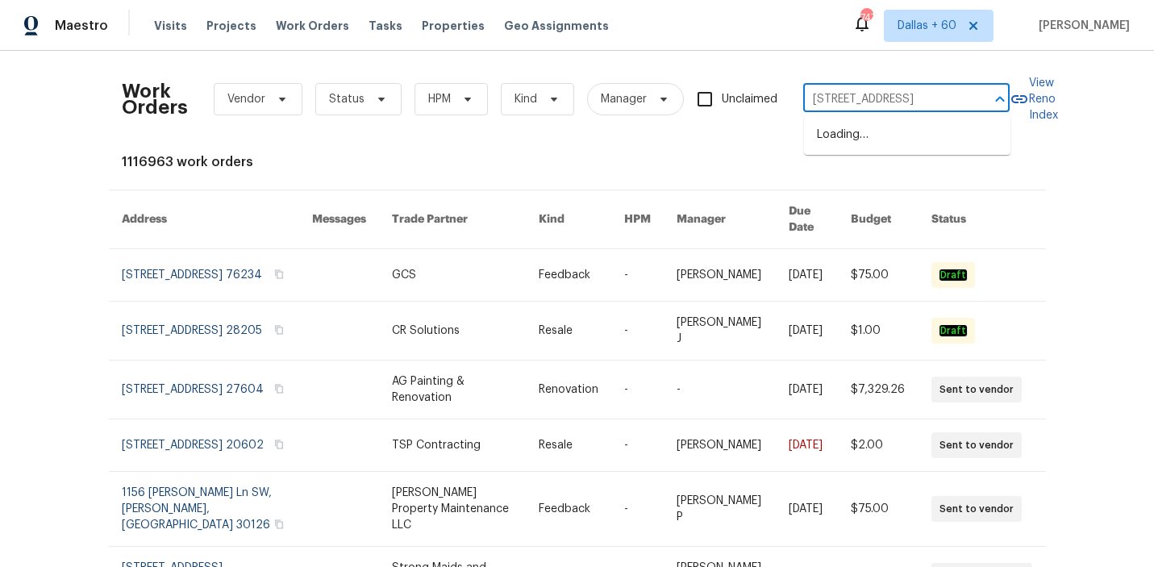
type input "[STREET_ADDRESS]"
click at [868, 142] on li "[STREET_ADDRESS]" at bounding box center [907, 135] width 206 height 27
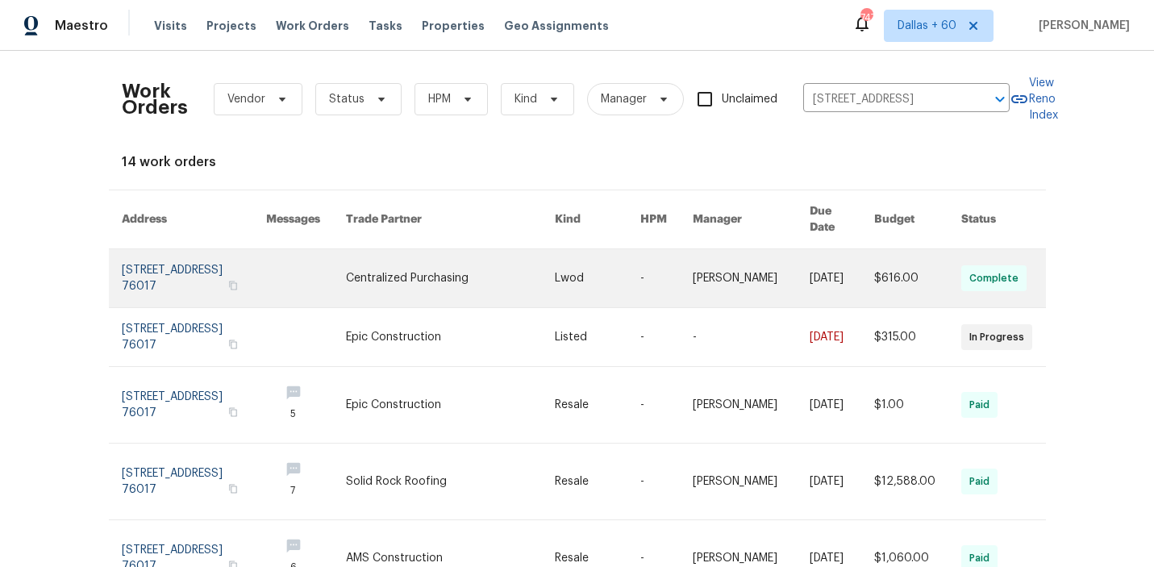
click at [509, 270] on link at bounding box center [450, 278] width 209 height 58
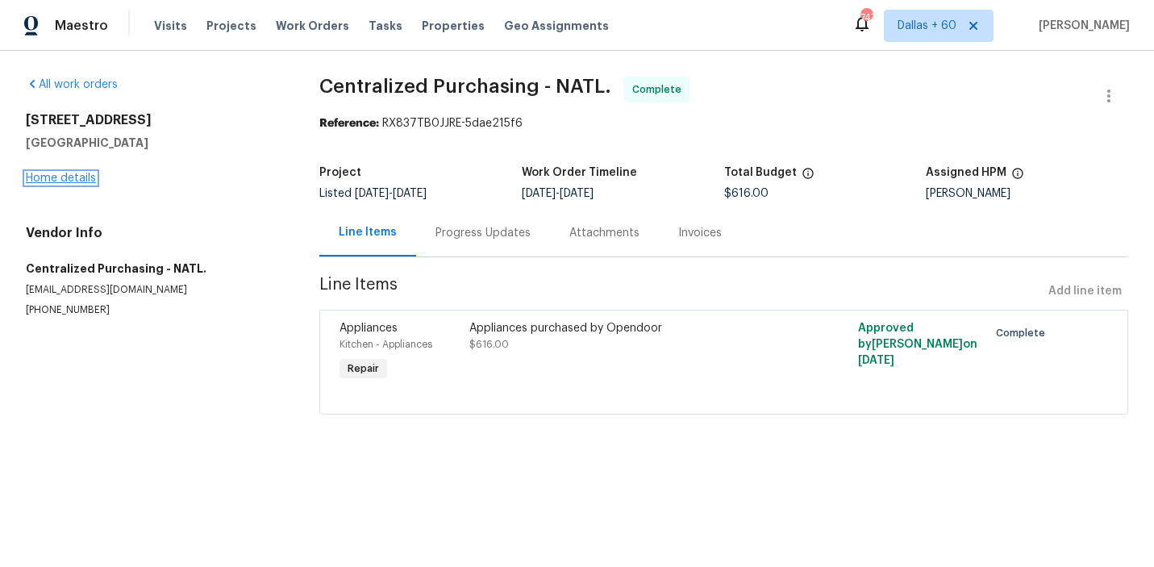
click at [57, 178] on link "Home details" at bounding box center [61, 178] width 70 height 11
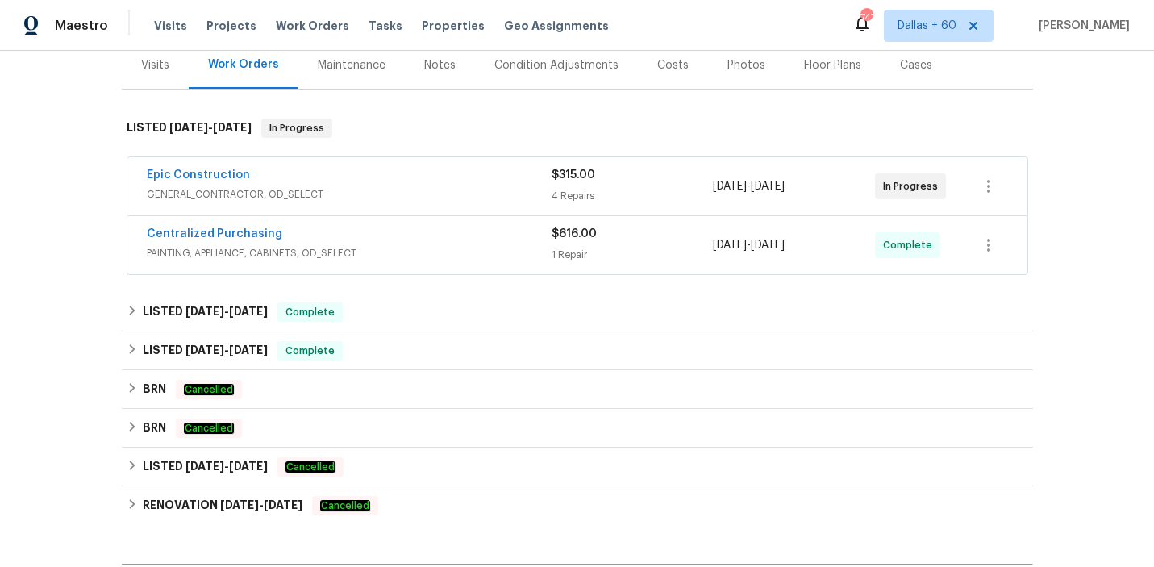
click at [452, 168] on div "Epic Construction" at bounding box center [349, 176] width 405 height 19
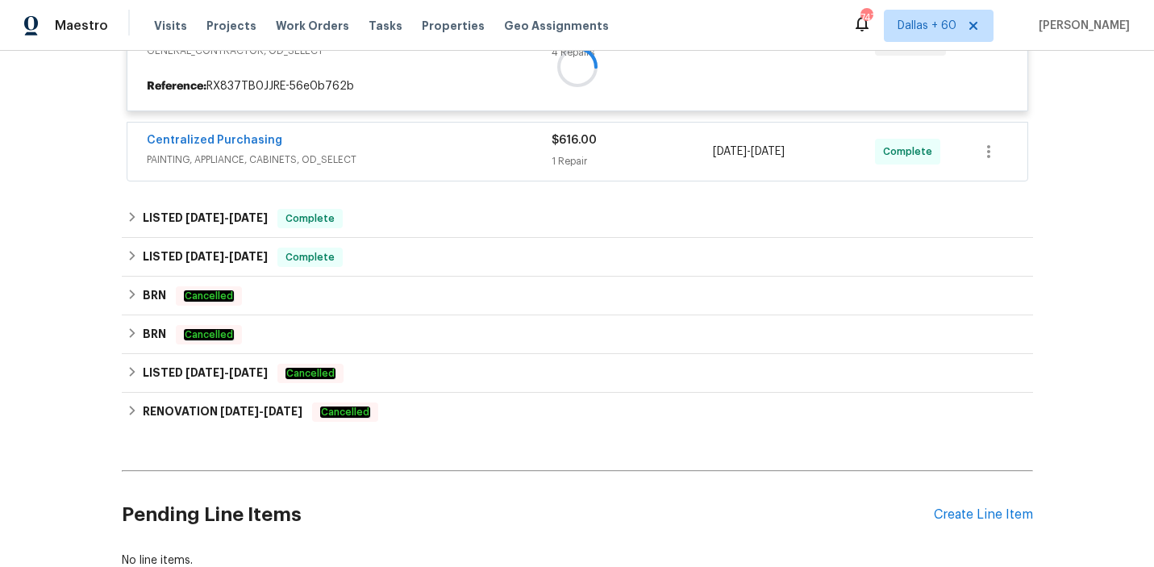
scroll to position [360, 0]
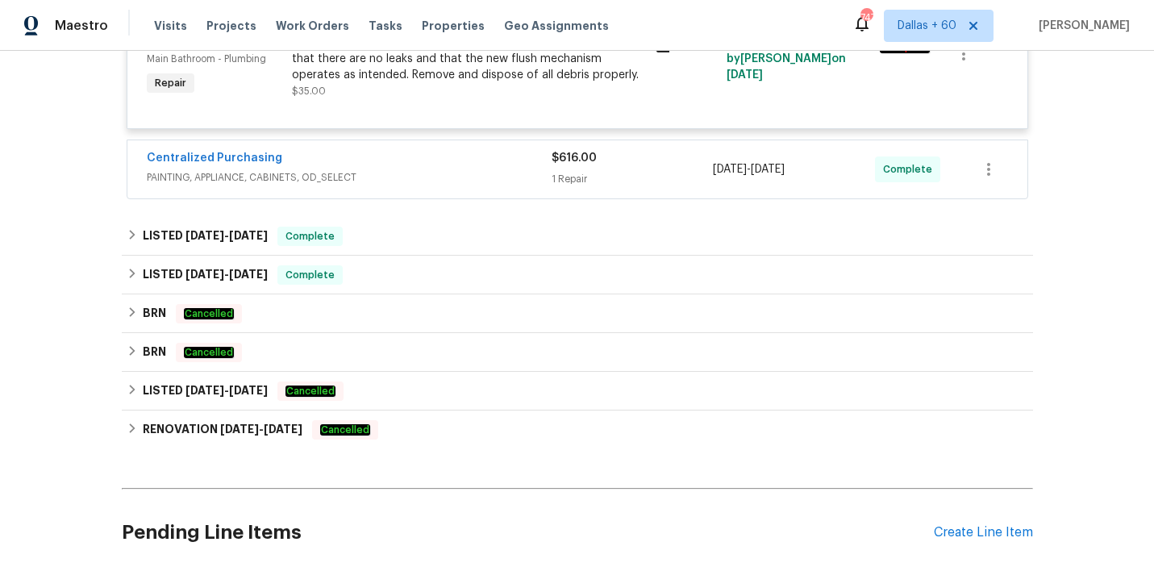
click at [452, 164] on div "Centralized Purchasing" at bounding box center [349, 159] width 405 height 19
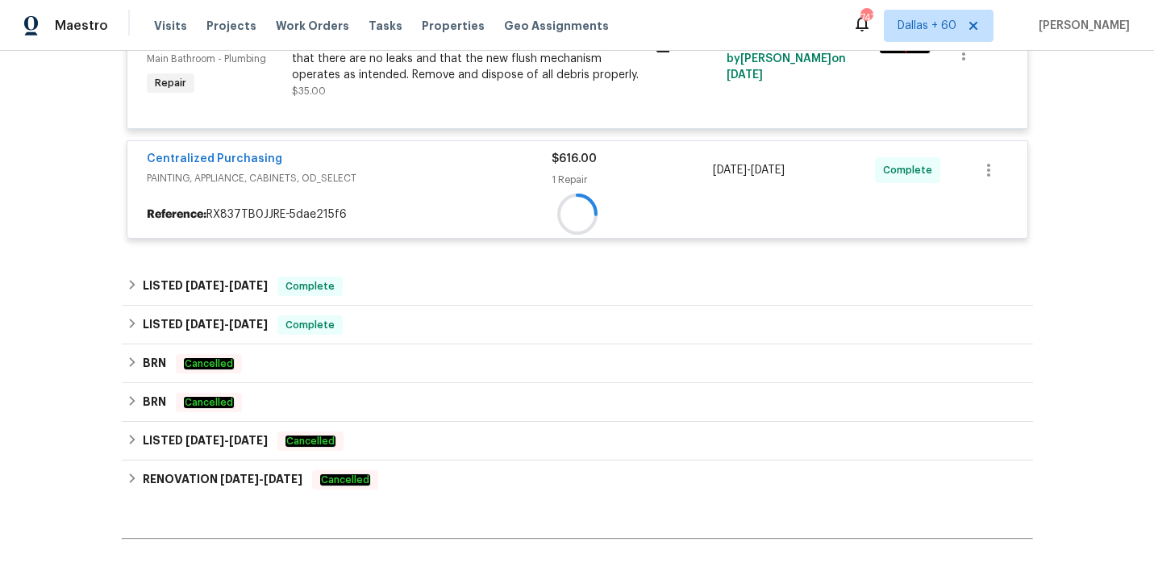
scroll to position [977, 0]
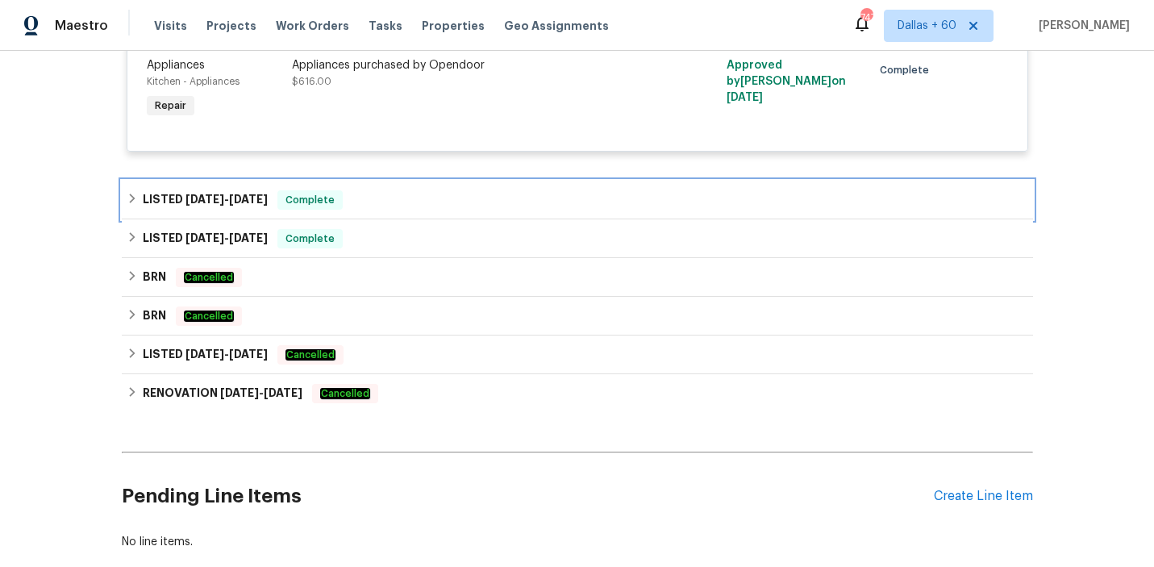
click at [444, 206] on div "LISTED [DATE] - [DATE] Complete" at bounding box center [578, 199] width 902 height 19
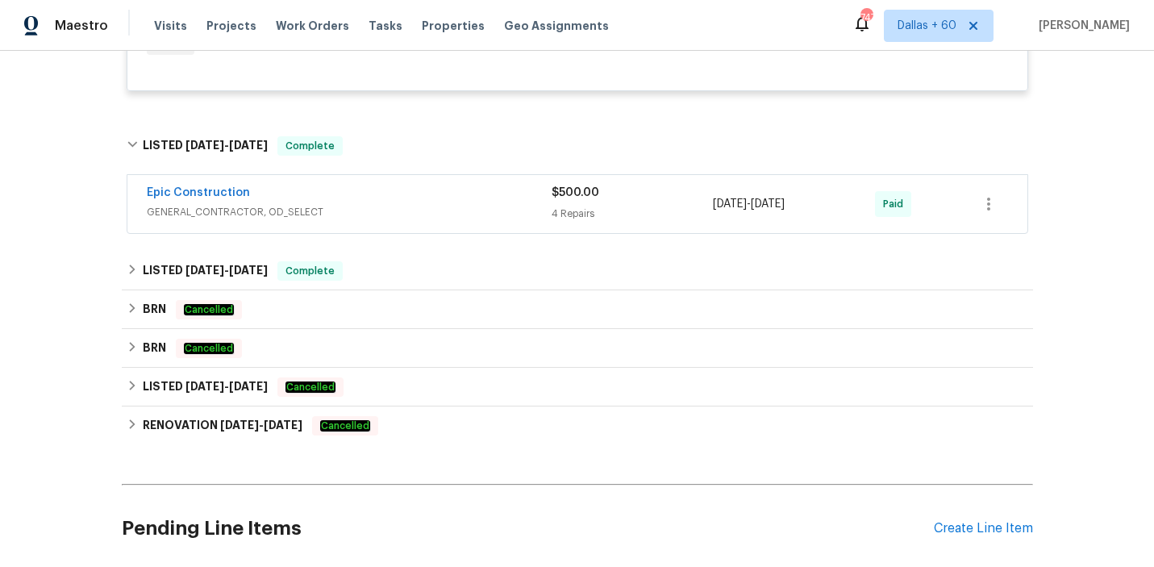
click at [444, 206] on span "GENERAL_CONTRACTOR, OD_SELECT" at bounding box center [349, 212] width 405 height 16
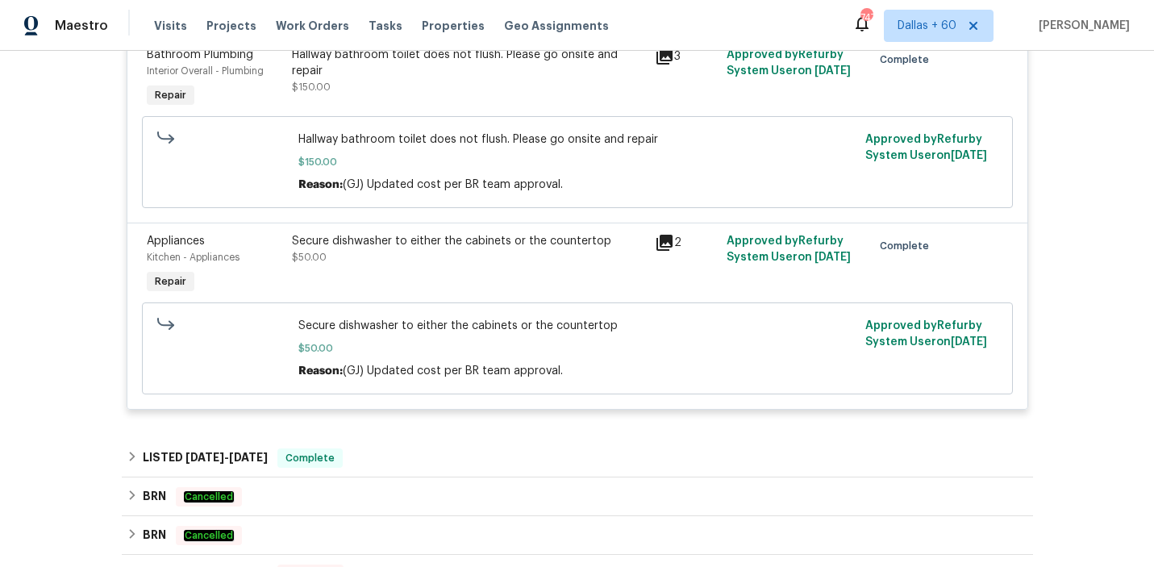
scroll to position [1889, 0]
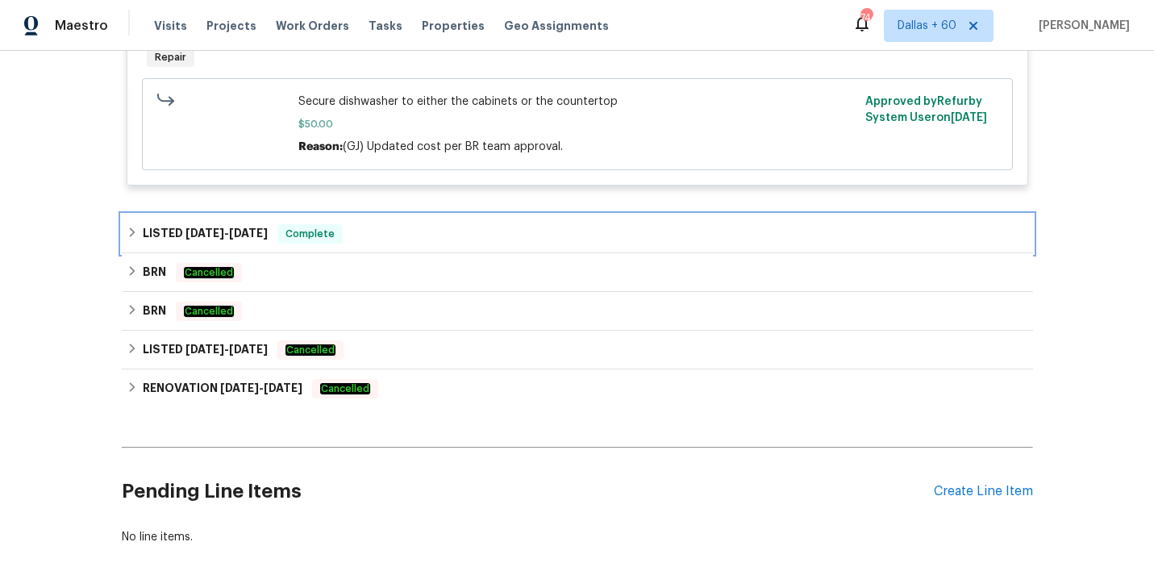
click at [444, 244] on div "LISTED [DATE] - [DATE] Complete" at bounding box center [578, 233] width 902 height 19
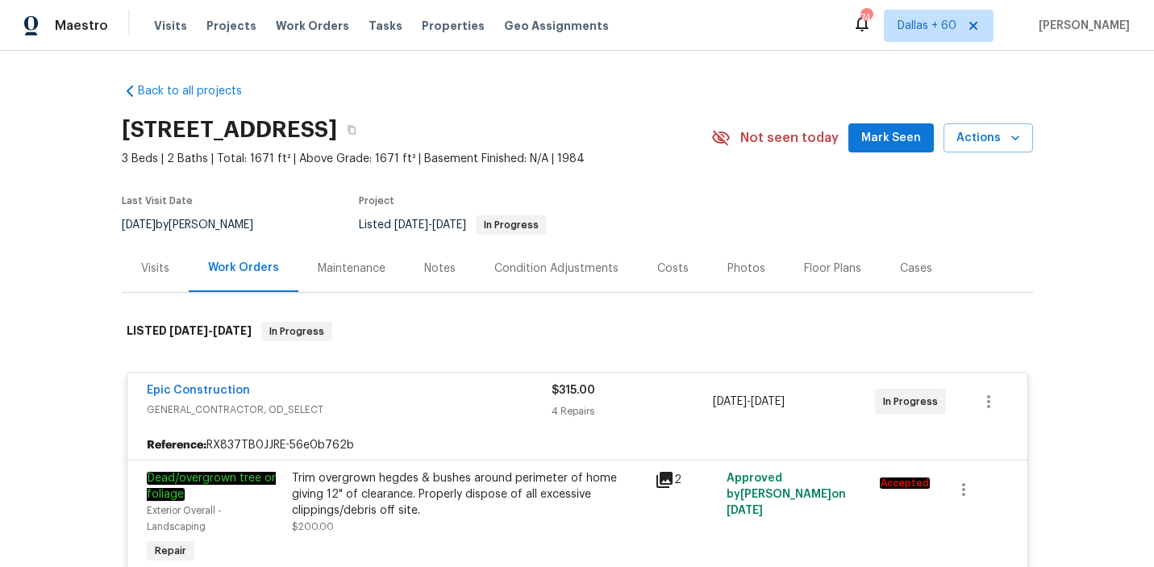
scroll to position [2, 0]
